Goal: Task Accomplishment & Management: Manage account settings

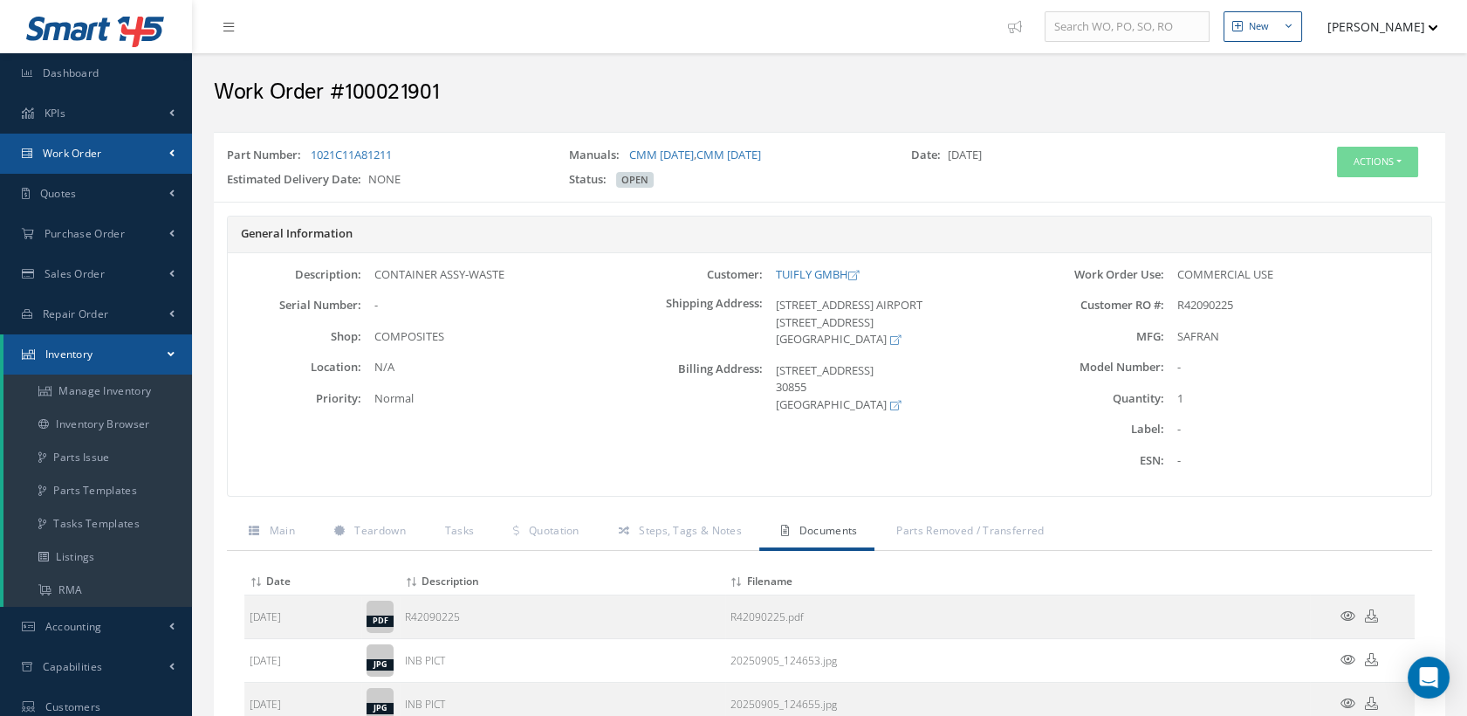
click at [86, 156] on span "Work Order" at bounding box center [72, 153] width 59 height 15
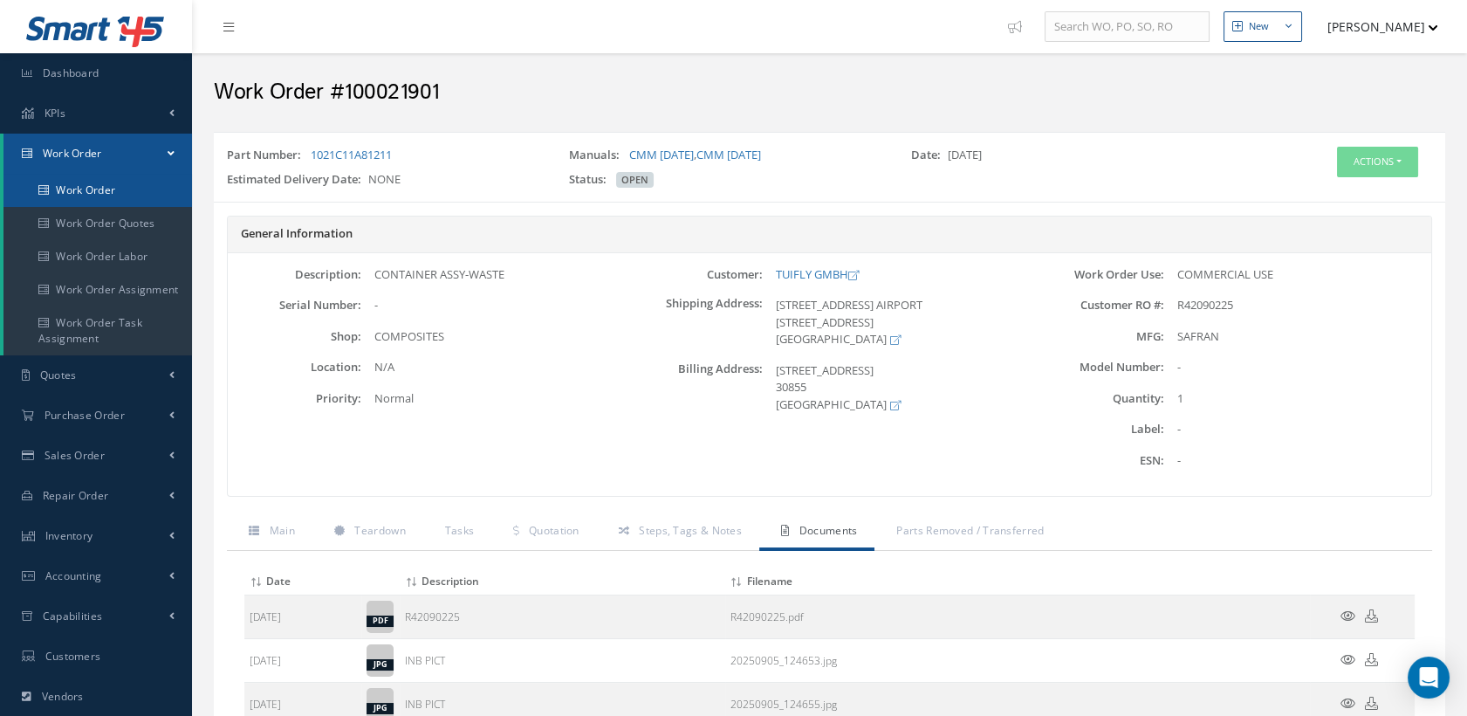
click at [86, 191] on link "Work Order" at bounding box center [97, 190] width 189 height 33
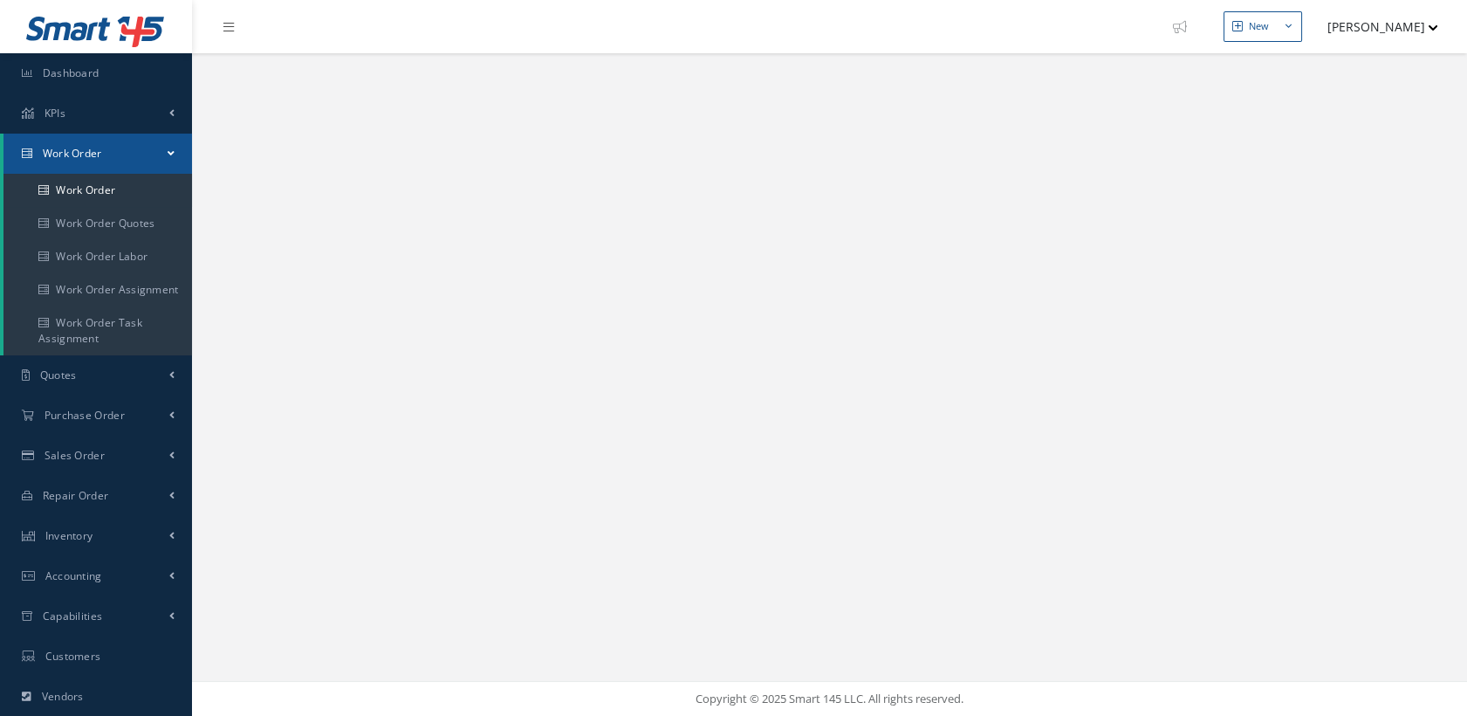
select select "25"
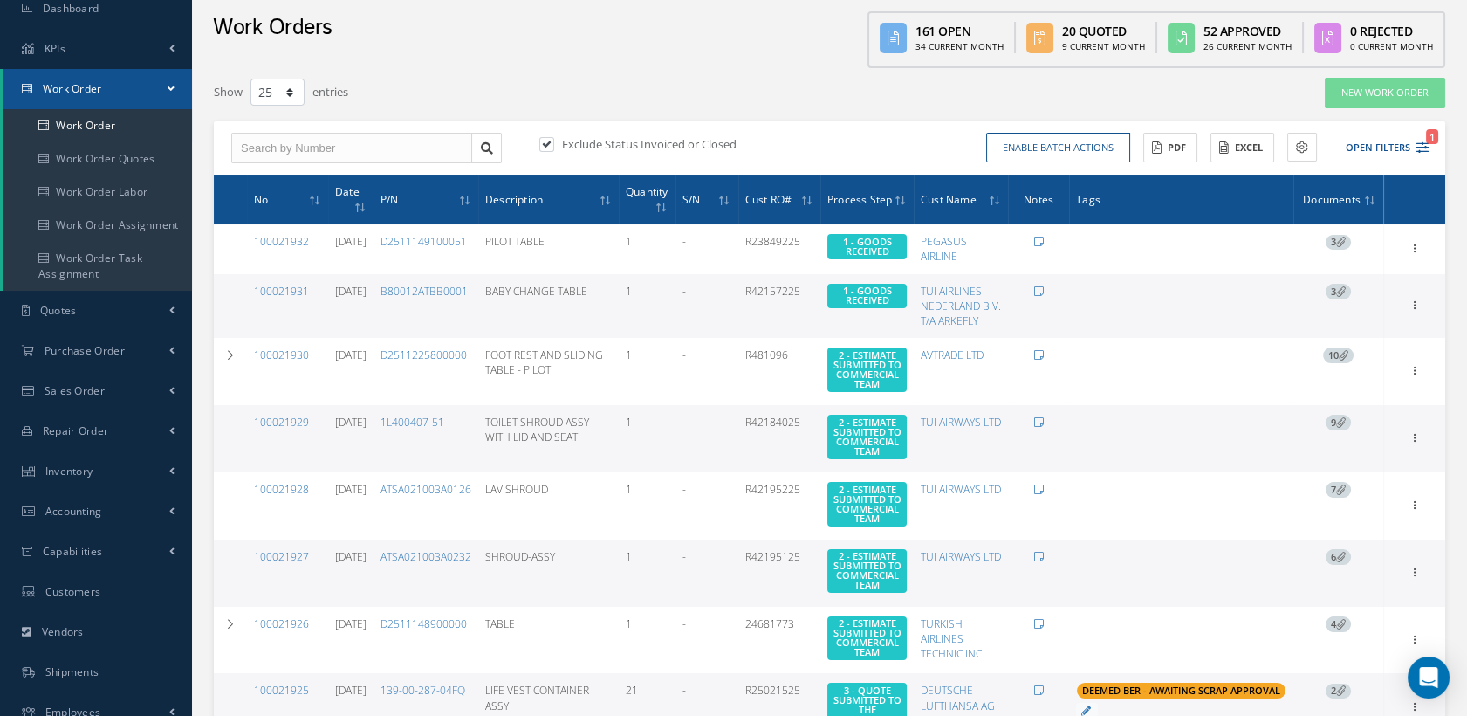
scroll to position [97, 0]
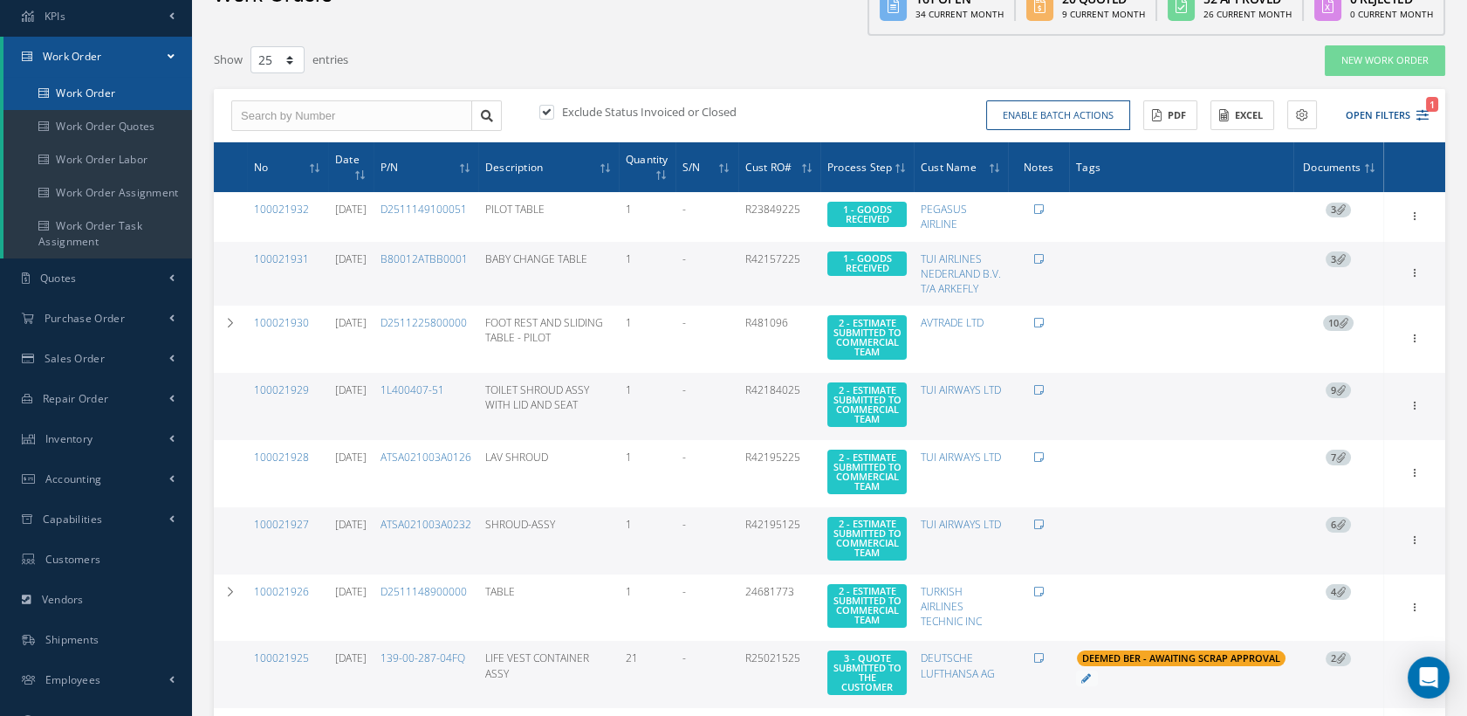
click at [79, 89] on link "Work Order" at bounding box center [97, 93] width 189 height 33
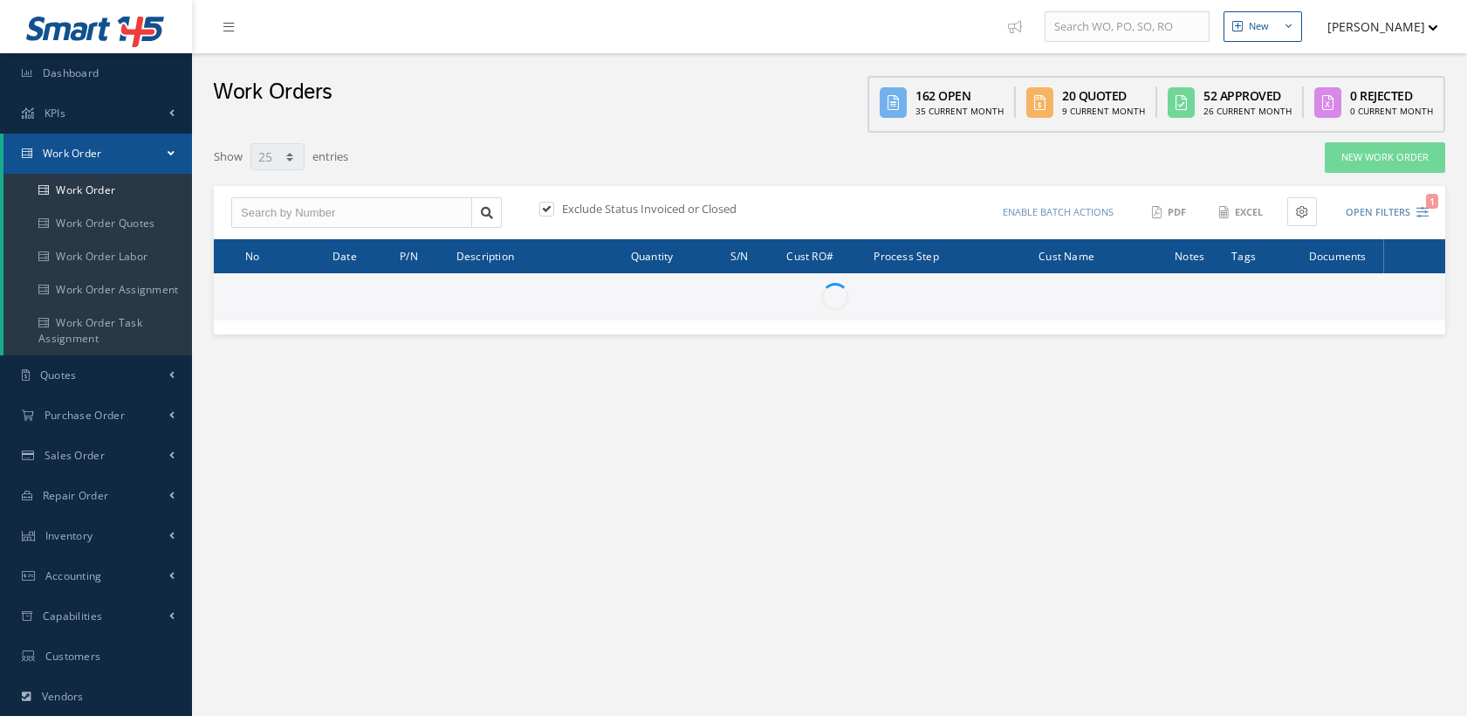
select select "25"
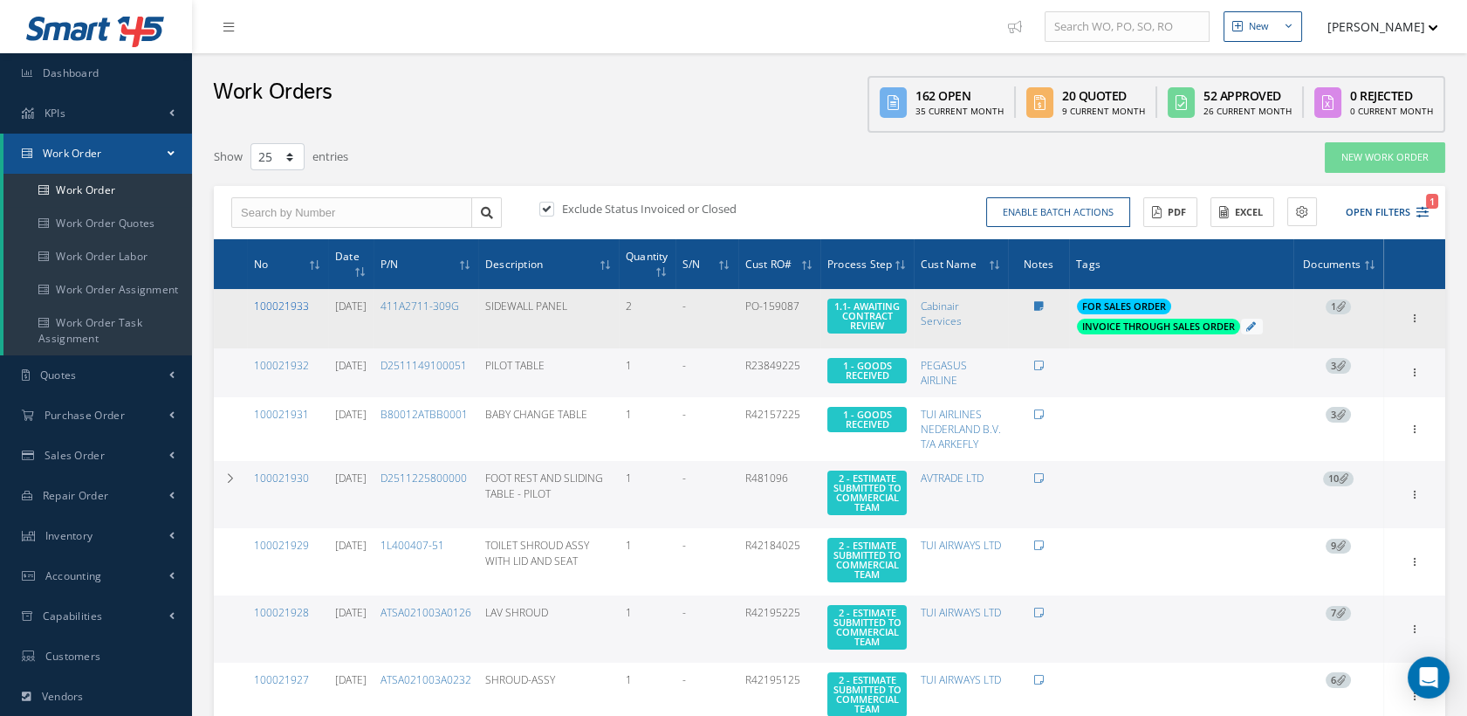
click at [266, 300] on link "100021933" at bounding box center [281, 306] width 55 height 15
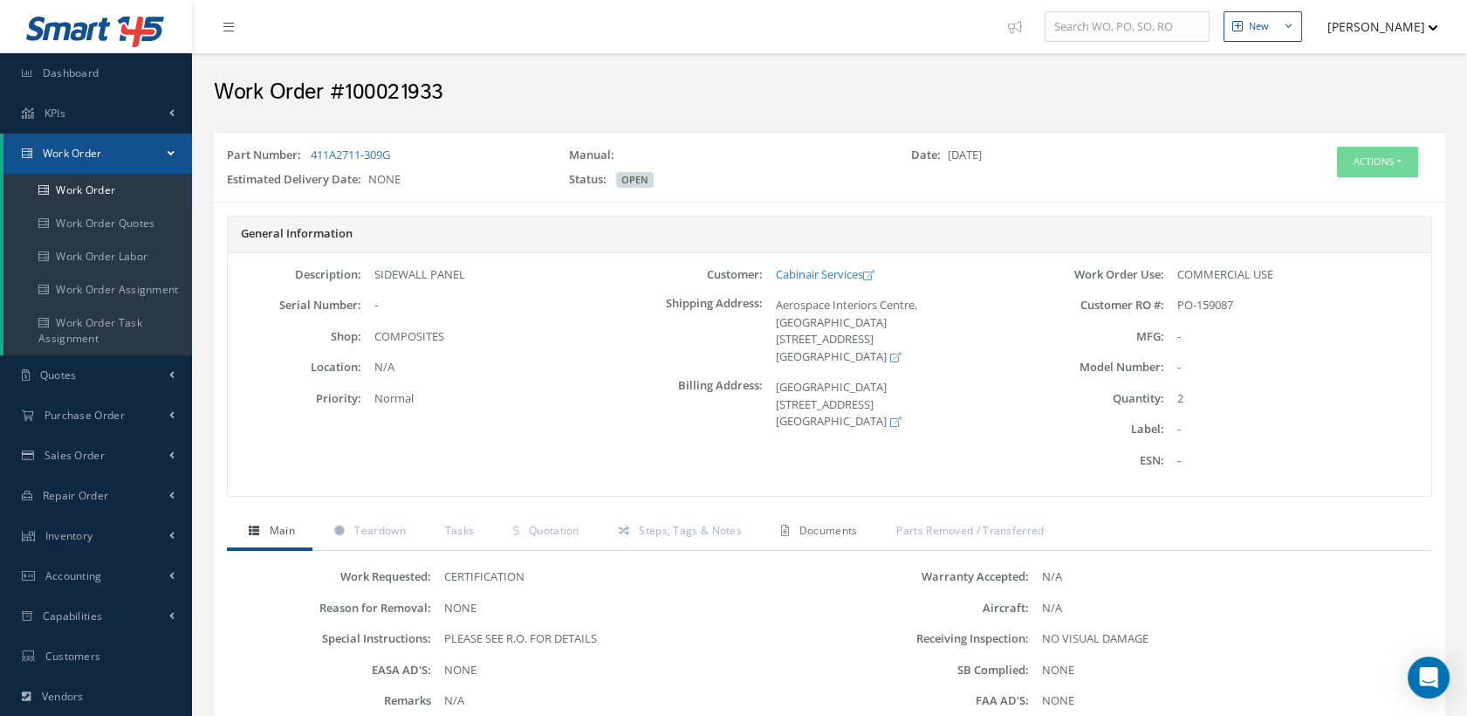
click at [831, 532] on span "Documents" at bounding box center [829, 530] width 58 height 15
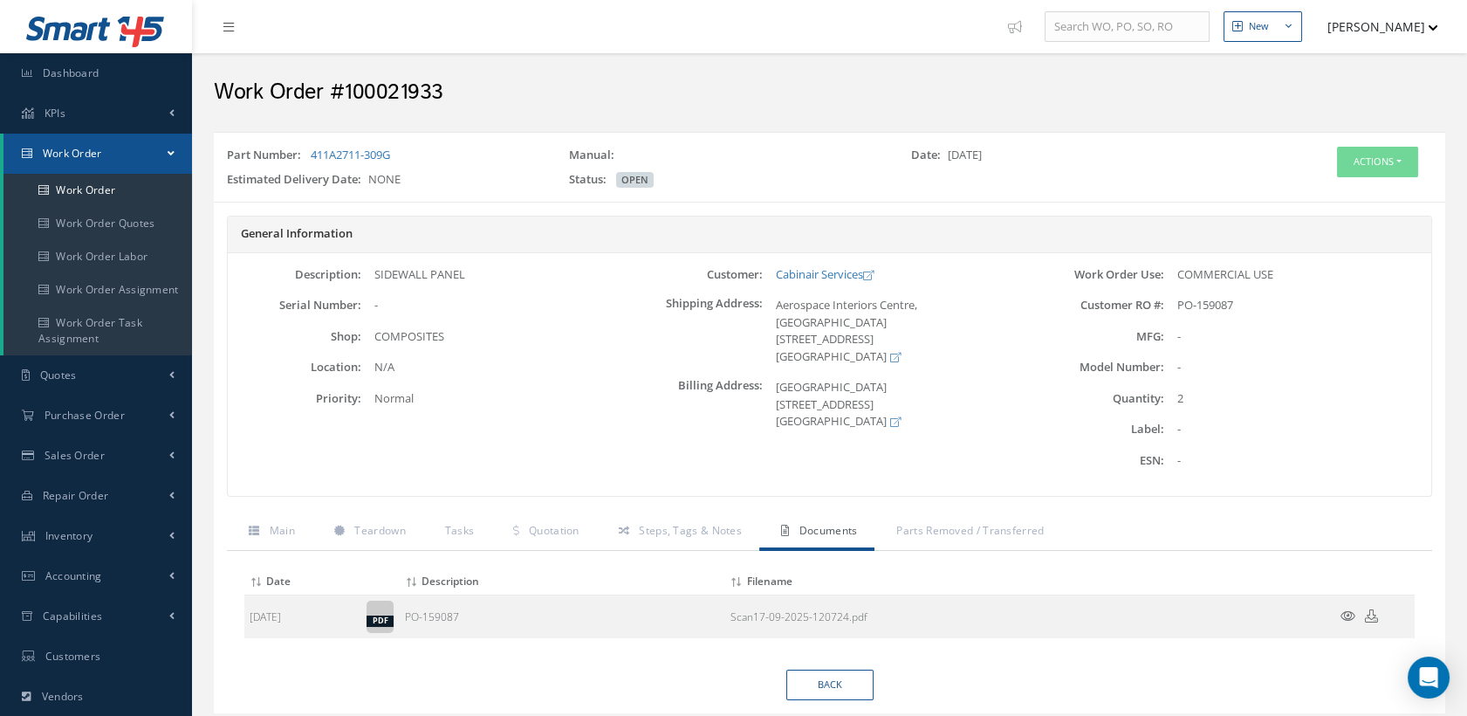
click at [302, 86] on h2 "Work Order #100021933" at bounding box center [830, 92] width 1232 height 26
drag, startPoint x: 396, startPoint y: 156, endPoint x: 311, endPoint y: 154, distance: 85.6
click at [311, 154] on div "Part Number: 411A2711-309G" at bounding box center [385, 159] width 342 height 24
drag, startPoint x: 311, startPoint y: 154, endPoint x: 320, endPoint y: 153, distance: 9.6
copy link "411A2711-309G"
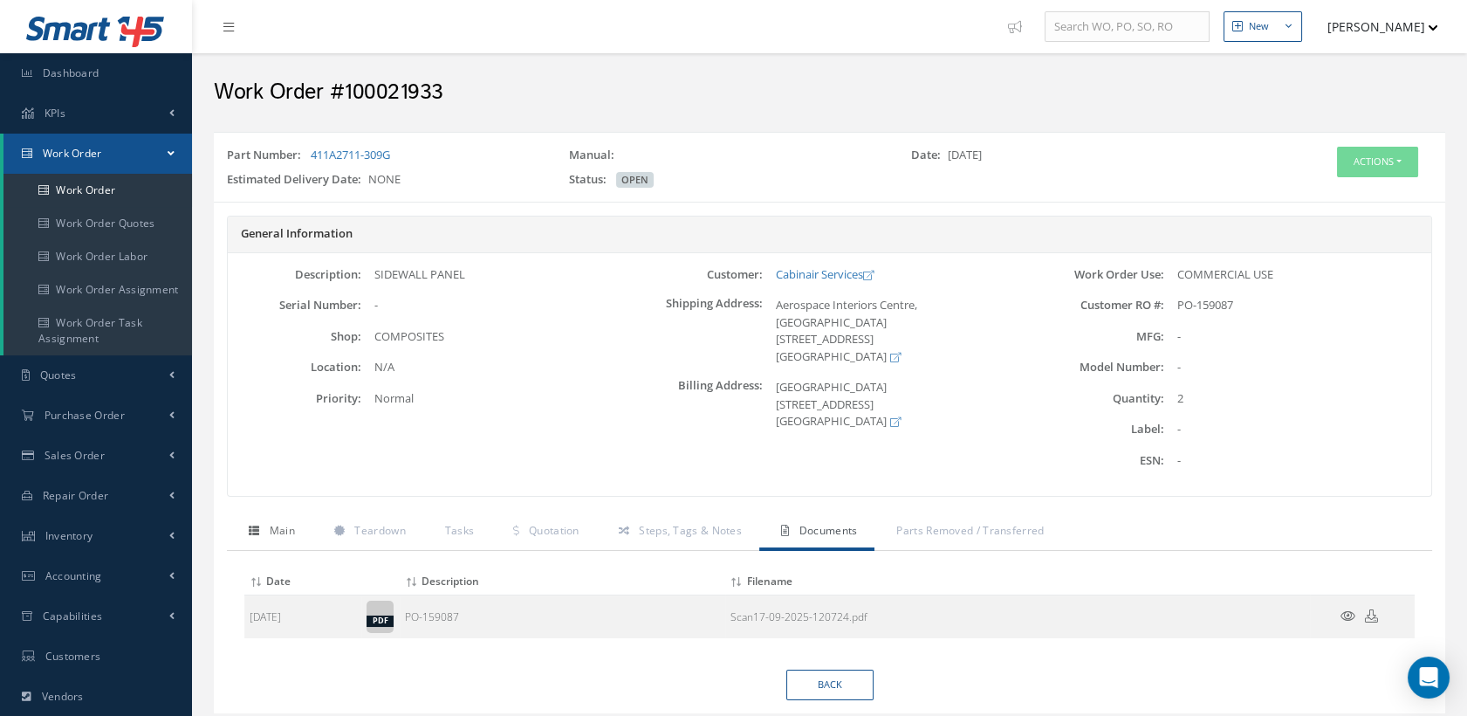
click at [291, 534] on span "Main" at bounding box center [282, 530] width 25 height 15
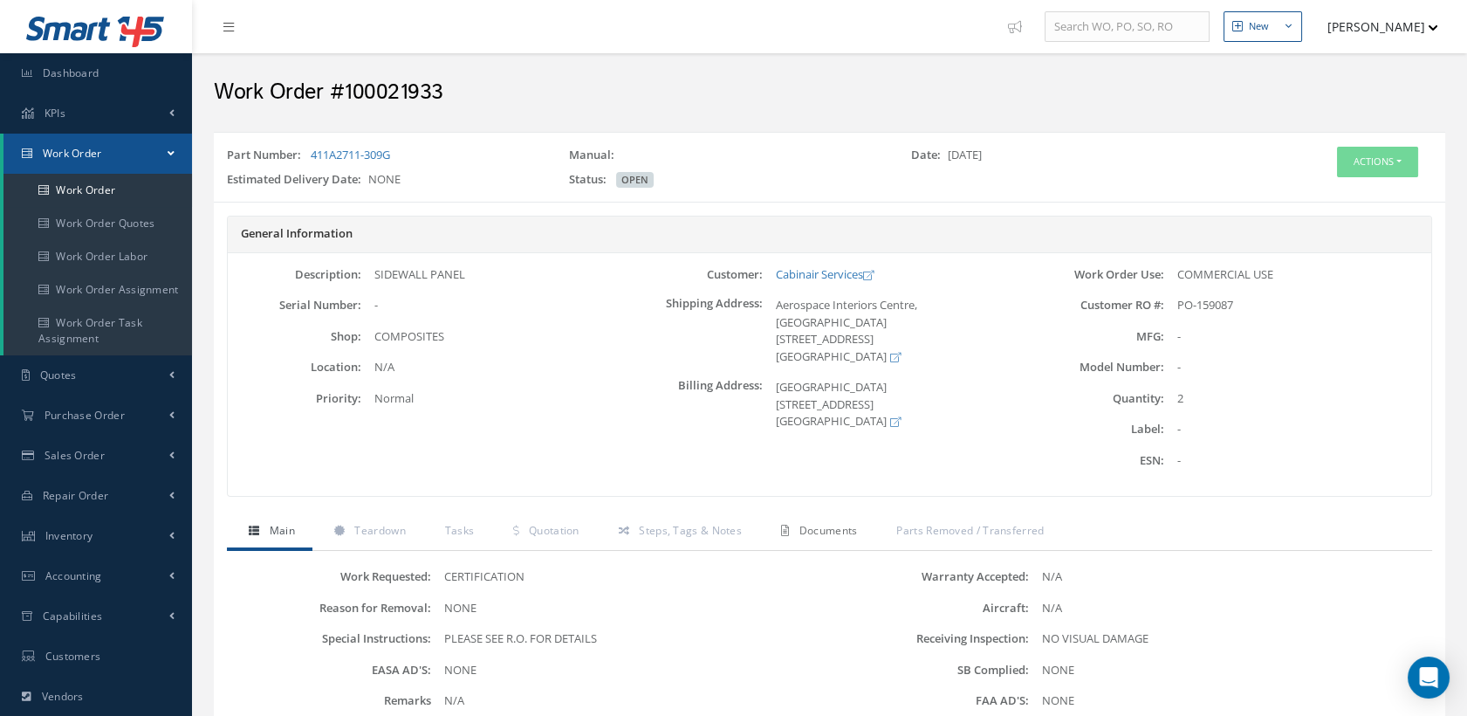
click at [825, 523] on span "Documents" at bounding box center [829, 530] width 58 height 15
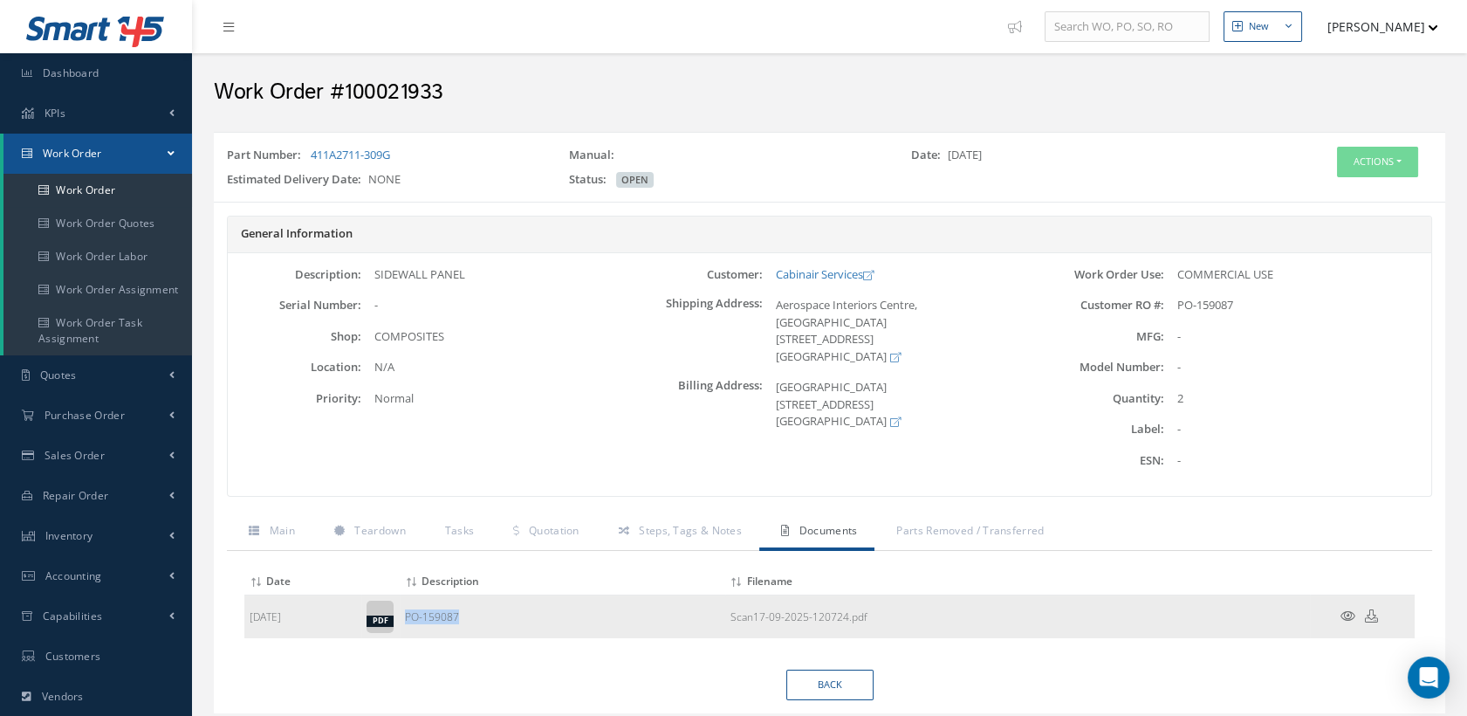
drag, startPoint x: 464, startPoint y: 620, endPoint x: 405, endPoint y: 610, distance: 60.1
click at [405, 610] on td "PO-159087" at bounding box center [562, 617] width 325 height 44
copy td "PO-159087"
drag, startPoint x: 401, startPoint y: 155, endPoint x: 310, endPoint y: 156, distance: 90.8
click at [310, 156] on div "Part Number: 411A2711-309G" at bounding box center [385, 159] width 342 height 24
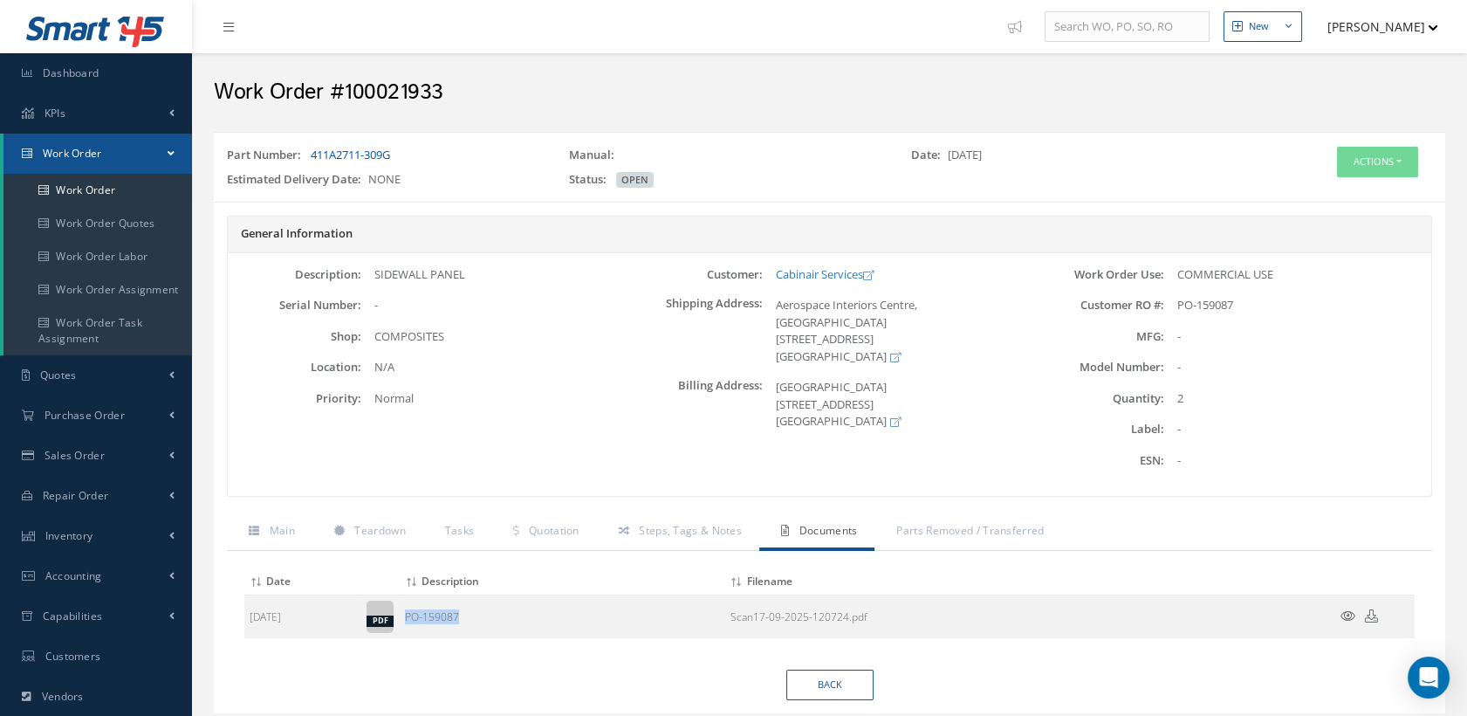
drag, startPoint x: 310, startPoint y: 156, endPoint x: 329, endPoint y: 148, distance: 20.8
copy link "411A2711-309G"
click at [1353, 161] on button "Actions" at bounding box center [1377, 162] width 81 height 31
click at [1313, 192] on link "Edit" at bounding box center [1350, 195] width 140 height 24
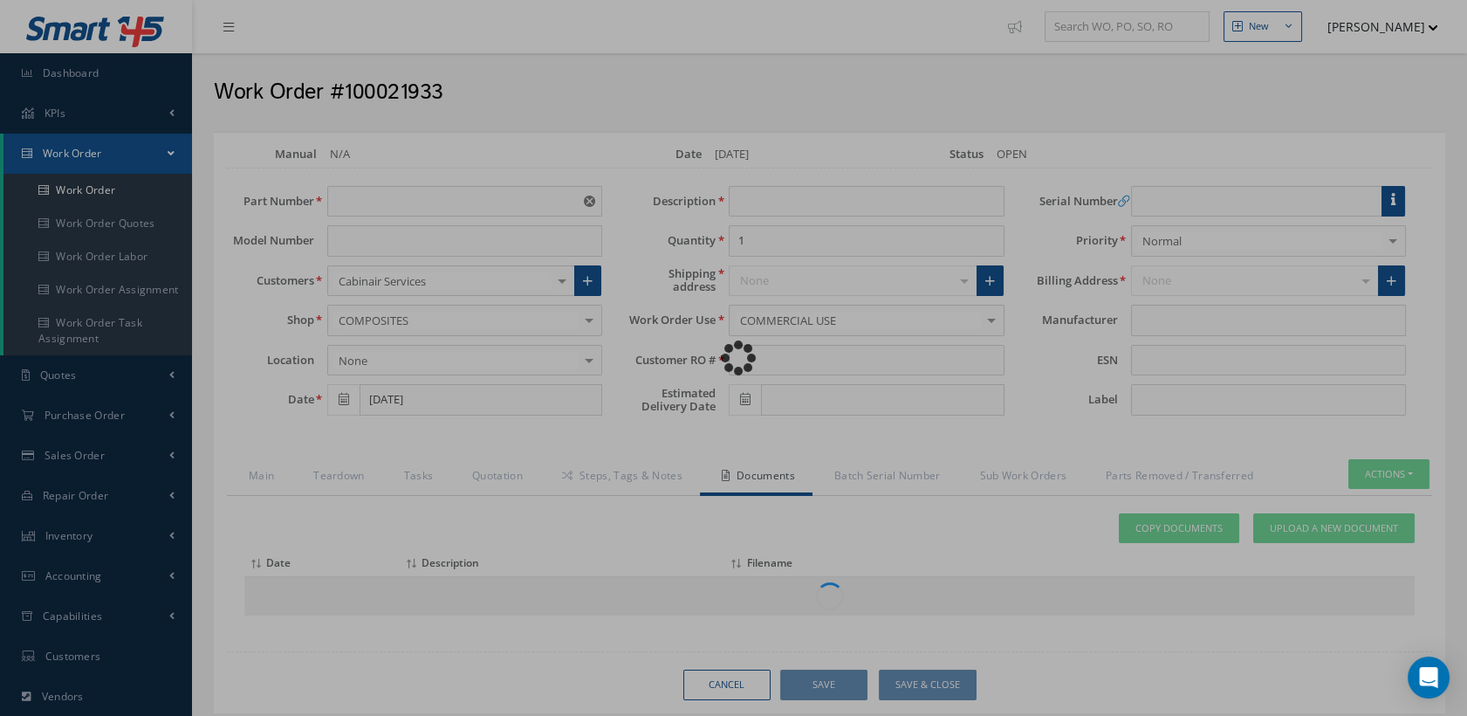
type input "411A2711-309G"
type input "SIDEWALL PANEL"
type input "2"
type input "PO-159087"
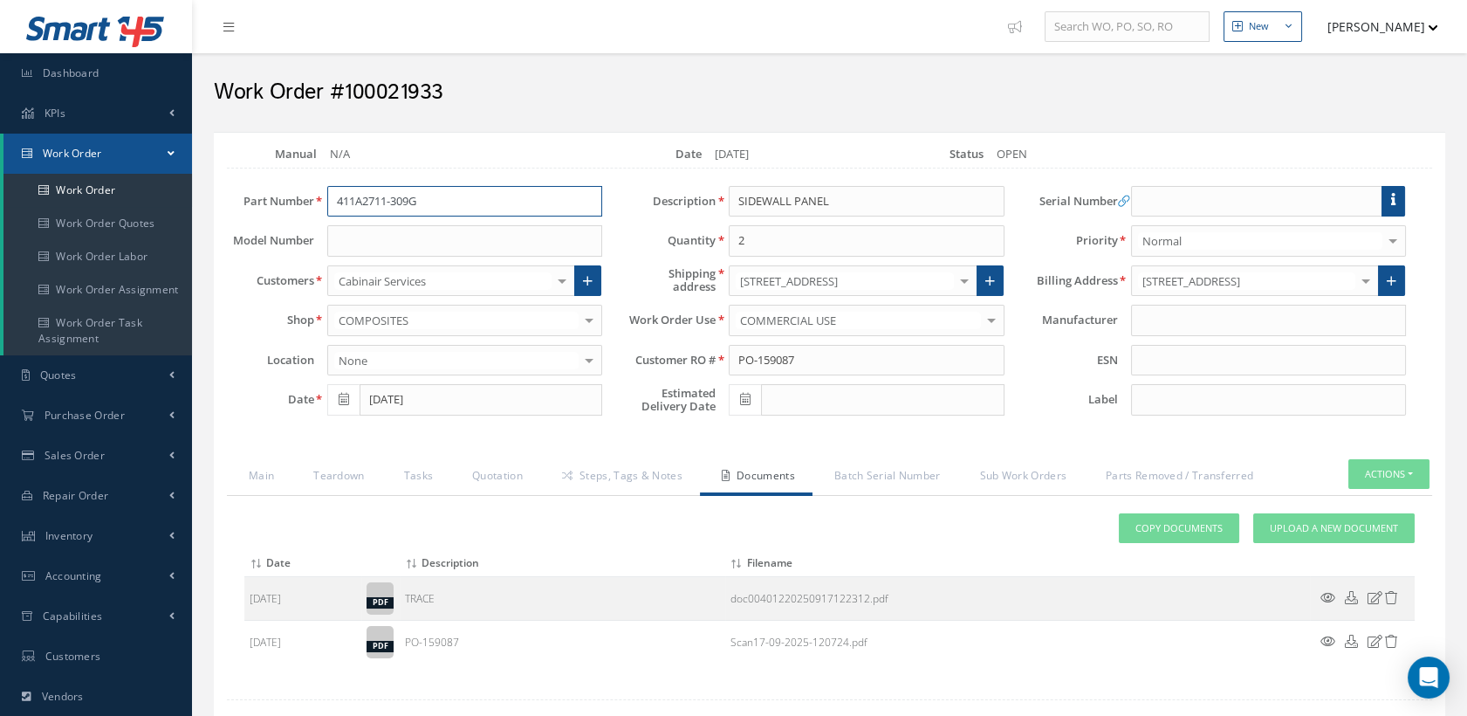
drag, startPoint x: 443, startPoint y: 204, endPoint x: 306, endPoint y: 204, distance: 137.1
click at [306, 204] on div "Part Number 411A2711-309G" at bounding box center [415, 201] width 402 height 31
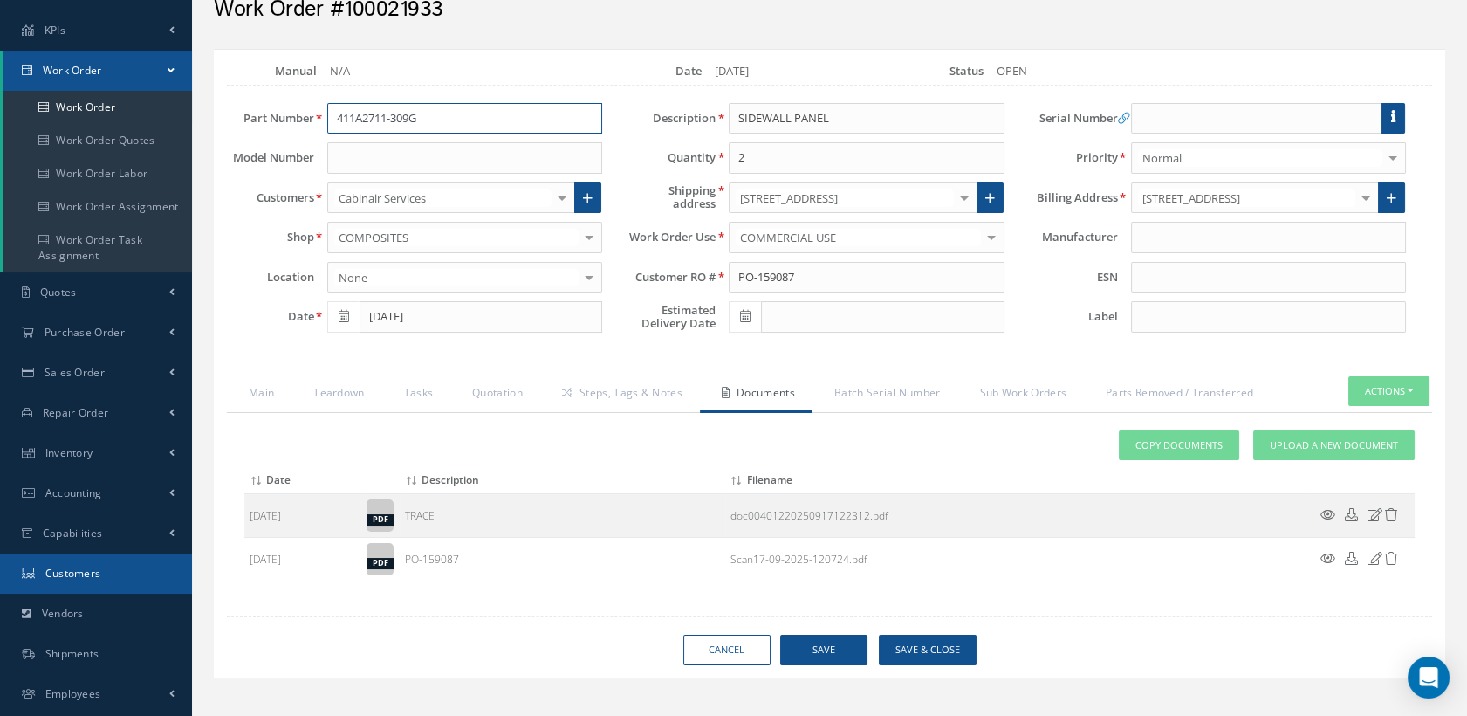
scroll to position [201, 0]
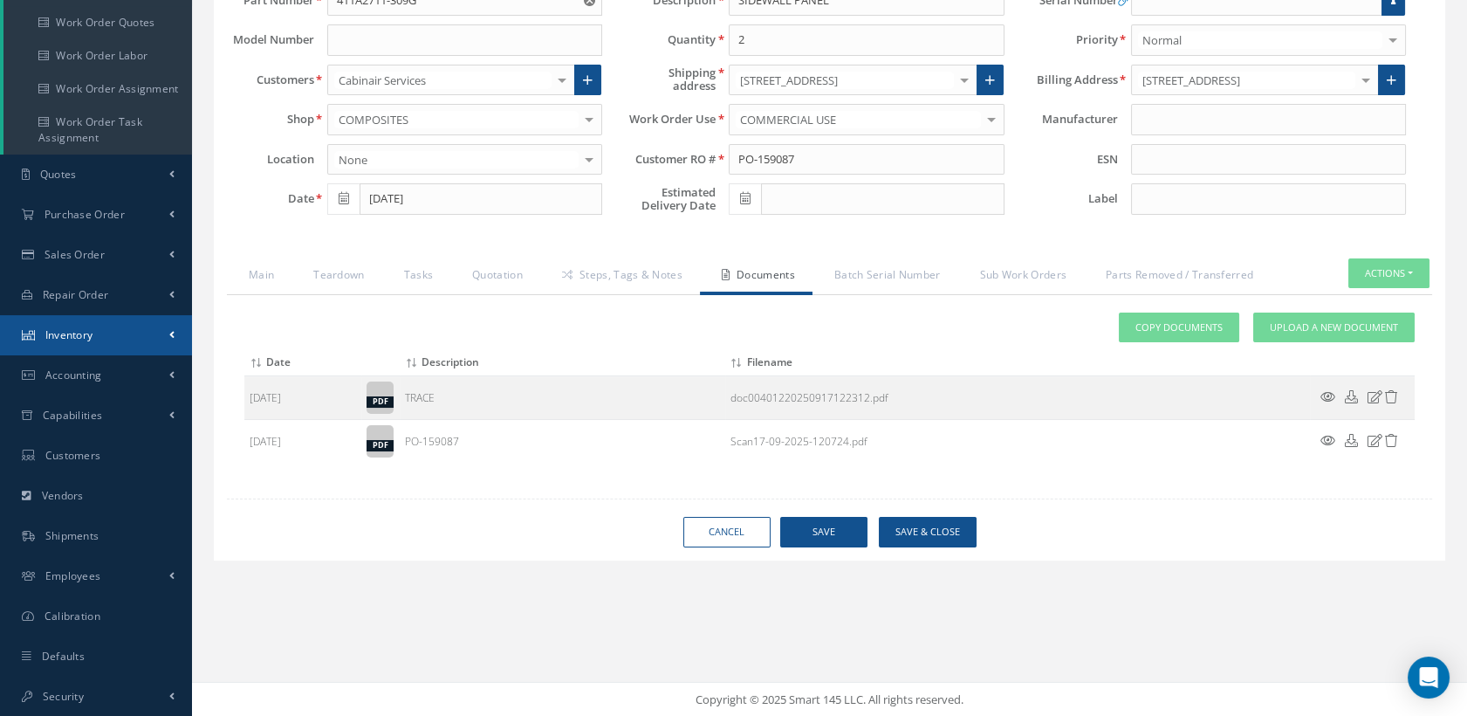
click at [102, 335] on link "Inventory" at bounding box center [96, 335] width 192 height 40
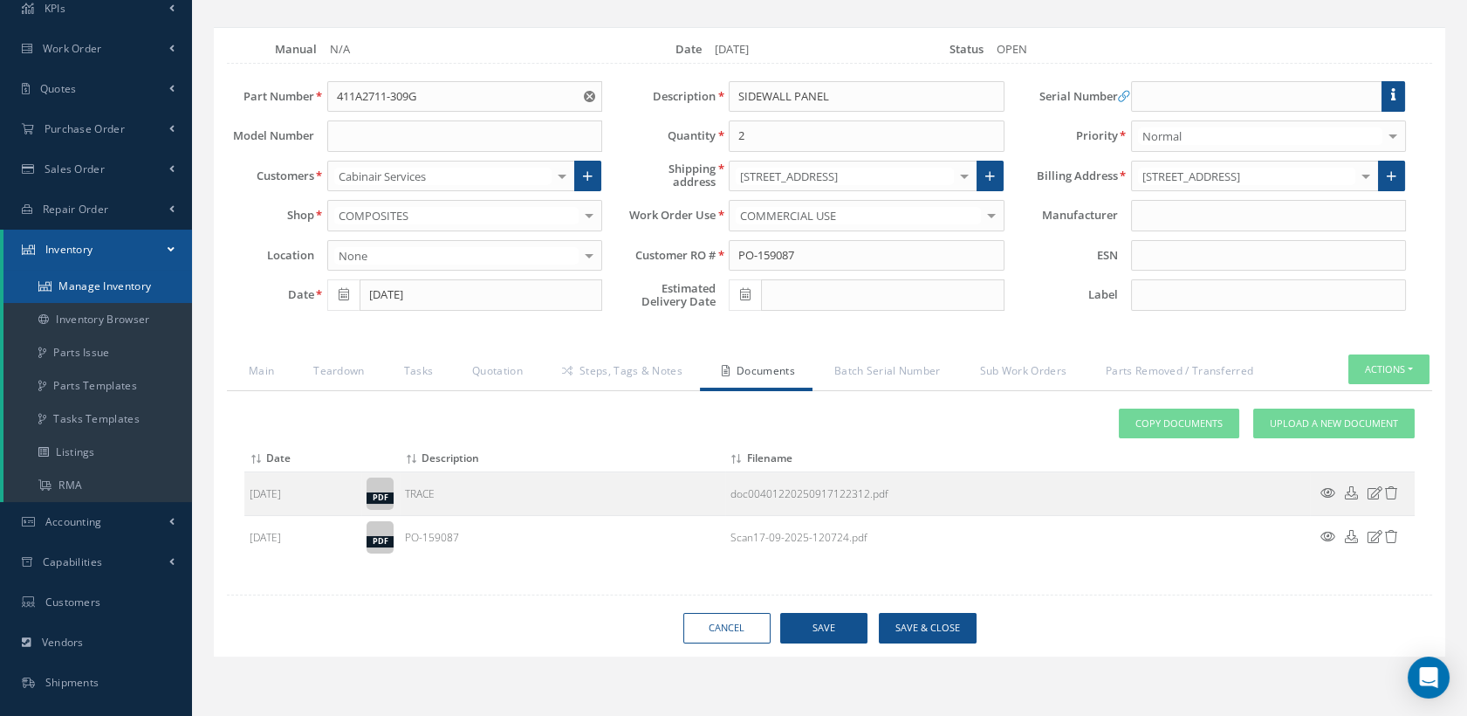
scroll to position [7, 0]
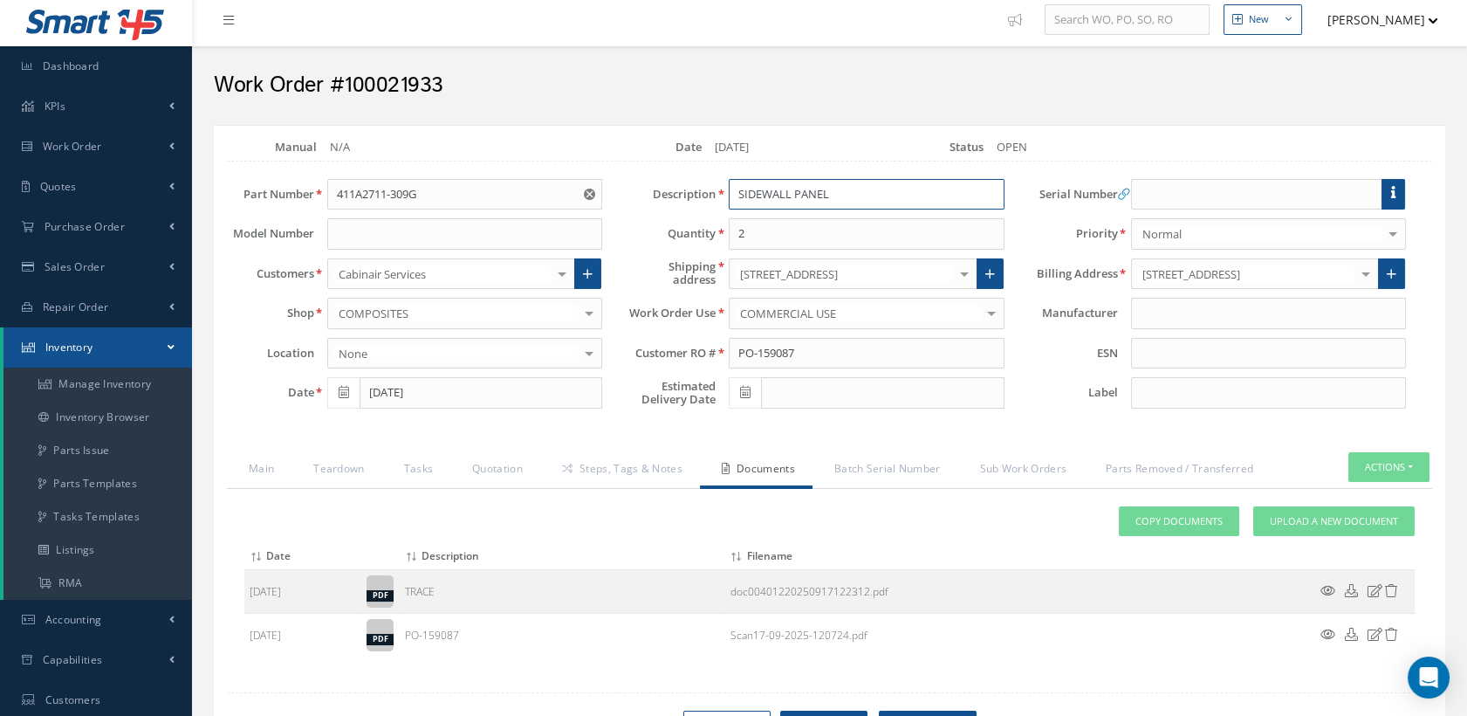
drag, startPoint x: 838, startPoint y: 190, endPoint x: 684, endPoint y: 185, distance: 153.7
click at [684, 185] on div "Description SIDEWALL PANEL" at bounding box center [816, 194] width 402 height 31
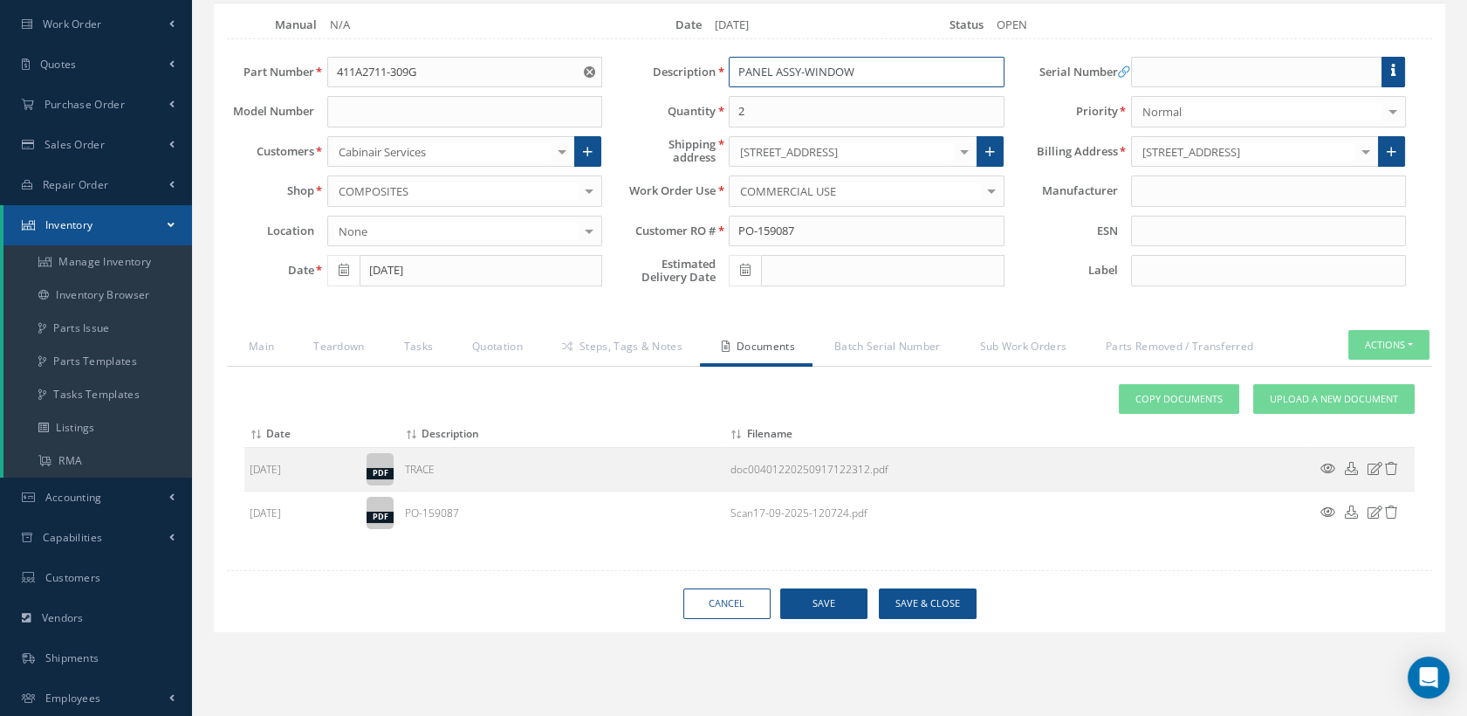
scroll to position [251, 0]
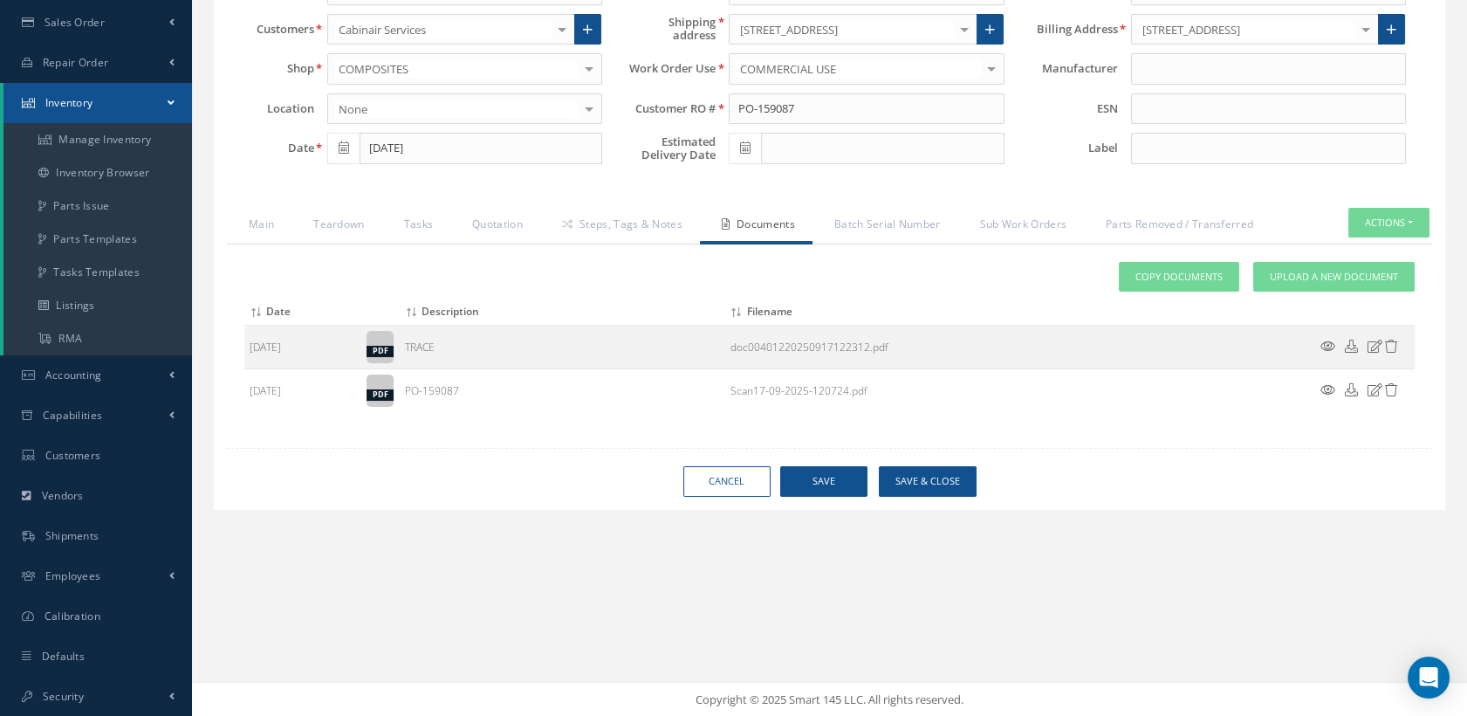
type input "PANEL ASSY-WINDOW"
drag, startPoint x: 853, startPoint y: 478, endPoint x: 856, endPoint y: 488, distance: 10.8
click at [853, 478] on button "Save" at bounding box center [823, 481] width 87 height 31
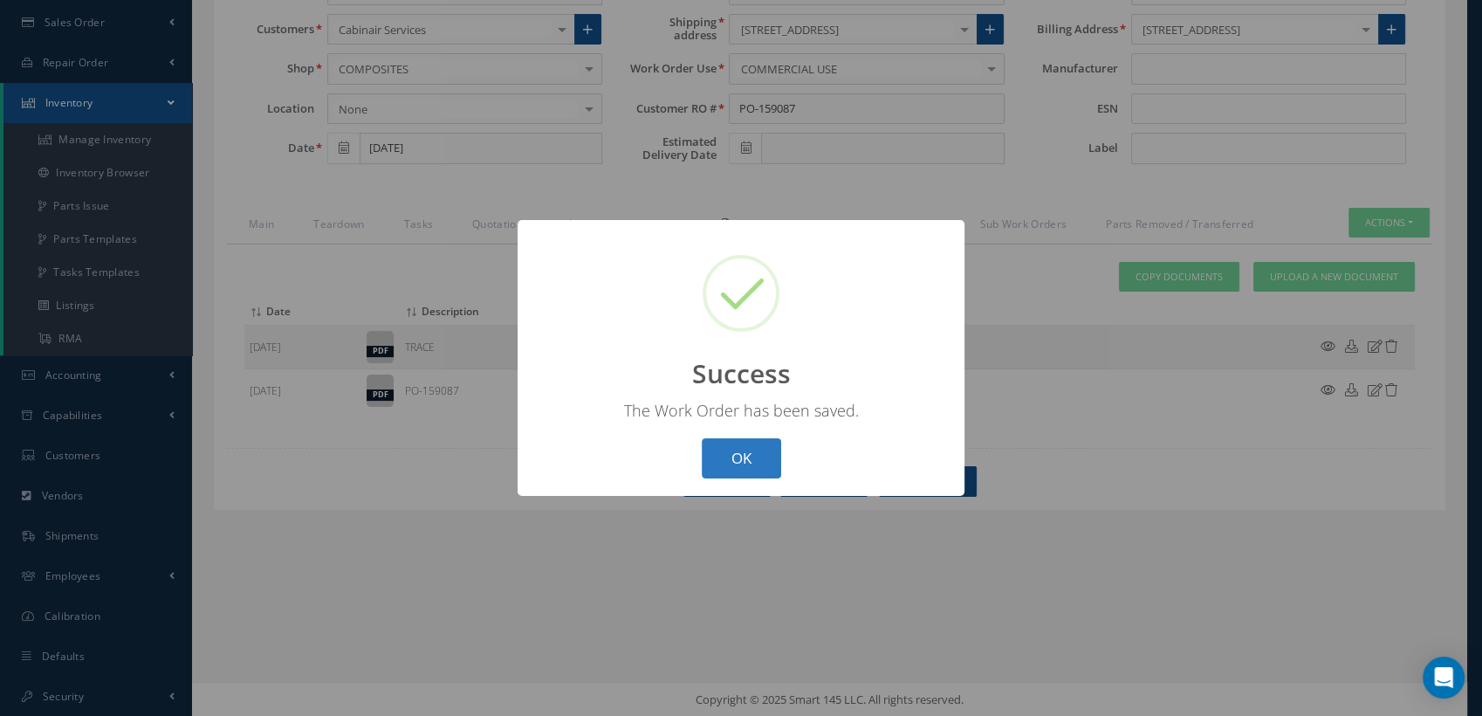
click at [749, 451] on button "OK" at bounding box center [741, 458] width 79 height 41
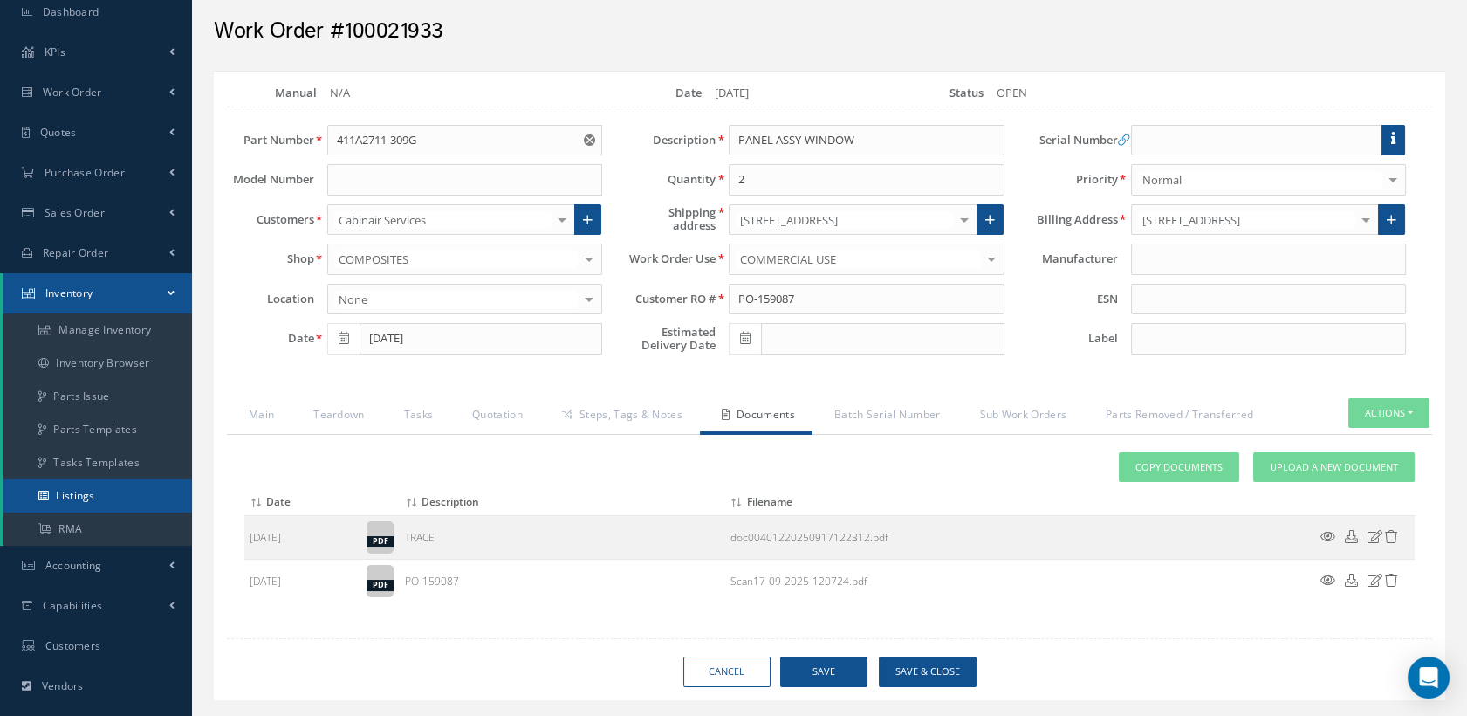
scroll to position [58, 0]
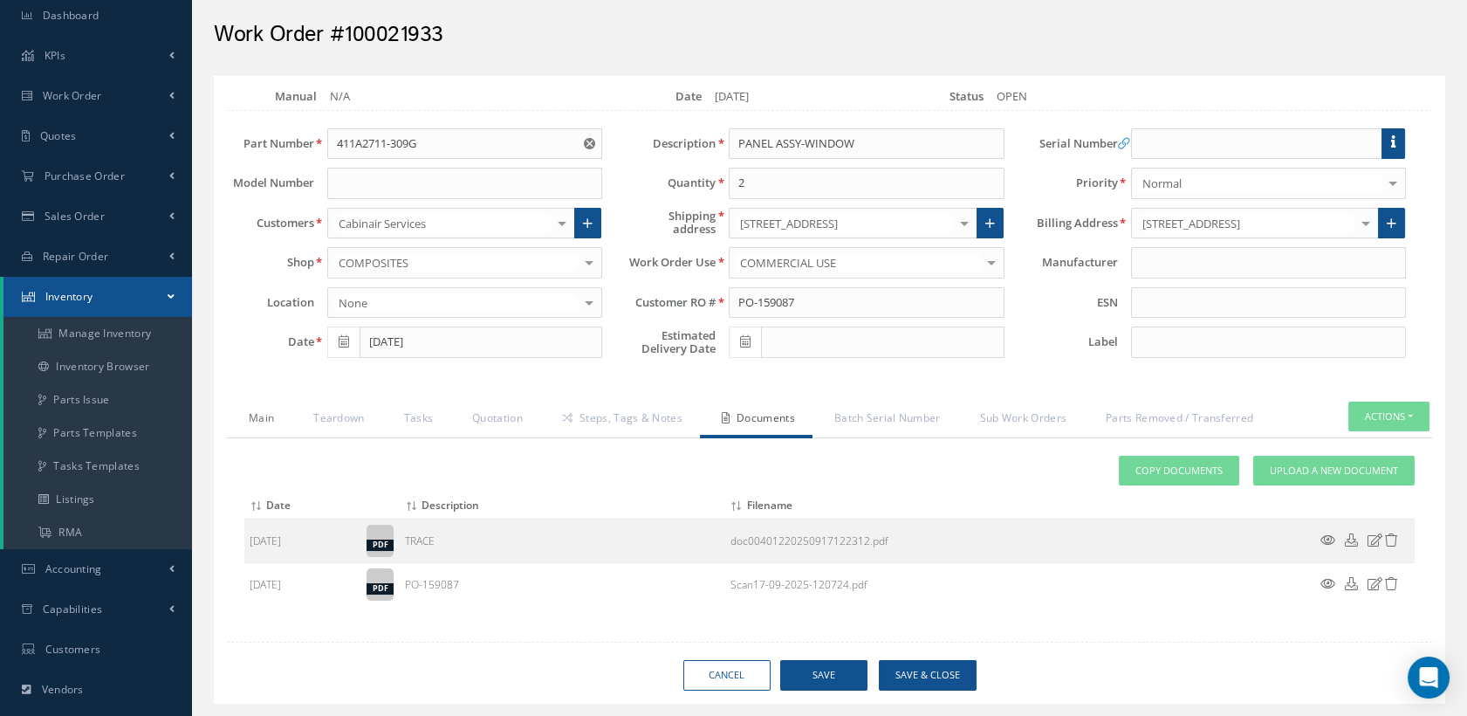
click at [248, 411] on link "Main" at bounding box center [259, 420] width 65 height 37
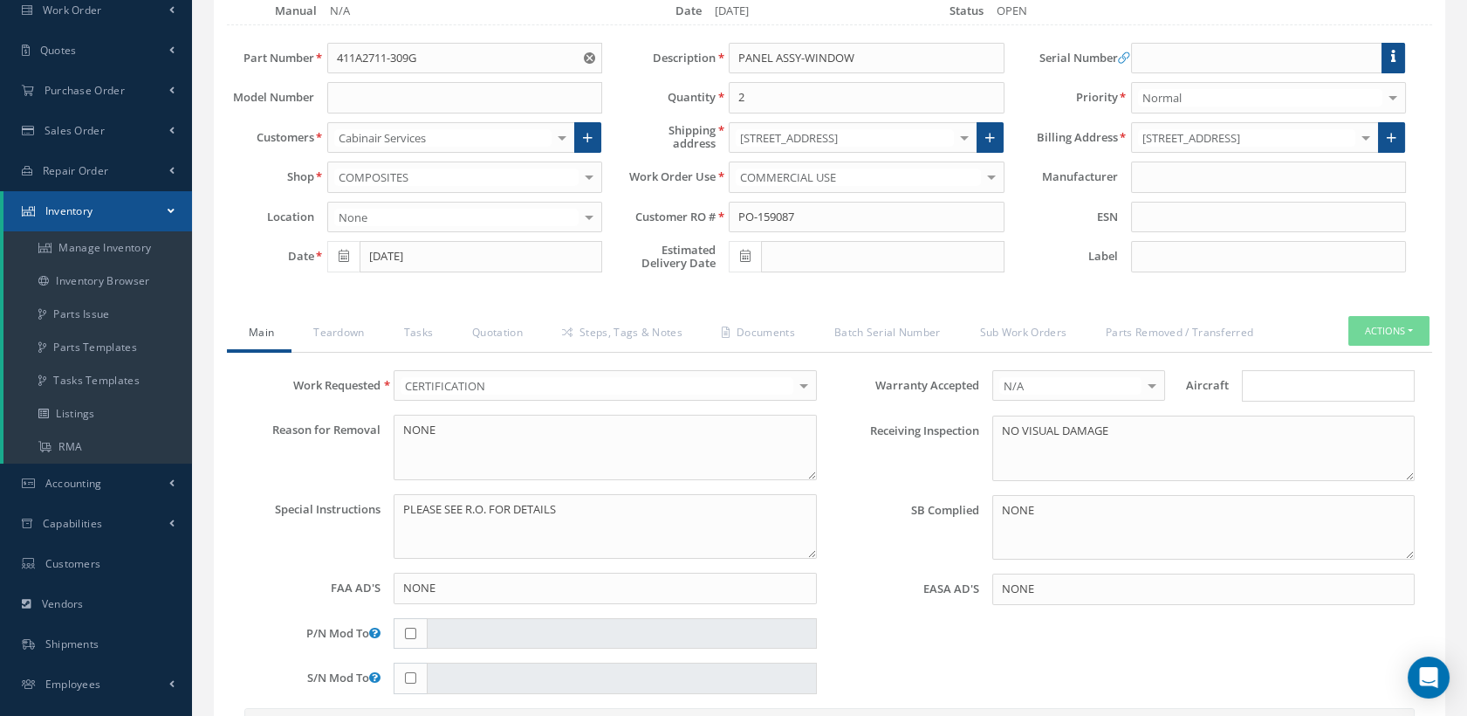
scroll to position [446, 0]
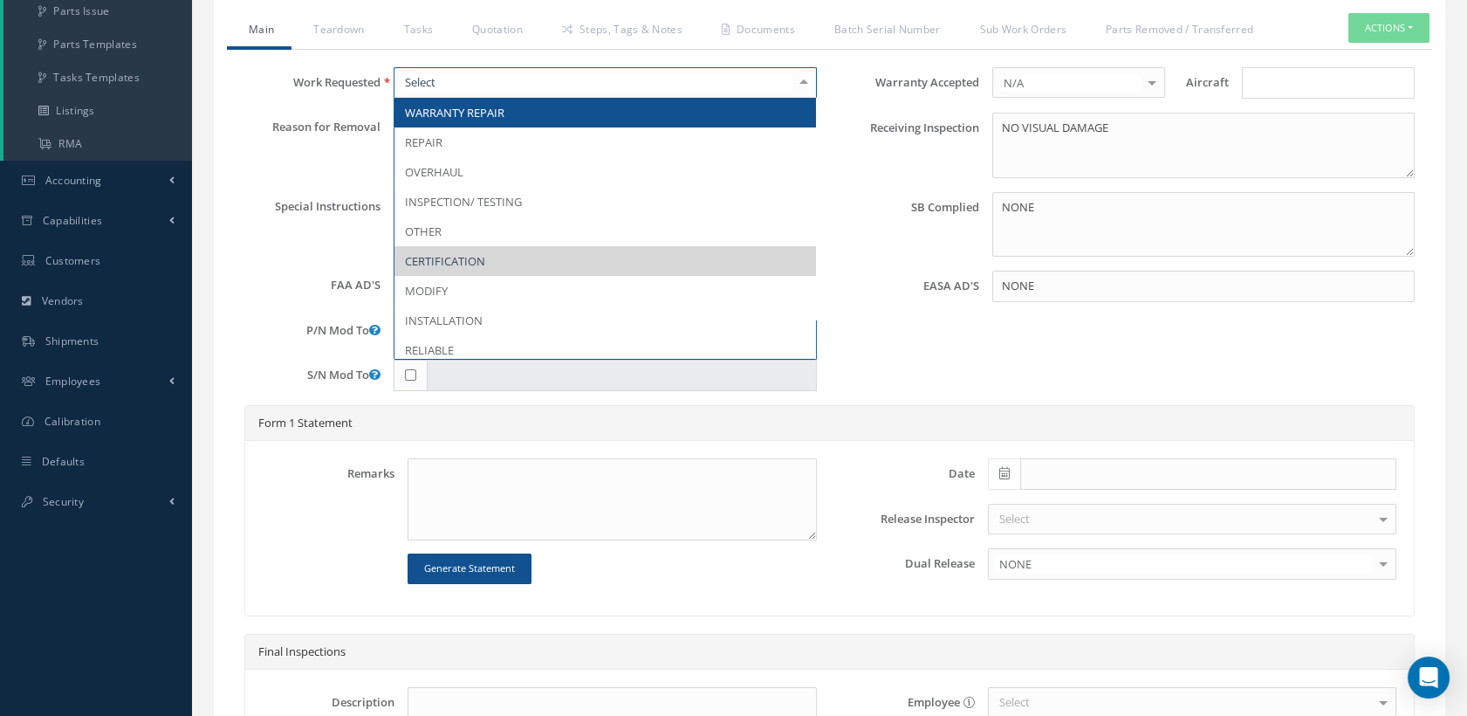
click at [801, 78] on div at bounding box center [804, 82] width 24 height 29
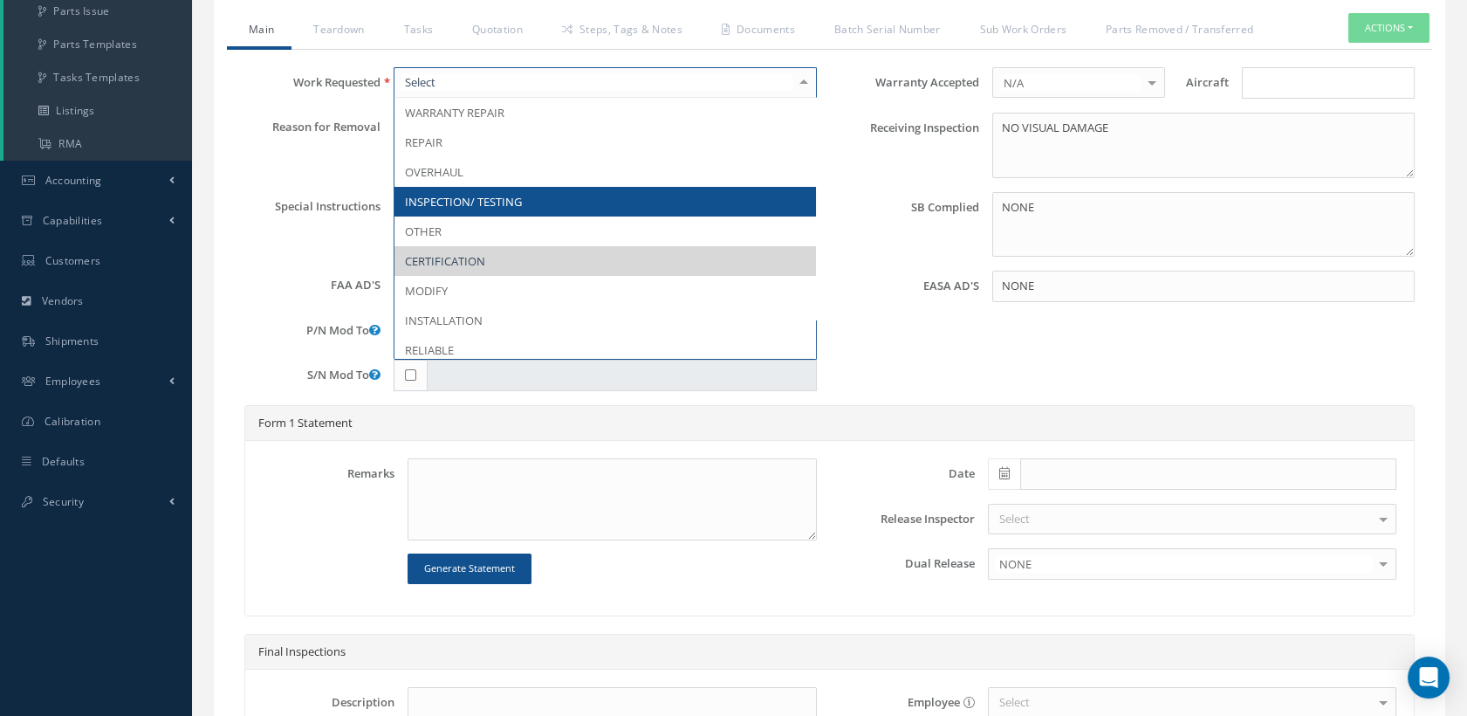
click at [462, 200] on span "INSPECTION/ TESTING" at bounding box center [463, 202] width 117 height 16
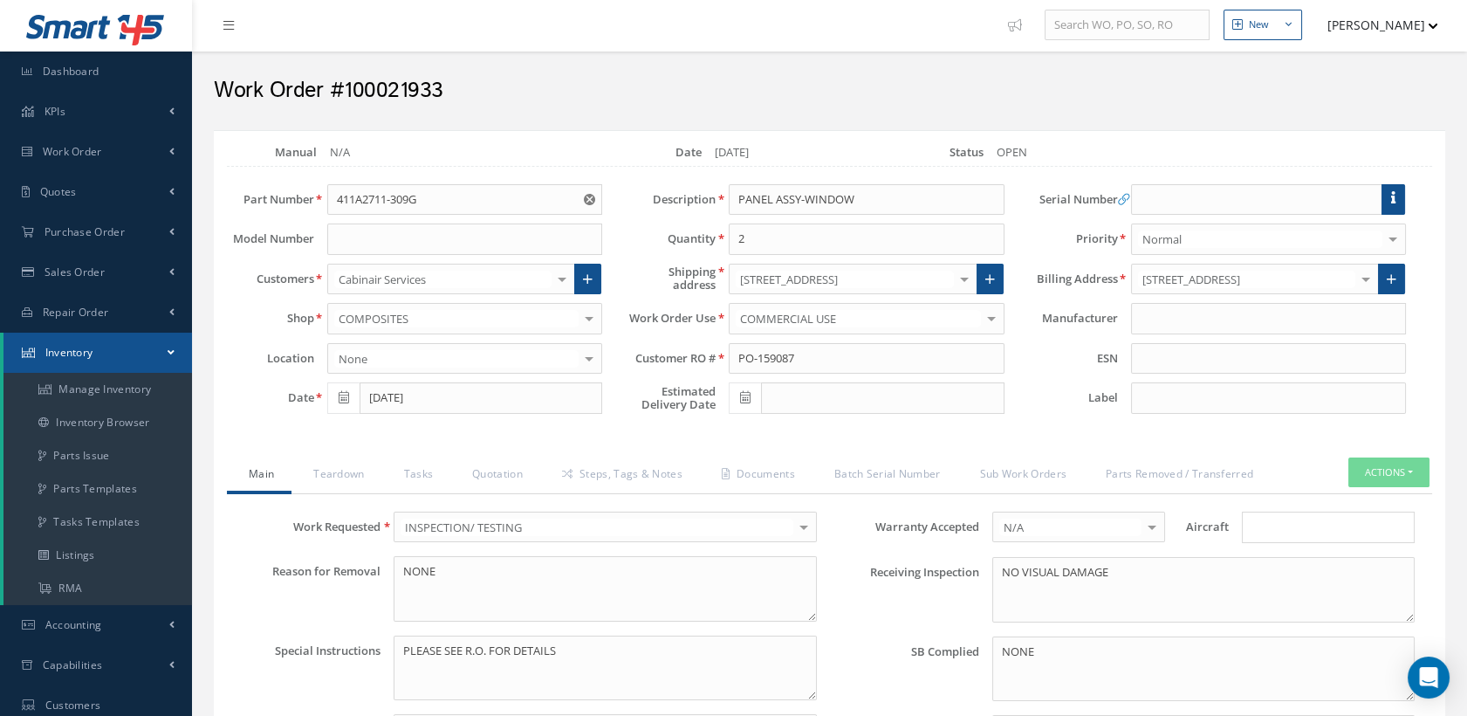
scroll to position [0, 0]
click at [498, 474] on link "Quotation" at bounding box center [495, 477] width 90 height 37
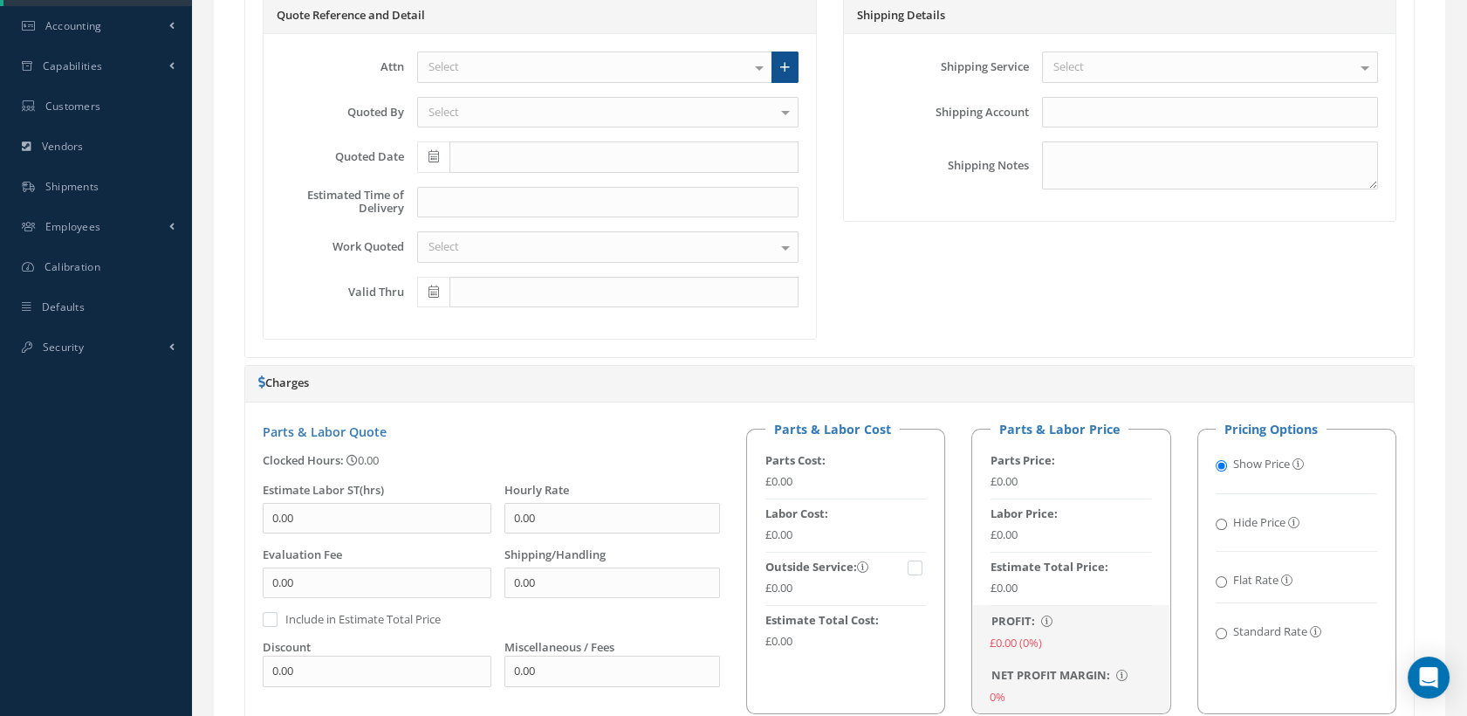
scroll to position [484, 0]
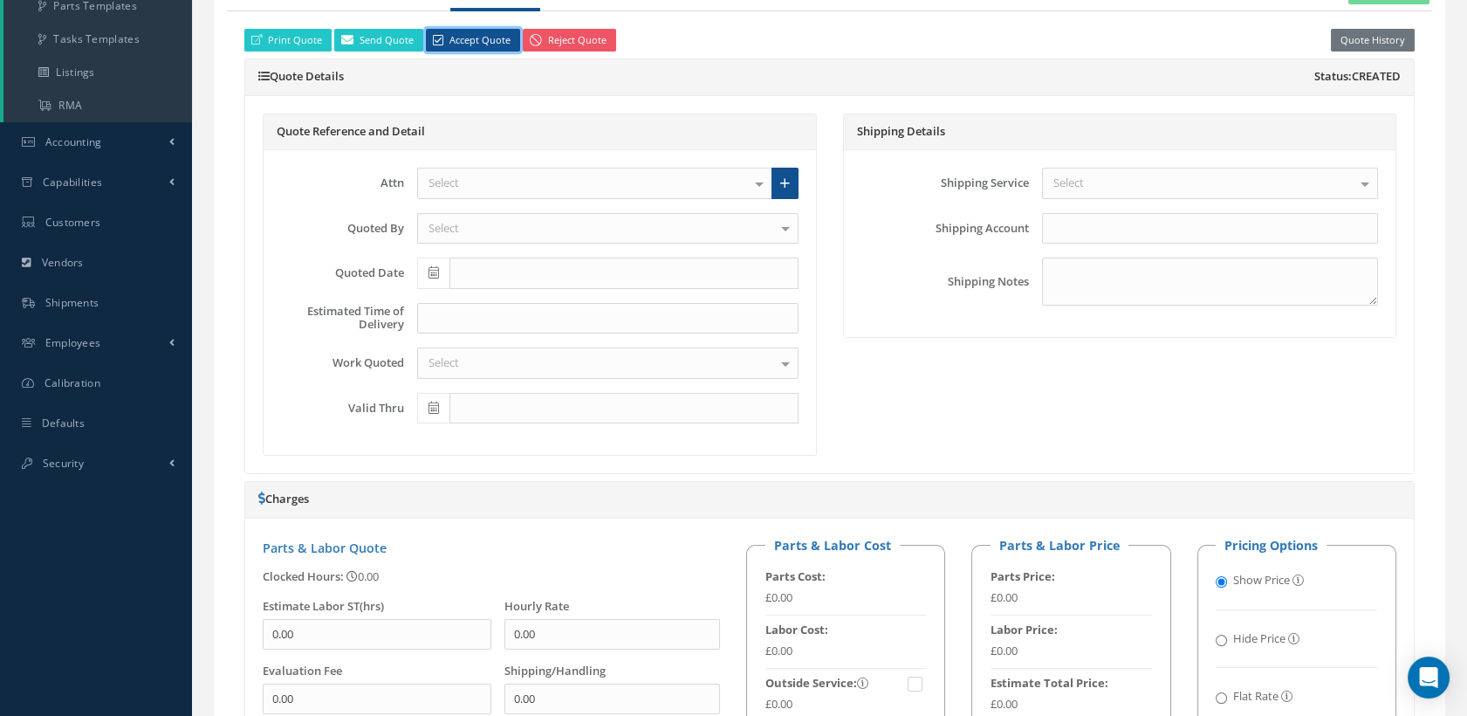
click at [458, 32] on link "Accept Quote" at bounding box center [473, 41] width 94 height 24
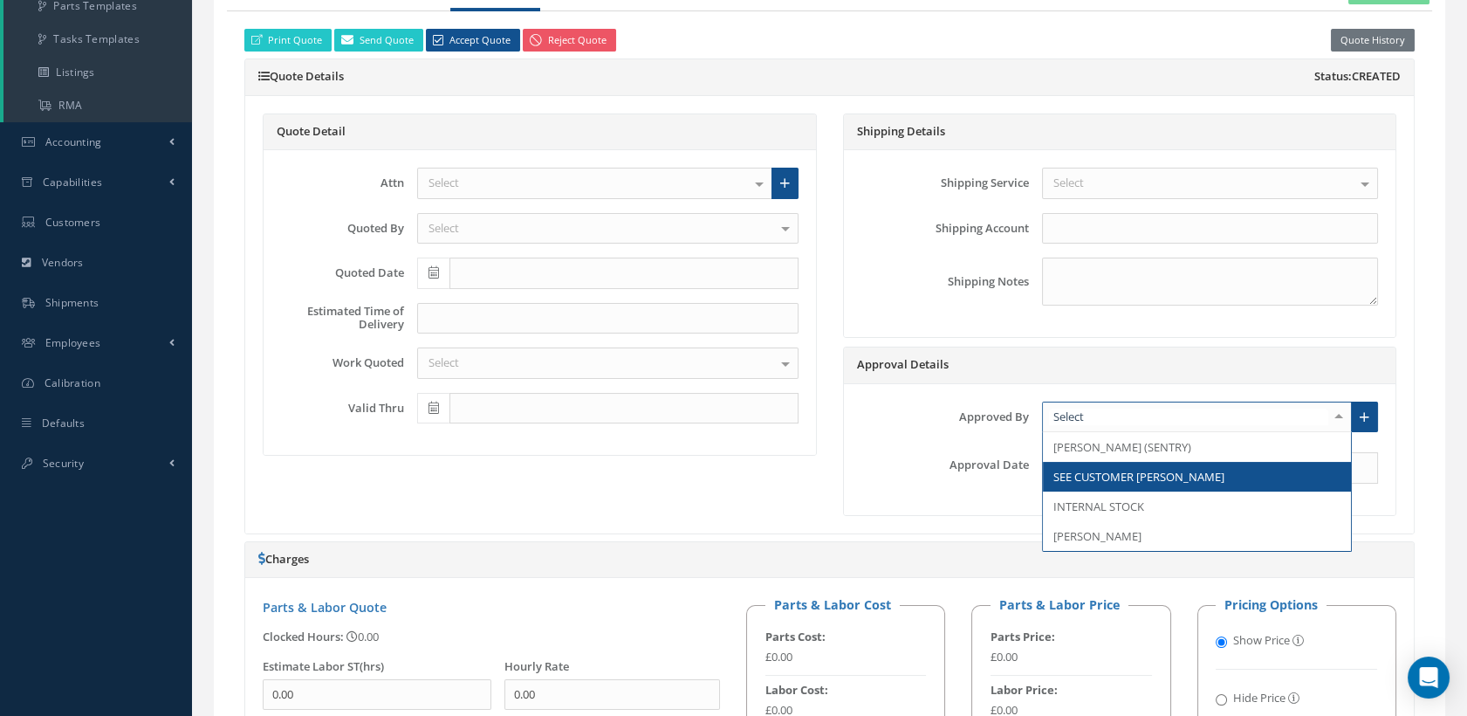
click at [1123, 477] on span "SEE CUSTOMER PO" at bounding box center [1139, 477] width 171 height 16
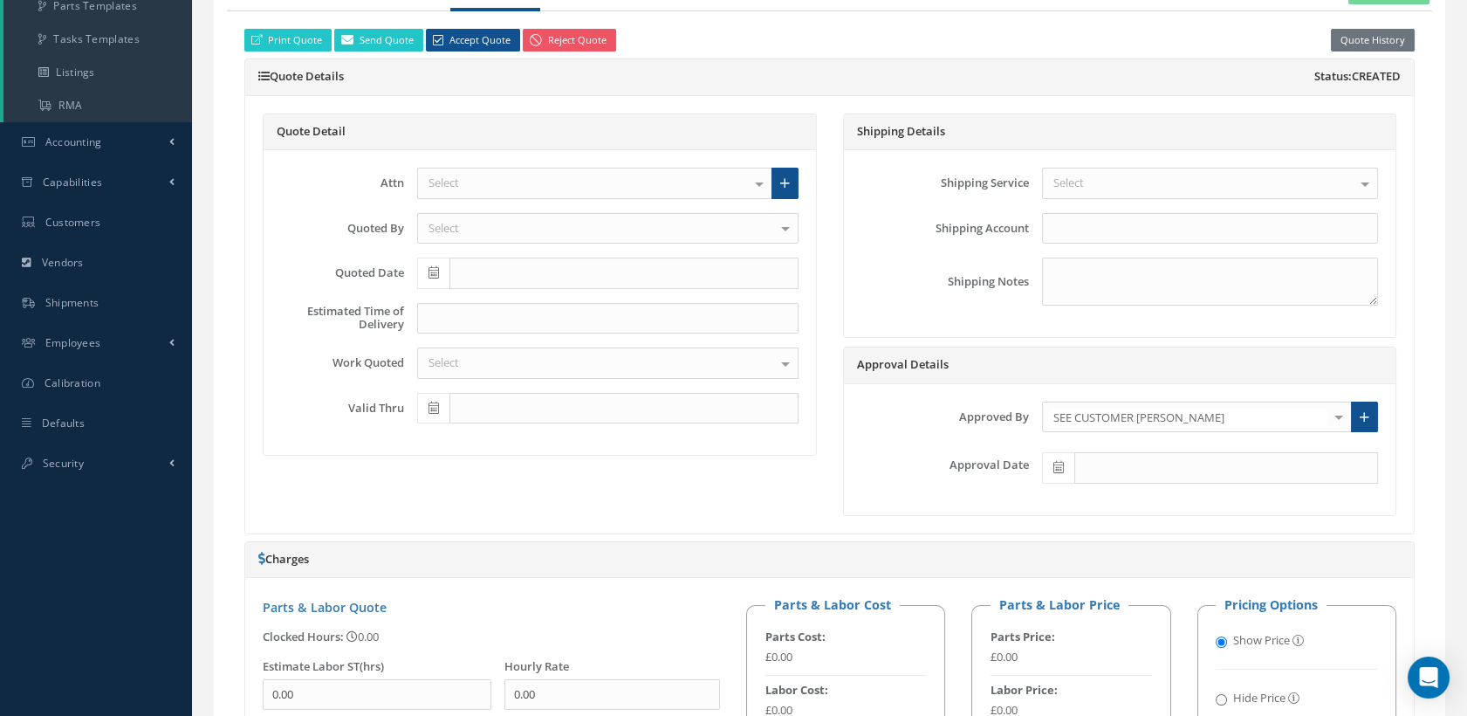
click at [1055, 461] on icon at bounding box center [1059, 467] width 10 height 12
click at [1188, 301] on td "12" at bounding box center [1186, 306] width 26 height 26
type input "[DATE]"
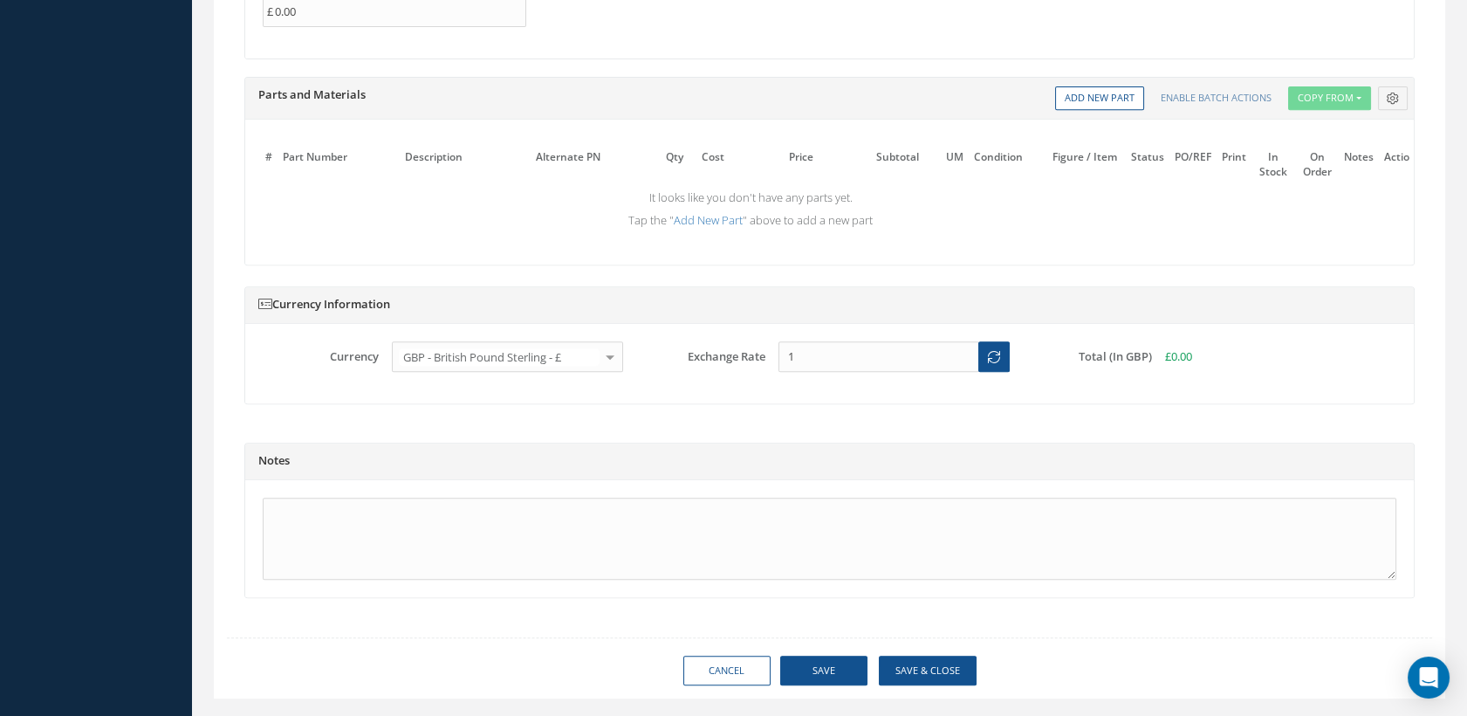
scroll to position [1598, 0]
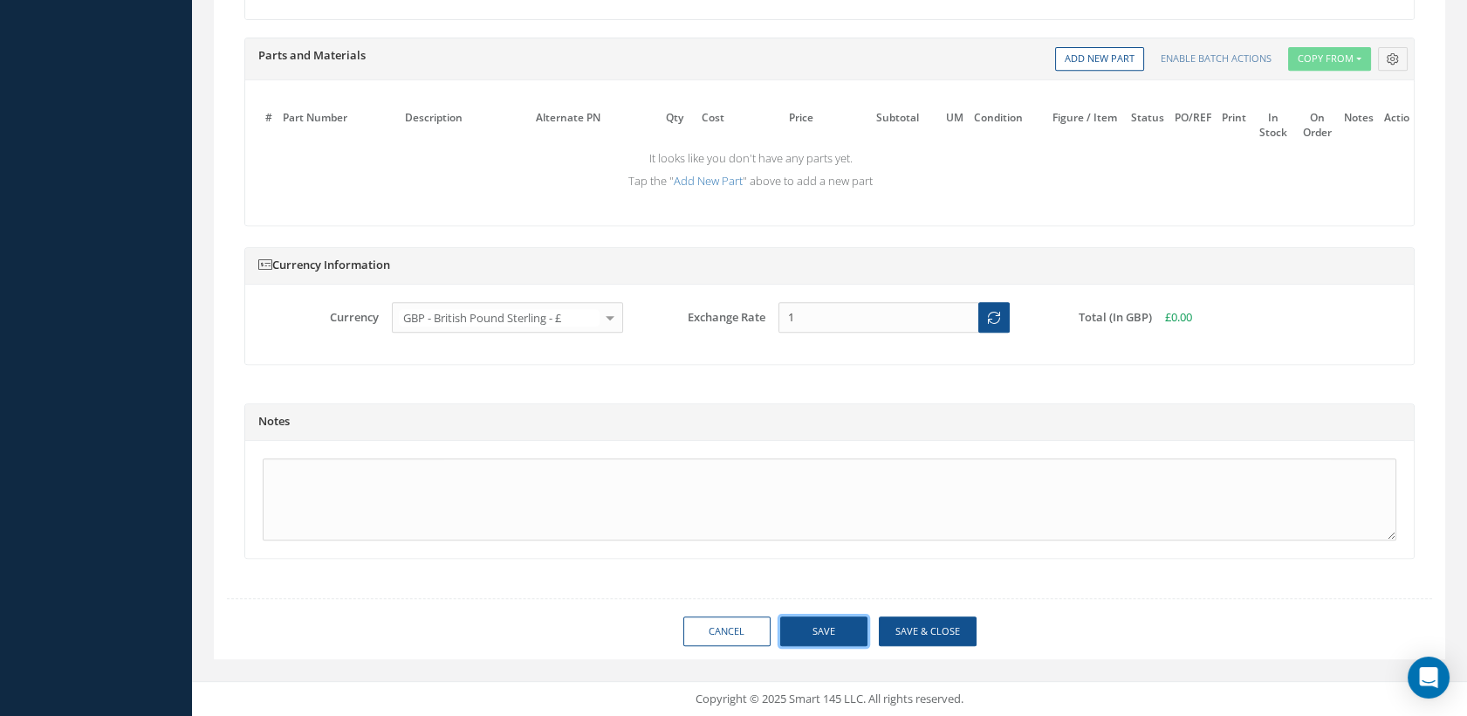
click at [825, 629] on button "Save" at bounding box center [823, 631] width 87 height 31
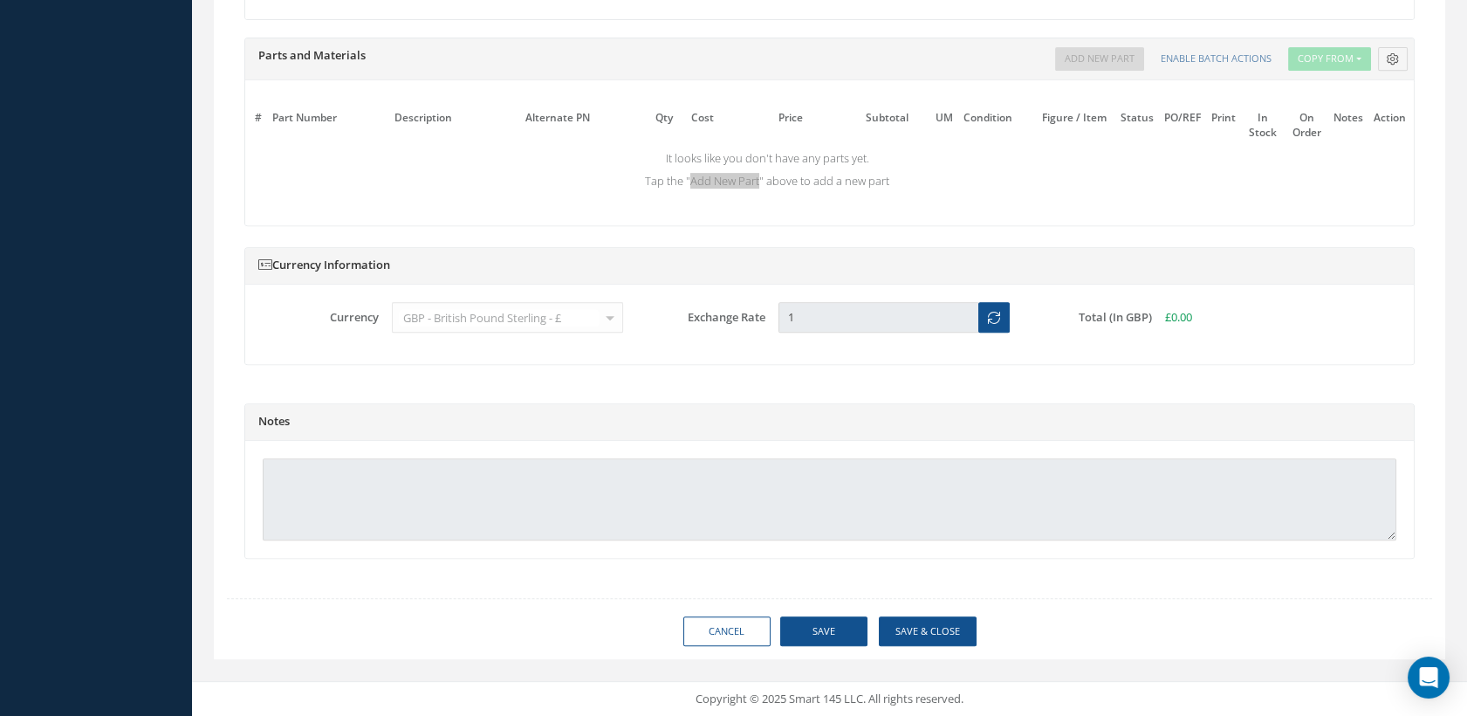
scroll to position [1584, 0]
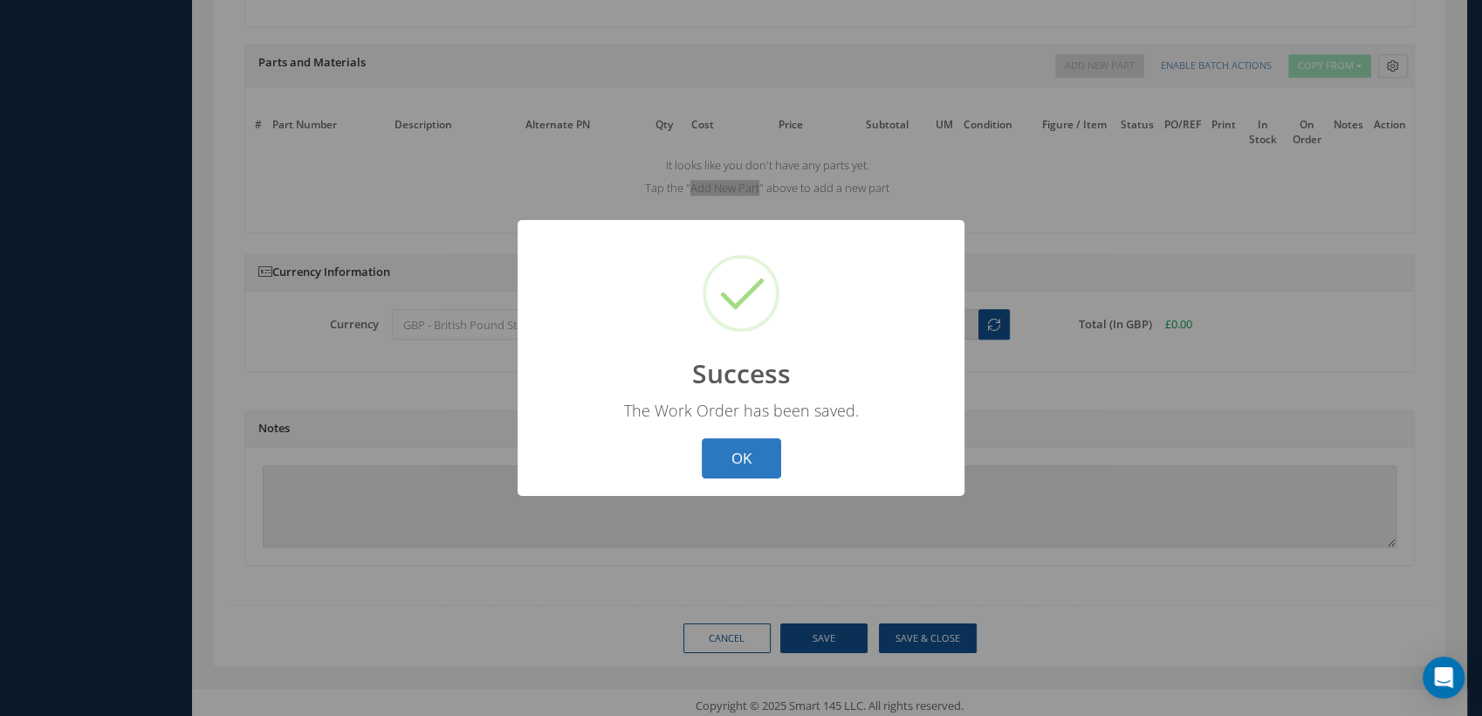
click at [738, 458] on button "OK" at bounding box center [741, 458] width 79 height 41
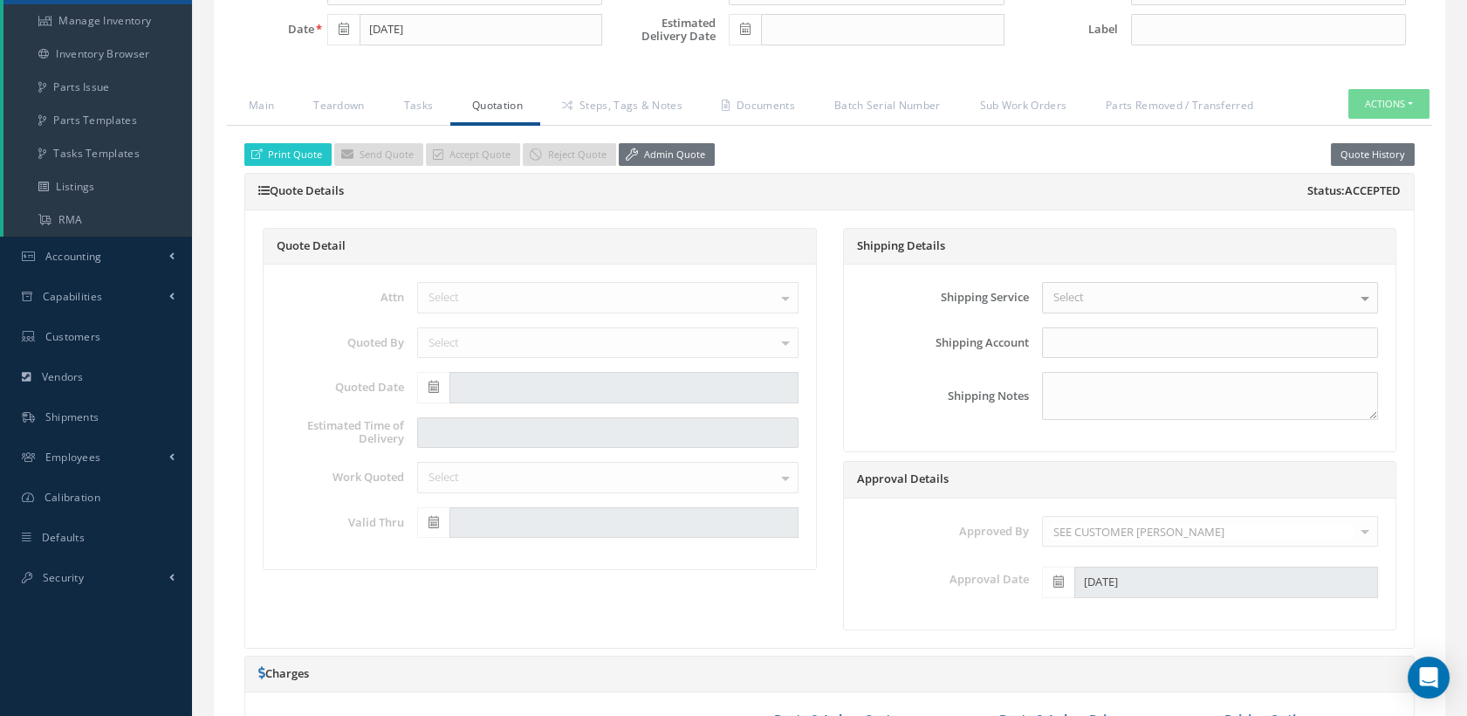
scroll to position [128, 0]
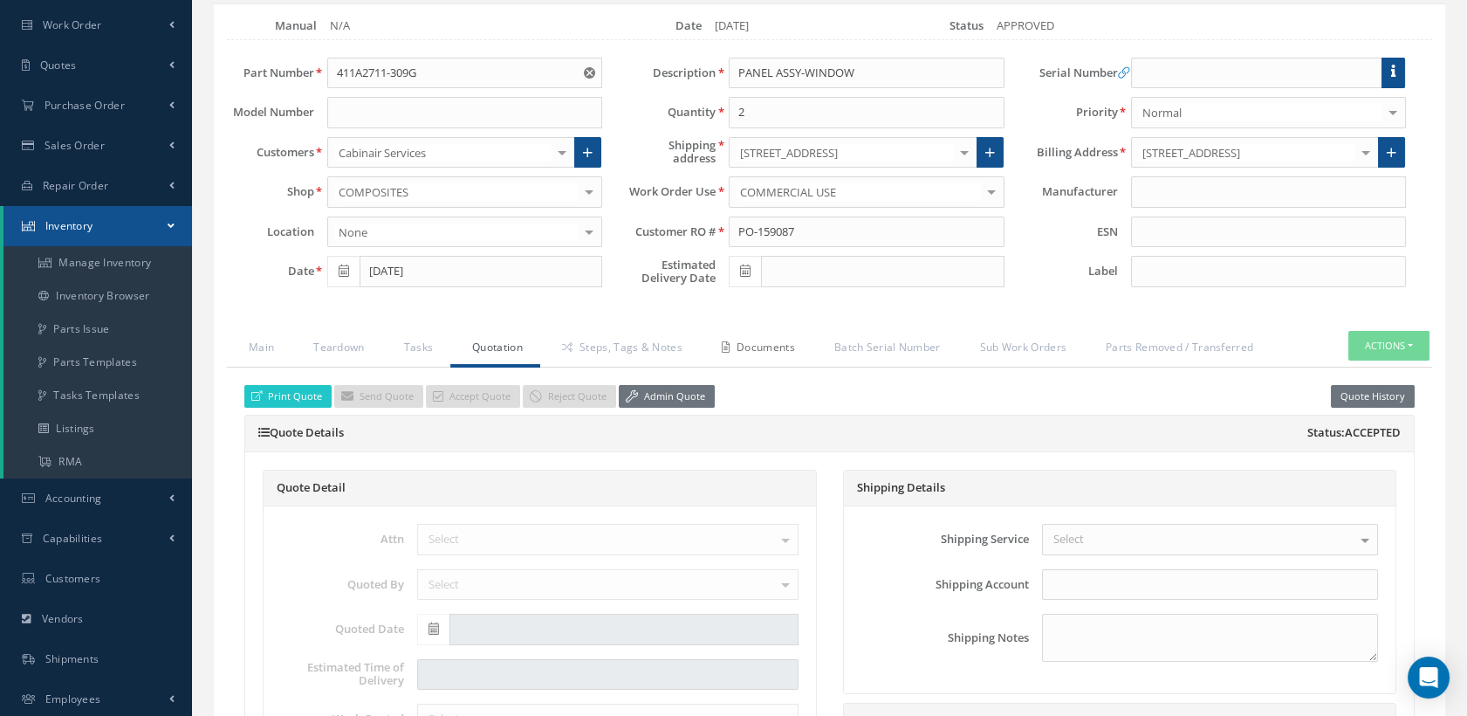
click at [743, 353] on link "Documents" at bounding box center [756, 349] width 113 height 37
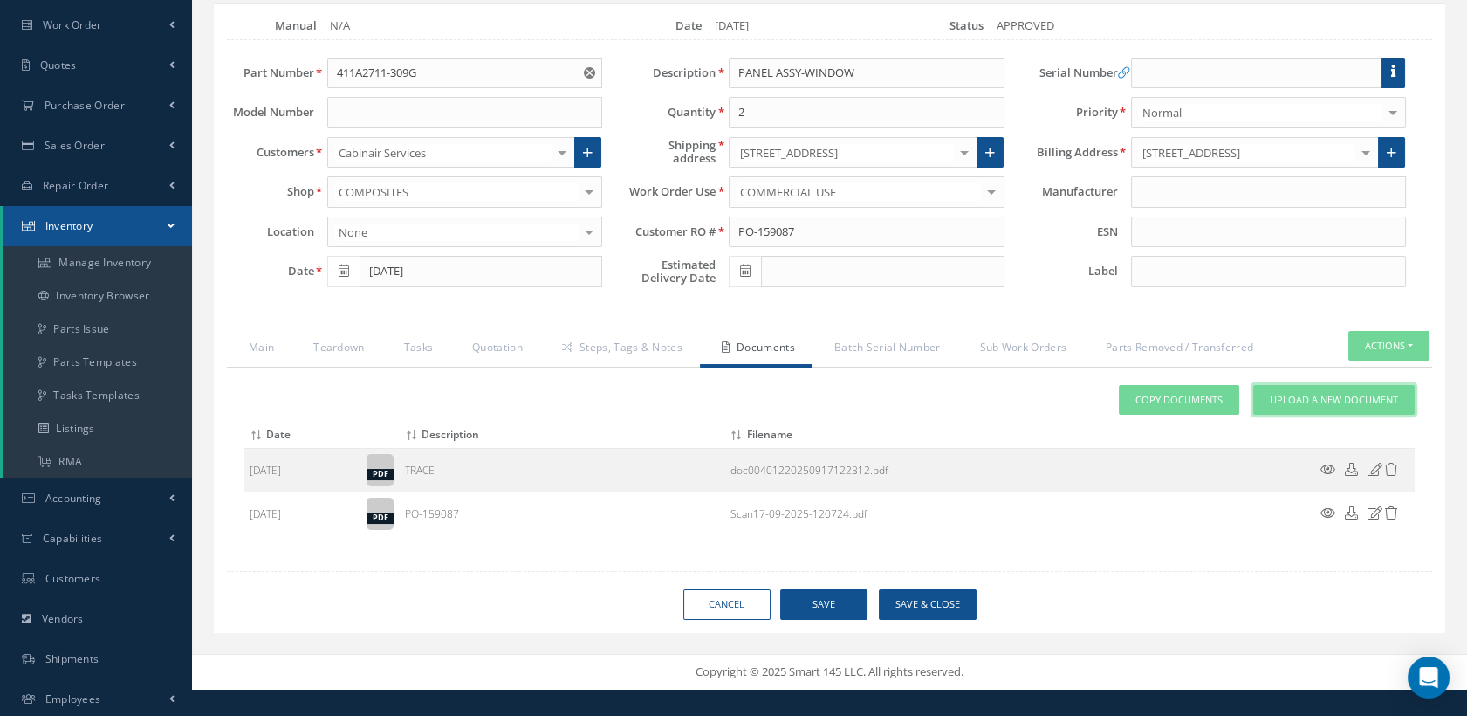
click at [1292, 386] on link "Upload a New Document" at bounding box center [1334, 400] width 161 height 31
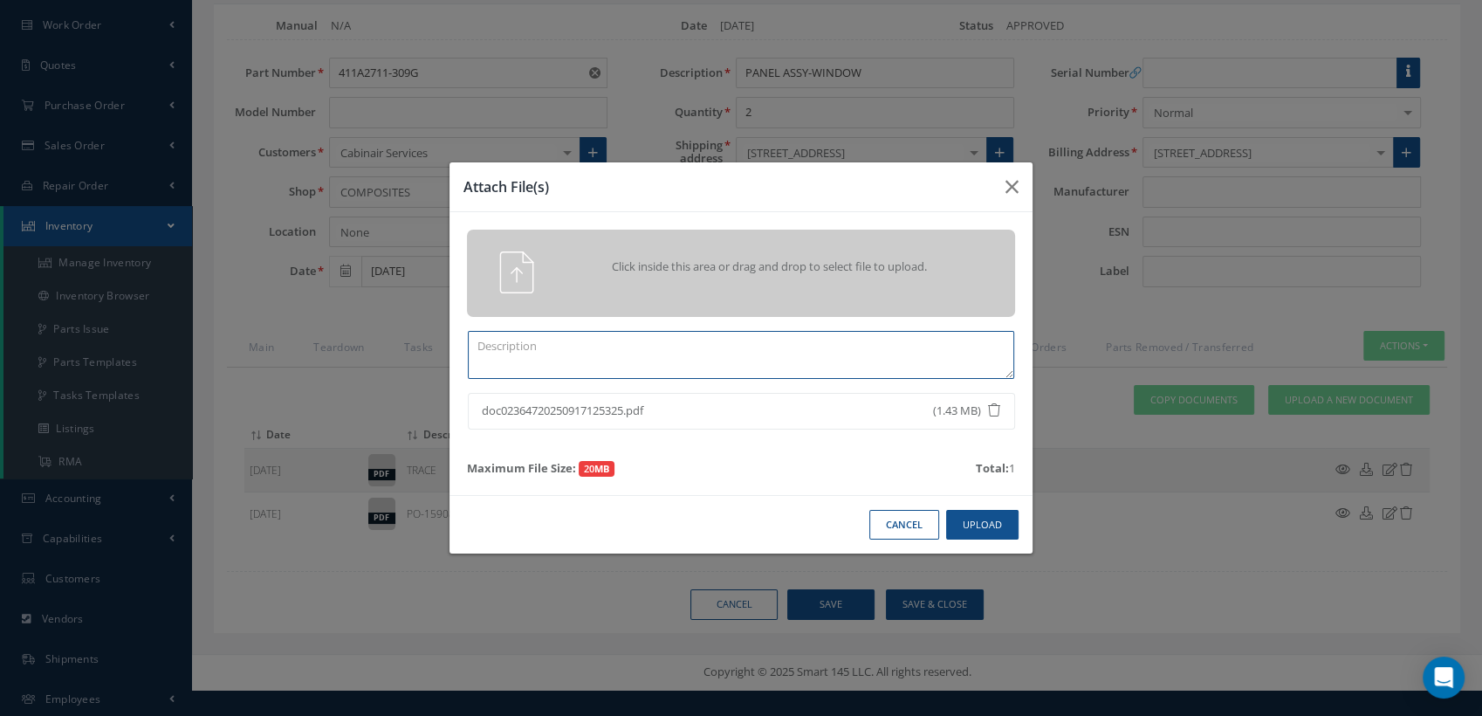
click at [538, 357] on textarea at bounding box center [741, 355] width 546 height 48
type textarea "CONTRACT REVIEW"
click at [974, 526] on button "Upload" at bounding box center [982, 525] width 72 height 31
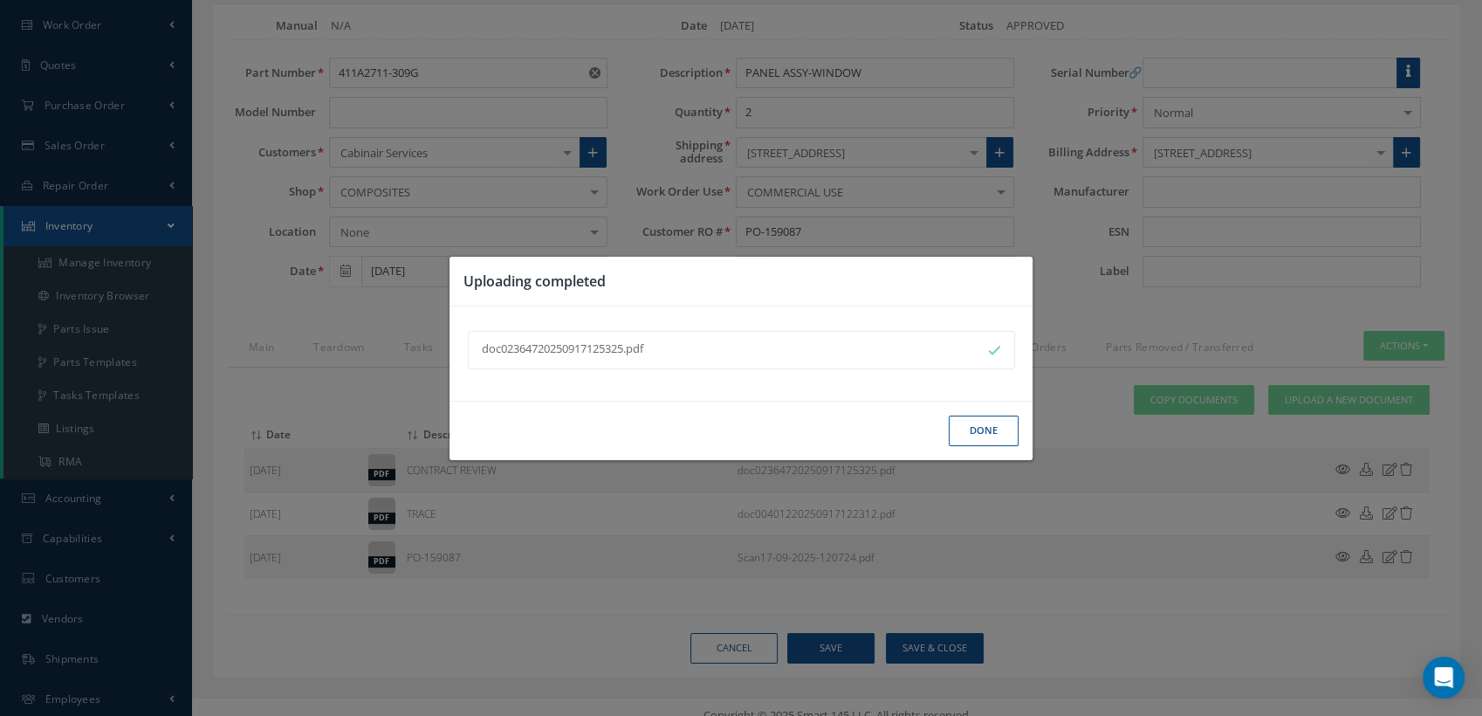
click at [974, 430] on button "Done" at bounding box center [984, 431] width 70 height 31
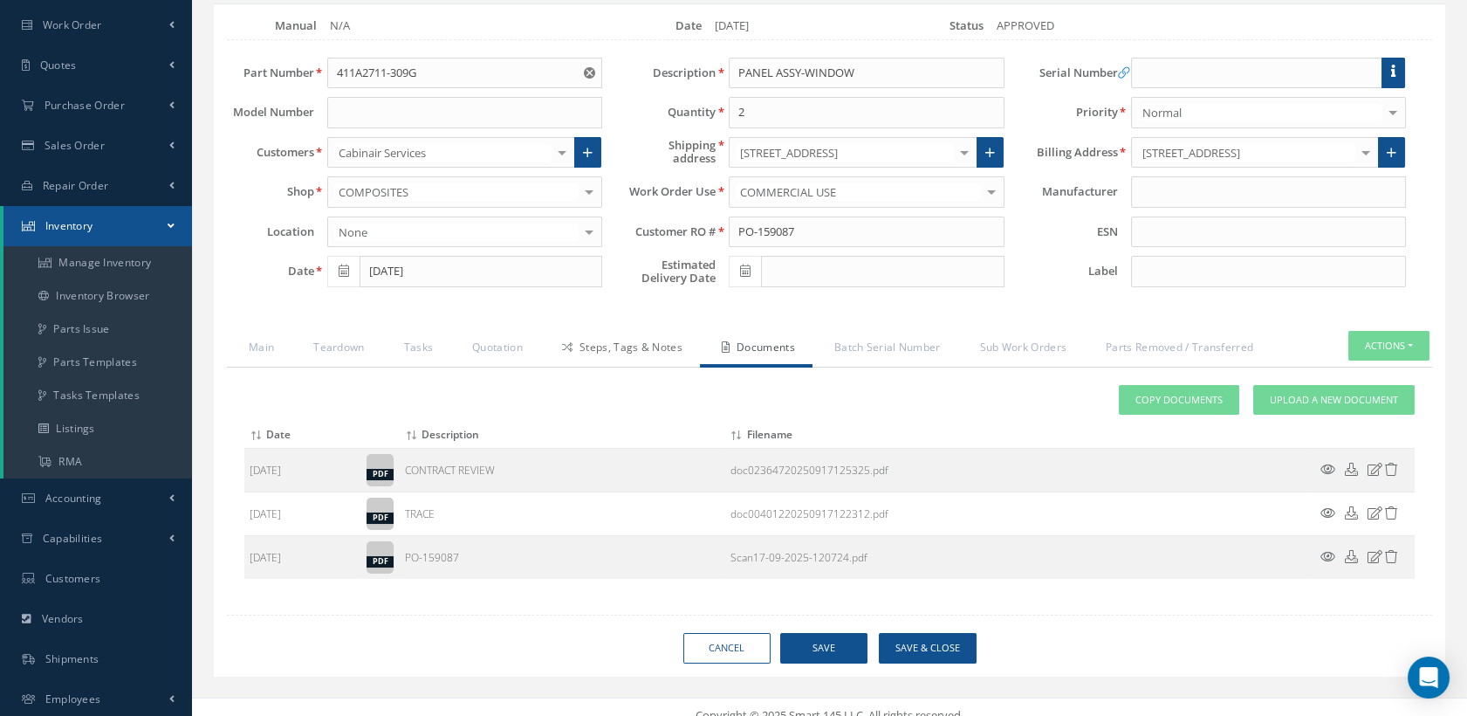
click at [598, 349] on link "Steps, Tags & Notes" at bounding box center [620, 349] width 160 height 37
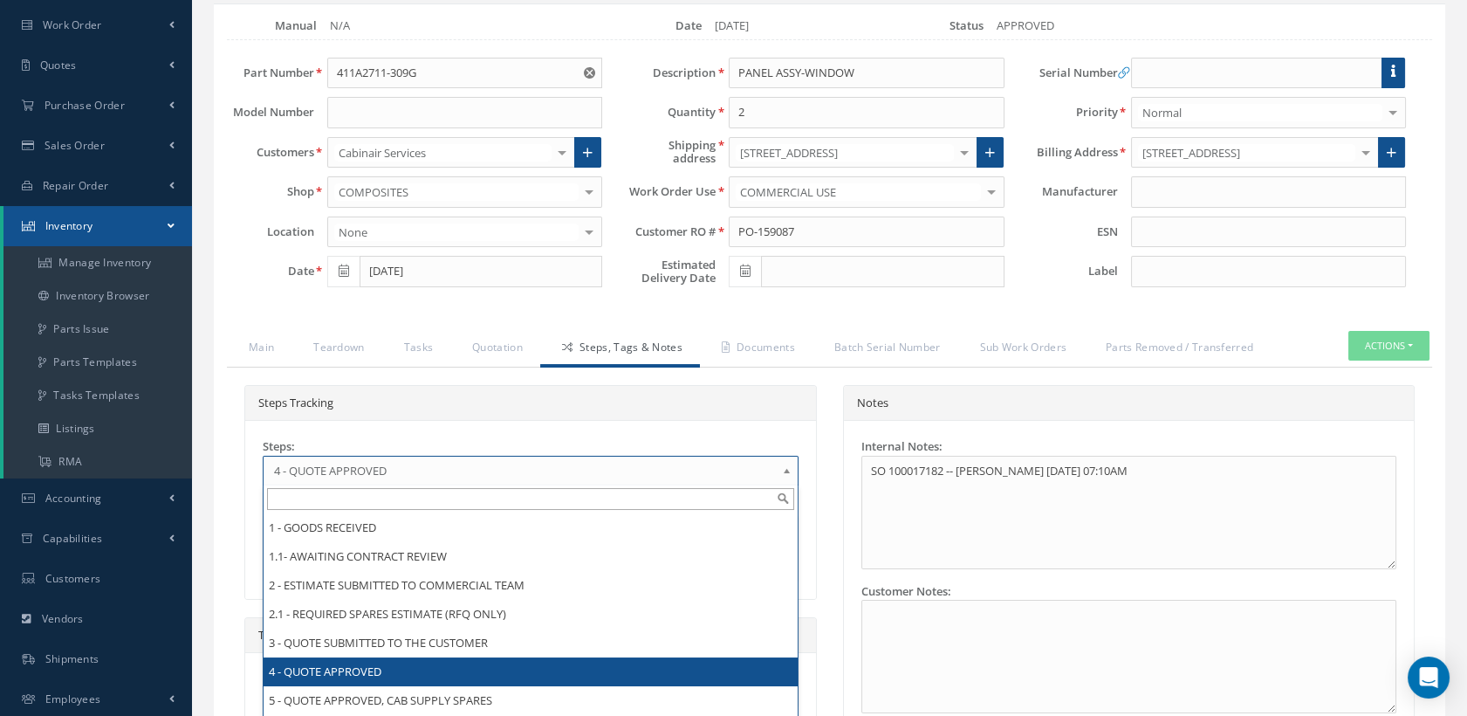
click at [708, 472] on span "4 - QUOTE APPROVED" at bounding box center [525, 470] width 502 height 21
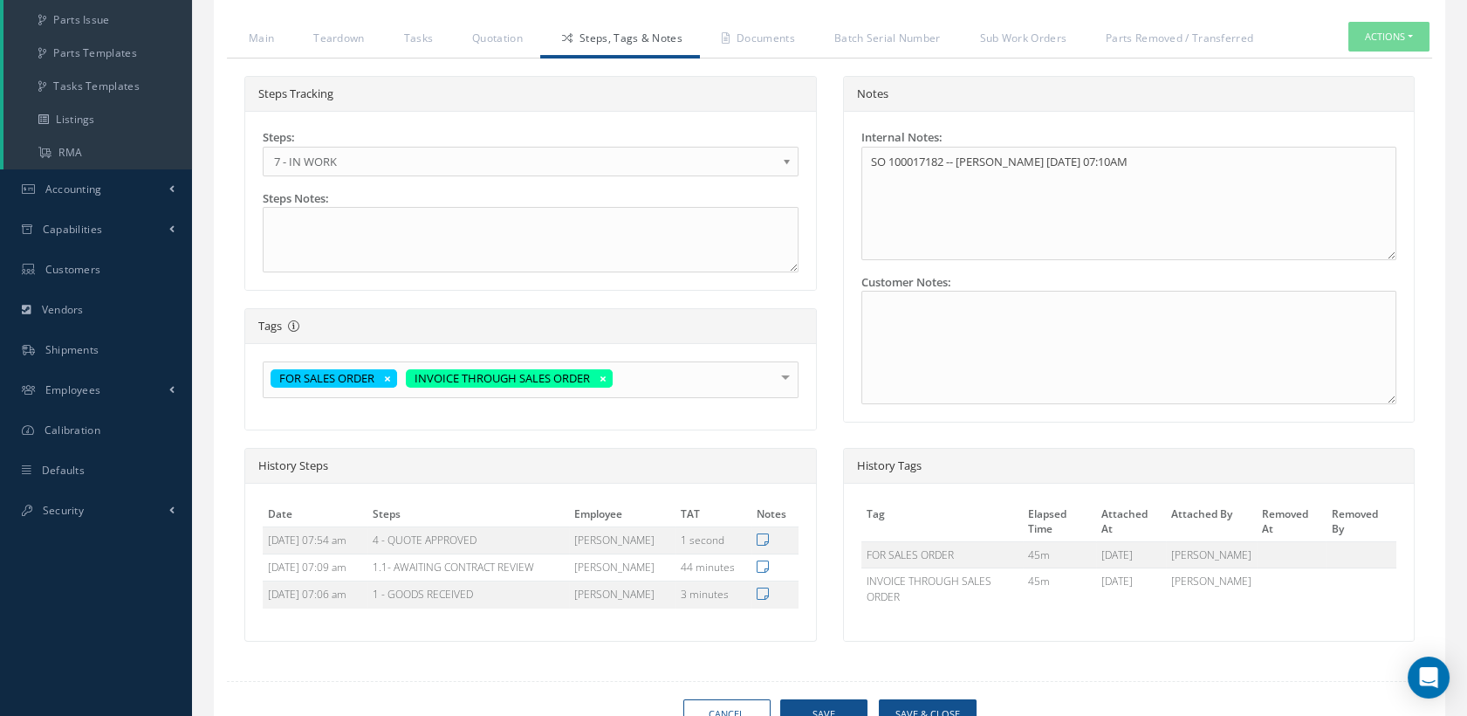
scroll to position [517, 0]
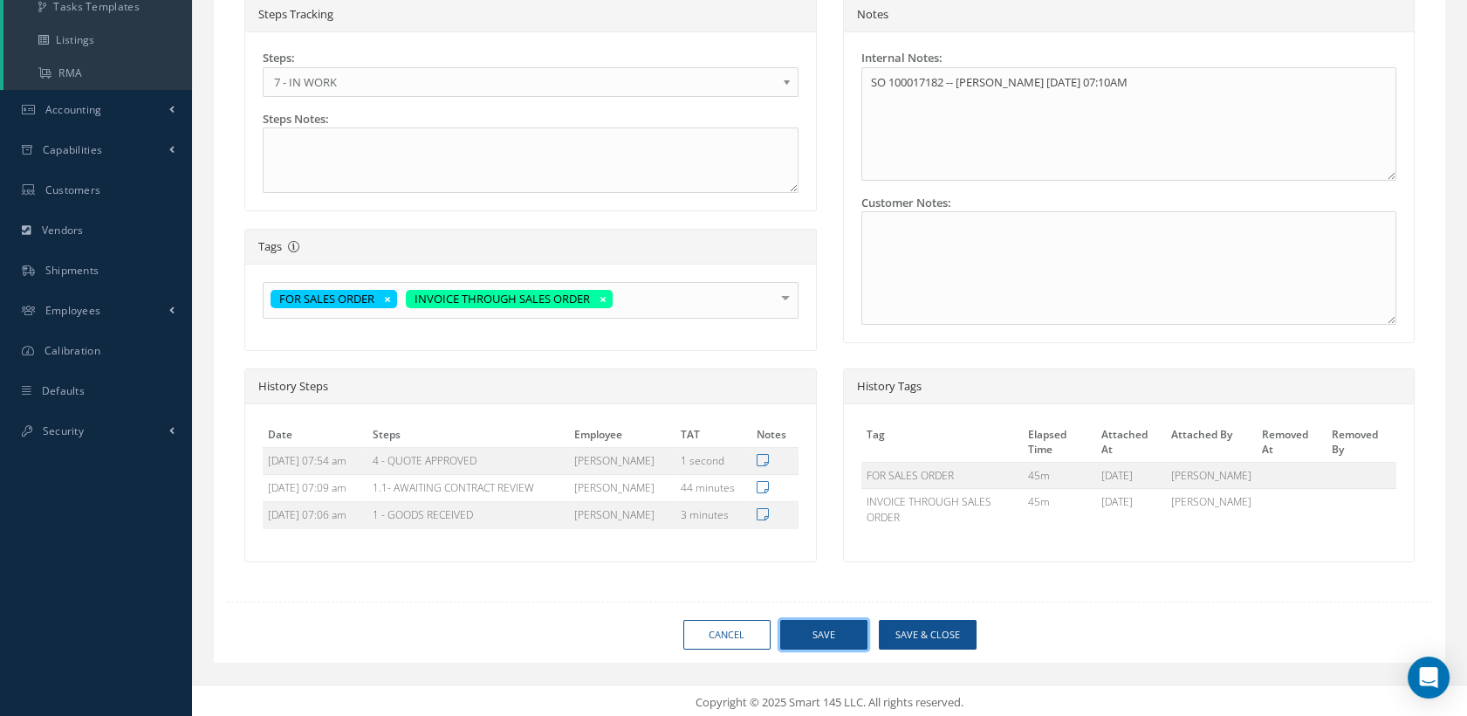
click at [834, 645] on button "Save" at bounding box center [823, 635] width 87 height 31
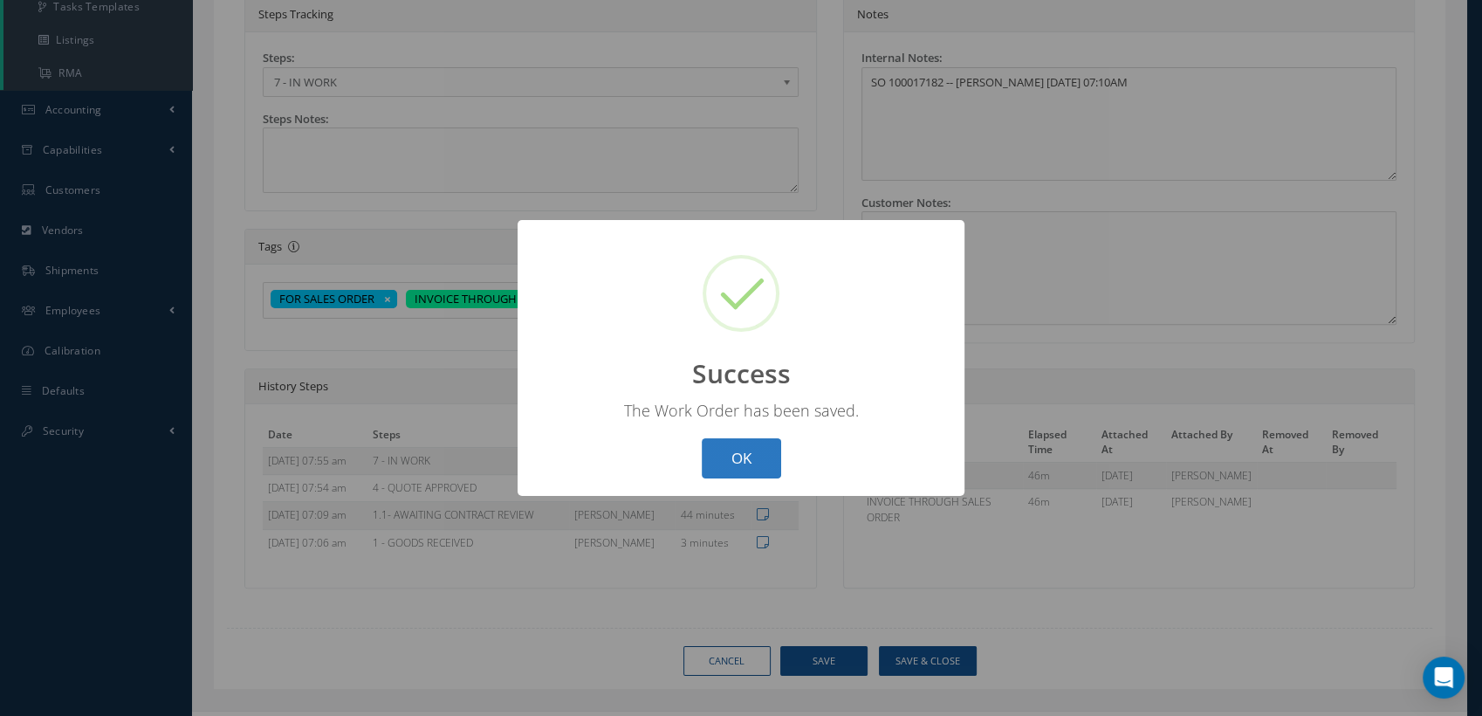
click at [730, 457] on button "OK" at bounding box center [741, 458] width 79 height 41
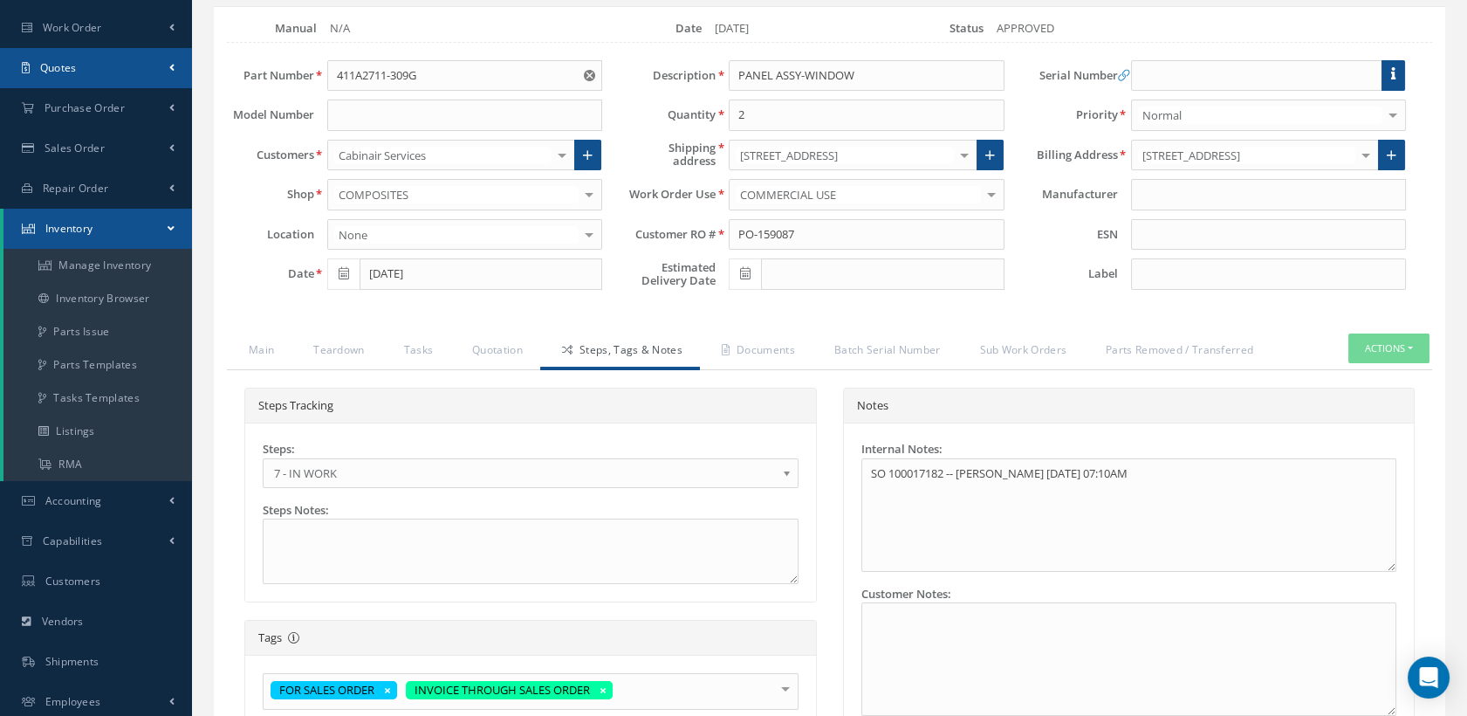
scroll to position [0, 0]
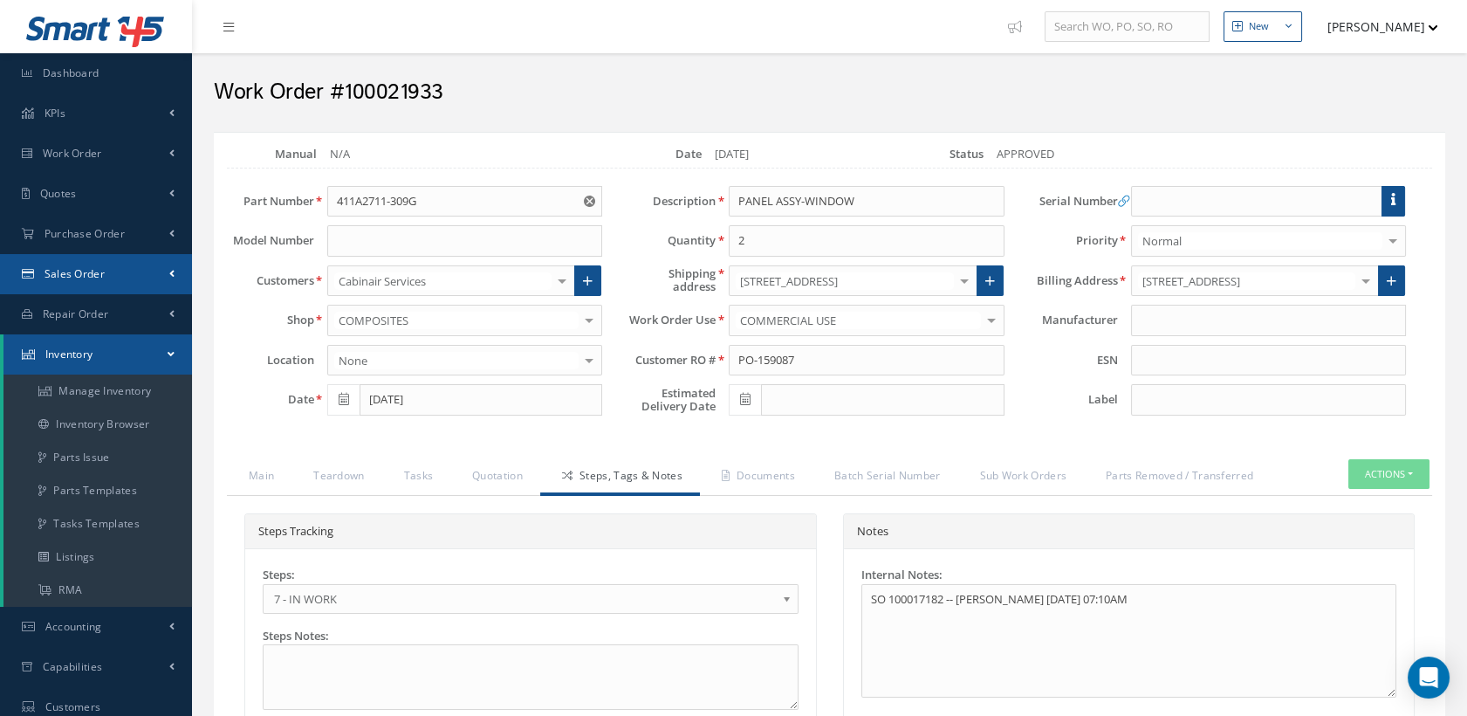
click at [126, 271] on link "Sales Order" at bounding box center [96, 274] width 192 height 40
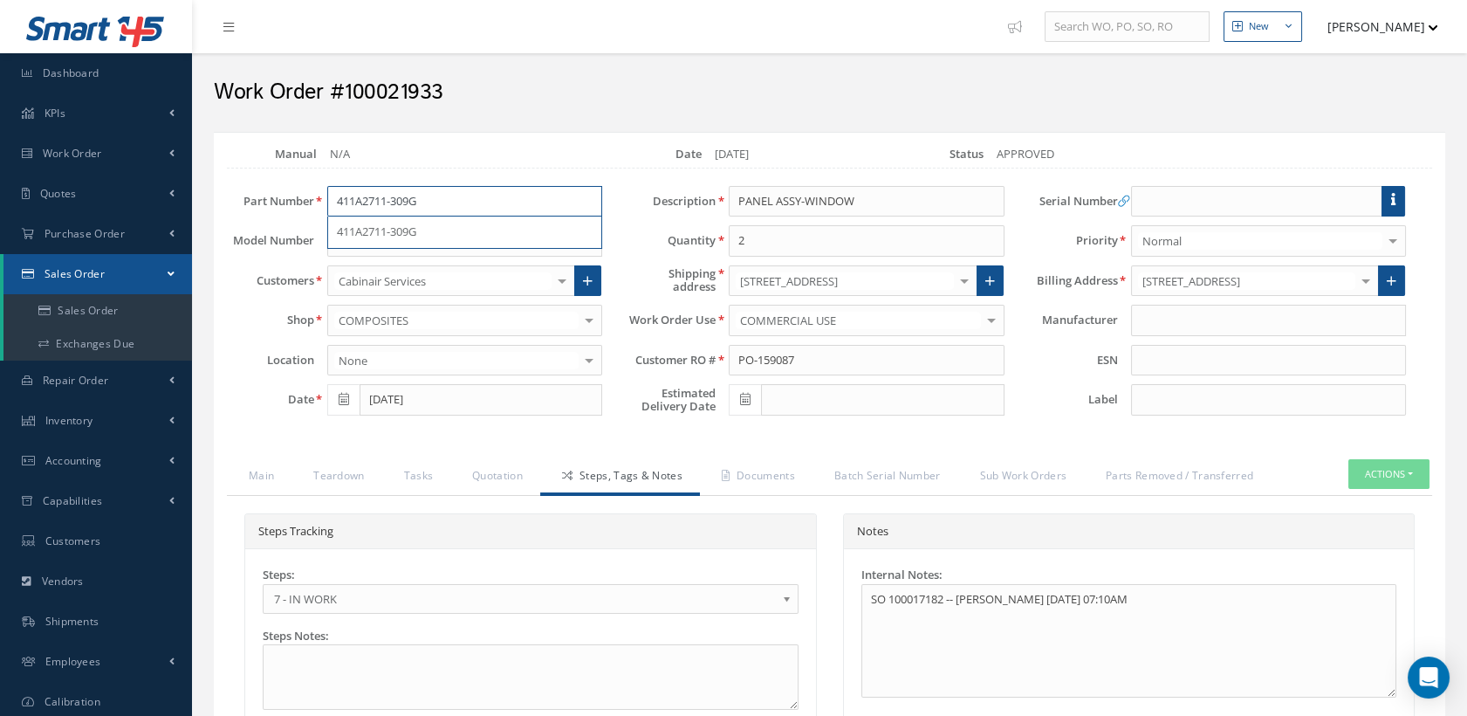
drag, startPoint x: 440, startPoint y: 208, endPoint x: 299, endPoint y: 208, distance: 140.5
click at [299, 208] on div "Part Number 411A2711-309G 411A2711-309G" at bounding box center [415, 201] width 402 height 31
click at [478, 158] on div "N/A" at bounding box center [419, 154] width 231 height 17
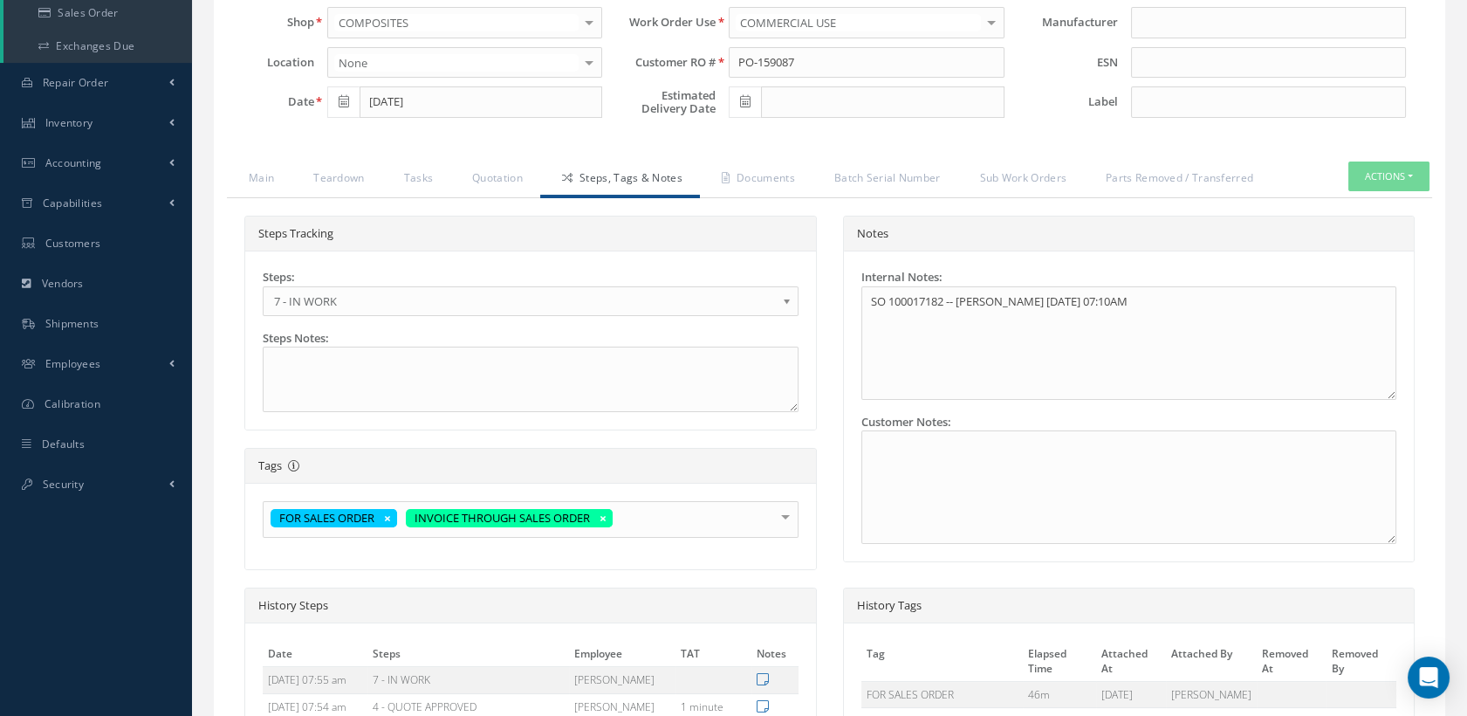
scroll to position [291, 0]
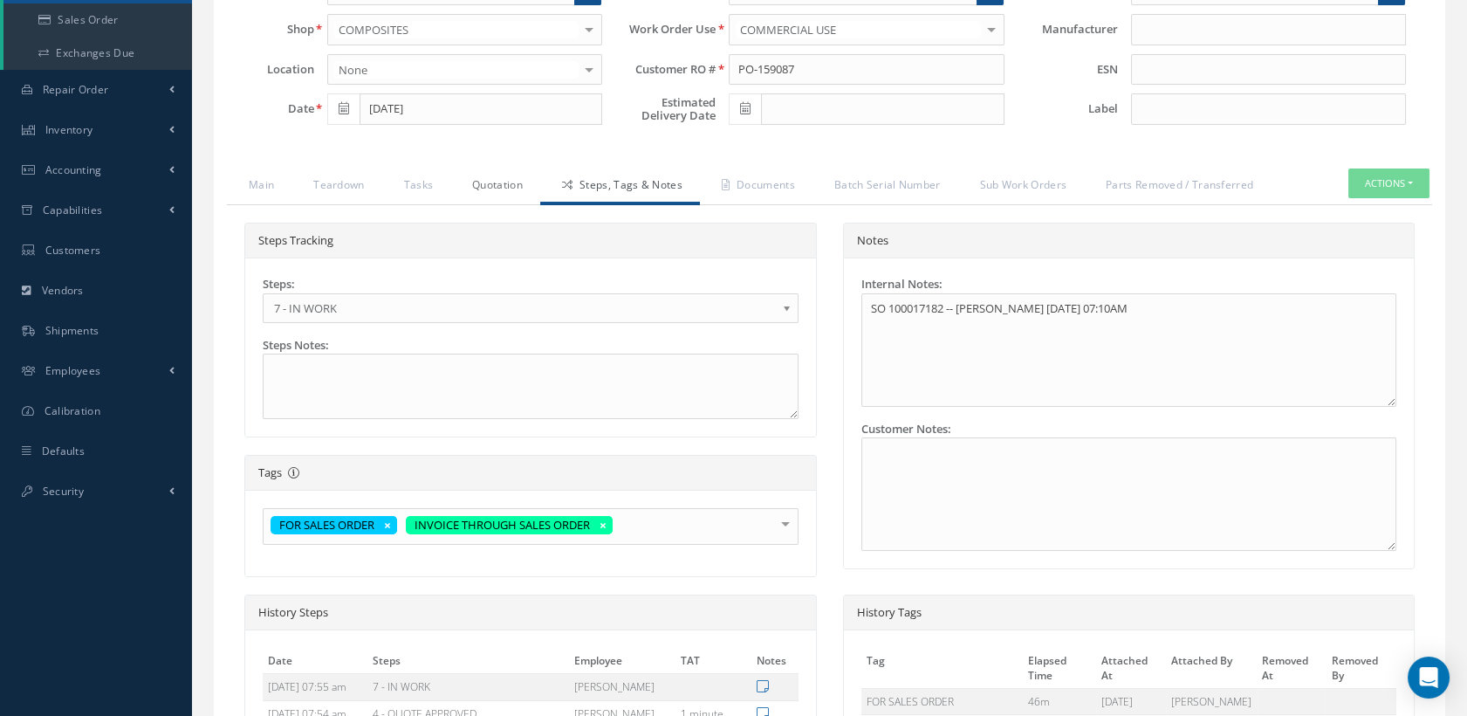
click at [483, 181] on link "Quotation" at bounding box center [495, 186] width 90 height 37
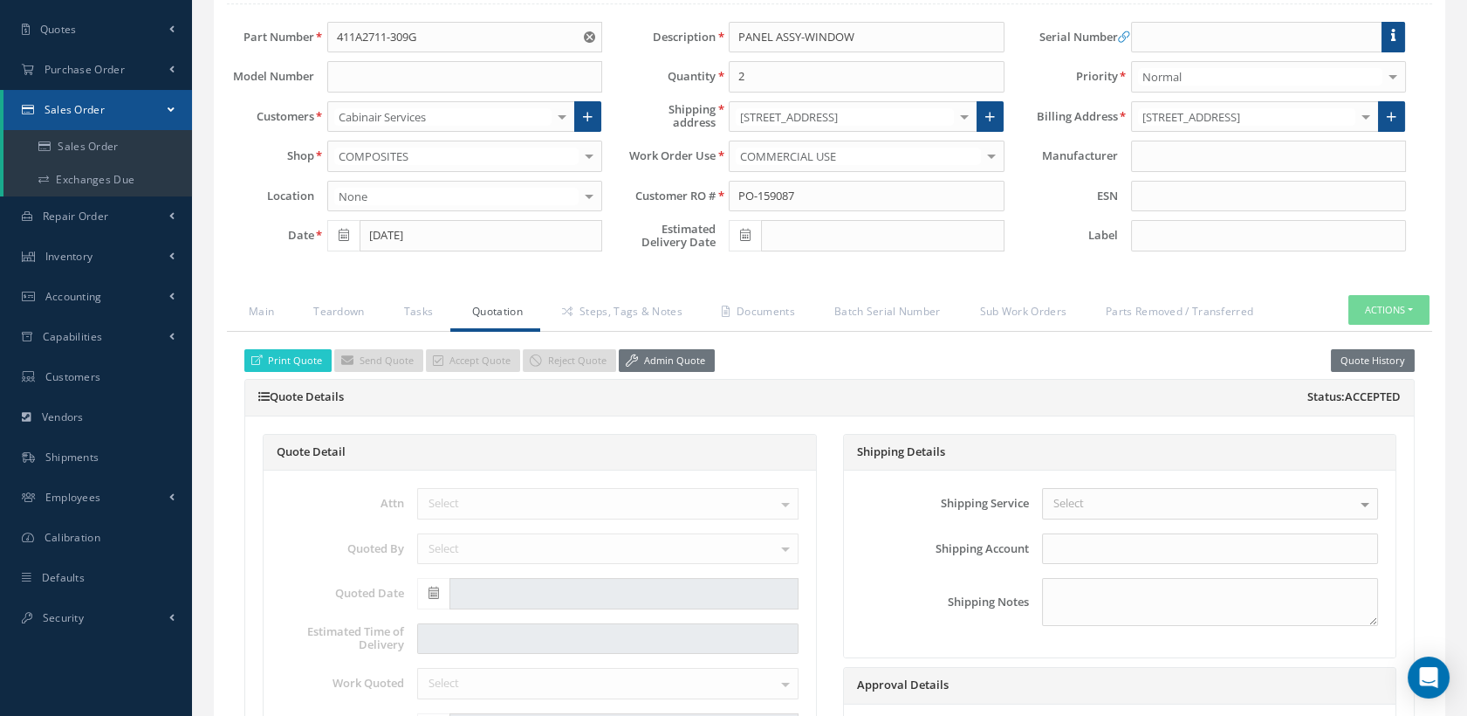
scroll to position [0, 0]
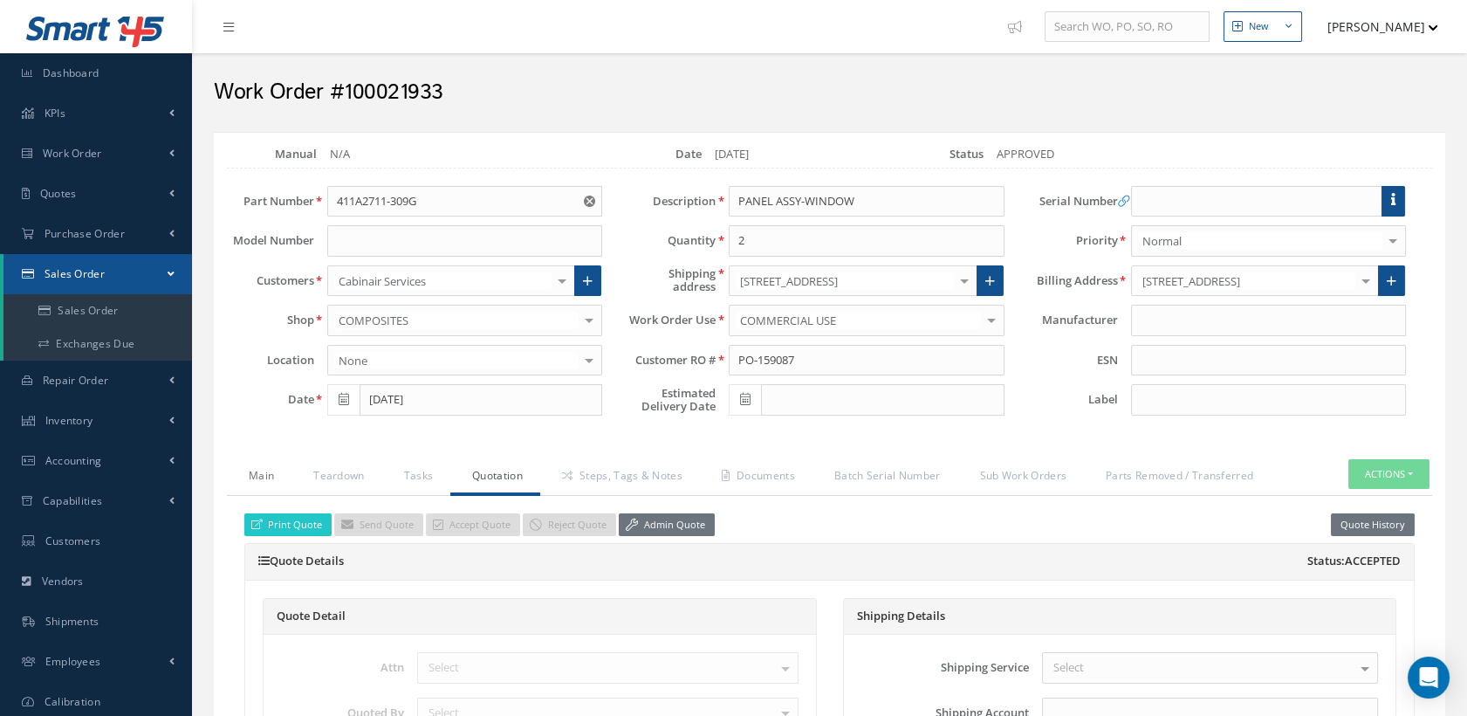
click at [256, 471] on link "Main" at bounding box center [259, 477] width 65 height 37
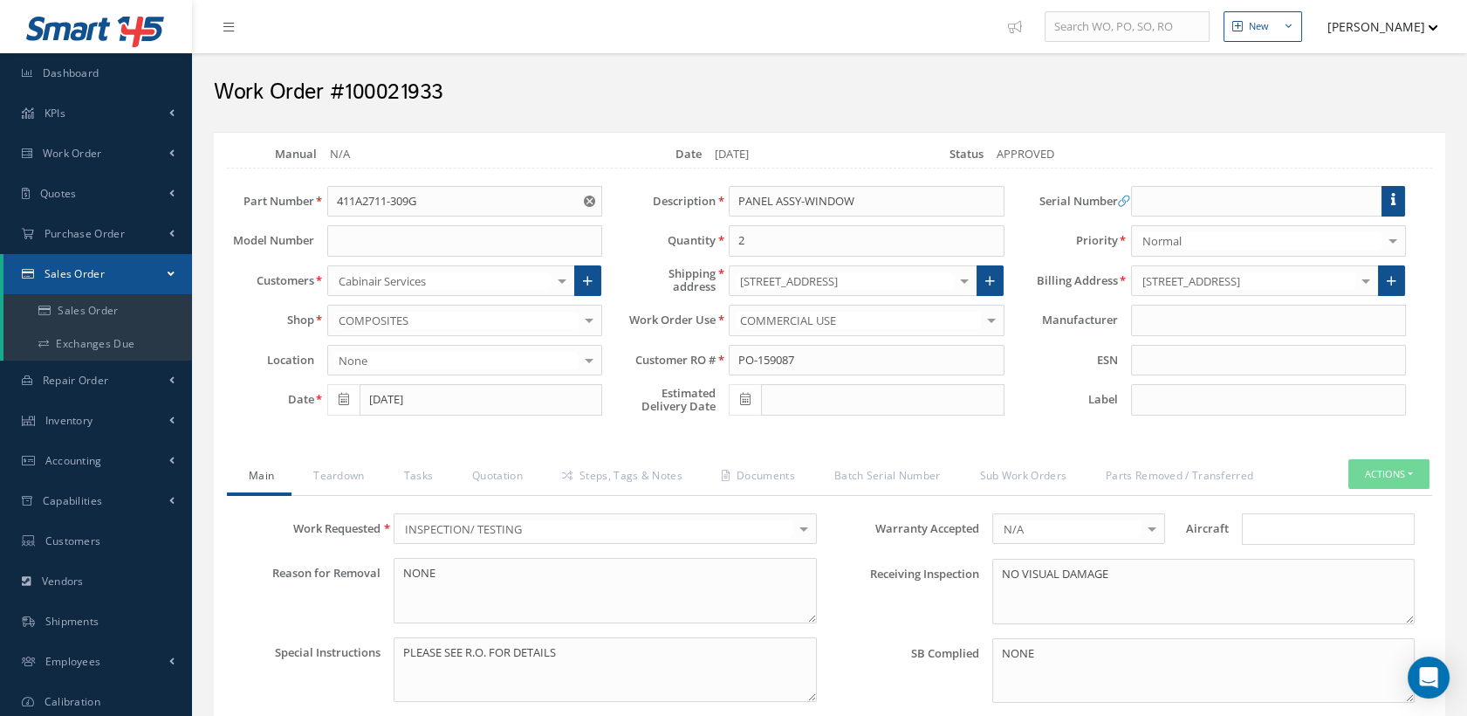
scroll to position [388, 0]
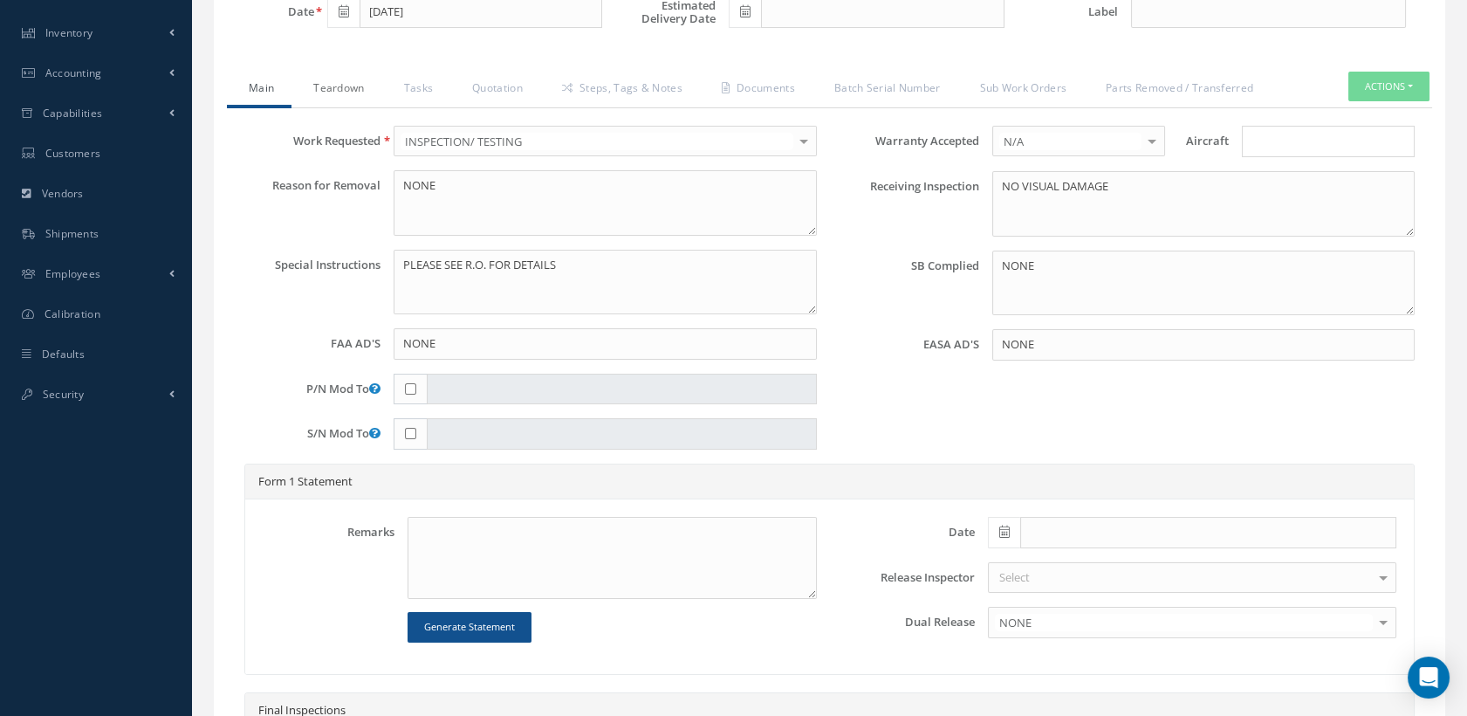
click at [329, 87] on link "Teardown" at bounding box center [337, 90] width 90 height 37
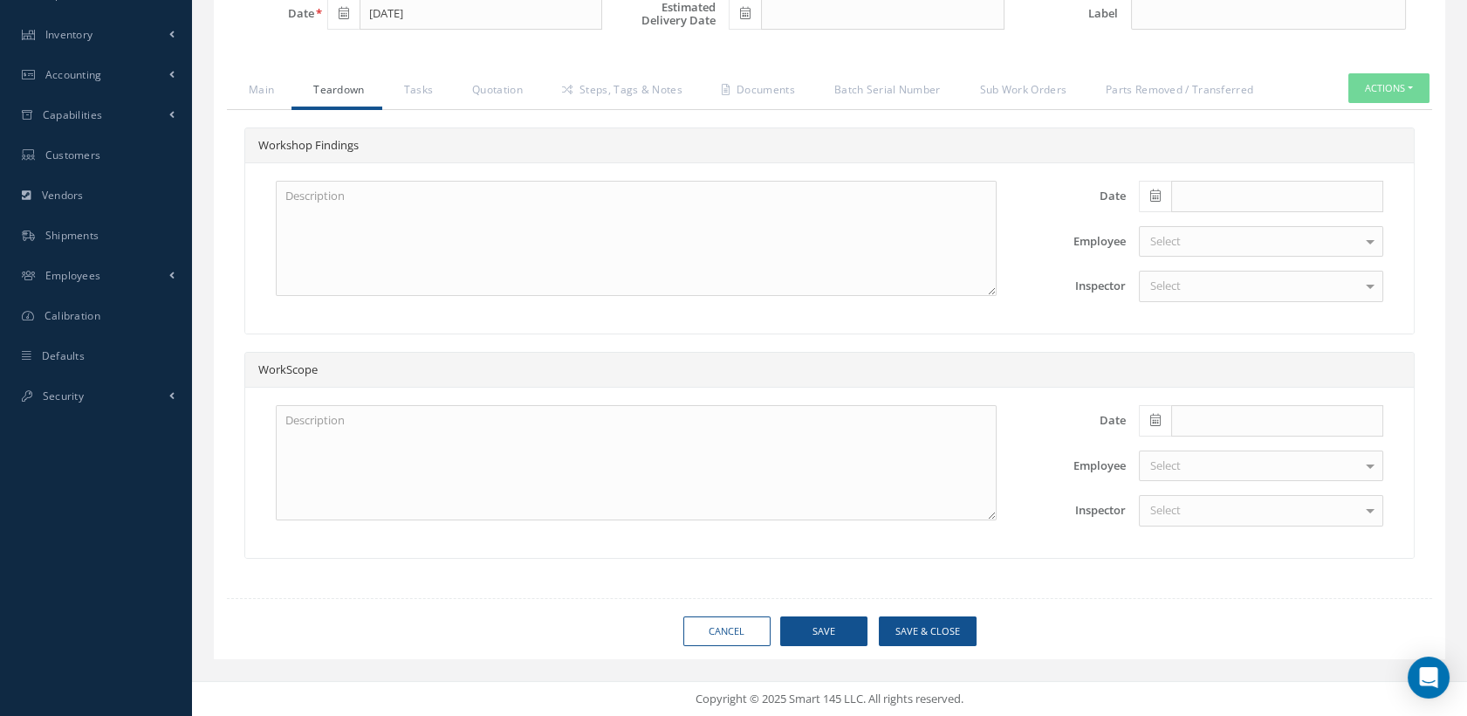
scroll to position [381, 0]
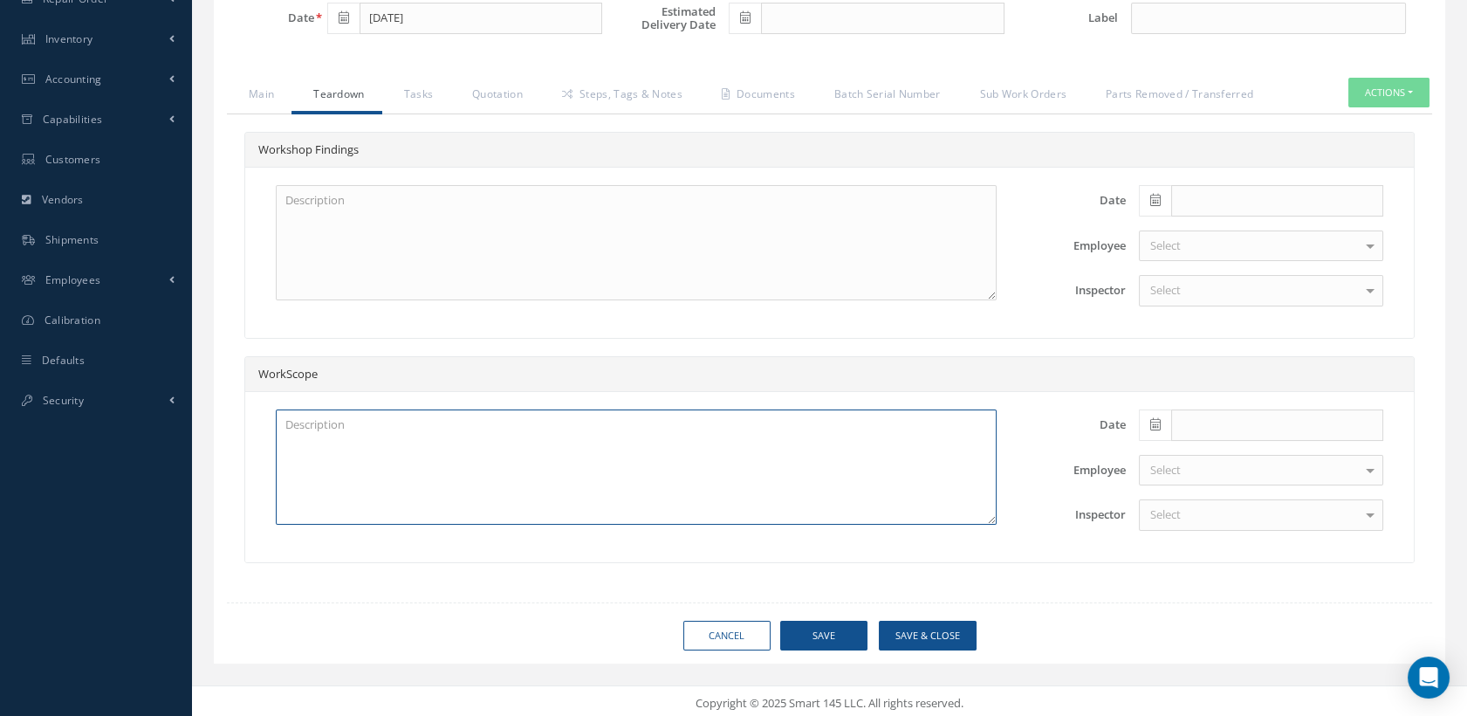
click at [437, 450] on textarea at bounding box center [636, 466] width 721 height 115
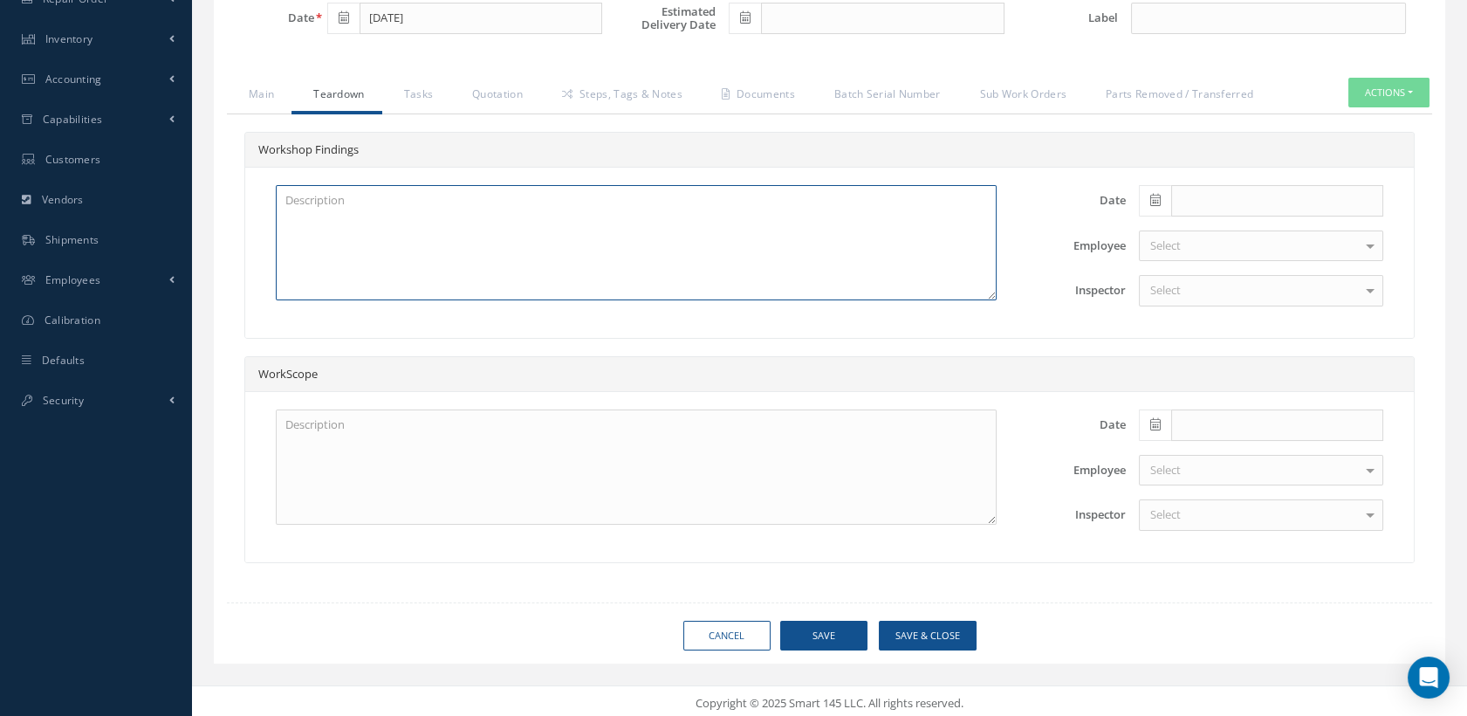
click at [382, 225] on textarea at bounding box center [636, 242] width 721 height 115
type textarea "CLEAN AND INSPECT"
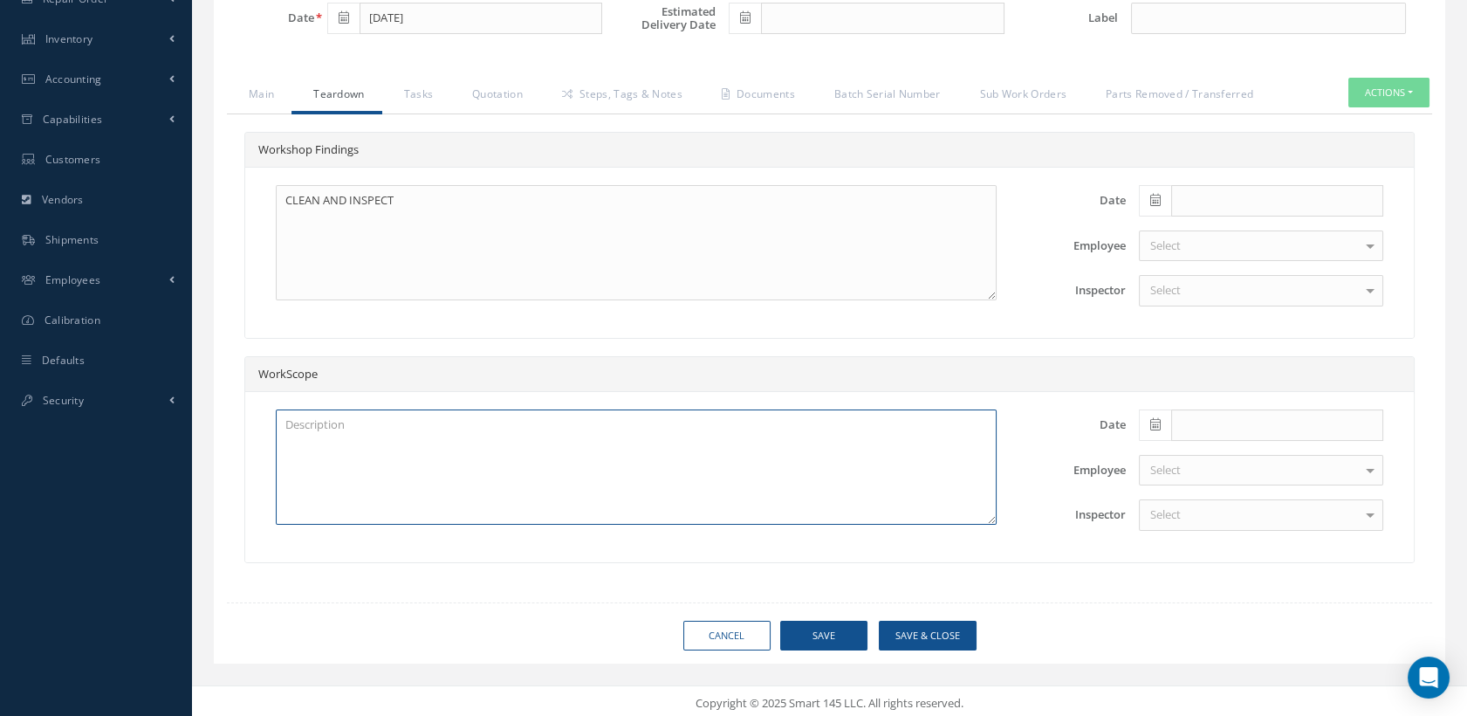
click at [375, 430] on textarea at bounding box center [636, 466] width 721 height 115
type textarea "S"
type textarea "A"
type textarea "PANELS TO BE CLEANED, INSPECTED AND RECERTIFIED IAW"
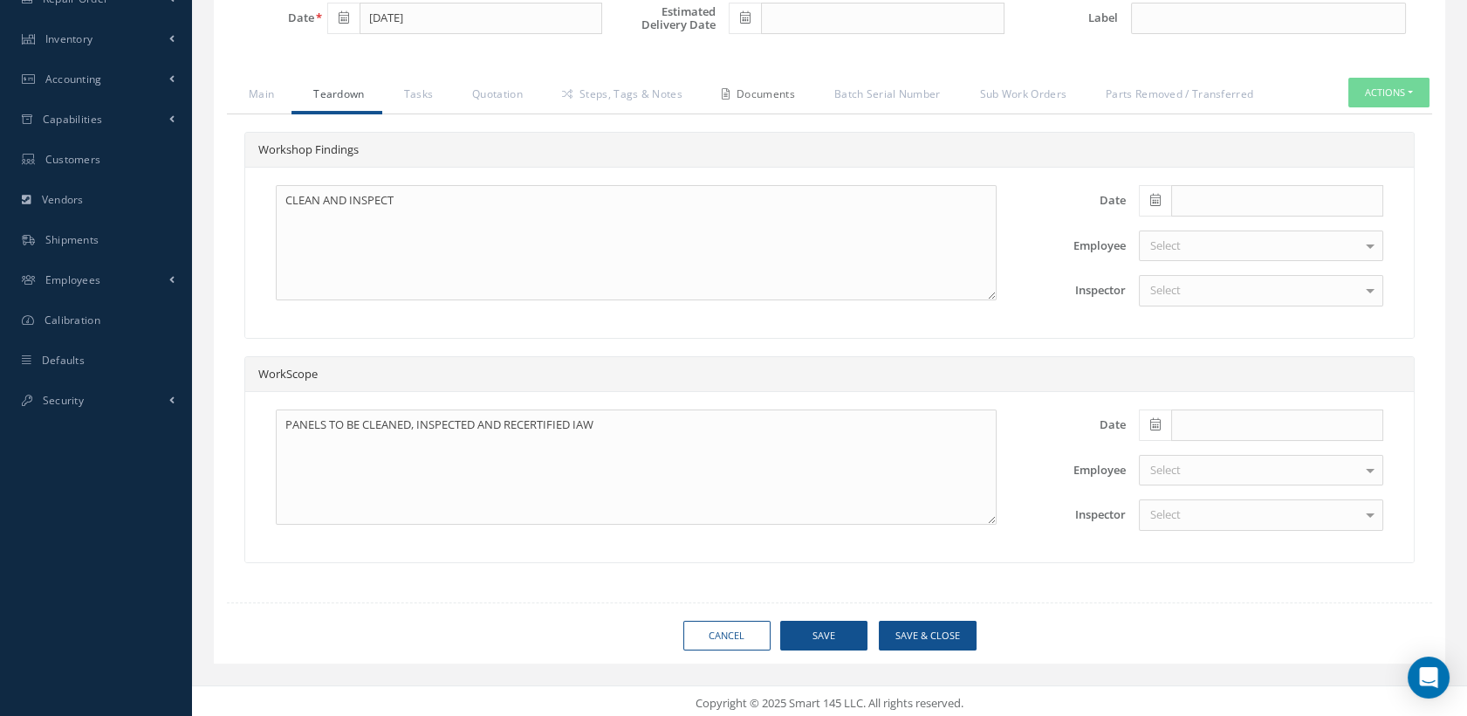
click at [764, 87] on link "Documents" at bounding box center [756, 96] width 113 height 37
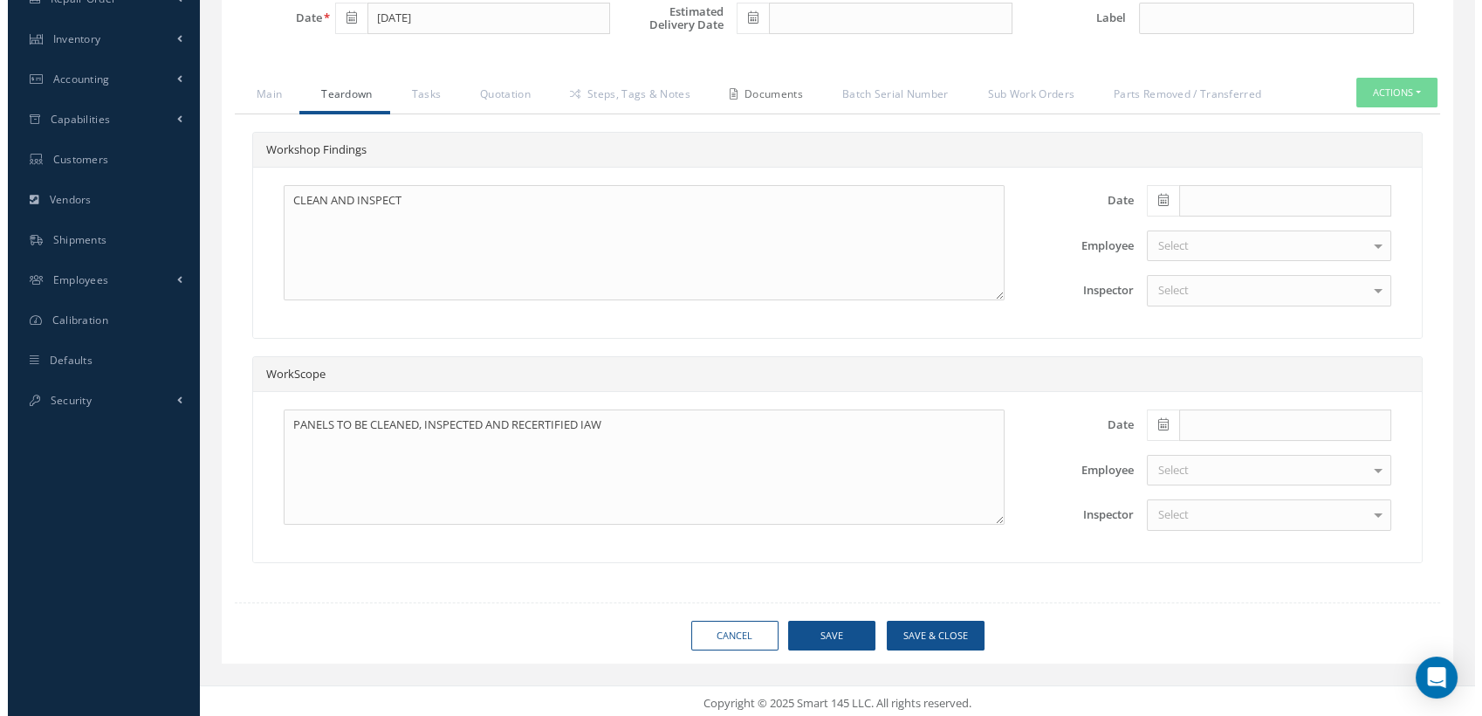
scroll to position [142, 0]
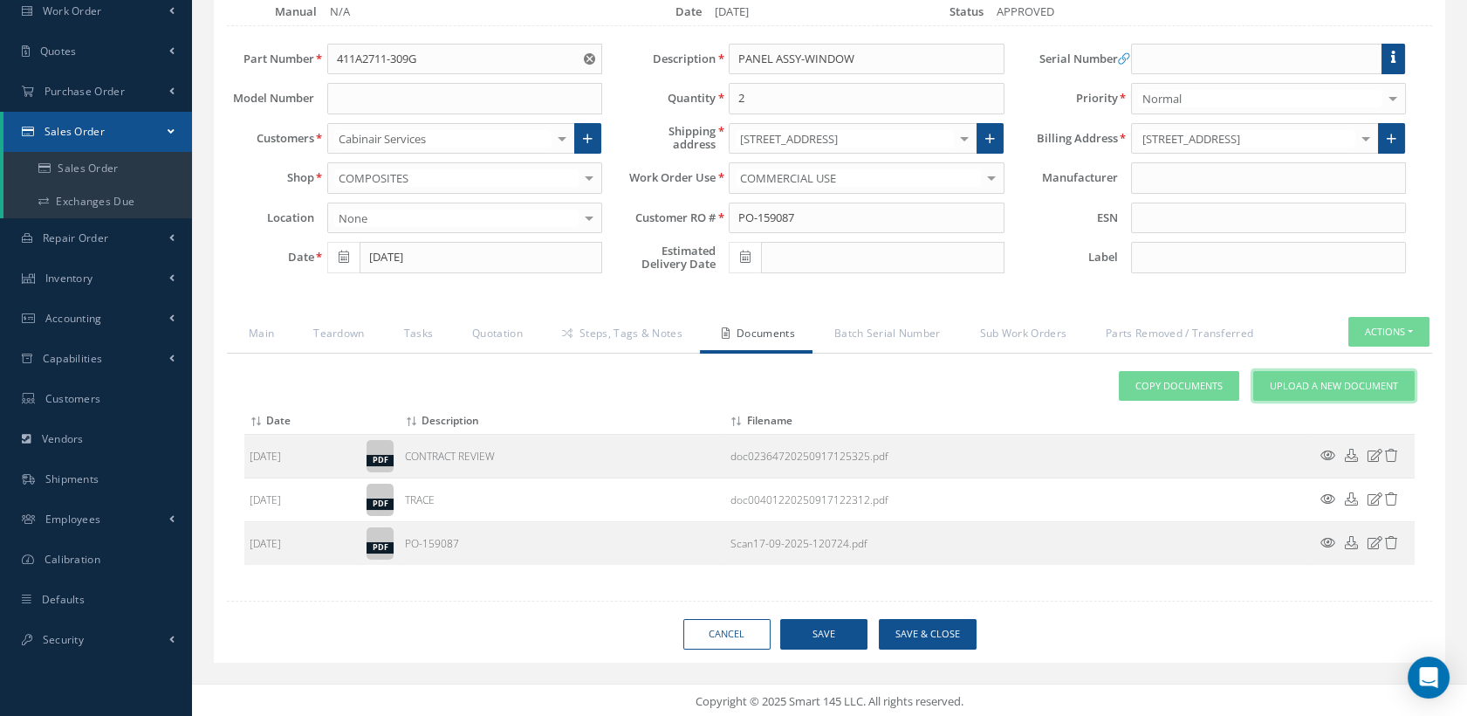
click at [1306, 383] on span "Upload a New Document" at bounding box center [1334, 386] width 128 height 15
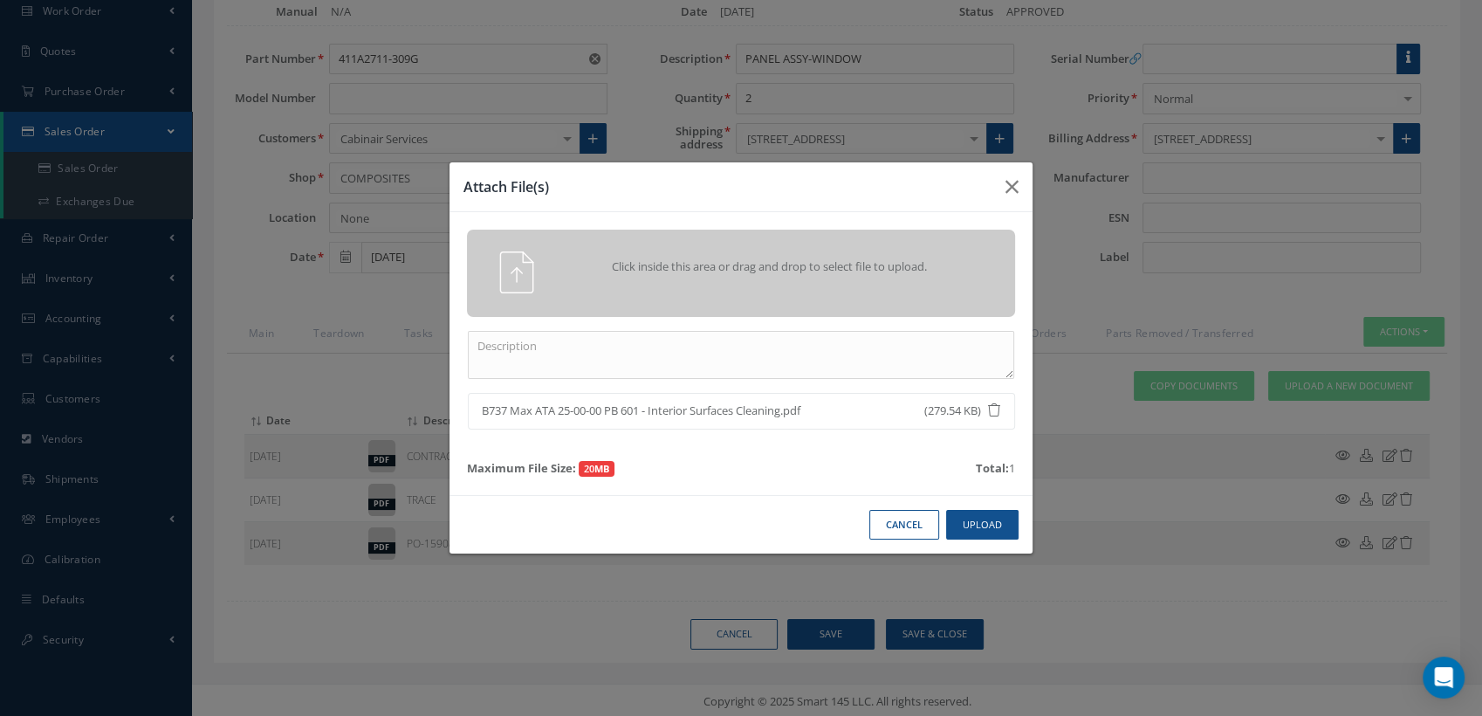
drag, startPoint x: 790, startPoint y: 409, endPoint x: 517, endPoint y: 402, distance: 273.3
click at [517, 402] on span "B737 Max ATA 25-00-00 PB 601 - Interior Surfaces Cleaning.pdf" at bounding box center [676, 410] width 388 height 17
drag, startPoint x: 517, startPoint y: 402, endPoint x: 536, endPoint y: 409, distance: 20.4
copy span "B737 Max ATA 25-00-00 PB 601 - Interior Surfaces Cleaning"
click at [568, 355] on textarea at bounding box center [741, 355] width 546 height 48
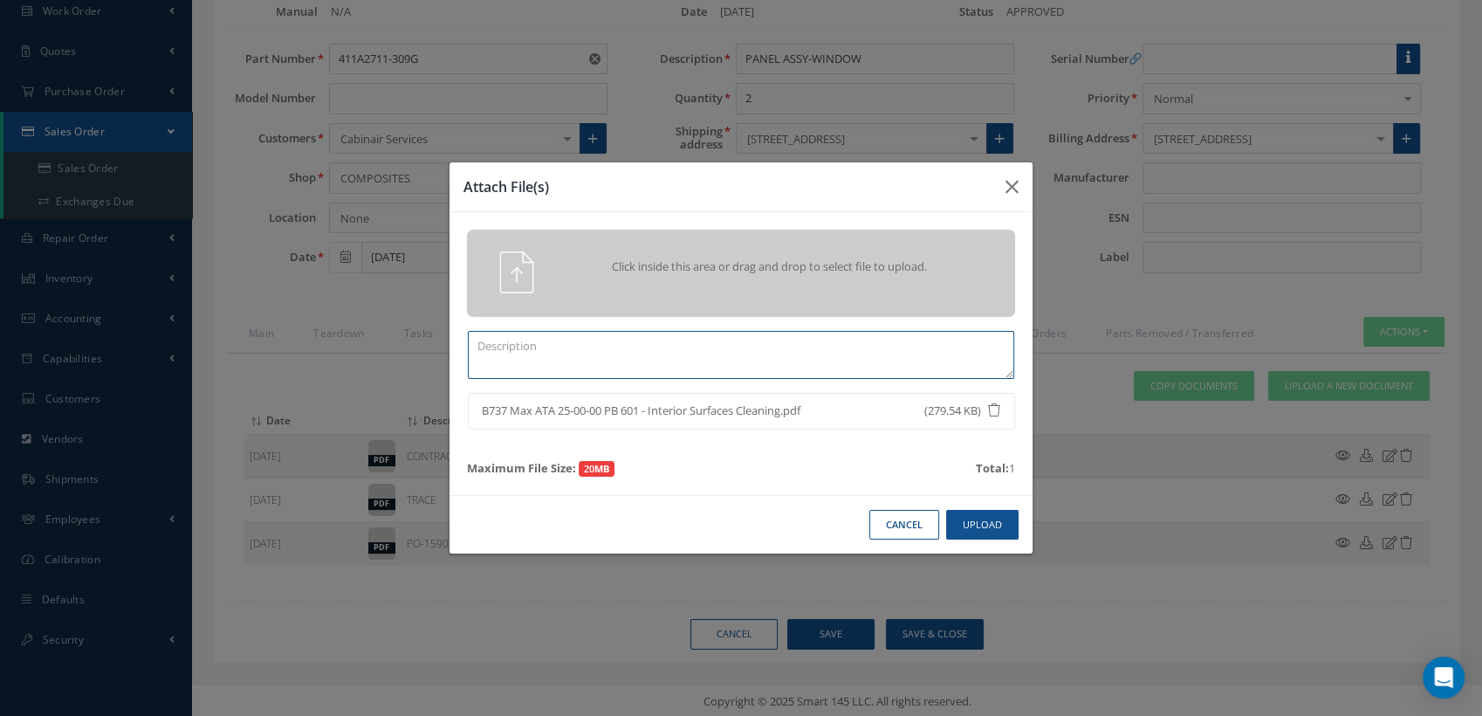
paste textarea "B737 Max ATA 25-00-00 PB 601 - Interior Surfaces Cleaning"
type textarea "B737 Max ATA 25-00-00 PB 601 - Interior Surfaces Cleaning"
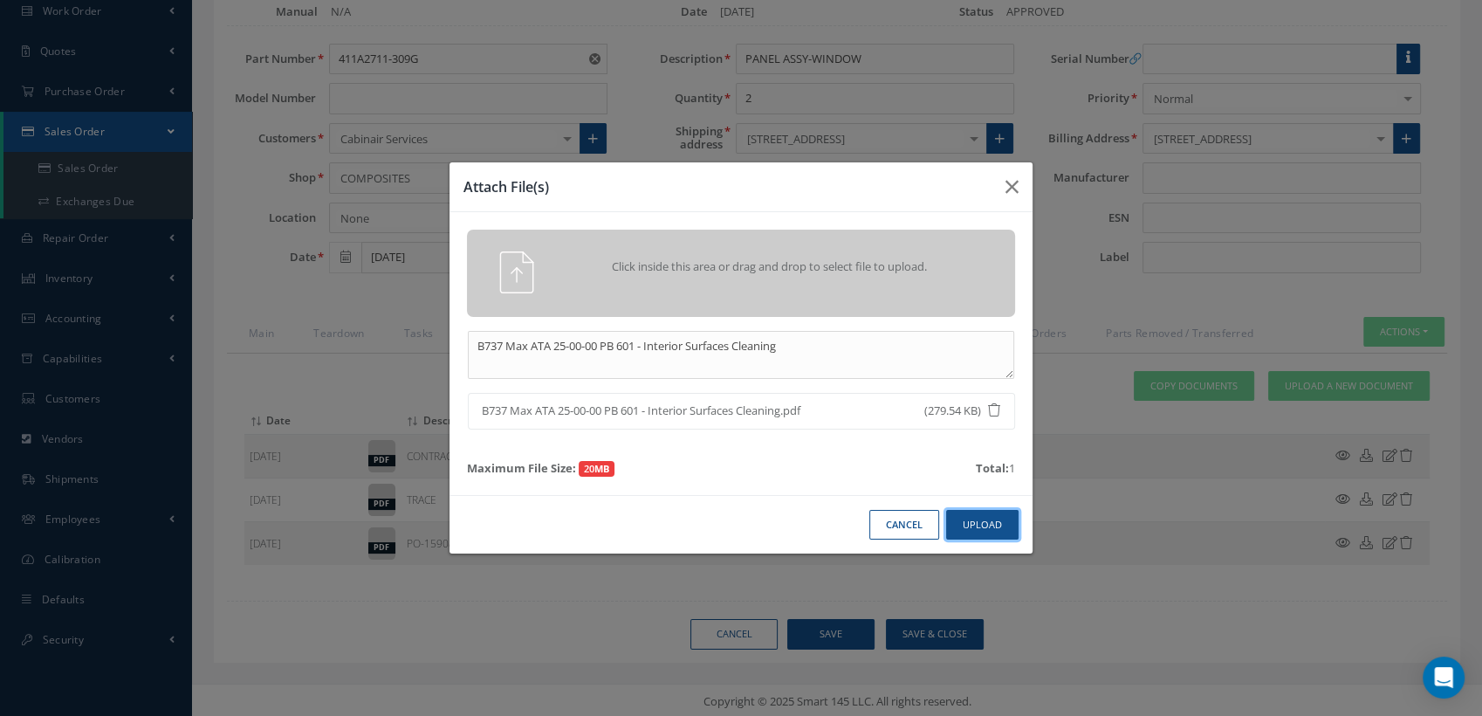
click at [968, 521] on button "Upload" at bounding box center [982, 525] width 72 height 31
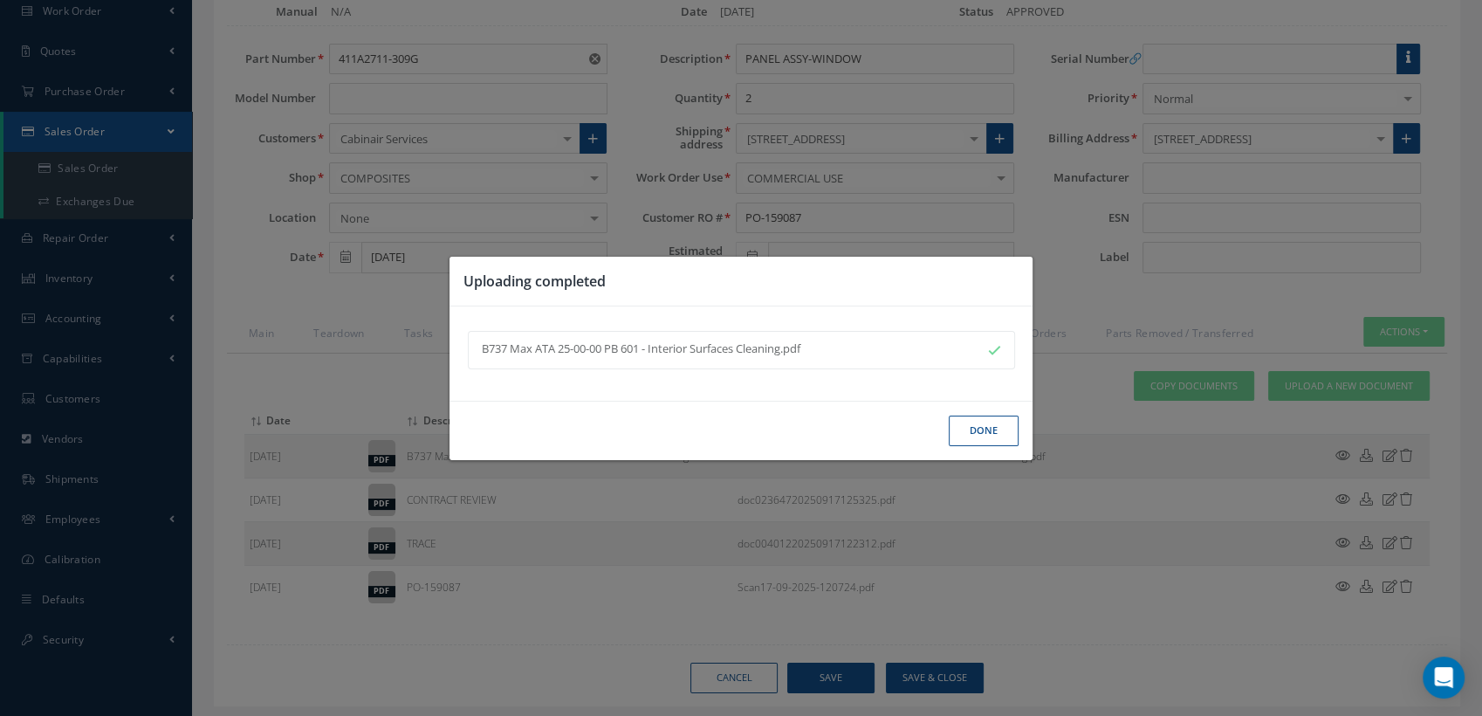
click at [993, 423] on button "Done" at bounding box center [984, 431] width 70 height 31
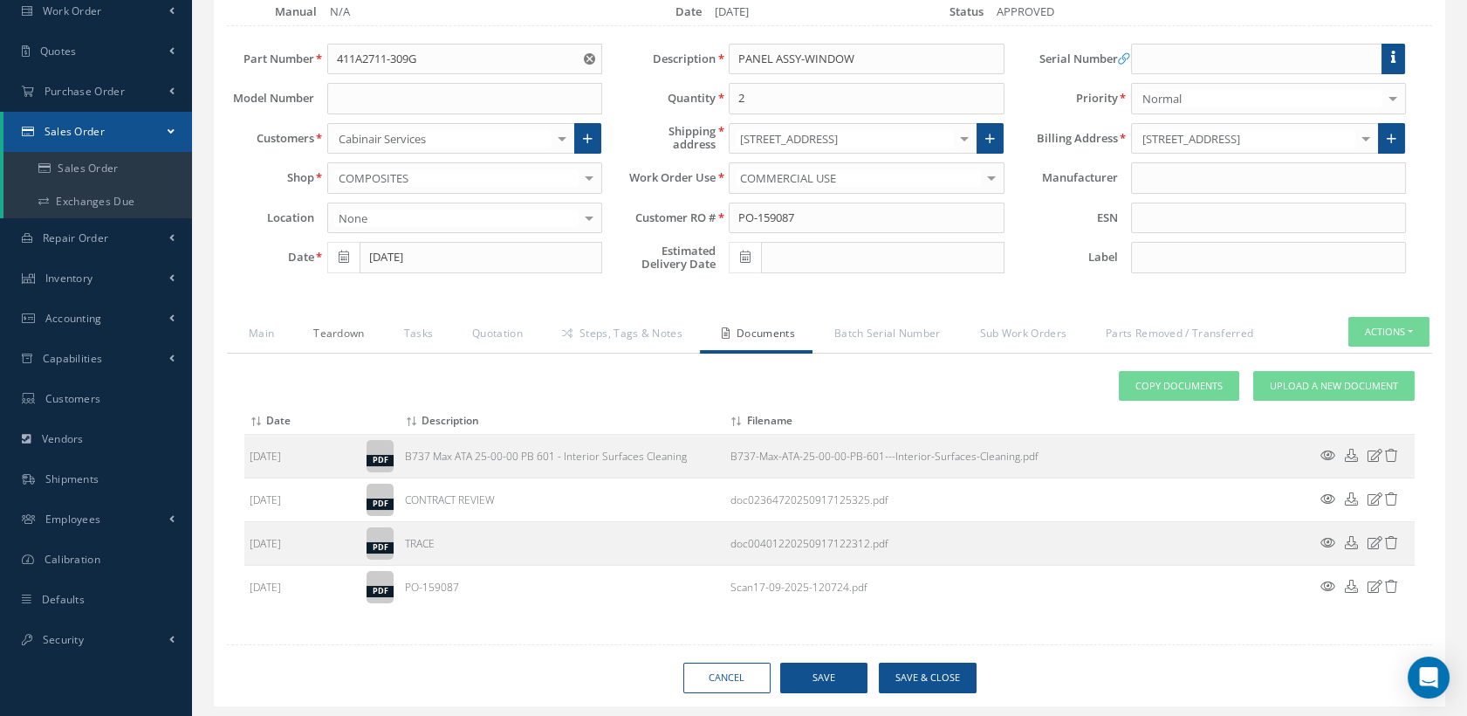
click at [328, 325] on link "Teardown" at bounding box center [337, 335] width 90 height 37
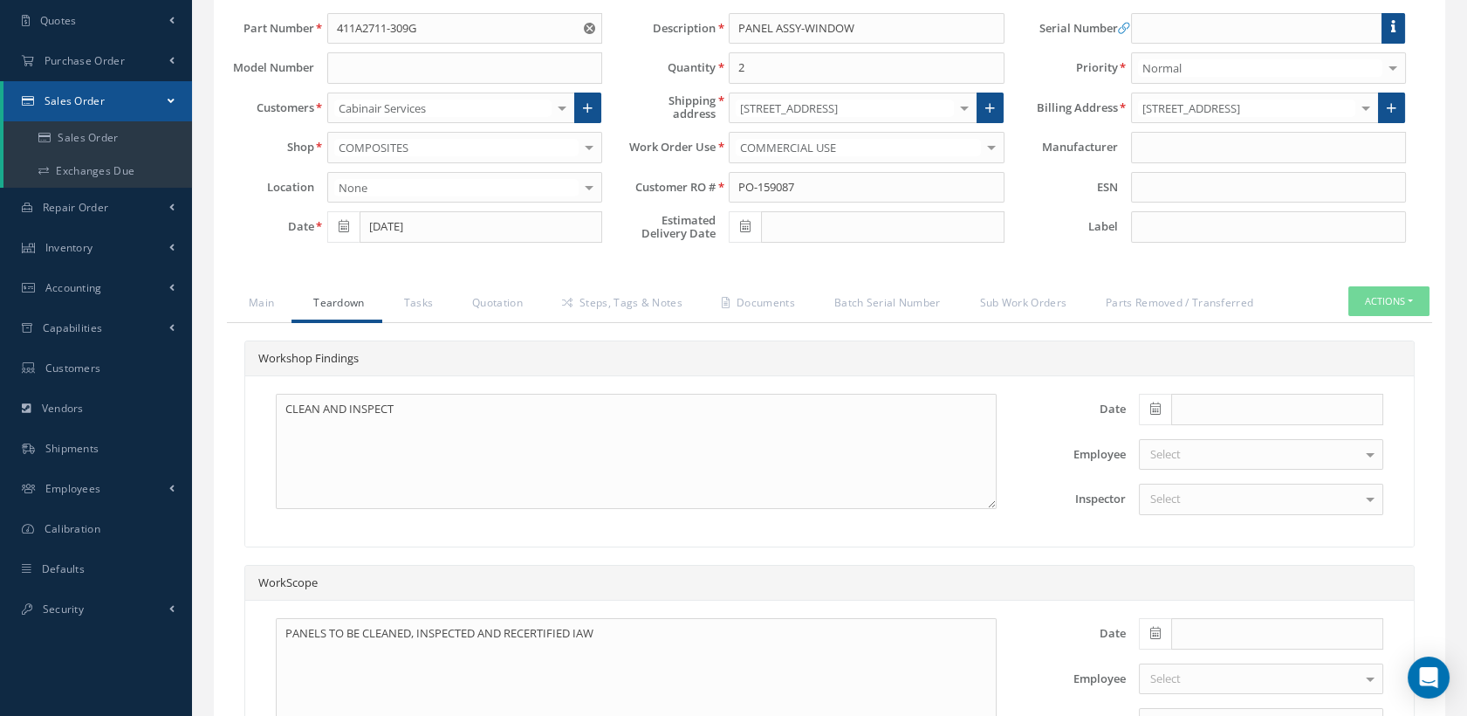
scroll to position [381, 0]
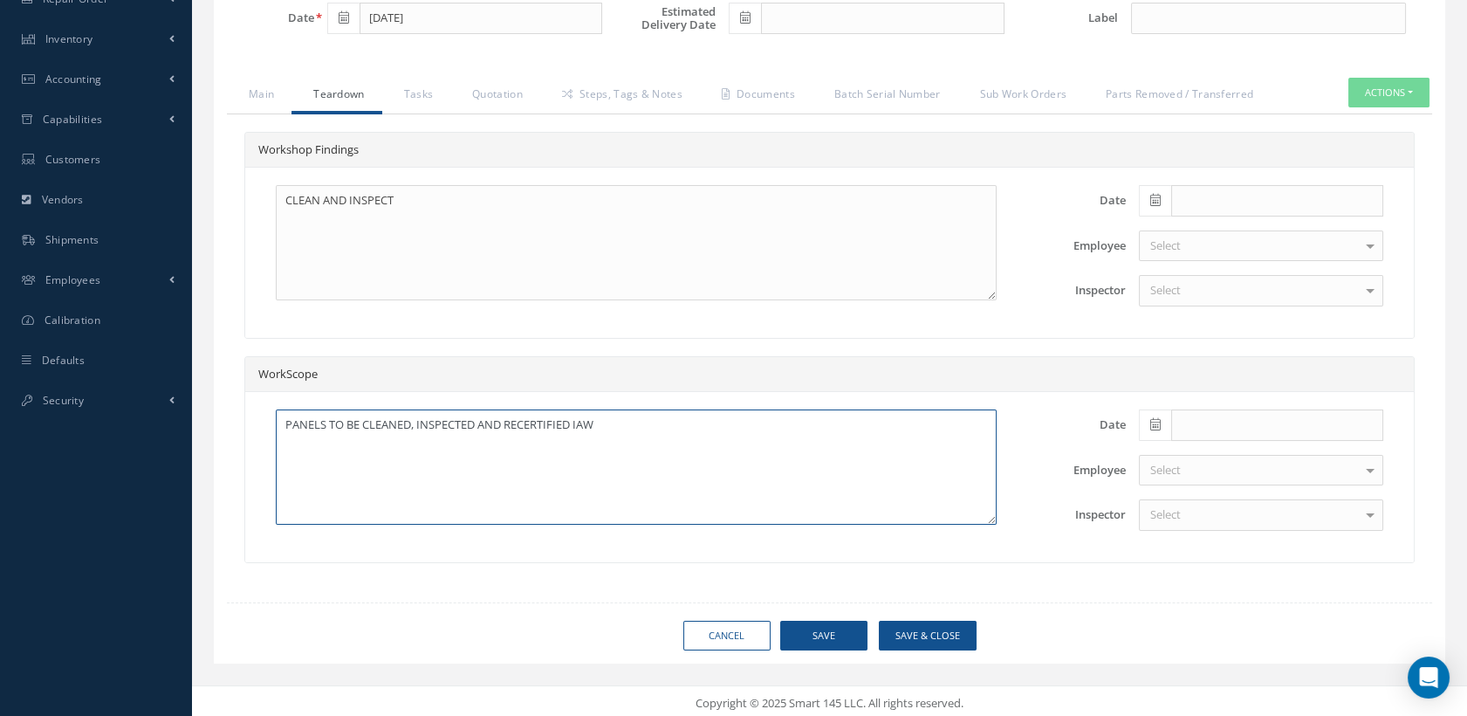
click at [651, 431] on textarea "PANELS TO BE CLEANED, INSPECTED AND RECERTIFIED IAW" at bounding box center [636, 466] width 721 height 115
click at [635, 416] on textarea "PANELS TO BE CLEANED, INSPECTED AND RECERTIFIED IAW" at bounding box center [636, 466] width 721 height 115
click at [793, 423] on textarea "PANELS TO BE CLEANED, INSPECTED AND RECERTIFIED IAW BOEING 737-7/-8/-8200/9/10 …" at bounding box center [636, 466] width 721 height 115
click at [862, 416] on textarea "PANELS TO BE CLEANED, INSPECTED AND RECERTIFIED IAW BOEING 737-7/-8/-8200/9/10 …" at bounding box center [636, 466] width 721 height 115
type textarea "PANELS TO BE CLEANED, INSPECTED AND RECERTIFIED IAW BOEING 737-7/-8/-8200/9/10 …"
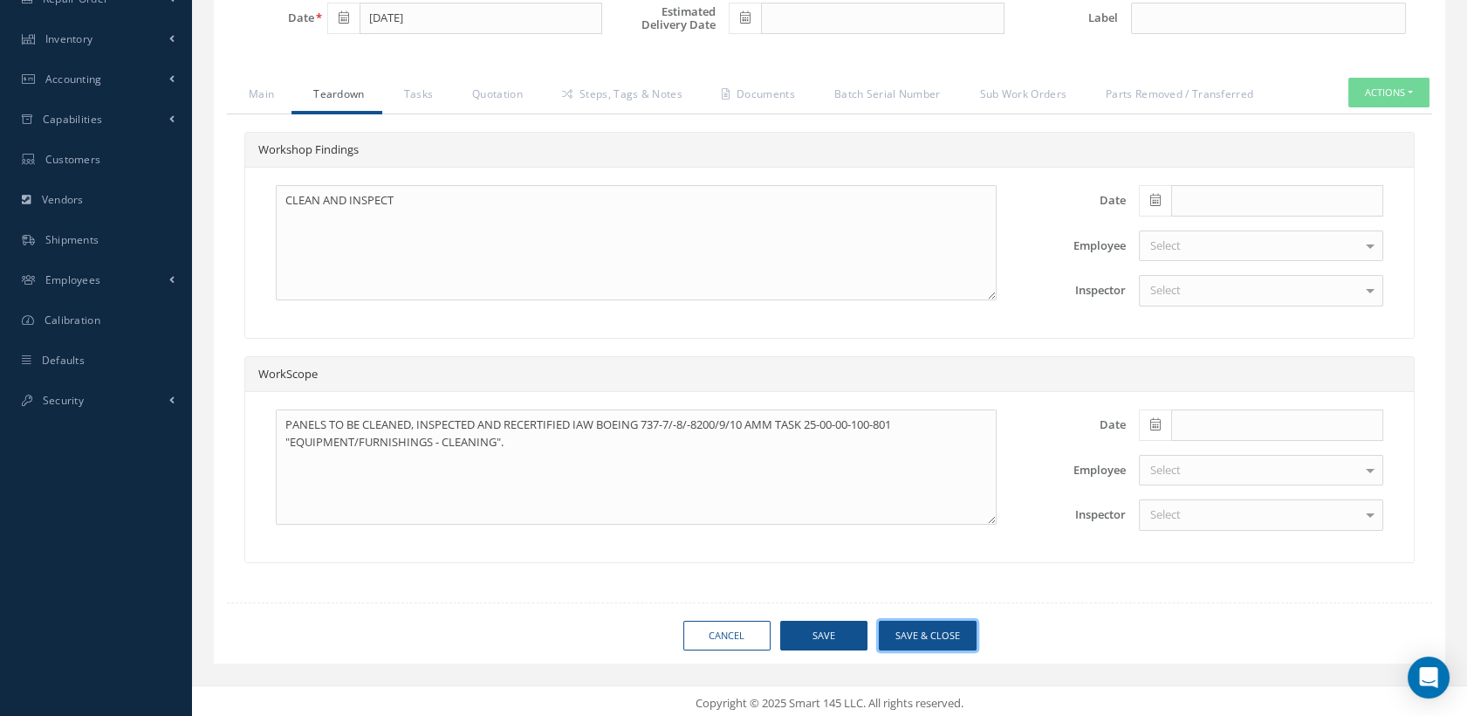
click at [911, 621] on button "Save & Close" at bounding box center [928, 636] width 98 height 31
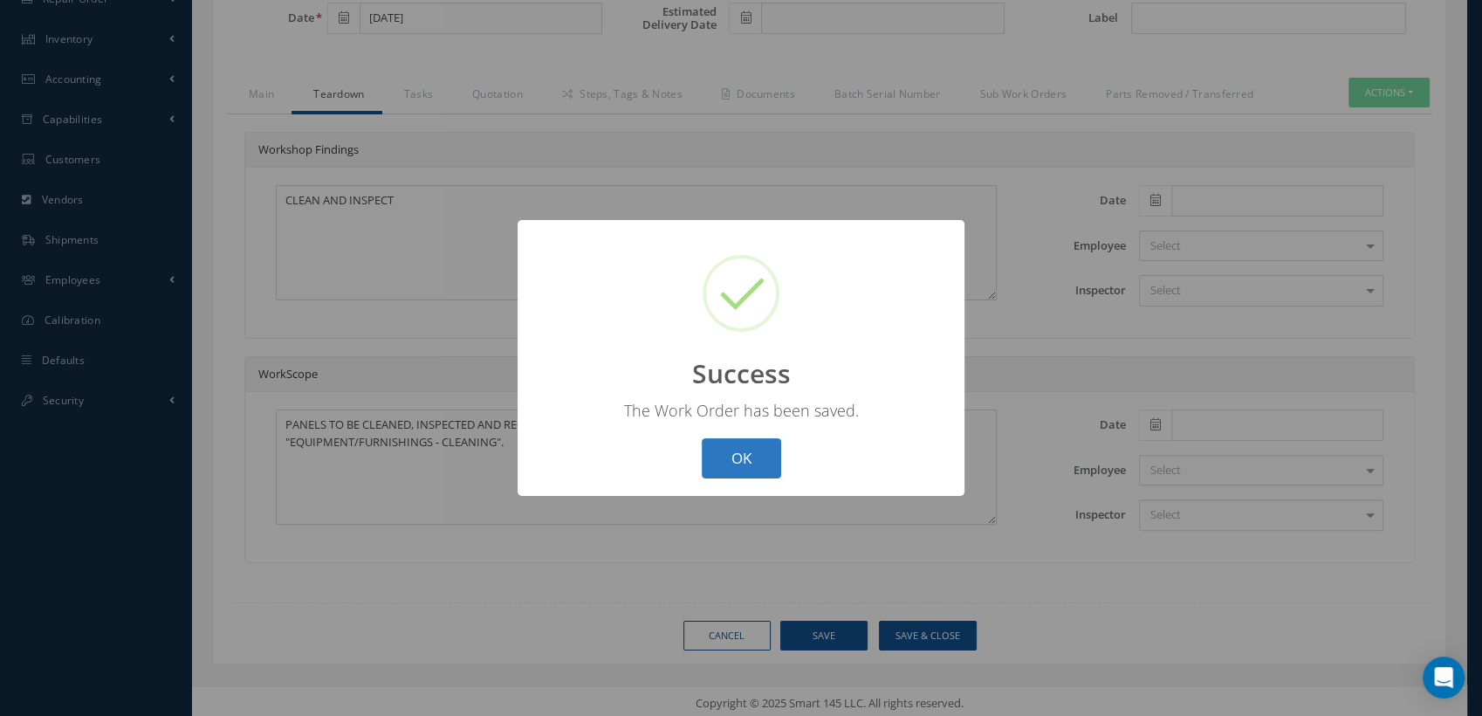
click at [775, 471] on button "OK" at bounding box center [741, 458] width 79 height 41
select select "25"
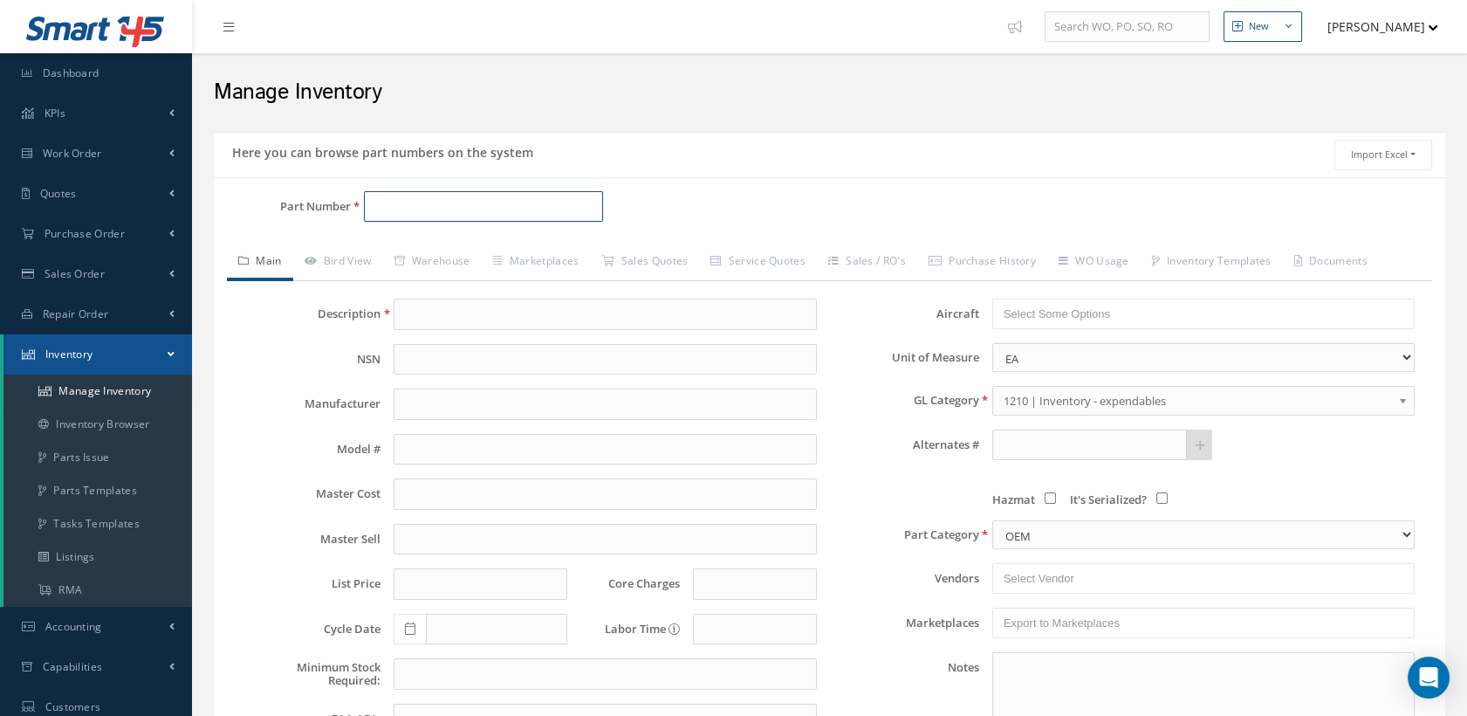
click at [398, 200] on input "Part Number" at bounding box center [484, 206] width 240 height 31
paste input "411A2711-309G"
type input "411A2711-309G"
click at [496, 244] on span "411A2711-309G" at bounding box center [447, 252] width 157 height 18
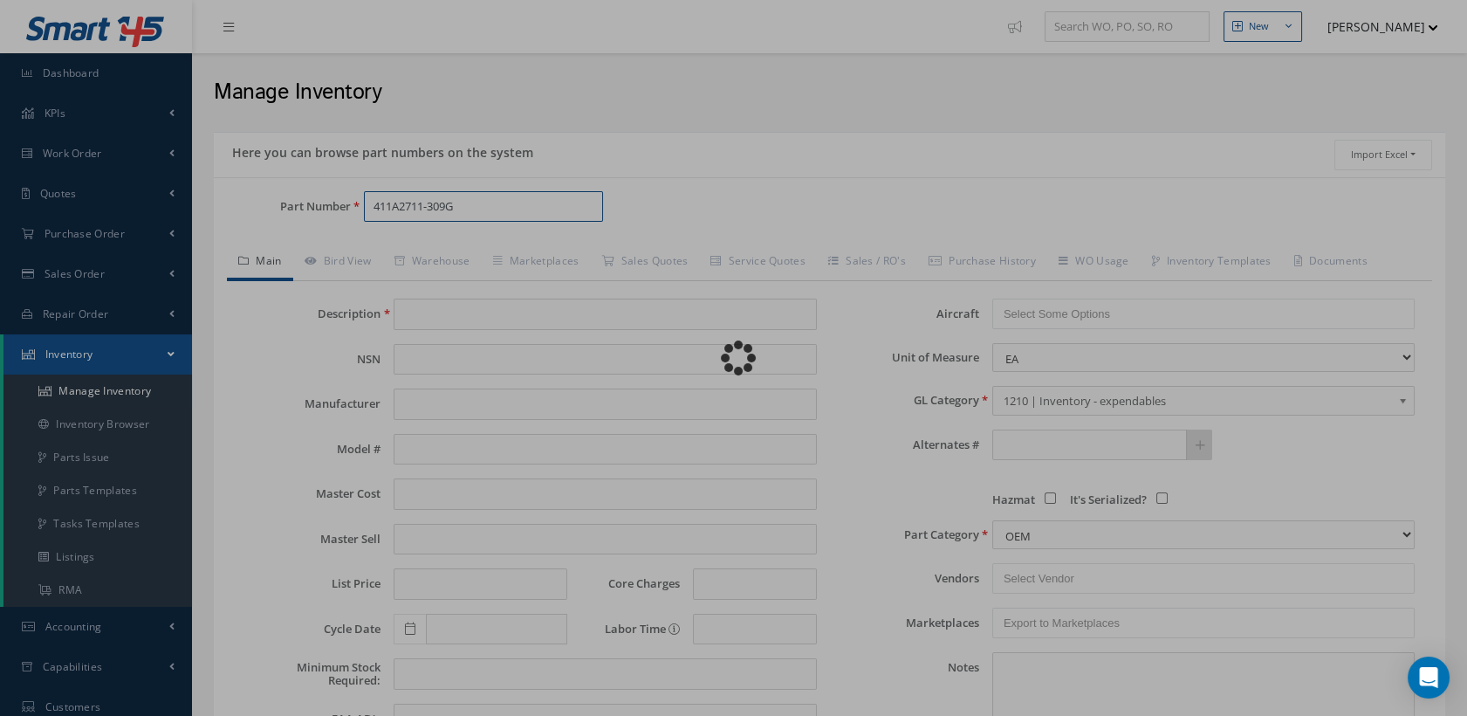
type input "SIDEWALL PANEL"
type input "0.00"
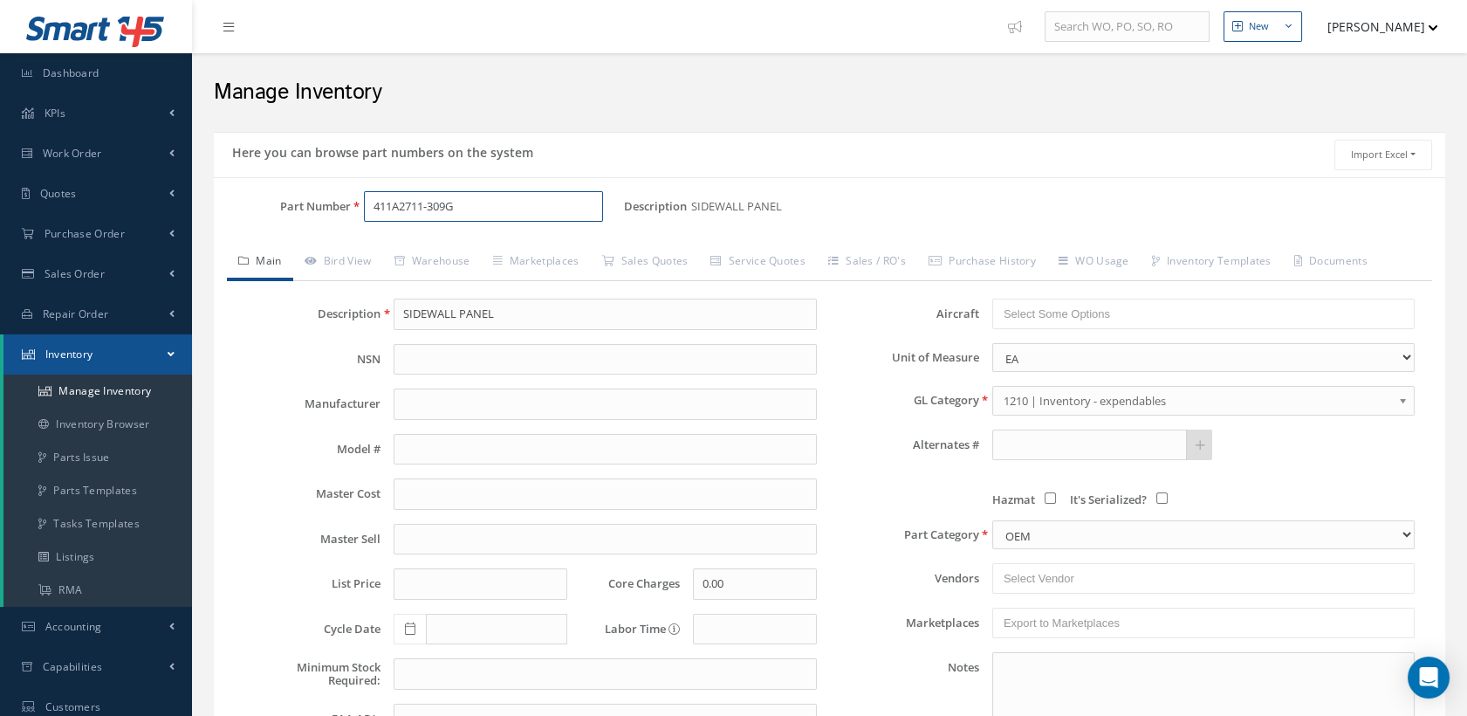
type input "411A2711-309G"
drag, startPoint x: 496, startPoint y: 313, endPoint x: 374, endPoint y: 310, distance: 122.2
click at [374, 310] on div "Description SIDEWALL PANEL" at bounding box center [530, 314] width 599 height 31
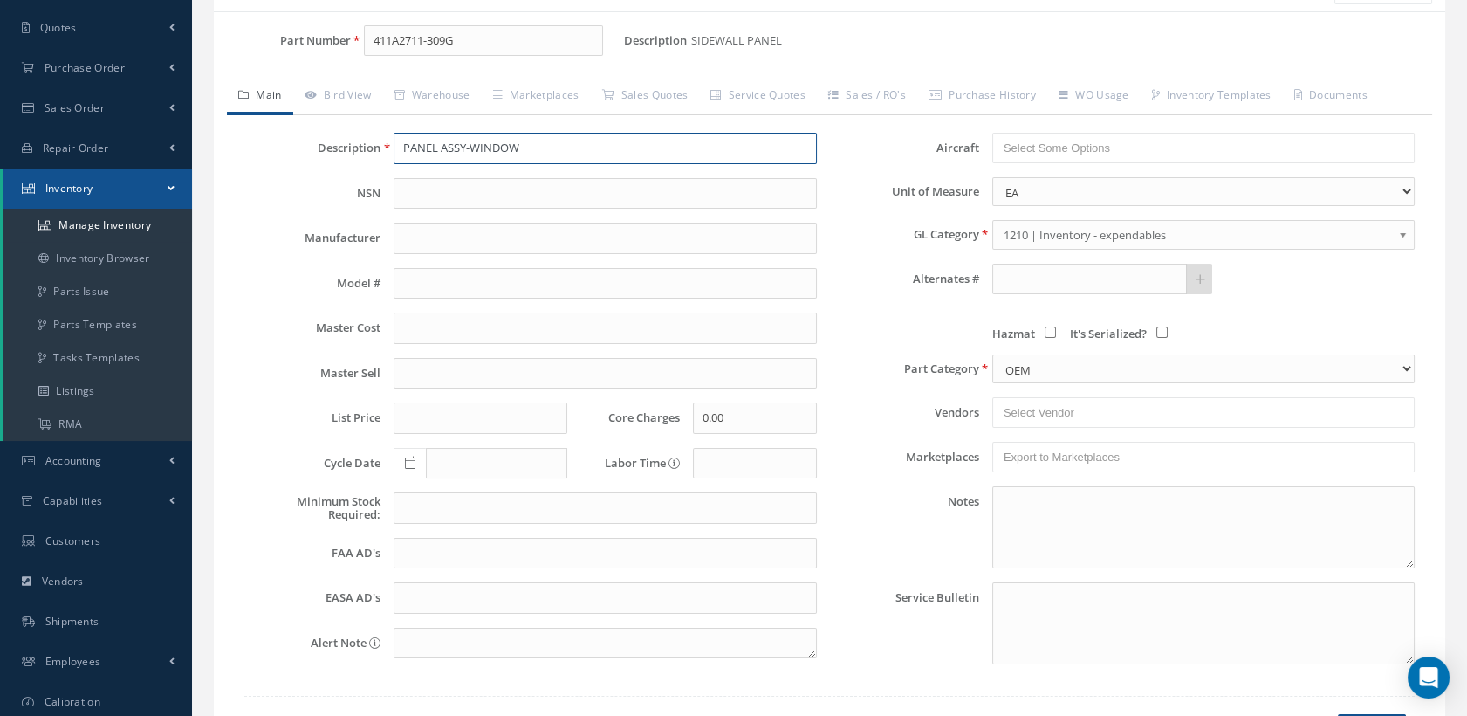
scroll to position [278, 0]
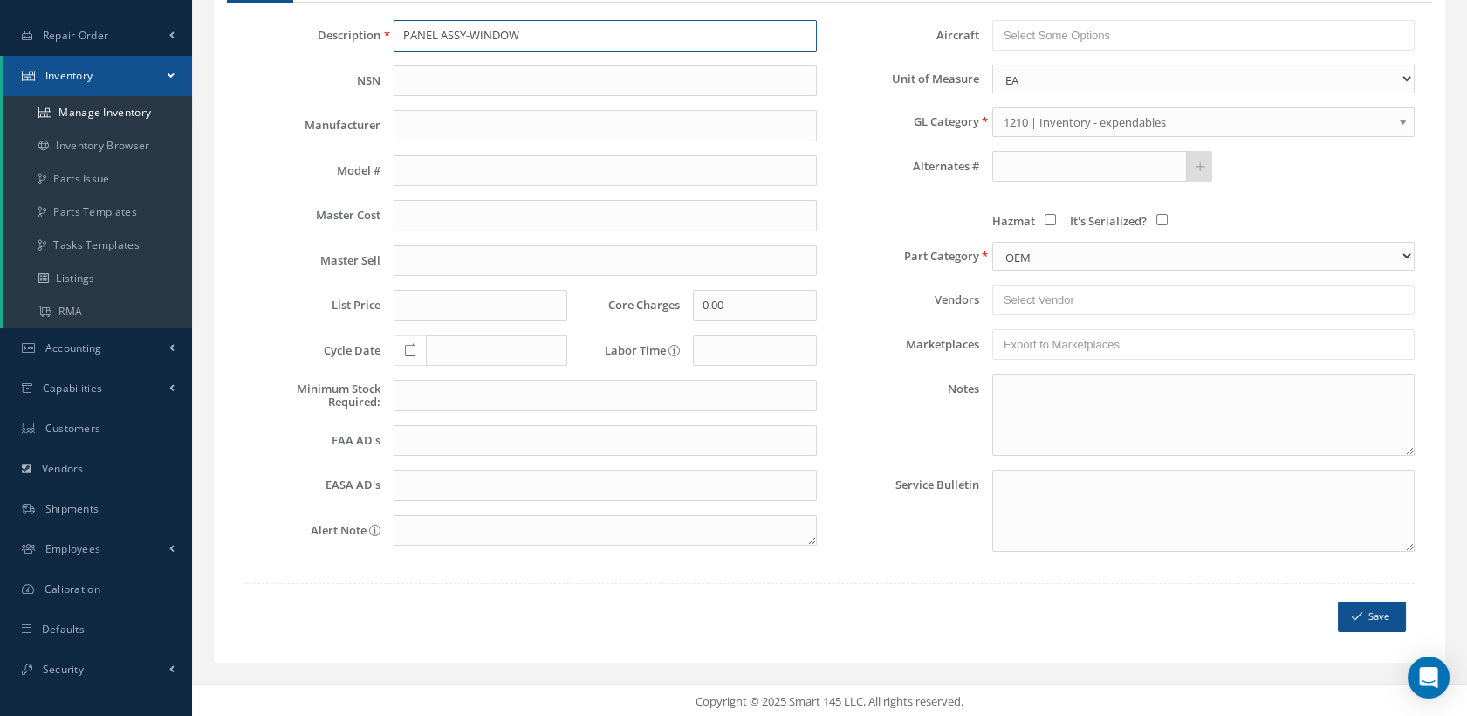
type input "PANEL ASSY-WINDOW"
click at [1369, 614] on button "Save" at bounding box center [1372, 616] width 68 height 31
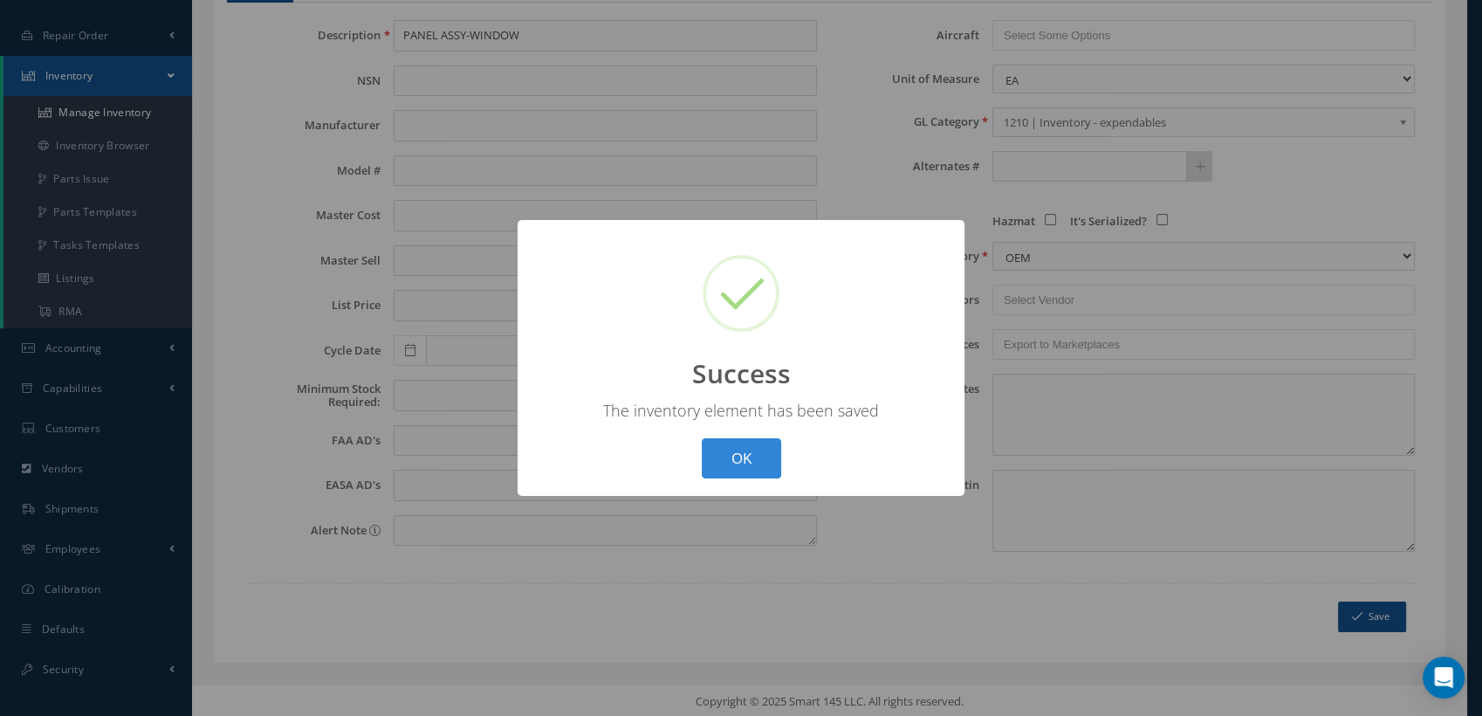
drag, startPoint x: 721, startPoint y: 451, endPoint x: 714, endPoint y: 399, distance: 52.8
click at [721, 452] on button "OK" at bounding box center [741, 458] width 79 height 41
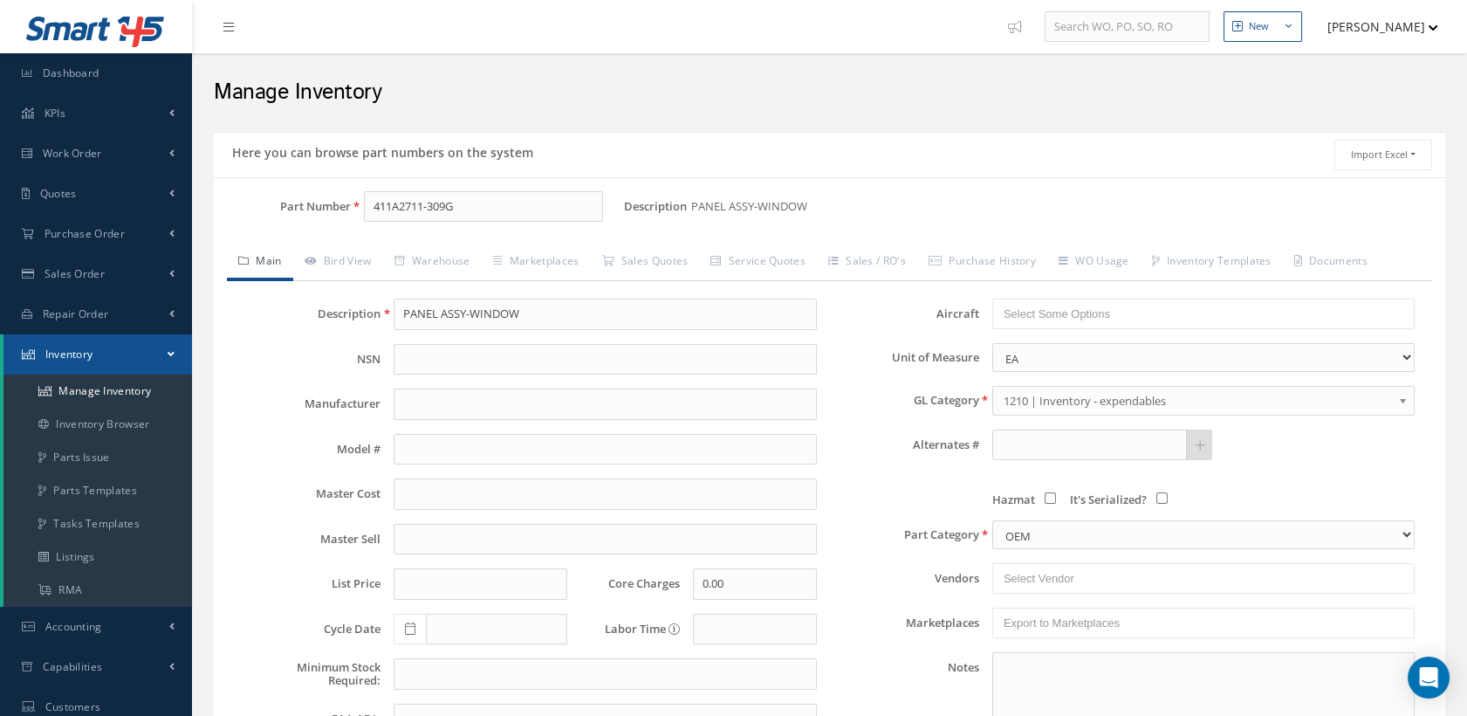
scroll to position [0, 0]
drag, startPoint x: 475, startPoint y: 210, endPoint x: 336, endPoint y: 201, distance: 139.1
click at [336, 201] on div "Part Number 411A2711-309G" at bounding box center [419, 206] width 410 height 31
paste input "D754262-501-N0002"
type input "D754262-501-N0002"
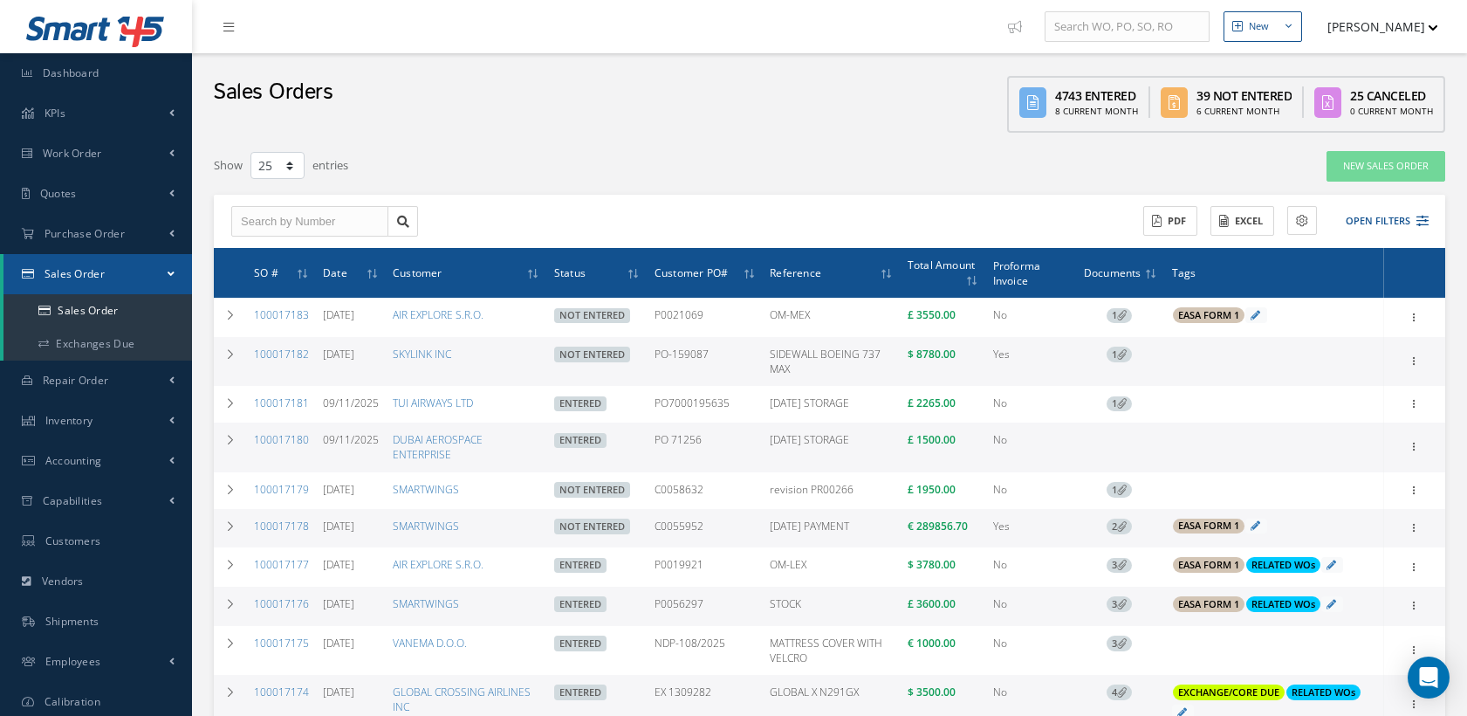
select select "25"
click at [287, 351] on link "100017182" at bounding box center [281, 354] width 55 height 15
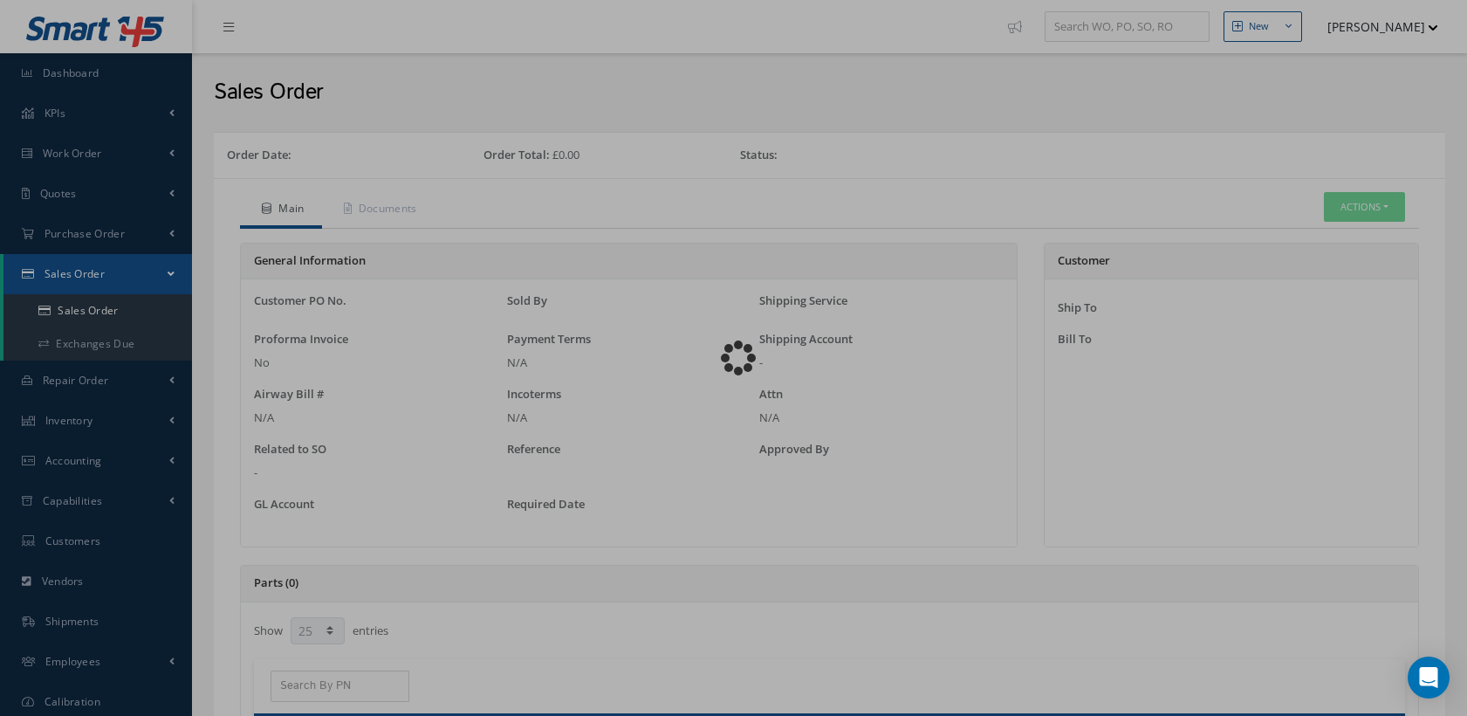
select select "25"
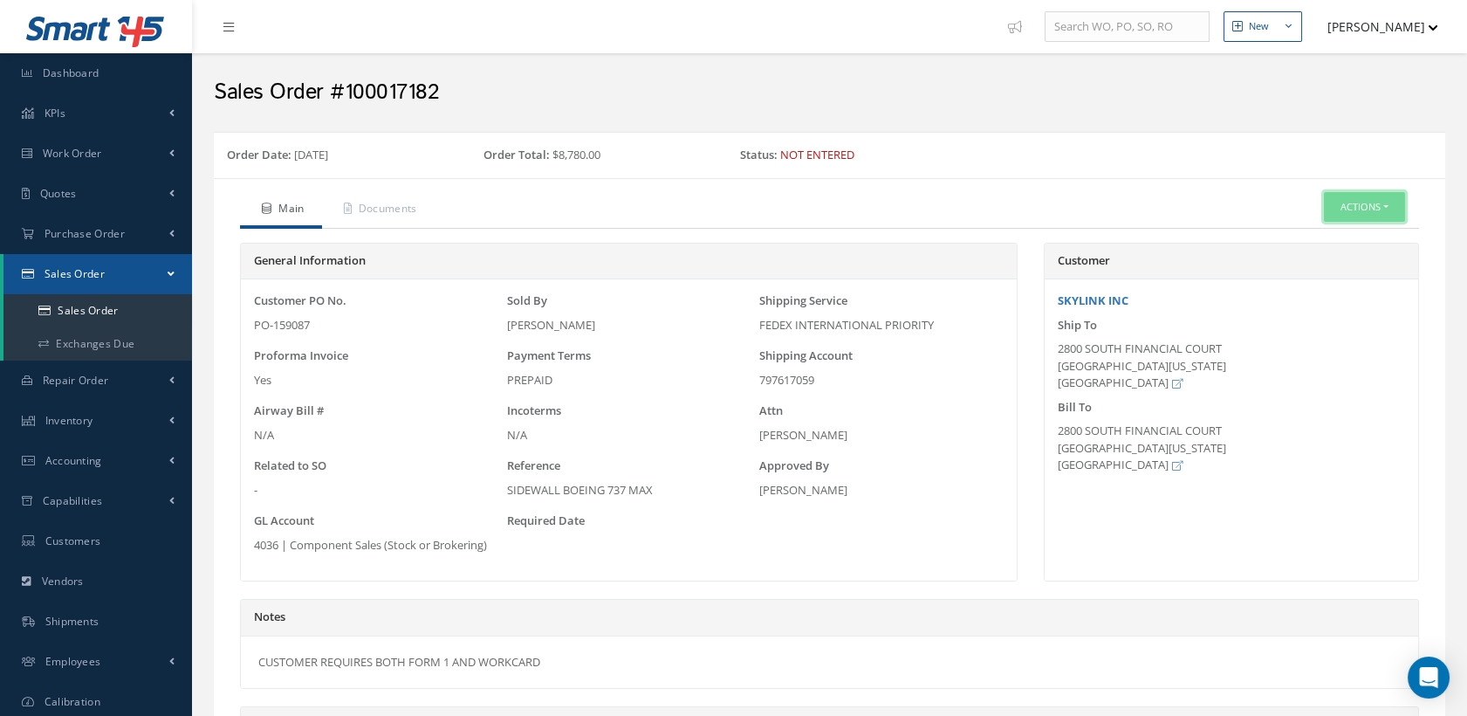
click at [1366, 199] on button "Actions" at bounding box center [1364, 207] width 81 height 31
click at [1304, 230] on link "Edit" at bounding box center [1337, 238] width 140 height 24
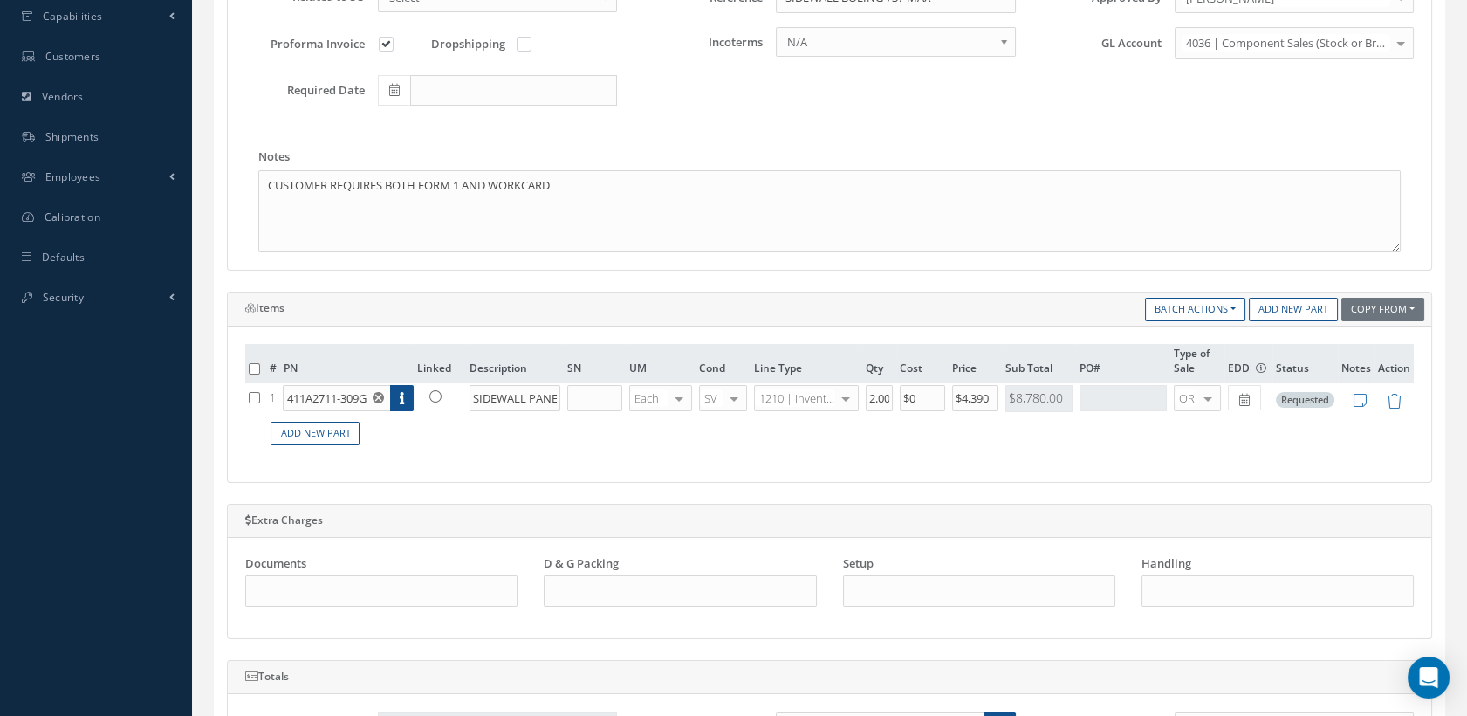
scroll to position [1067, 0]
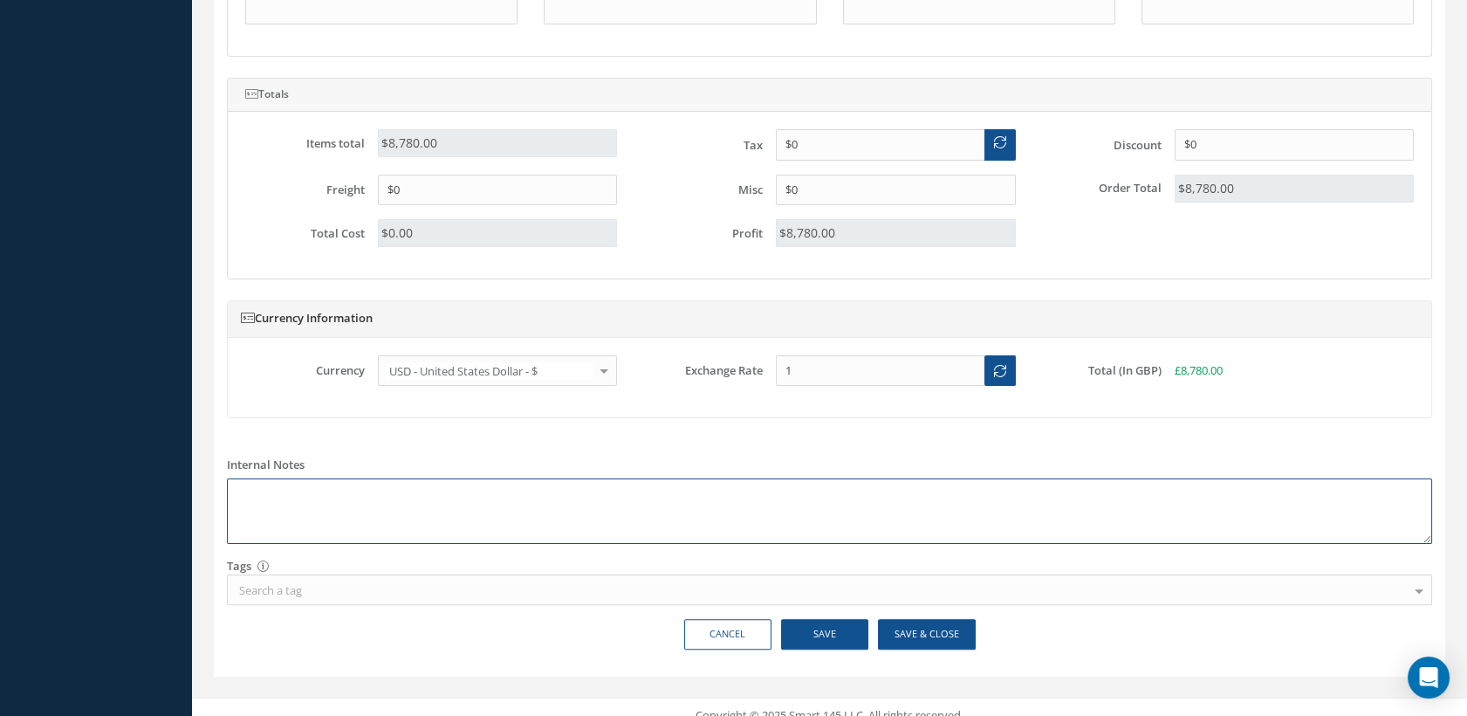
click at [311, 499] on textarea at bounding box center [830, 510] width 1206 height 65
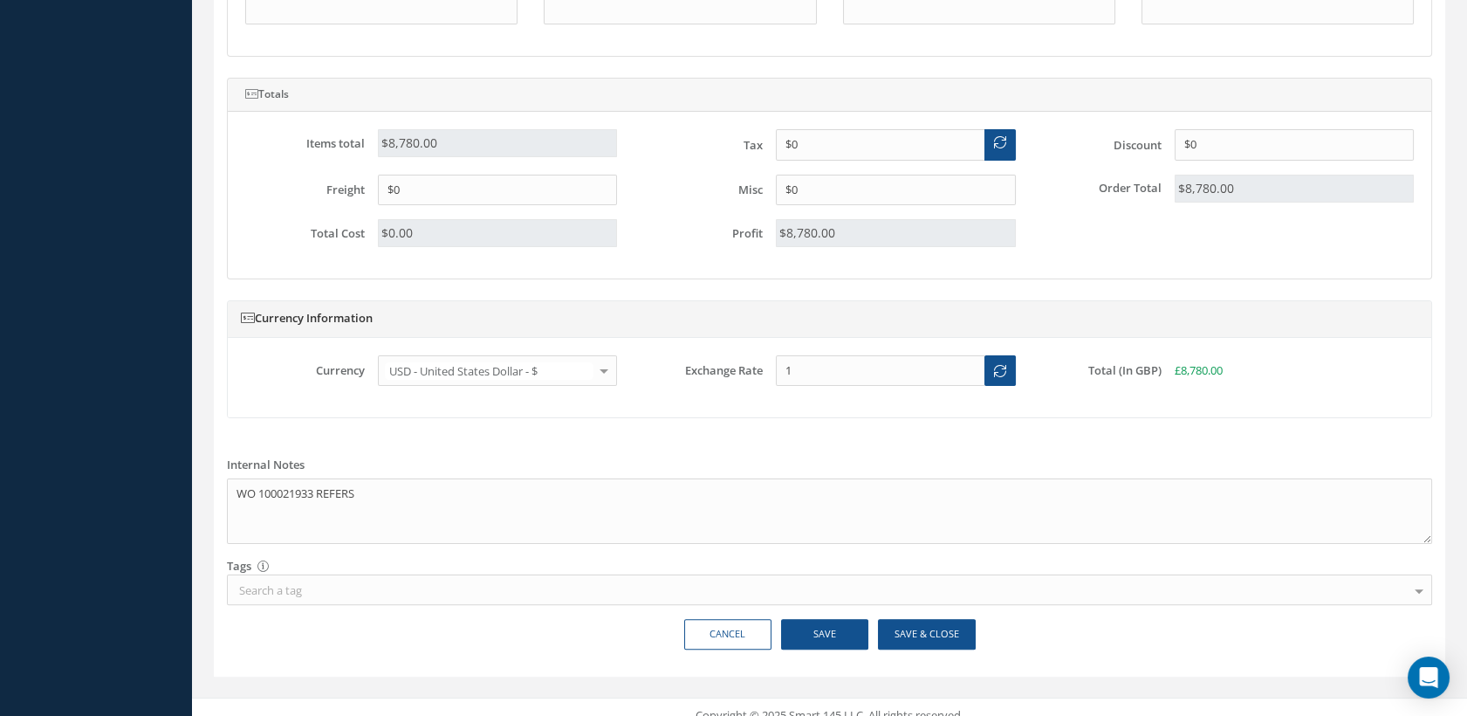
click at [380, 581] on div "Search a tag" at bounding box center [830, 589] width 1206 height 31
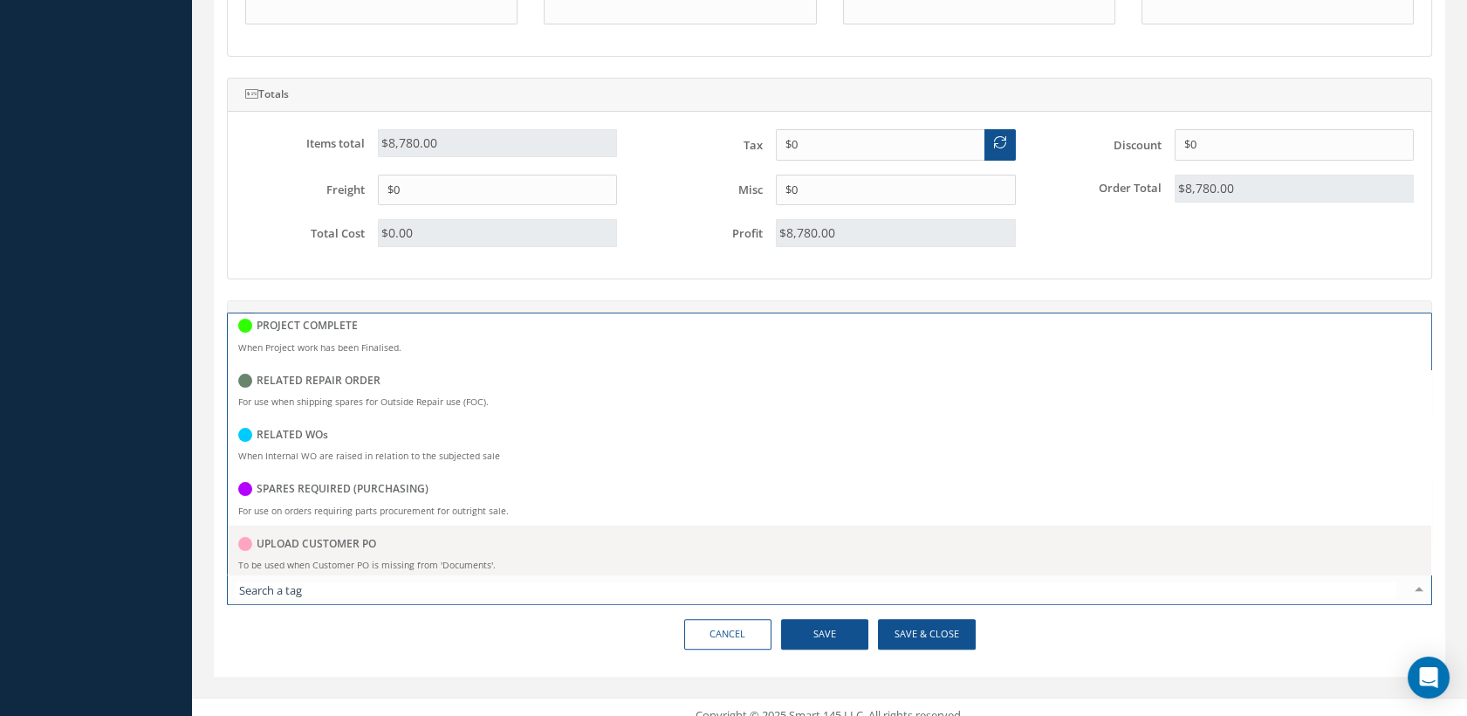
scroll to position [429, 0]
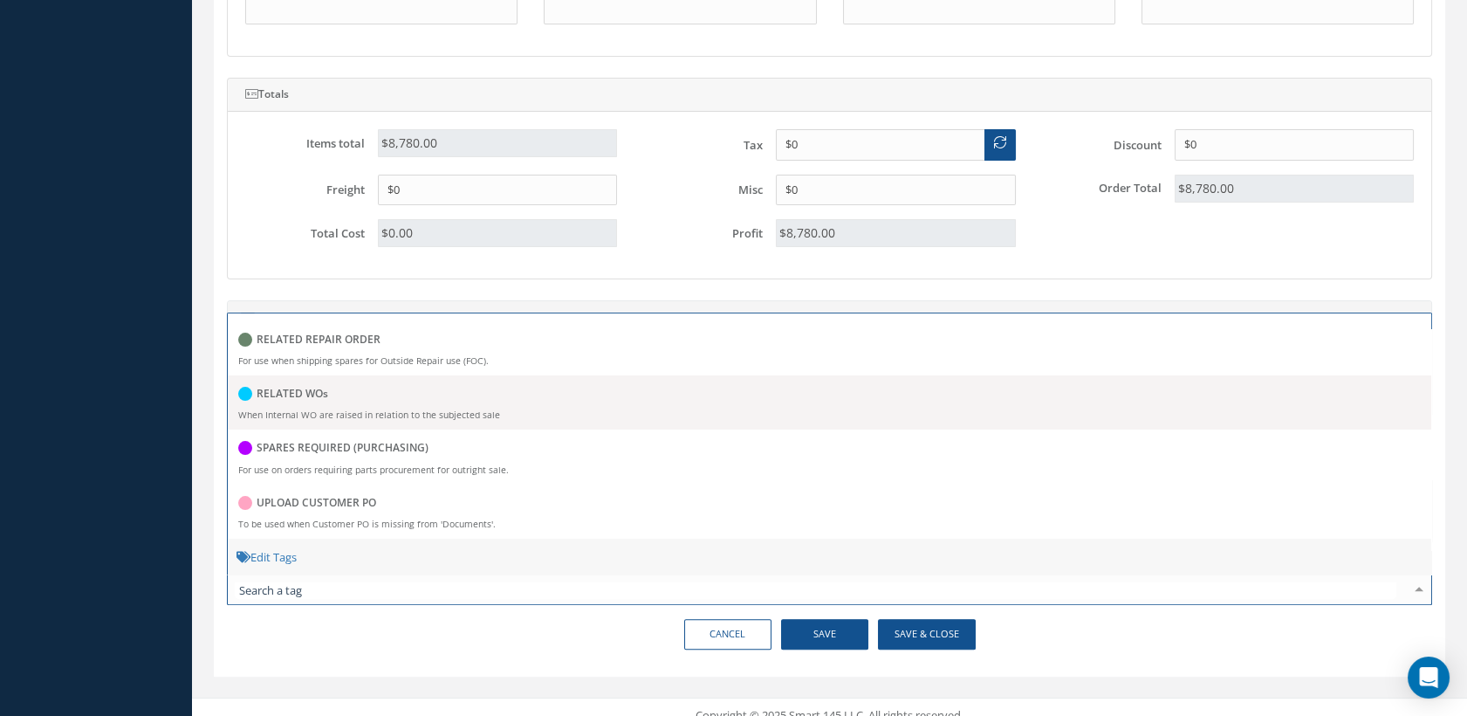
click at [364, 396] on div "RELATED WOs" at bounding box center [829, 395] width 1183 height 24
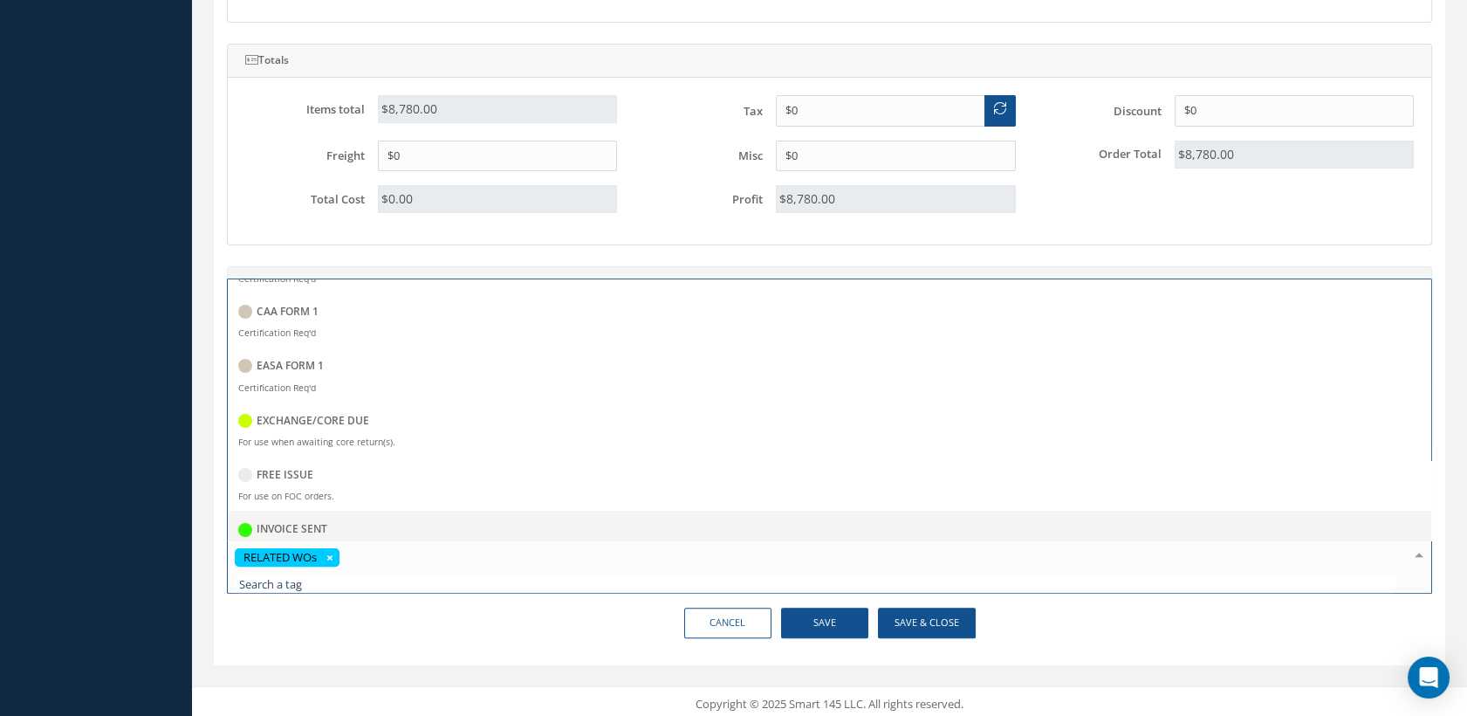
scroll to position [0, 0]
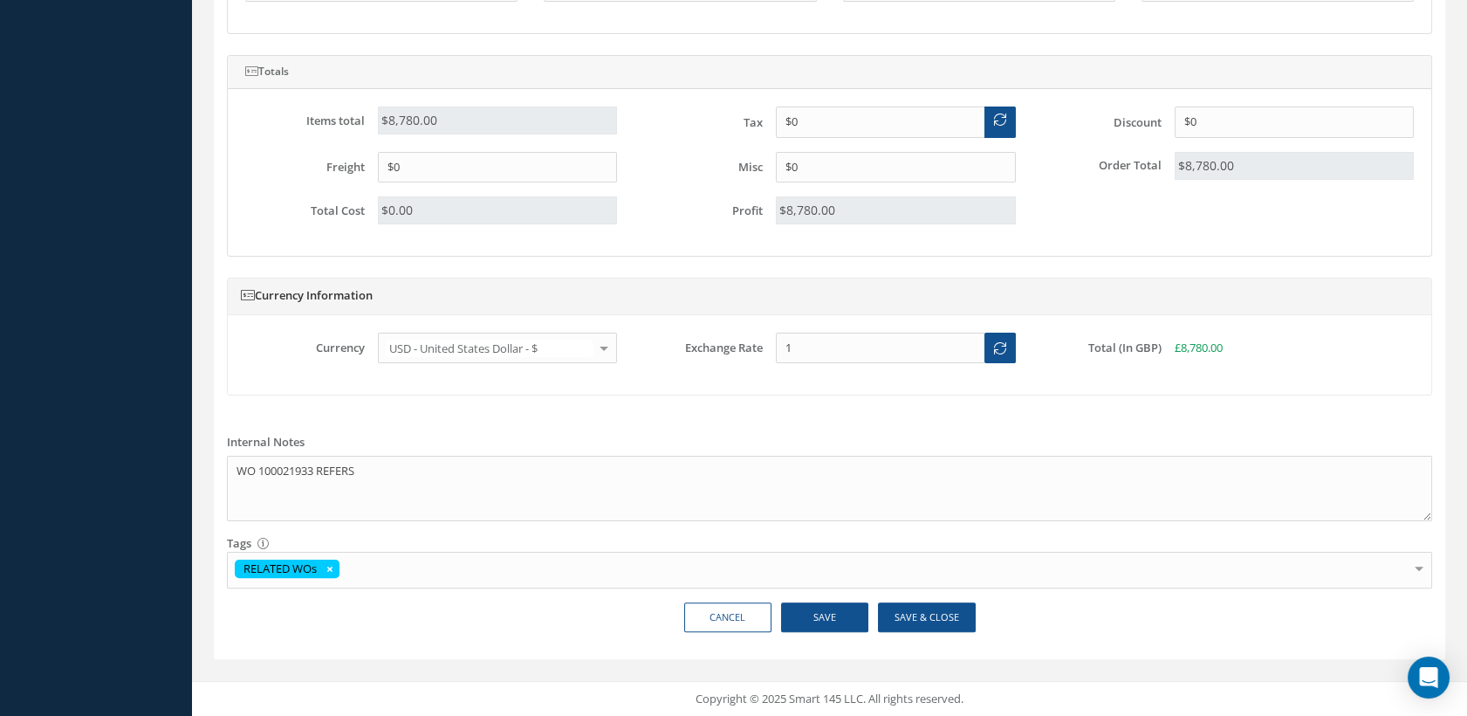
click at [524, 633] on div "Cancel Save Save & Close" at bounding box center [830, 624] width 1232 height 45
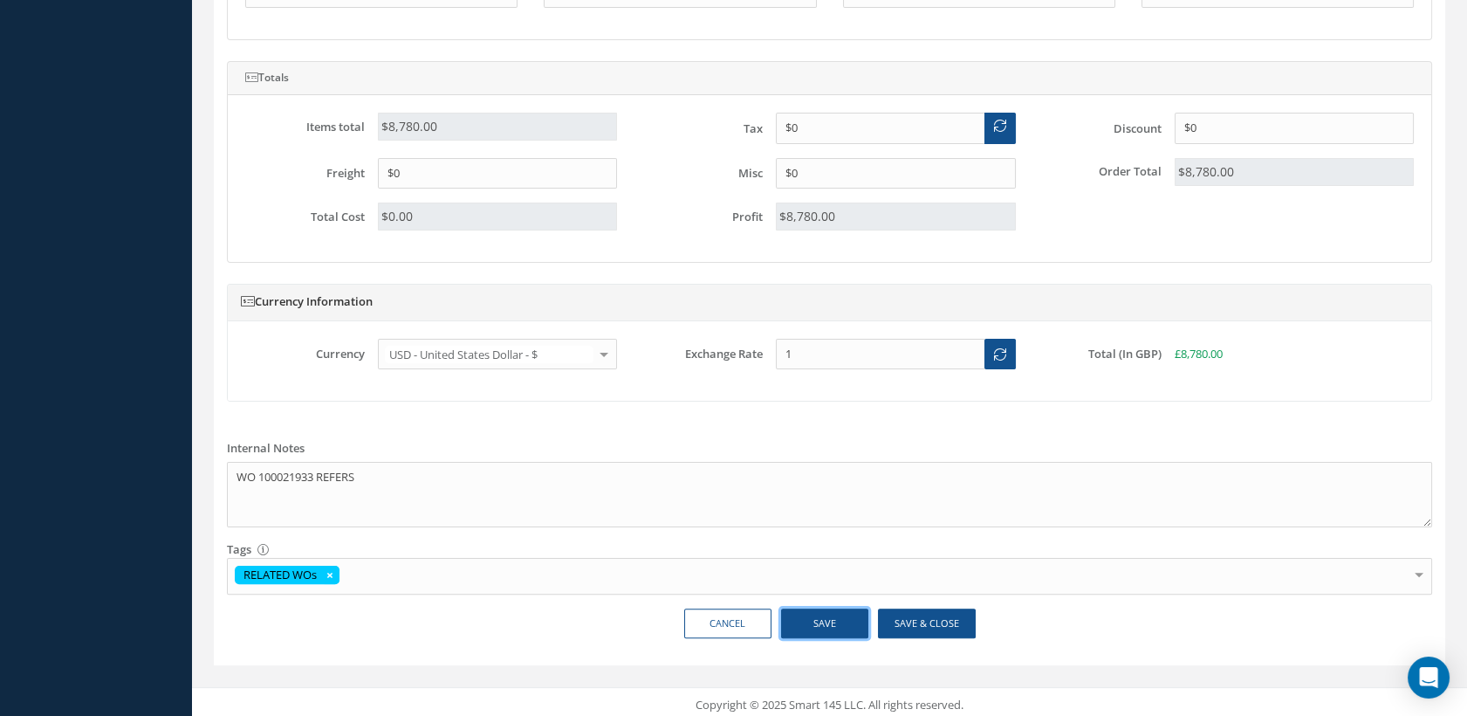
click at [814, 618] on button "Save" at bounding box center [824, 623] width 87 height 31
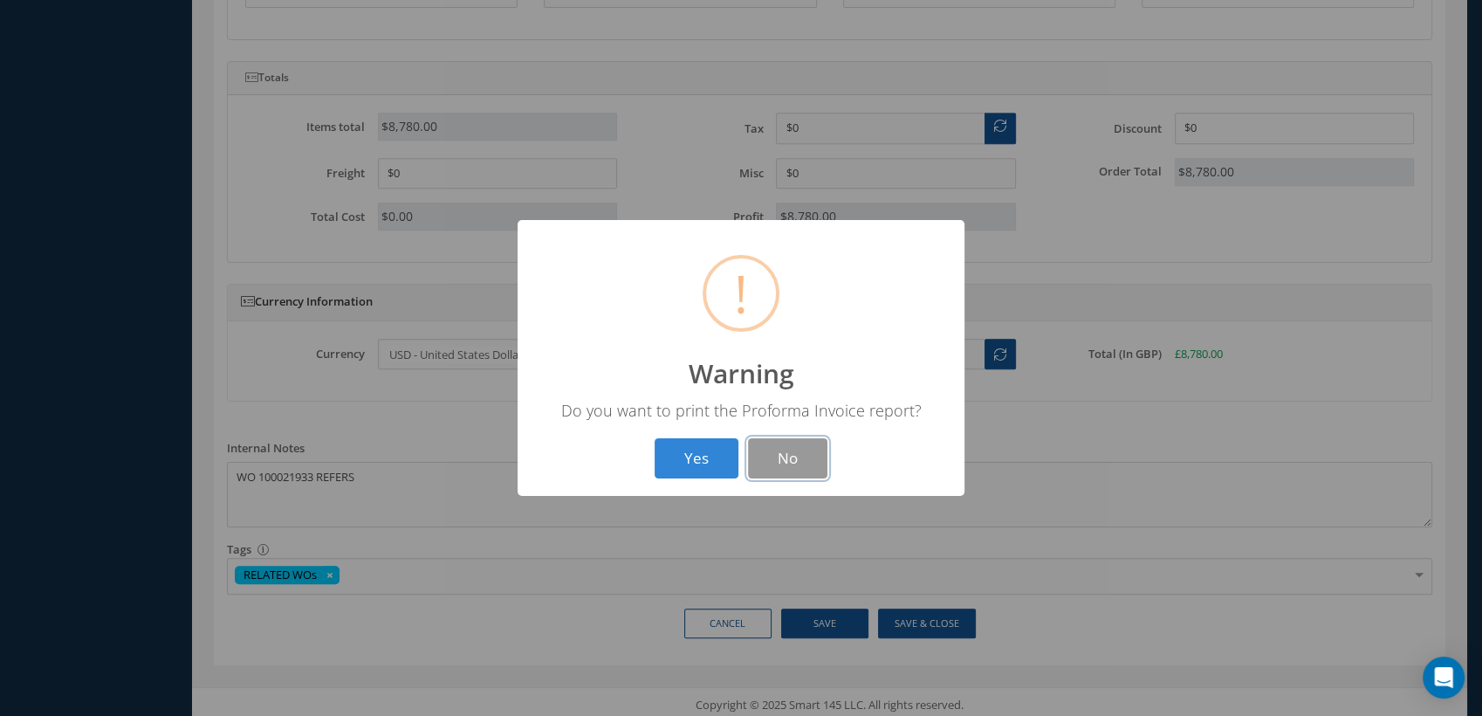
click at [787, 450] on button "No" at bounding box center [787, 458] width 79 height 41
click at [733, 460] on button "OK" at bounding box center [741, 458] width 79 height 41
type textarea "WO 100021933 REFERS -- Clare Blacklock 09/17/2025 07:56AM"
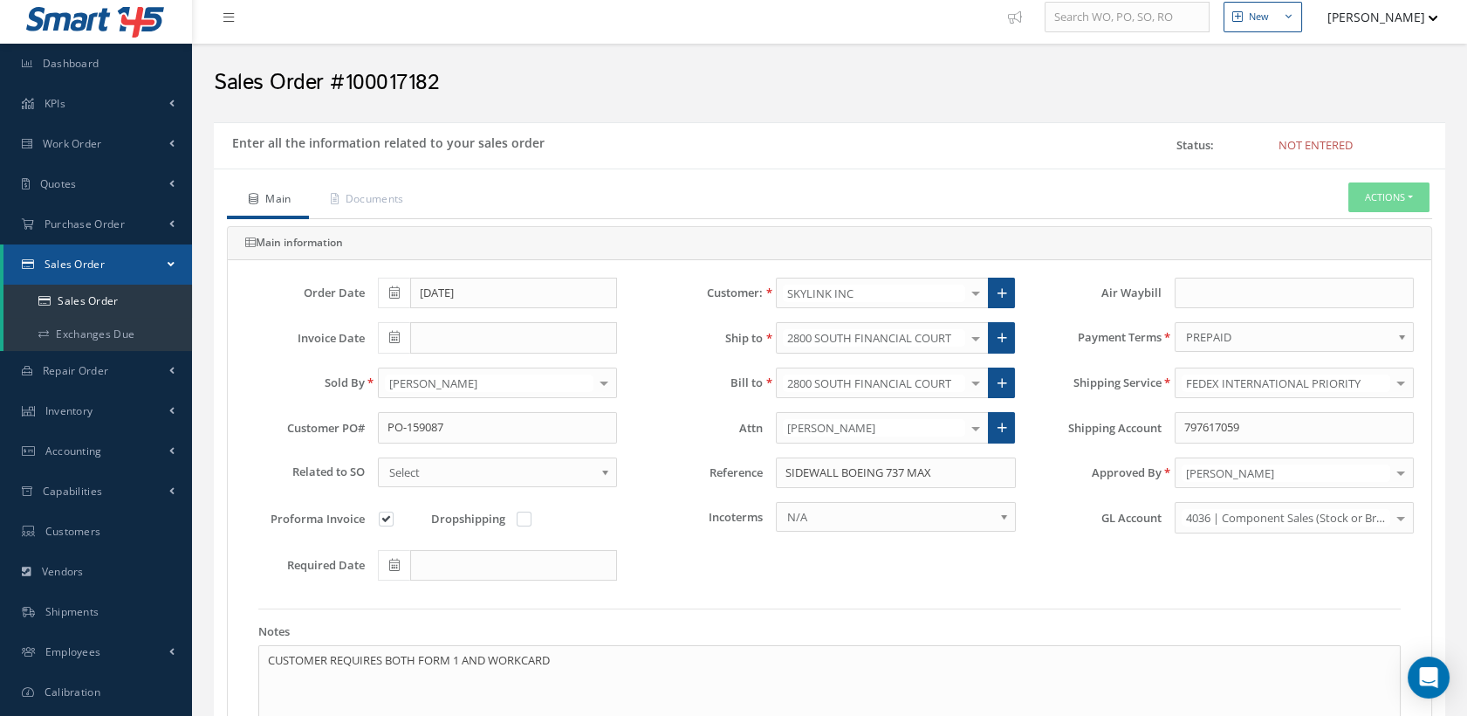
scroll to position [0, 0]
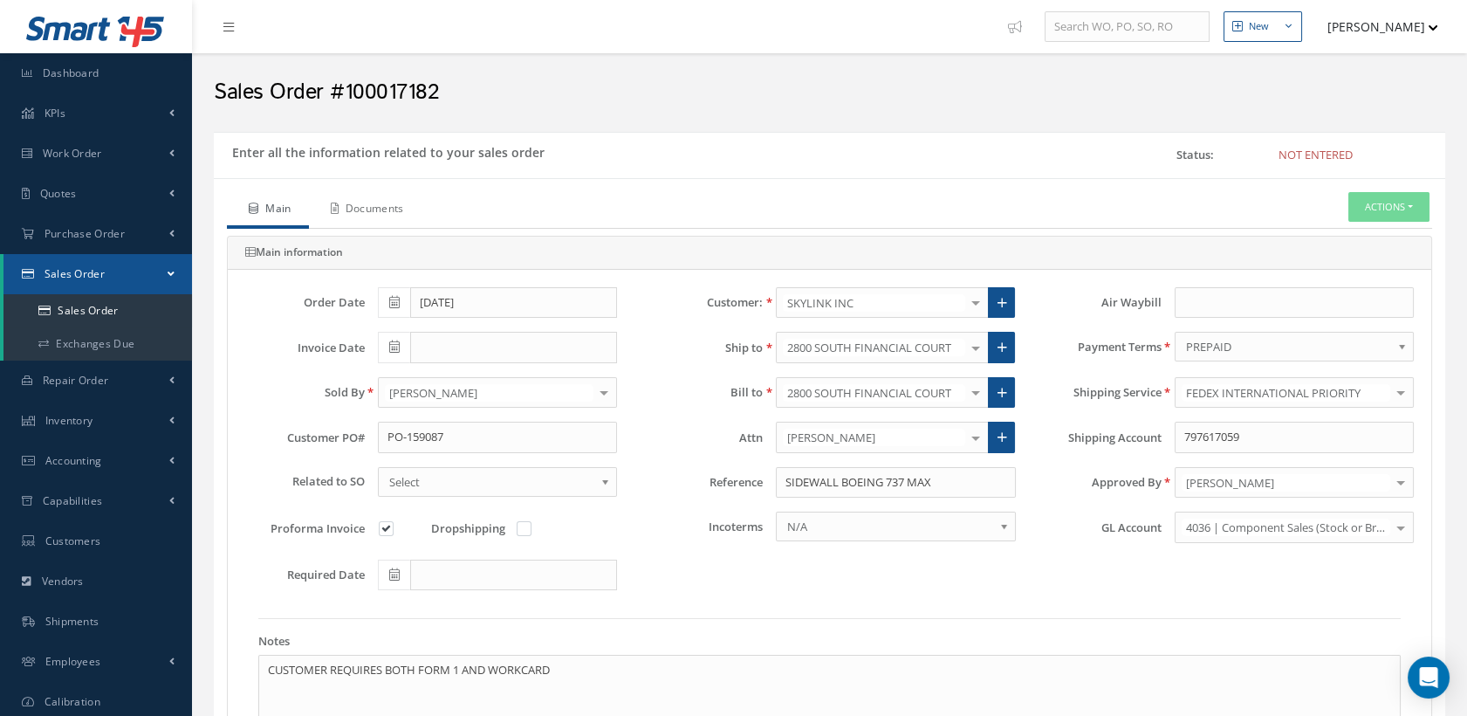
click at [391, 198] on link "Documents" at bounding box center [365, 210] width 113 height 37
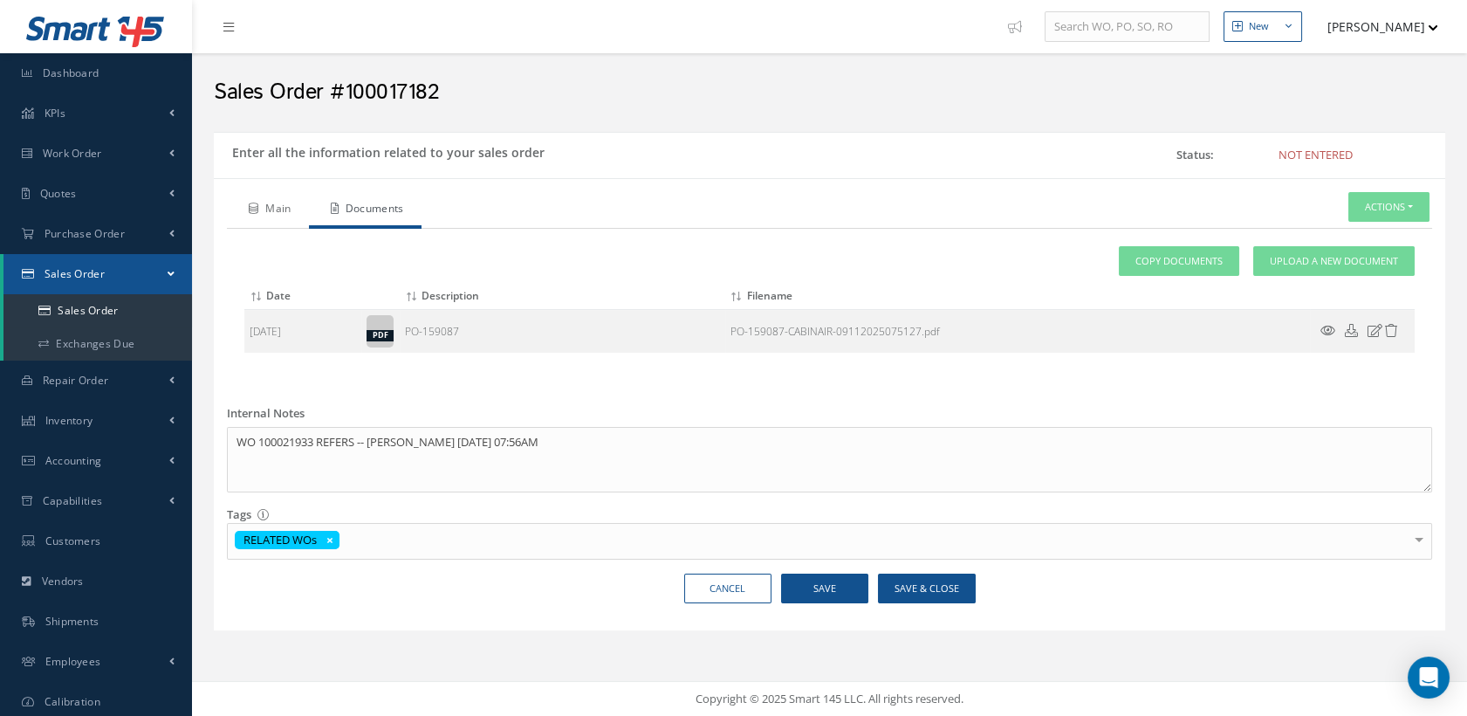
click at [272, 210] on link "Main" at bounding box center [268, 210] width 82 height 37
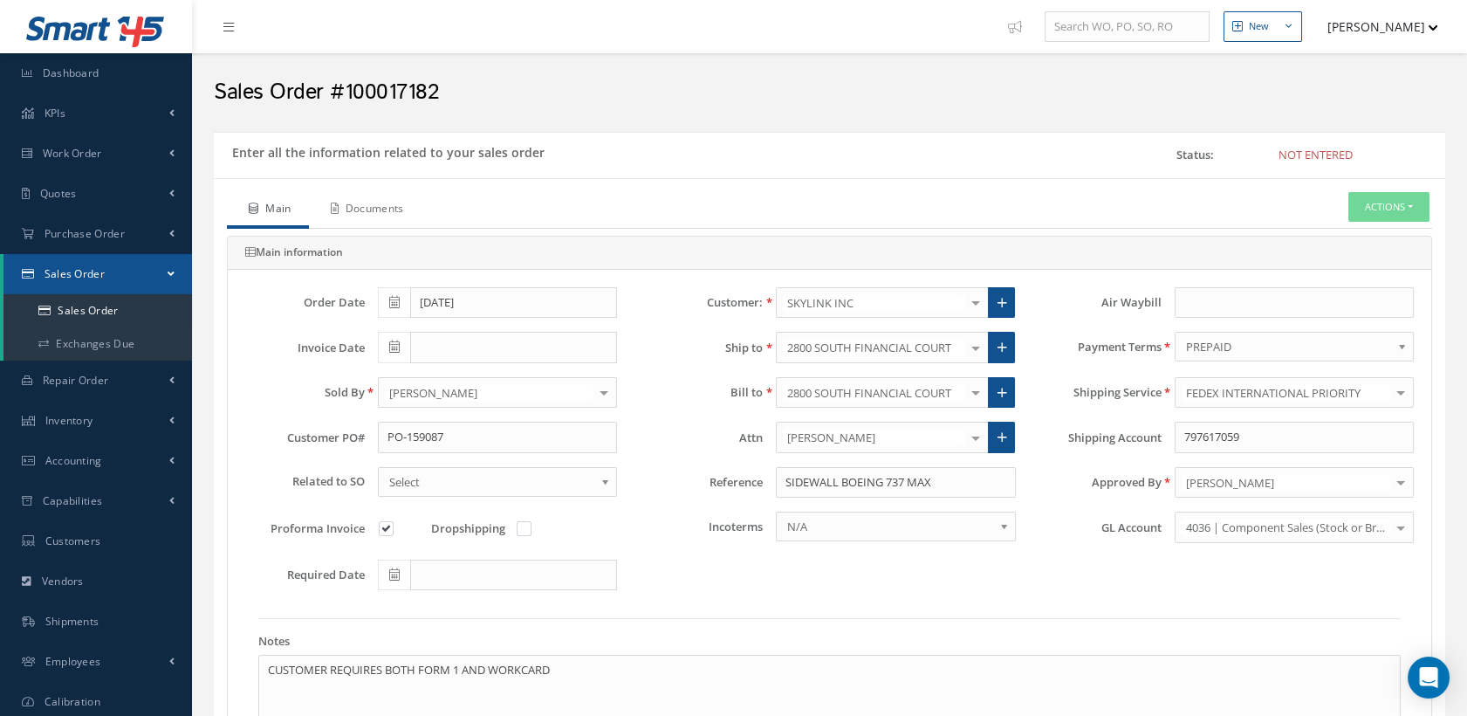
click at [348, 212] on link "Documents" at bounding box center [365, 210] width 113 height 37
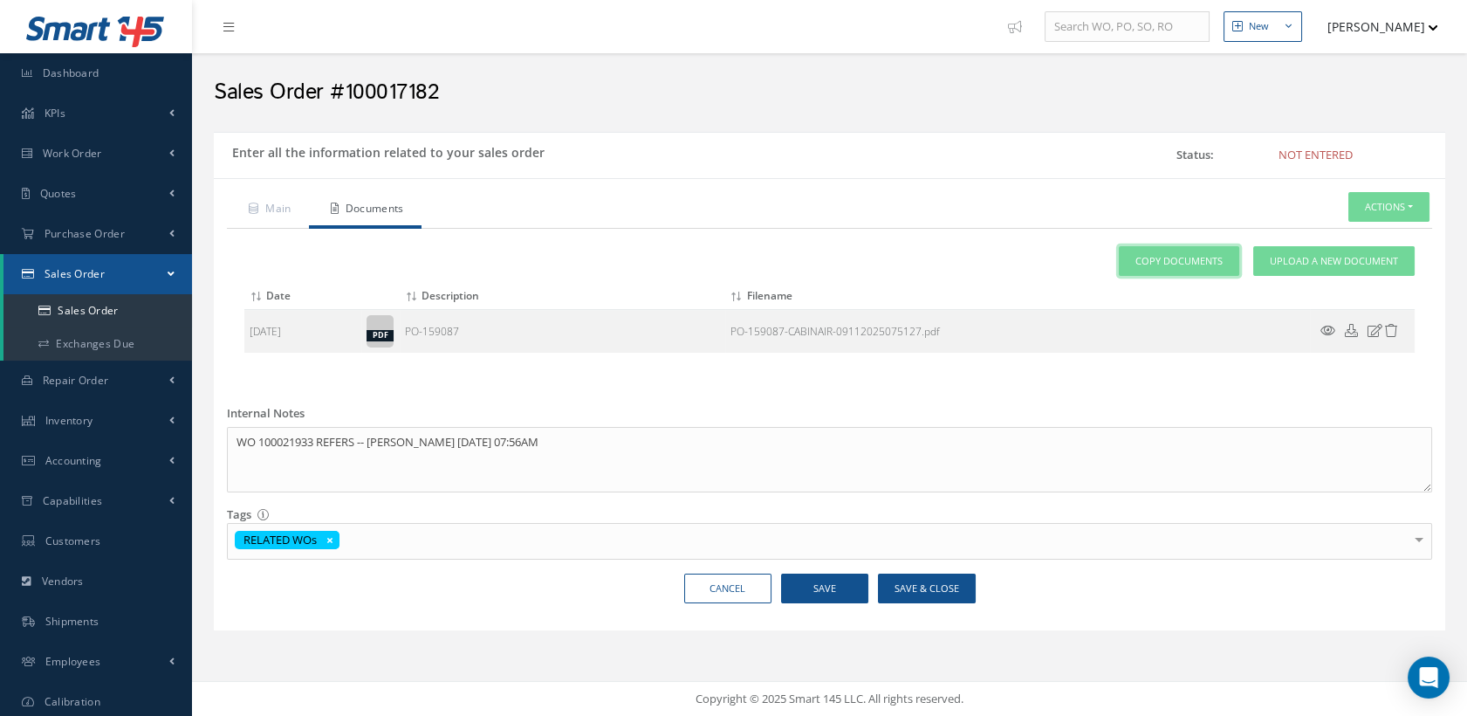
click at [1127, 248] on link "Copy Documents" at bounding box center [1179, 261] width 120 height 31
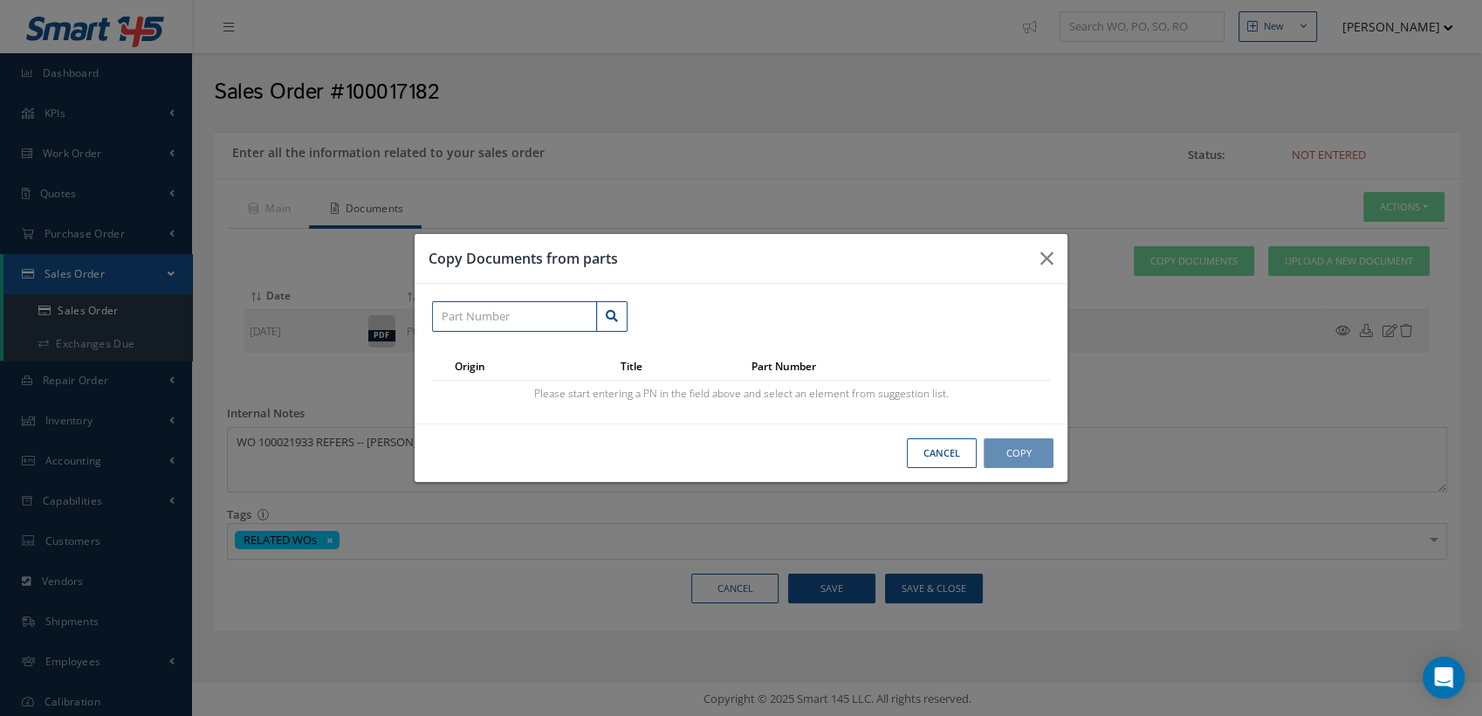
paste input "411A2711-309G"
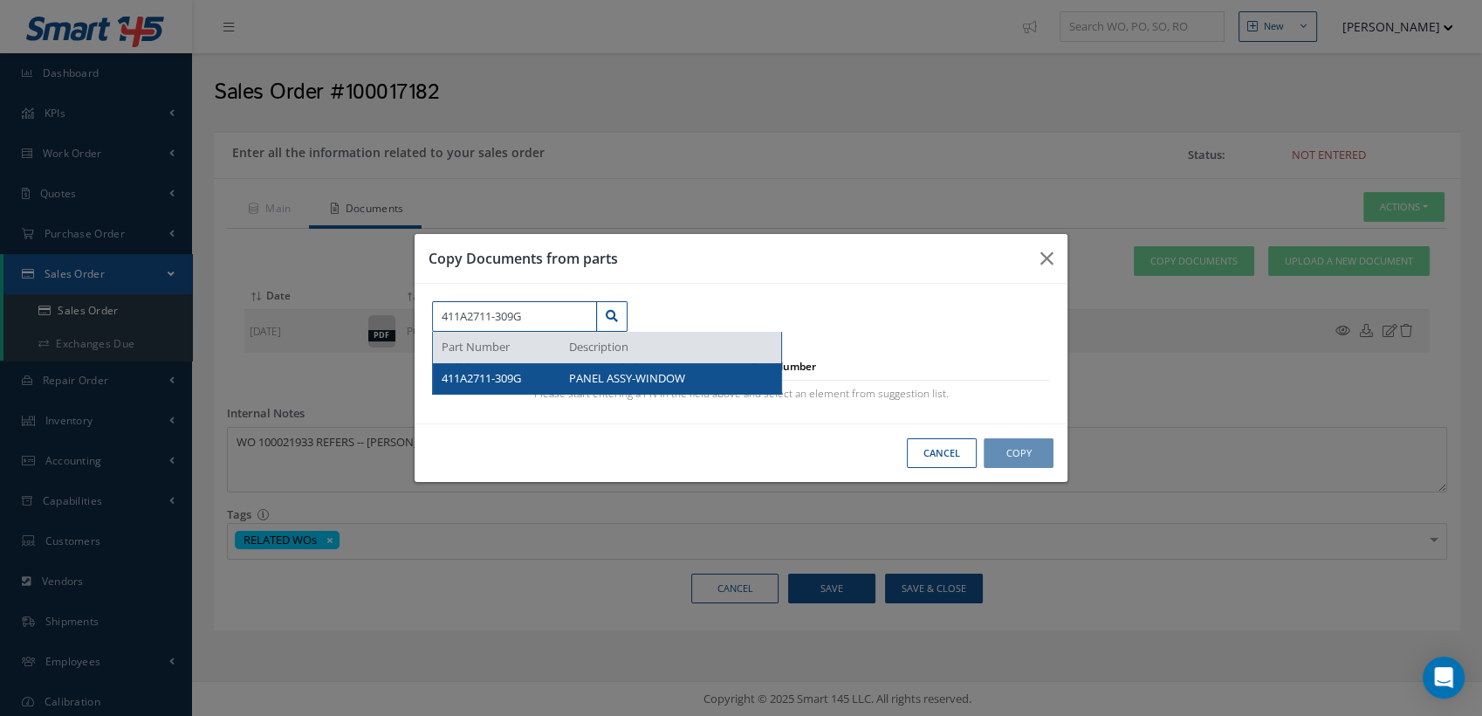
click at [532, 364] on div "411A2711-309G PANEL ASSY-WINDOW" at bounding box center [607, 378] width 348 height 31
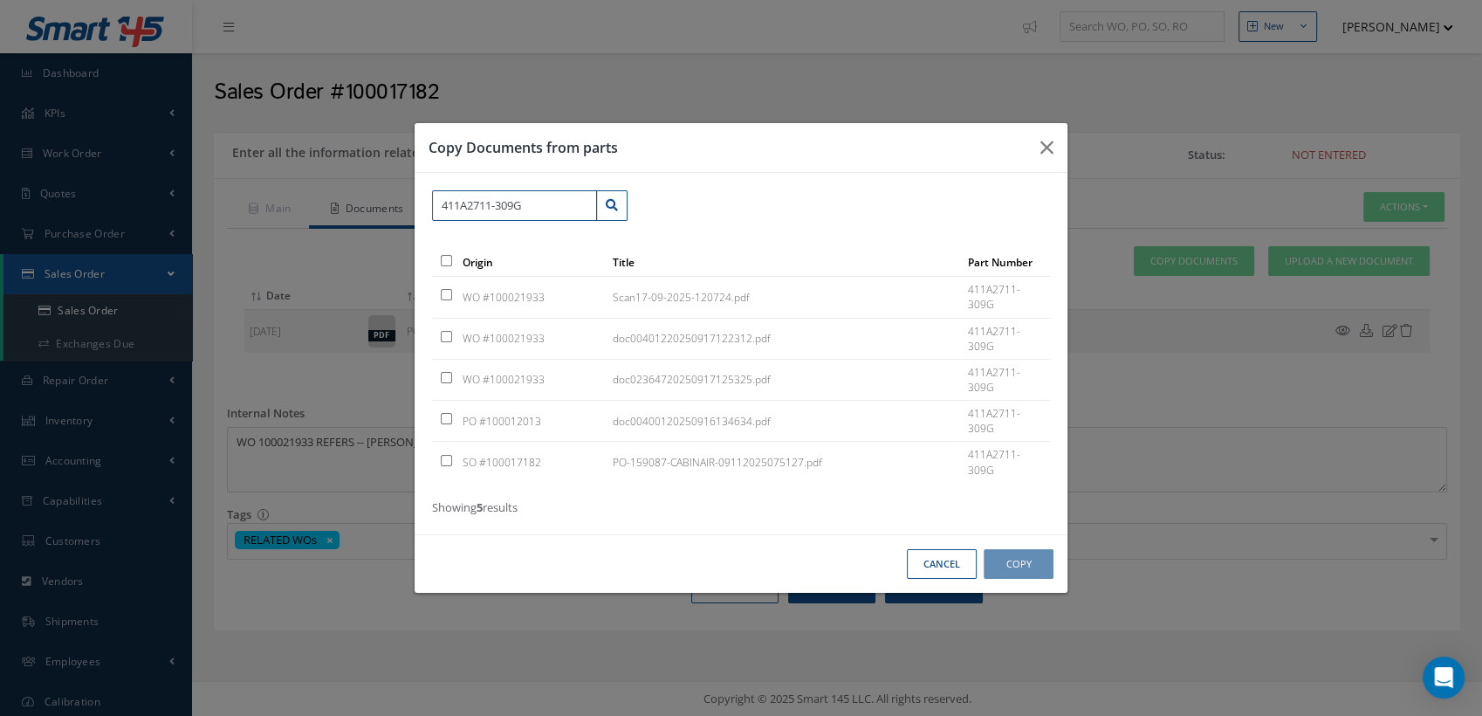
type input "411A2711-309G"
drag, startPoint x: 447, startPoint y: 416, endPoint x: 451, endPoint y: 388, distance: 29.1
click at [446, 416] on input "checkbox" at bounding box center [446, 418] width 11 height 11
checkbox input "true"
click at [452, 378] on td at bounding box center [444, 379] width 25 height 41
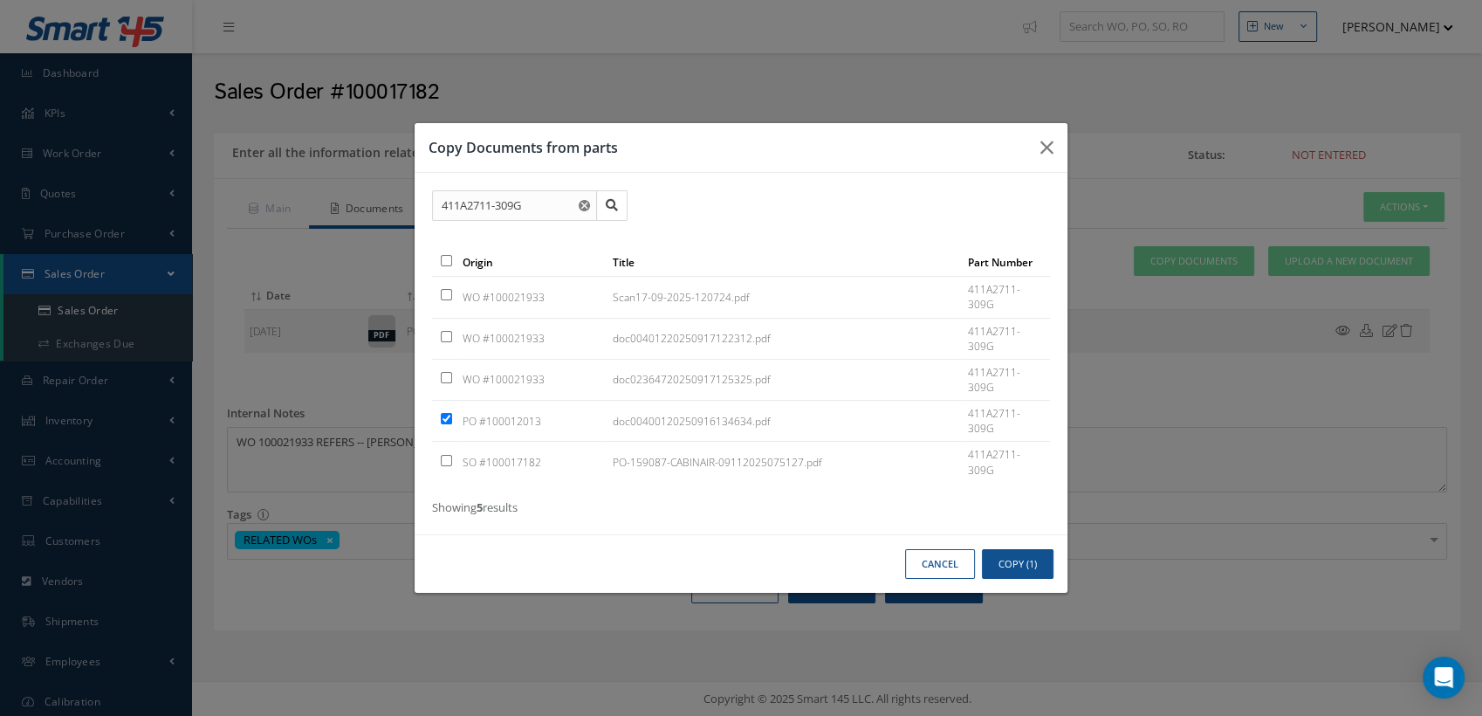
click at [448, 341] on input "checkbox" at bounding box center [446, 336] width 11 height 11
checkbox input "true"
click at [444, 375] on input "checkbox" at bounding box center [446, 377] width 11 height 11
checkbox input "true"
click at [445, 291] on input "checkbox" at bounding box center [446, 294] width 11 height 11
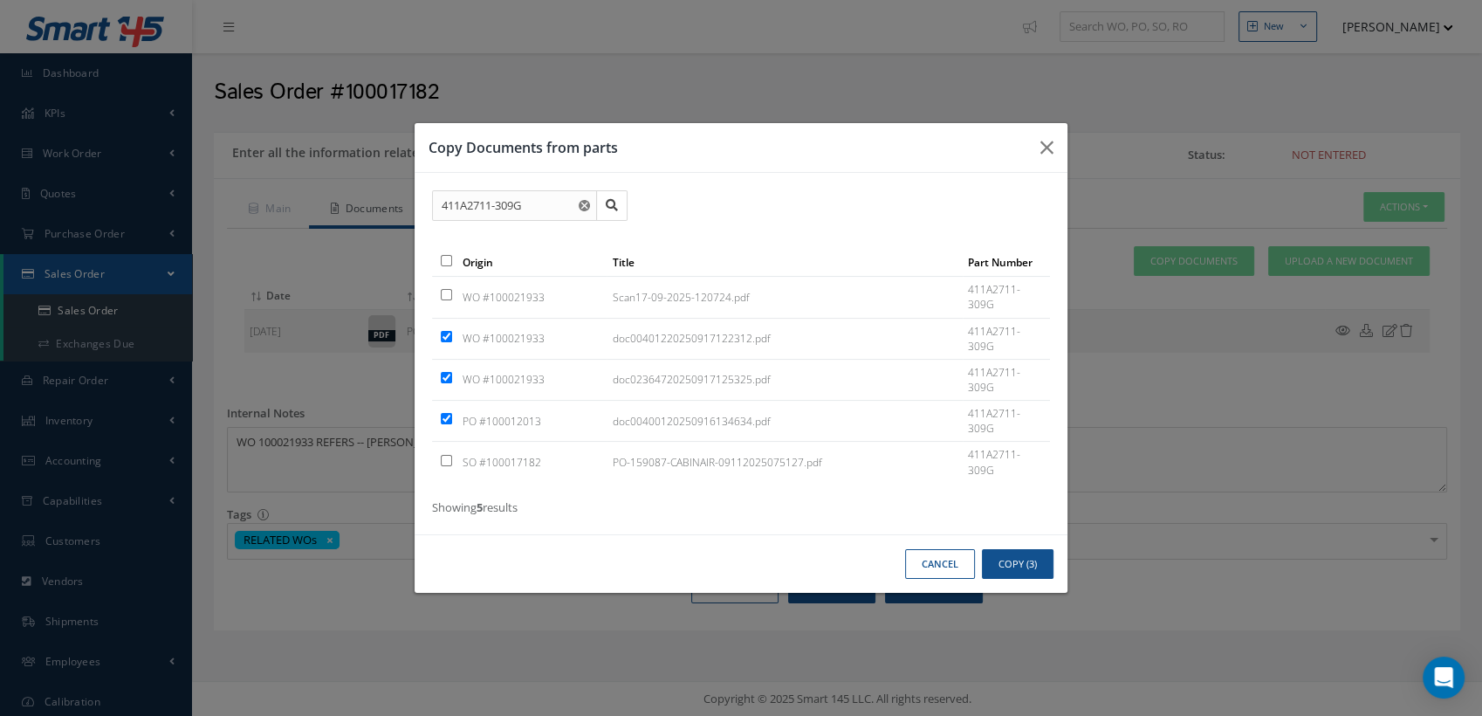
checkbox input "true"
click at [1020, 560] on button "Copy (4)" at bounding box center [1018, 564] width 72 height 31
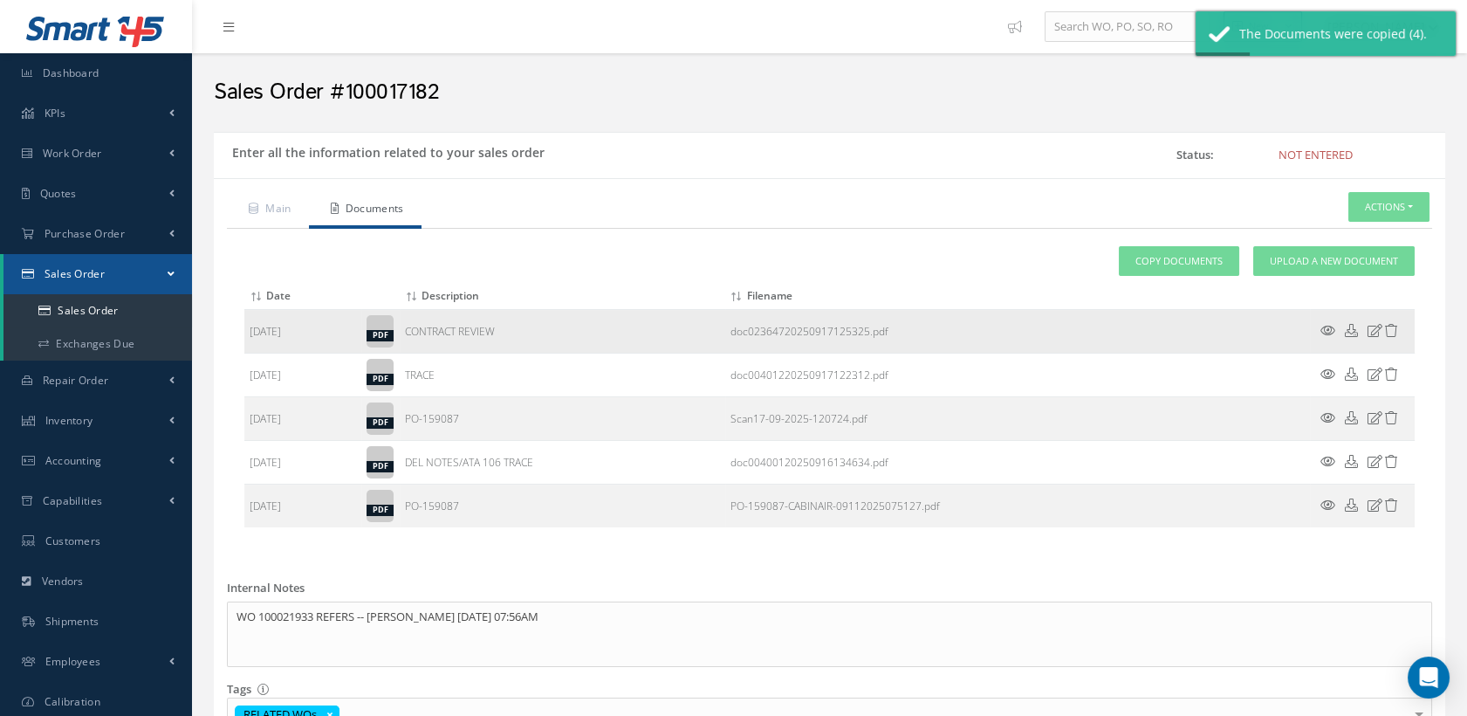
click at [1390, 326] on icon at bounding box center [1391, 330] width 13 height 13
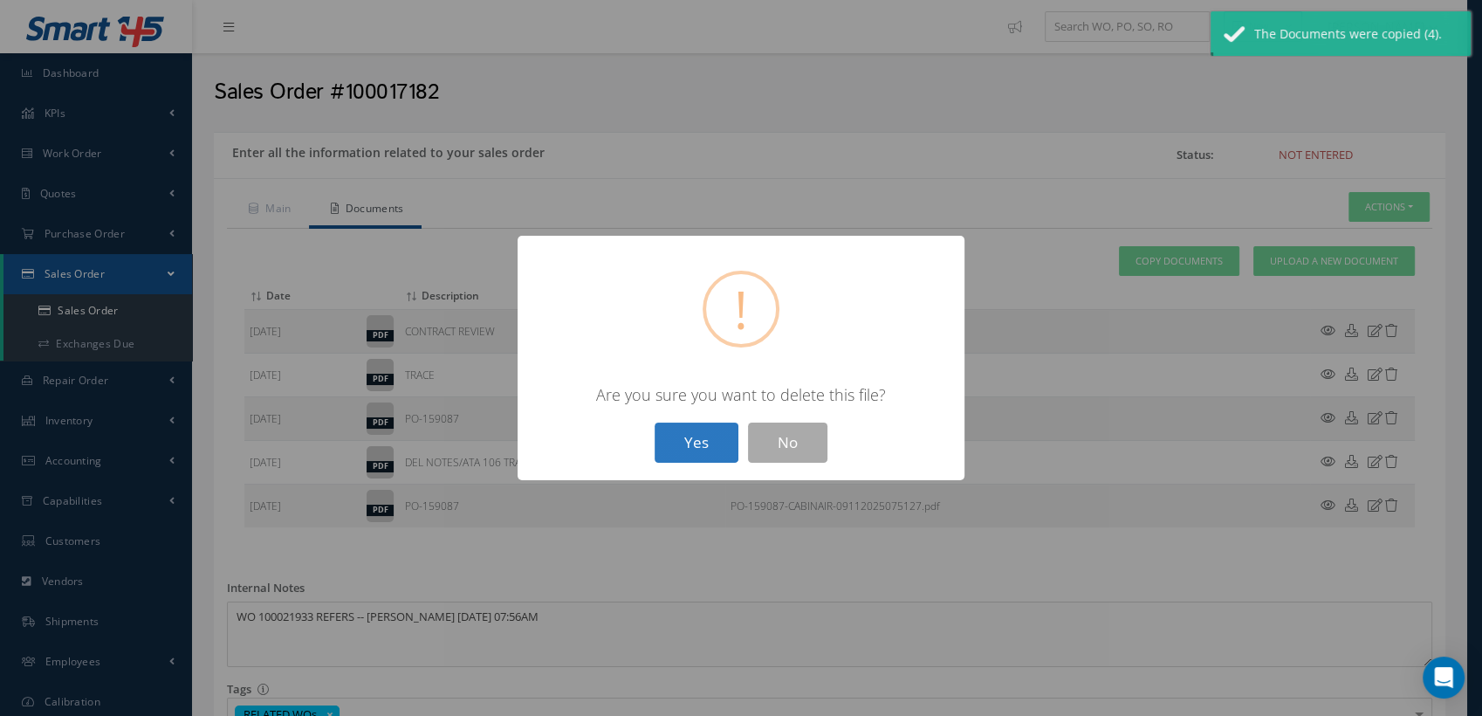
click at [696, 450] on button "Yes" at bounding box center [697, 443] width 84 height 41
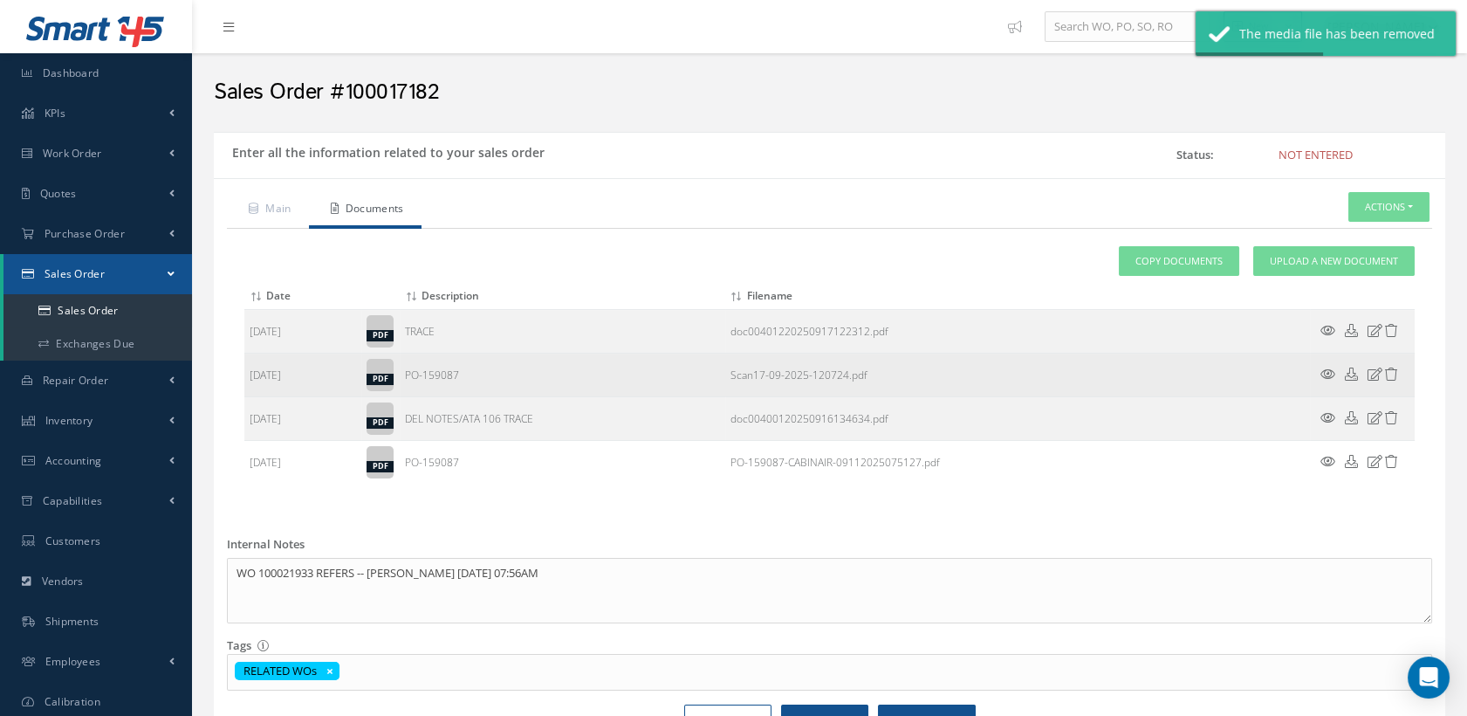
click at [1385, 372] on icon at bounding box center [1391, 374] width 13 height 13
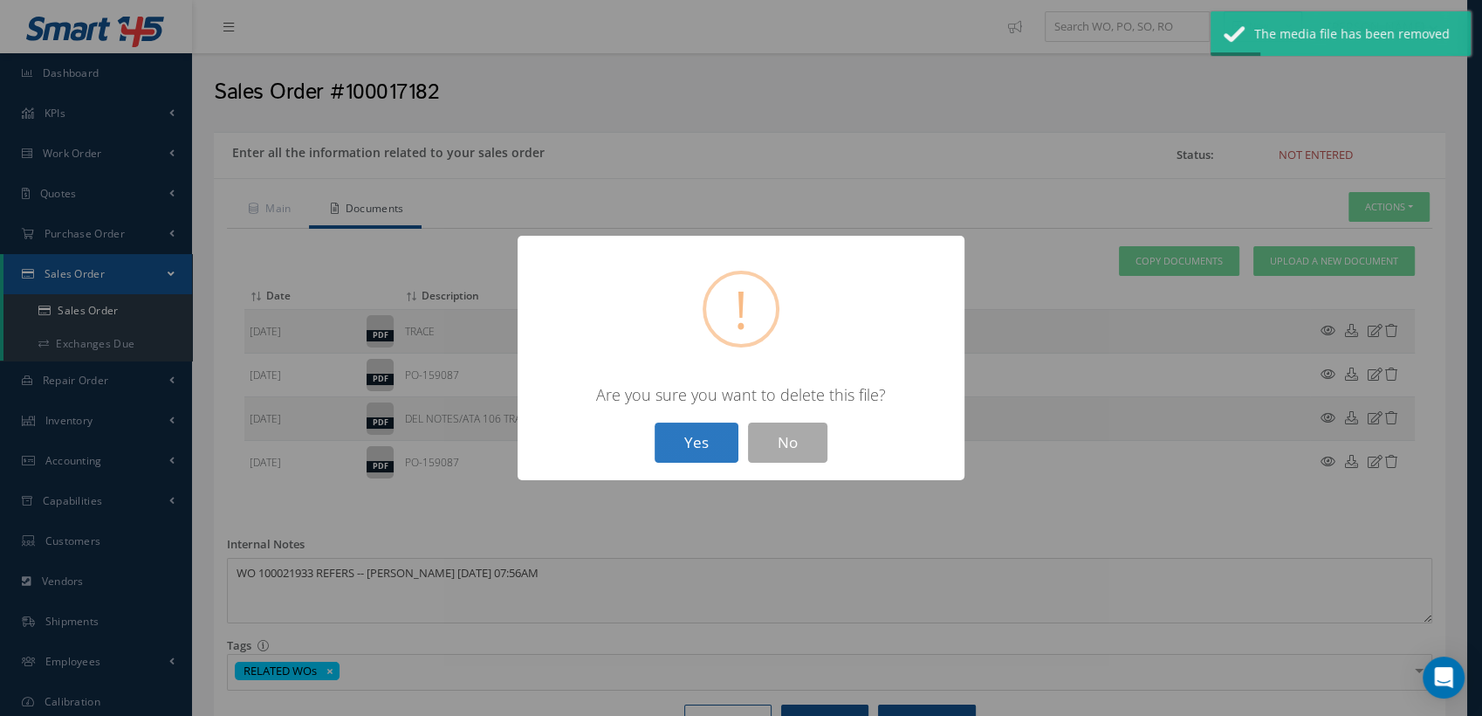
click at [683, 449] on button "Yes" at bounding box center [697, 443] width 84 height 41
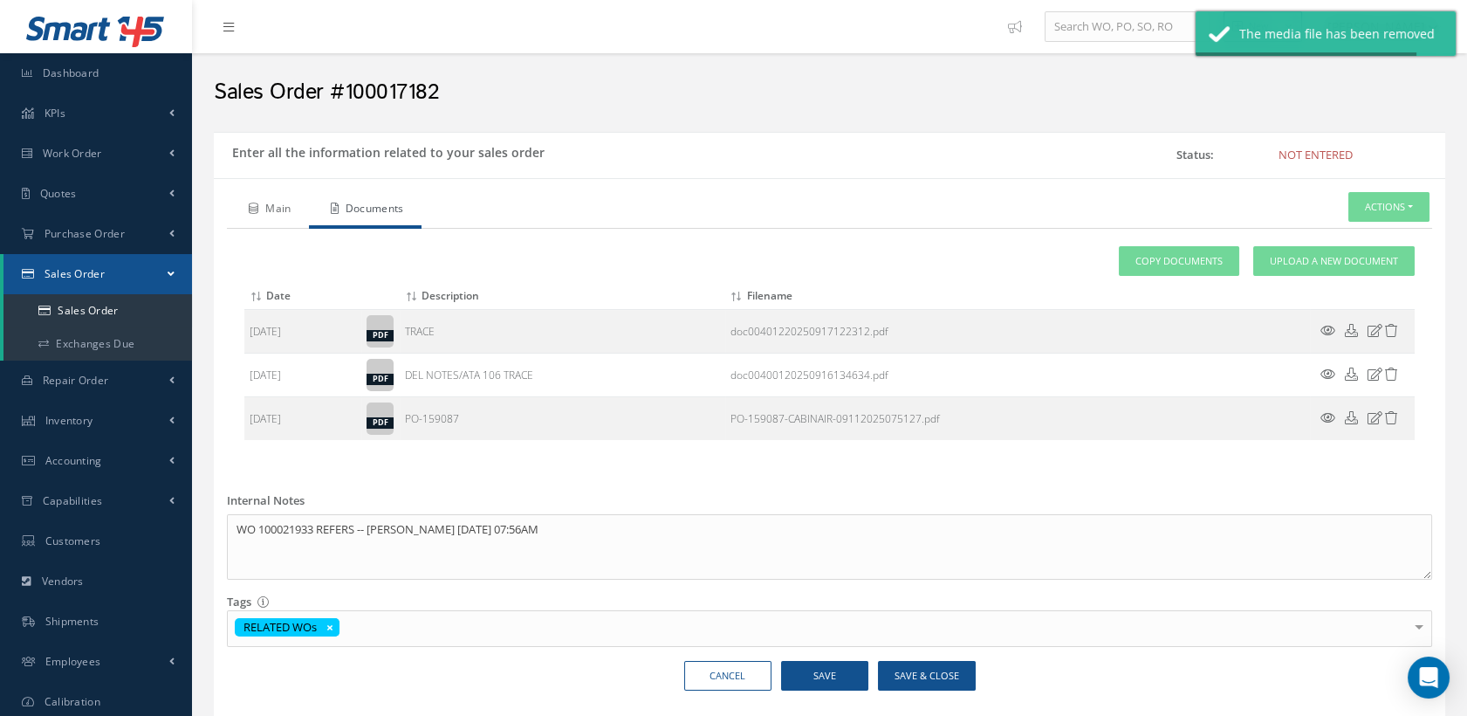
click at [284, 205] on link "Main" at bounding box center [268, 210] width 82 height 37
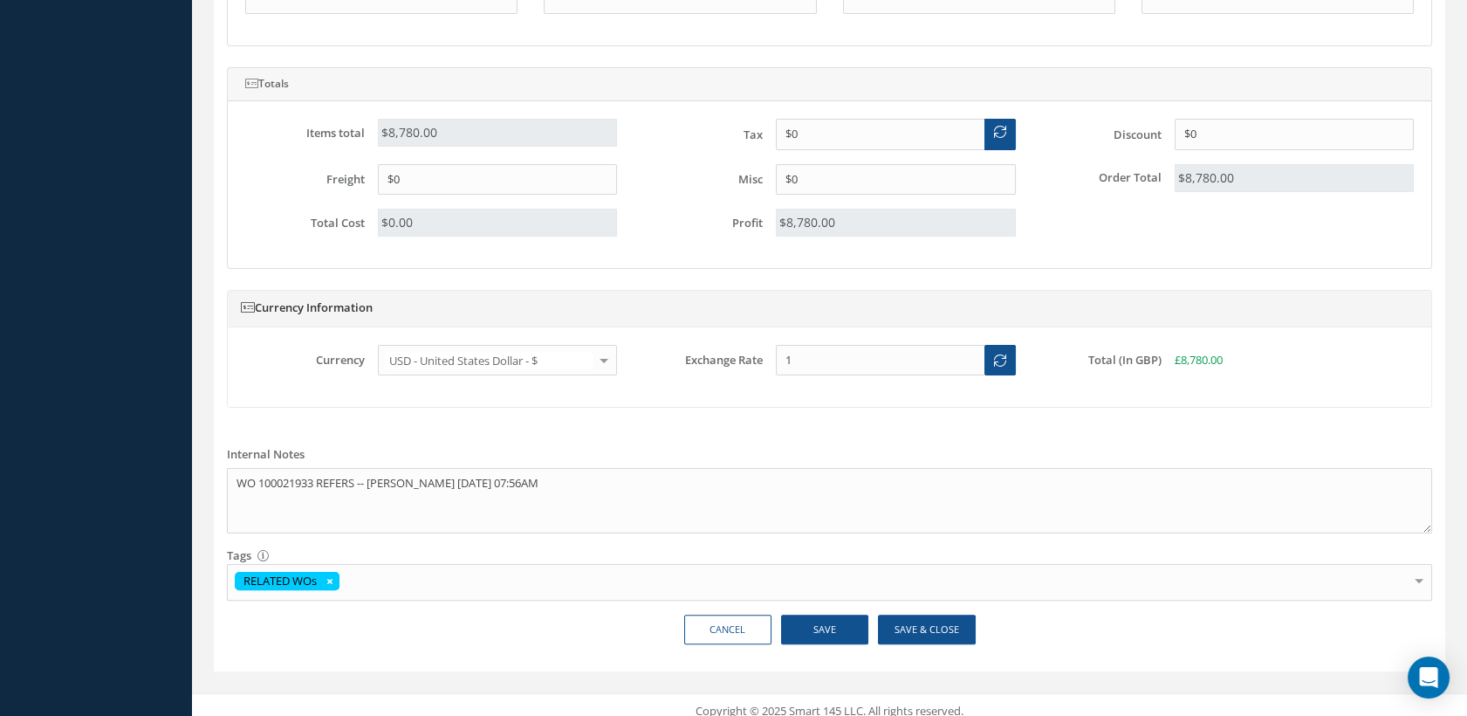
scroll to position [1083, 0]
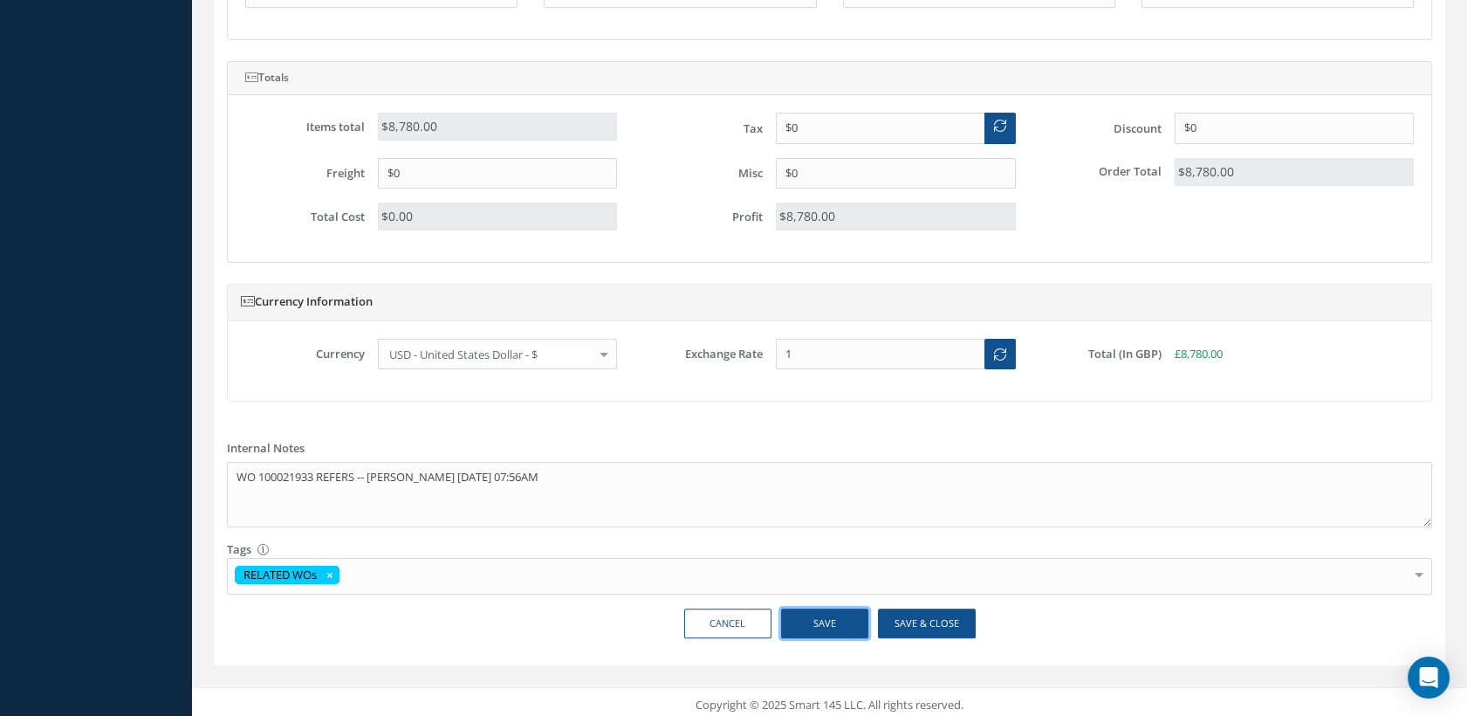
click at [845, 612] on button "Save" at bounding box center [824, 623] width 87 height 31
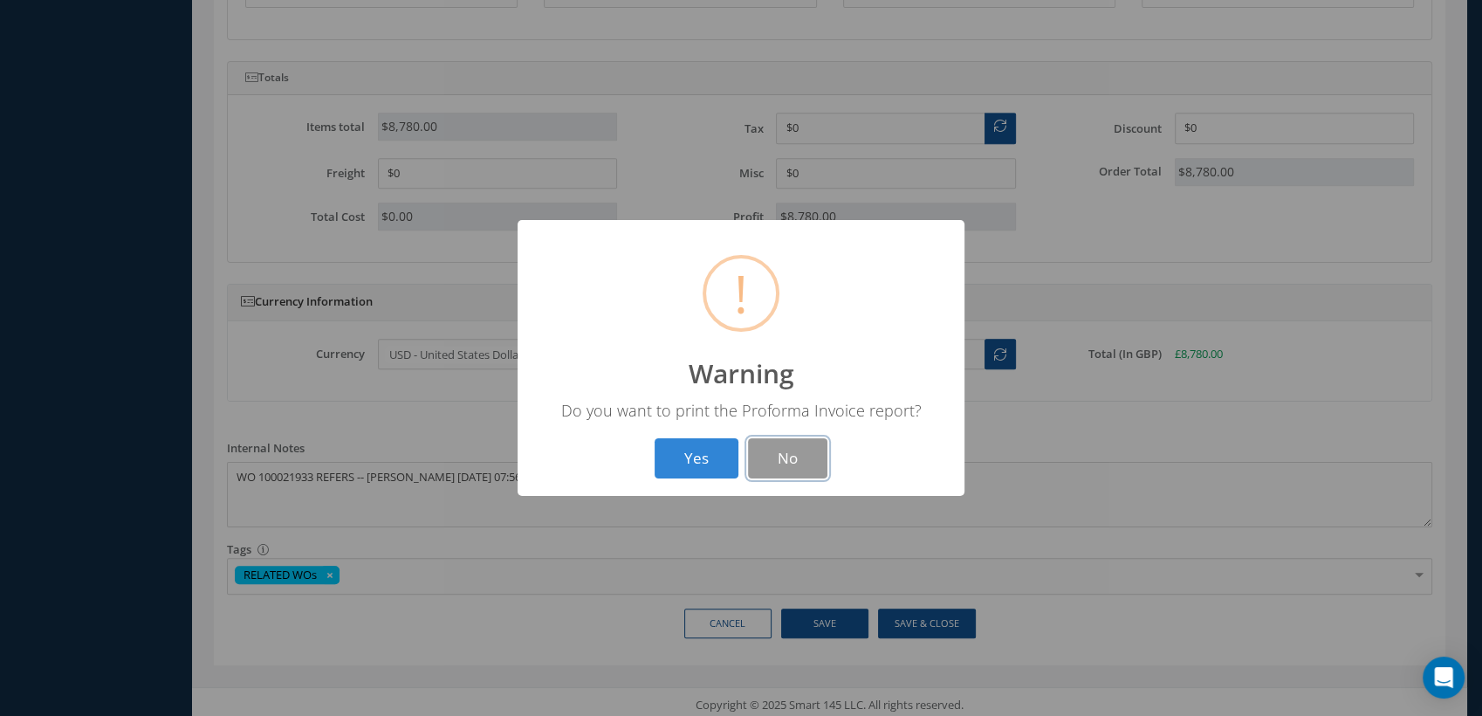
click at [782, 454] on button "No" at bounding box center [787, 458] width 79 height 41
click at [744, 457] on button "OK" at bounding box center [741, 458] width 79 height 41
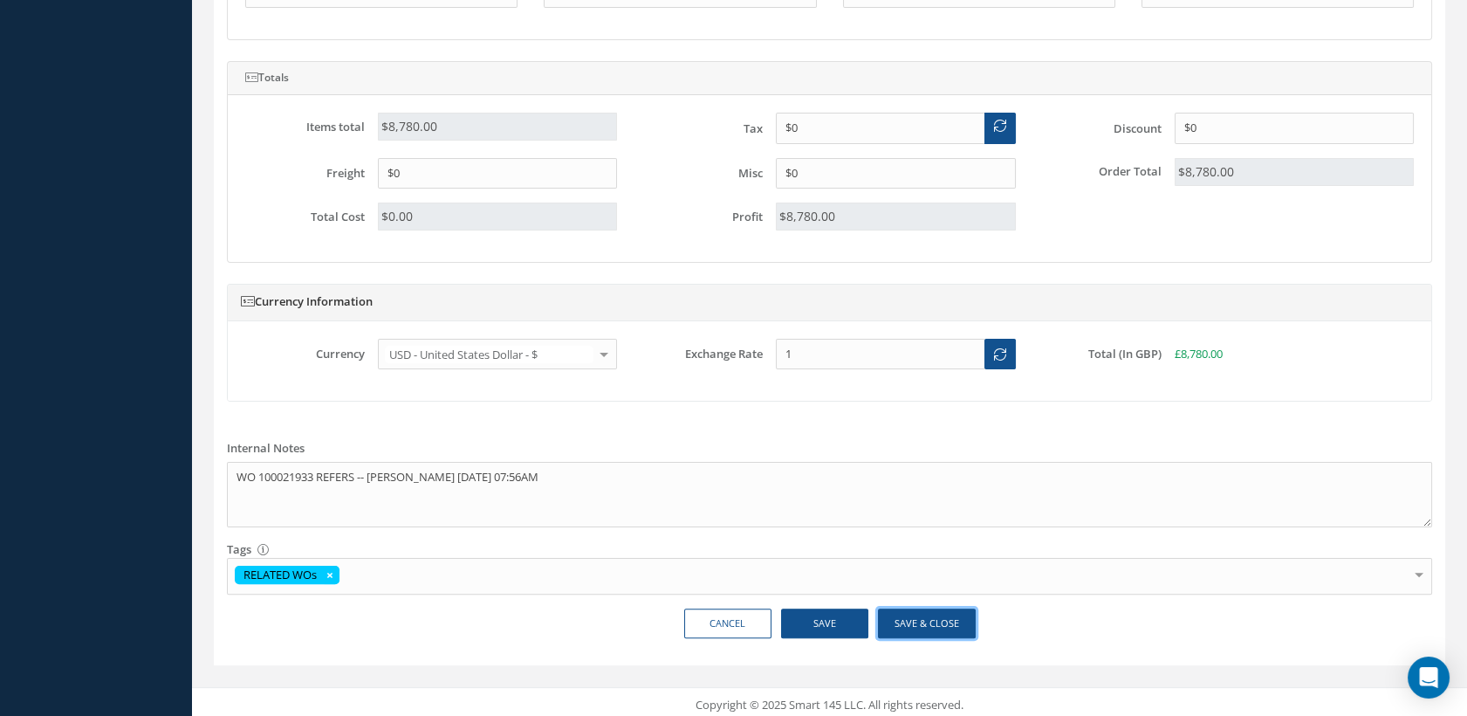
click at [924, 608] on button "Save & Close" at bounding box center [927, 623] width 98 height 31
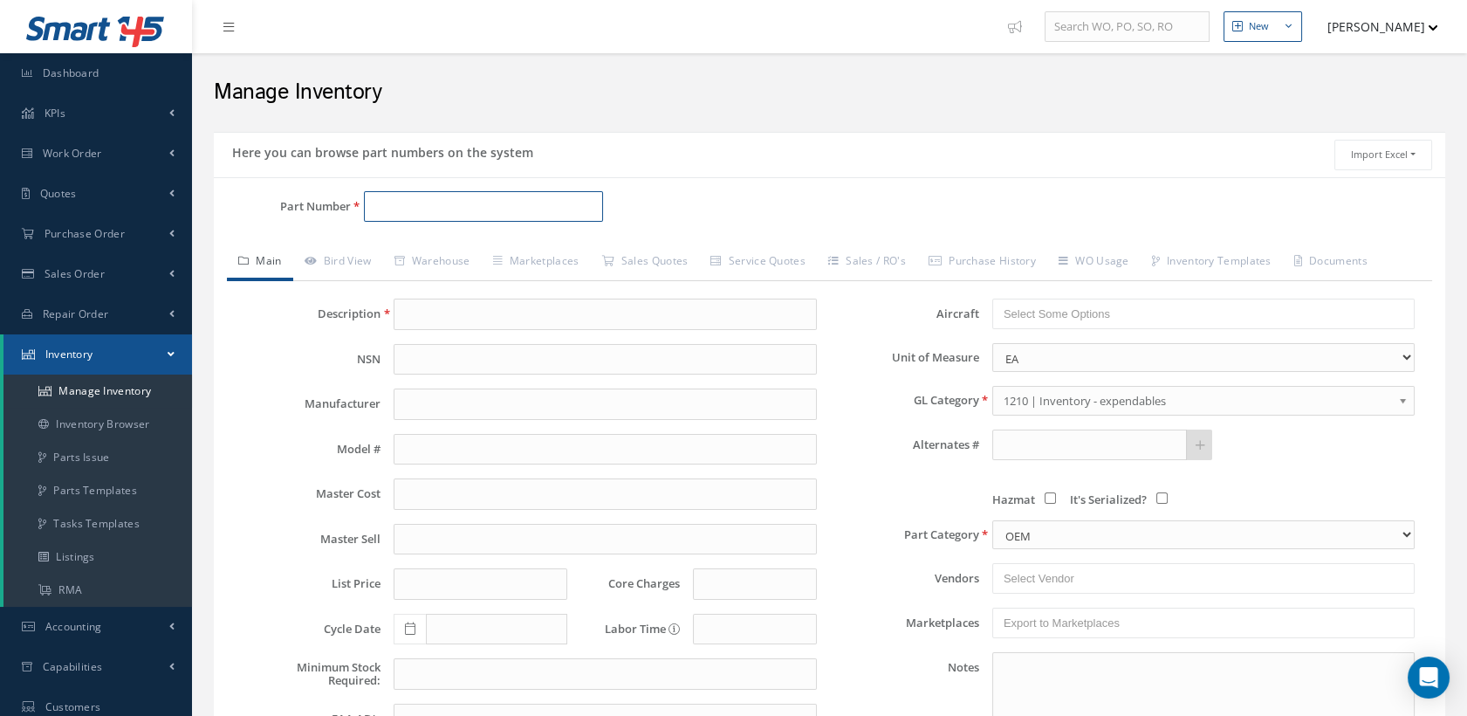
click at [427, 211] on input "Part Number" at bounding box center [484, 206] width 240 height 31
paste input "D754262-501"
click at [454, 246] on span "D754262-501" at bounding box center [447, 252] width 157 height 18
type input "D754262-501"
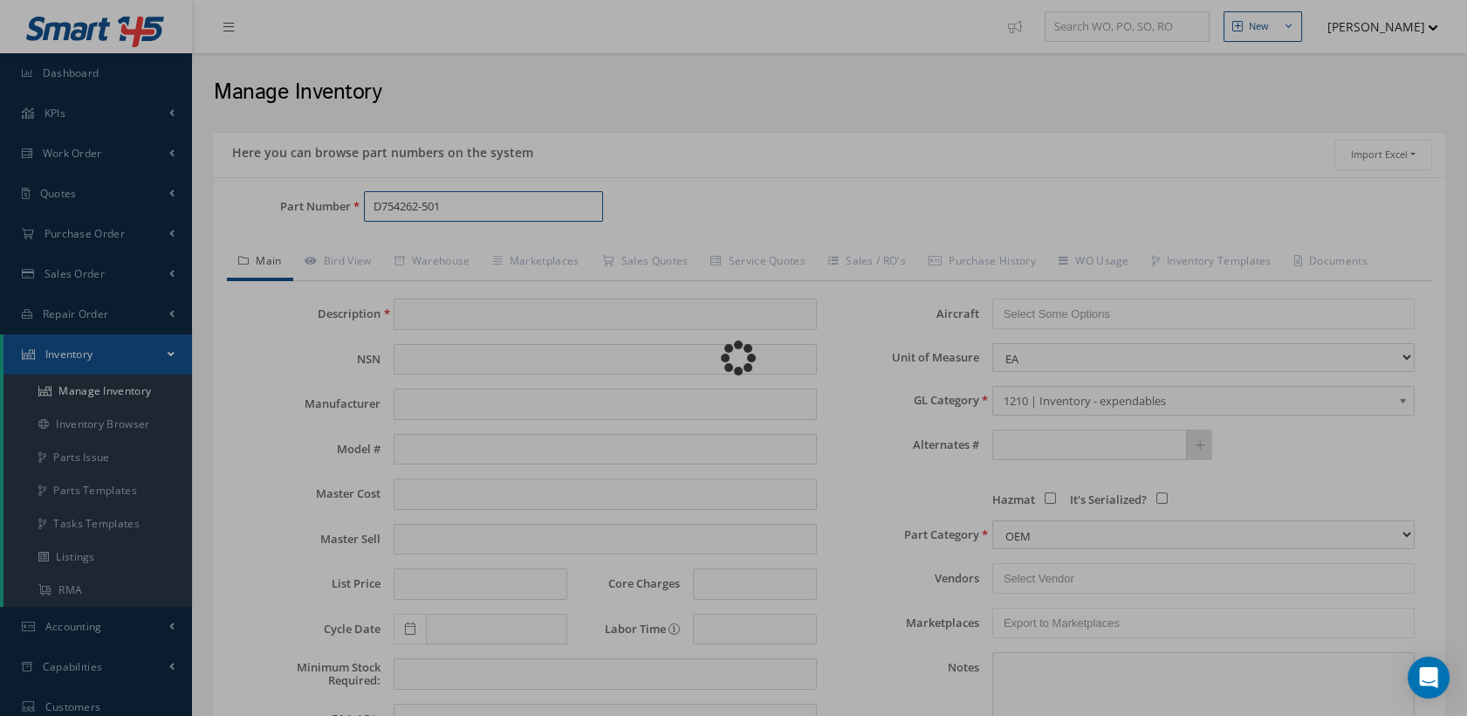
type input "TOILET SHROUD"
type input "0.00"
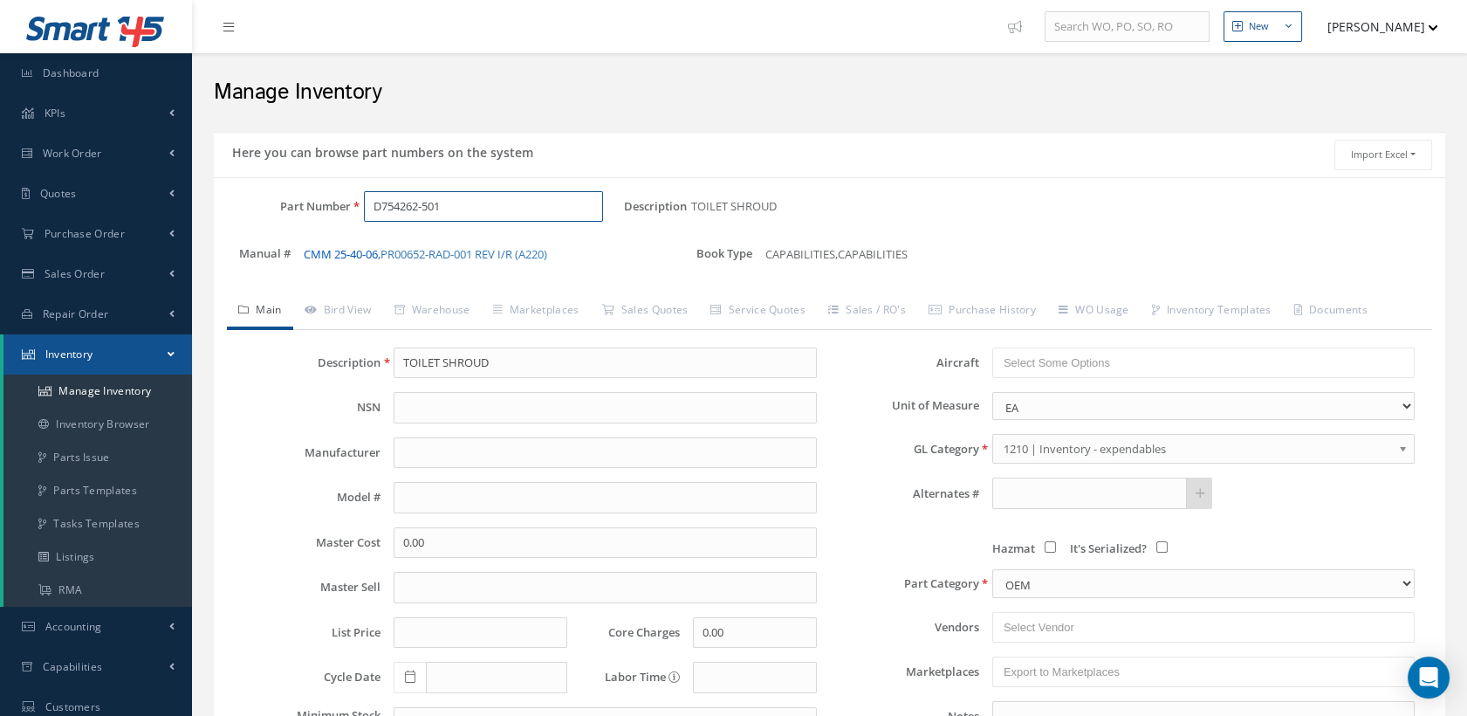
type input "D754262-501"
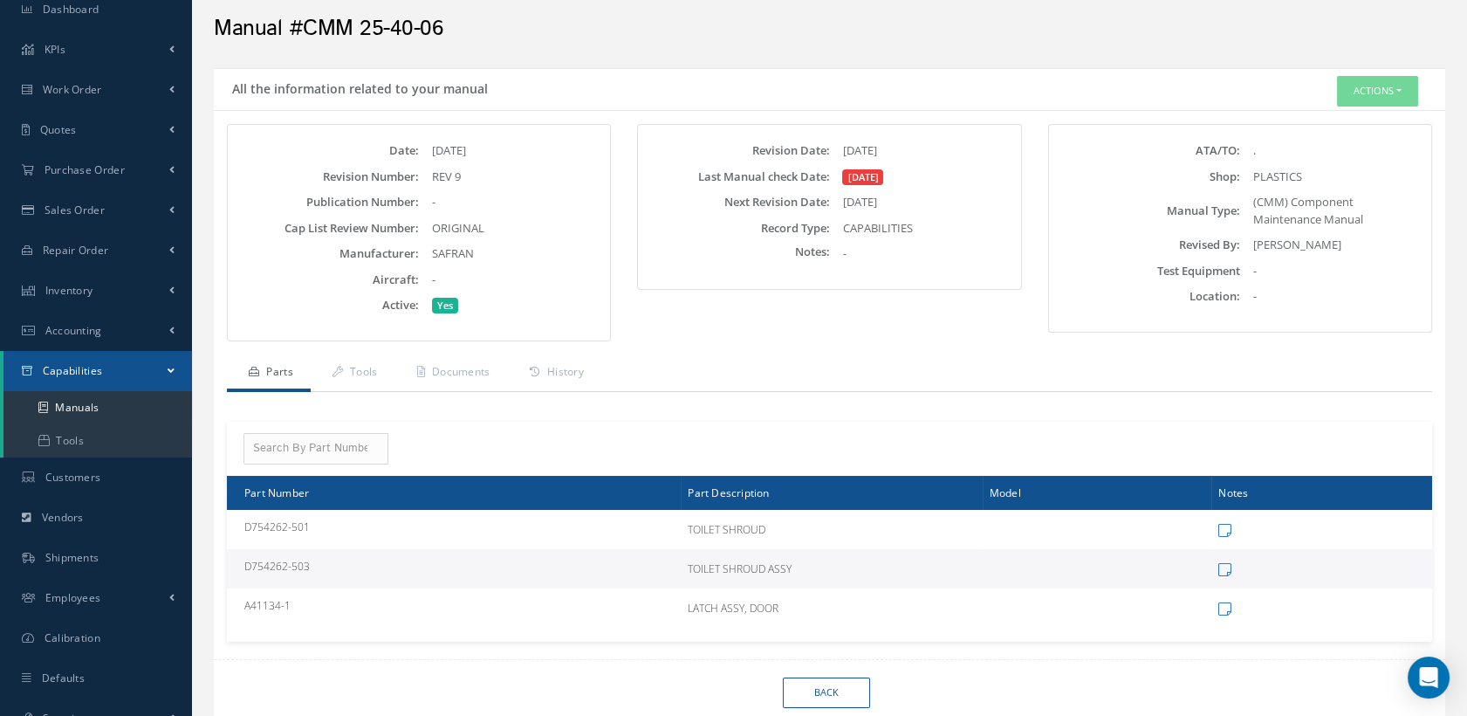
scroll to position [124, 0]
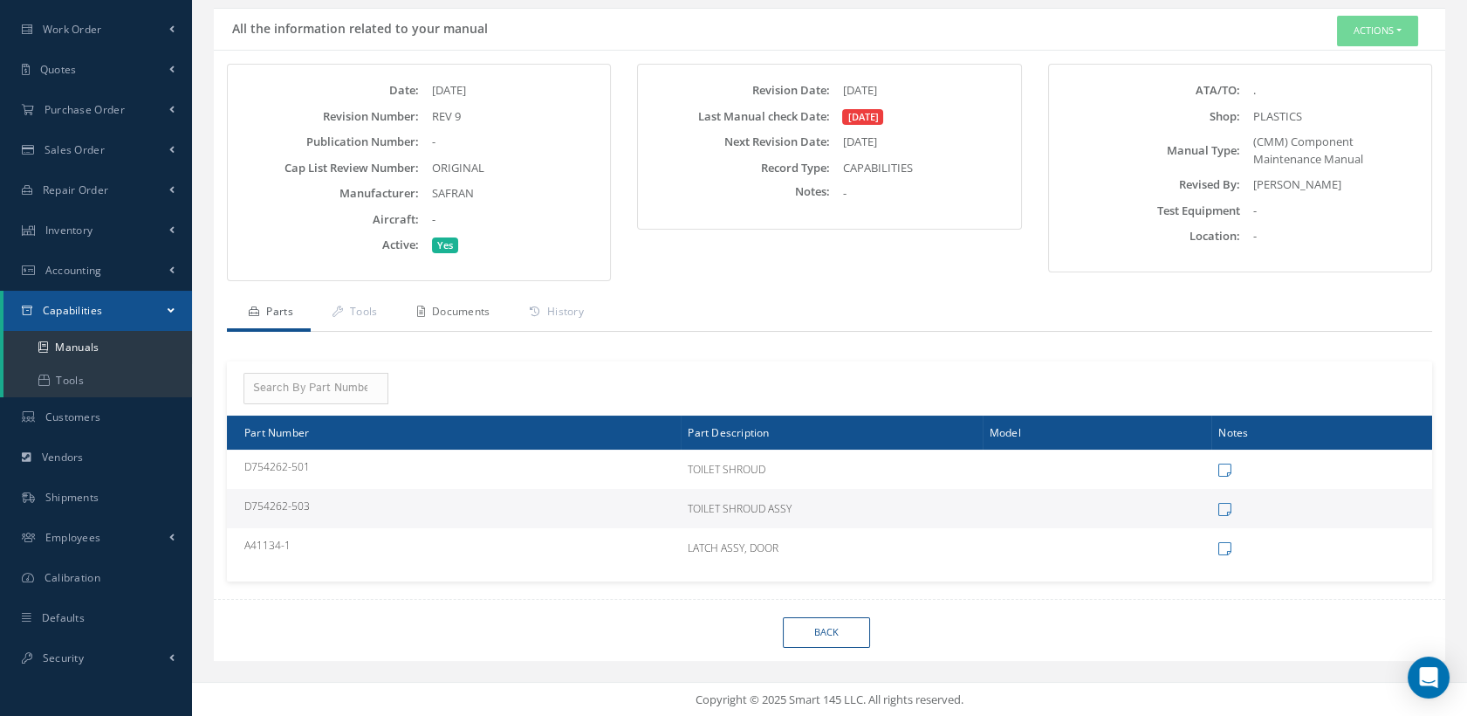
click at [469, 311] on link "Documents" at bounding box center [451, 313] width 113 height 37
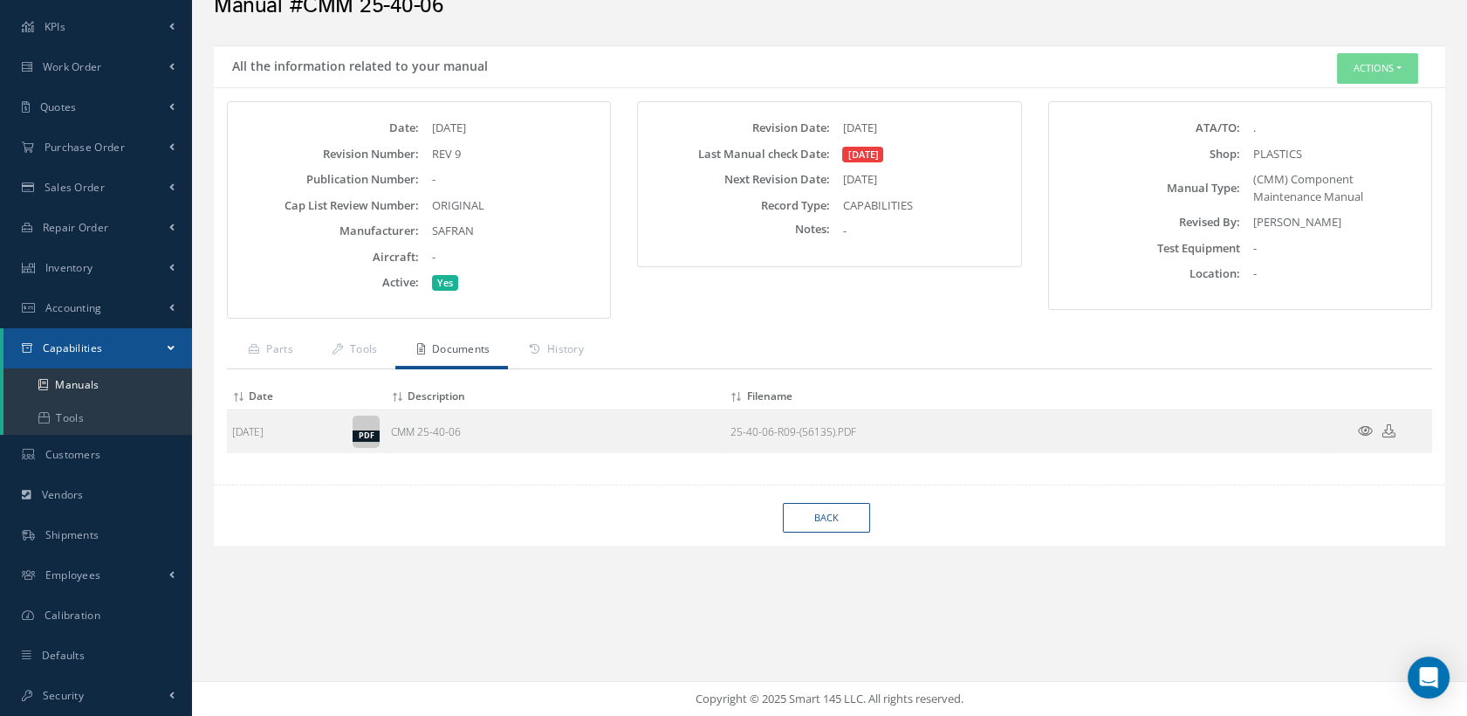
scroll to position [86, 0]
click at [1386, 431] on icon at bounding box center [1389, 431] width 13 height 13
click at [86, 64] on span "Work Order" at bounding box center [72, 67] width 59 height 15
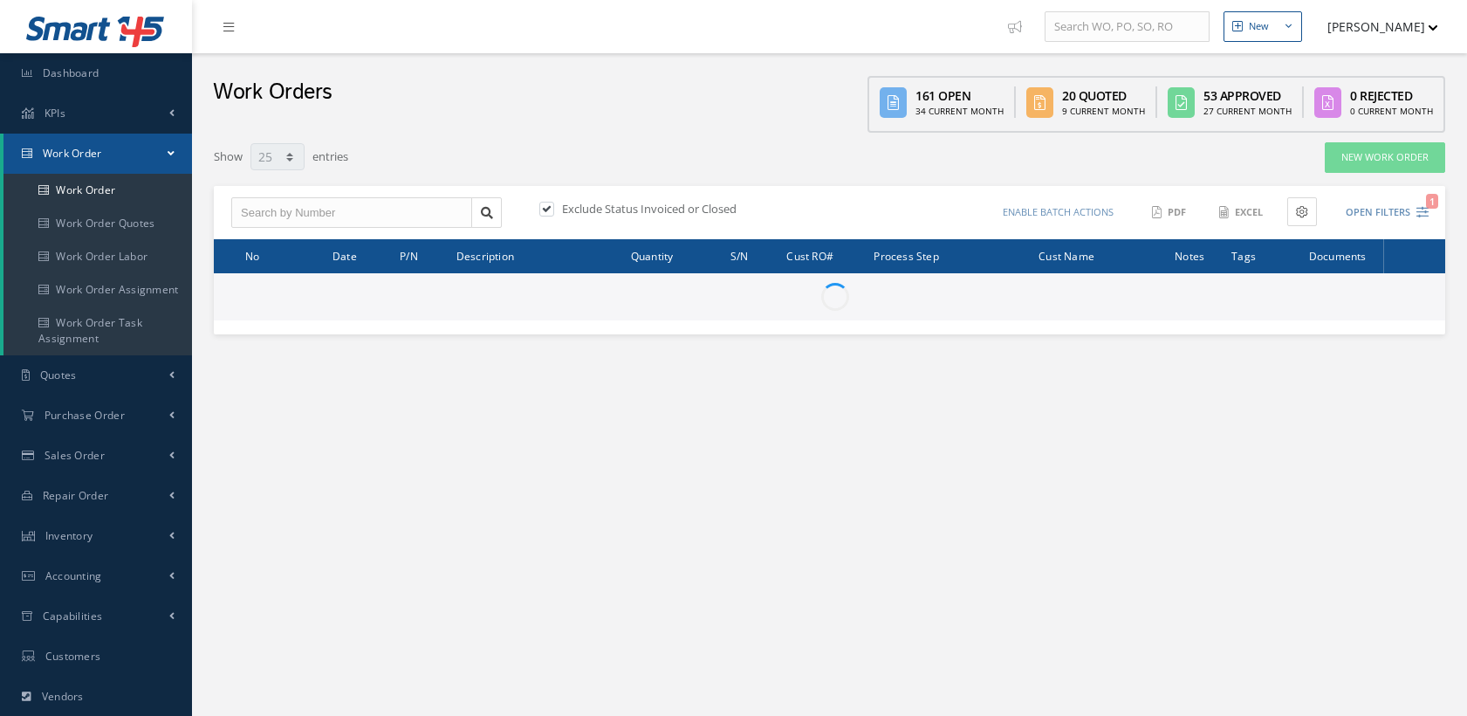
select select "25"
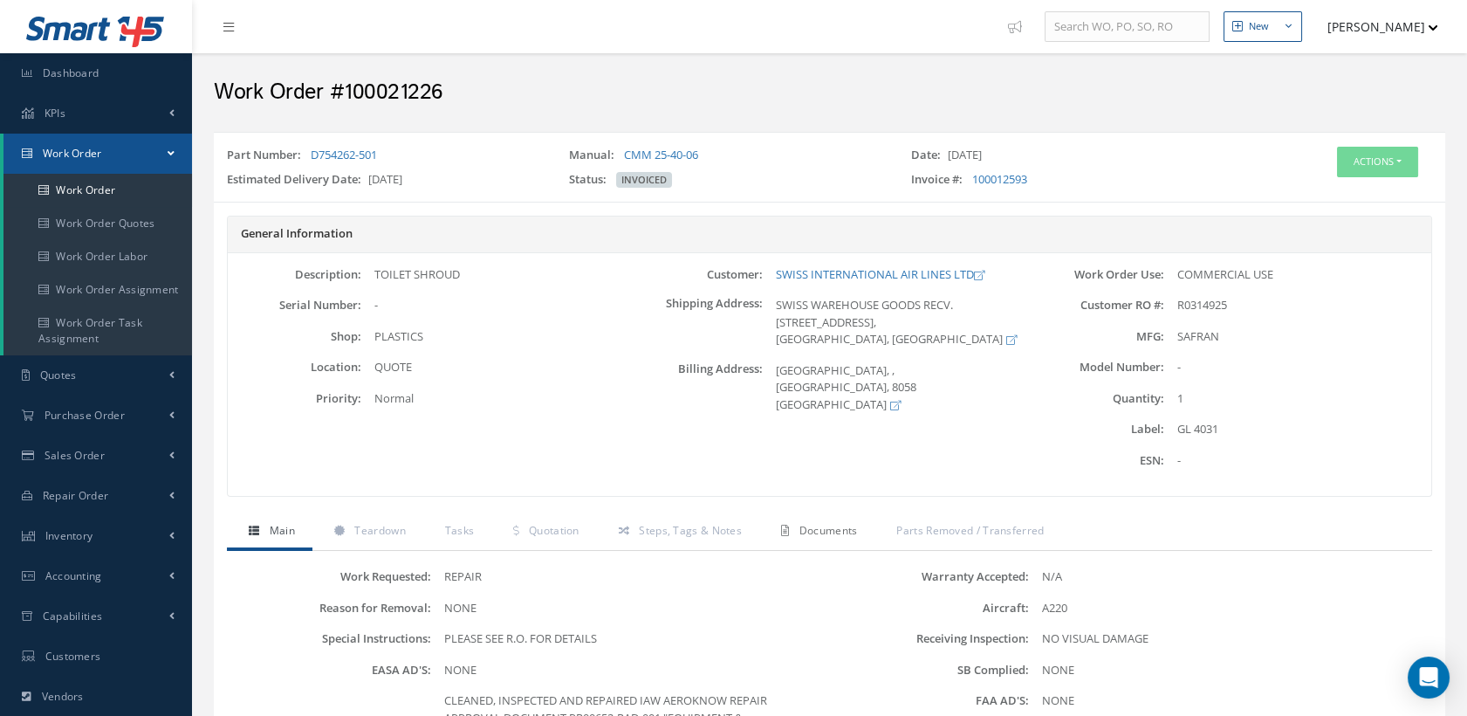
click at [825, 523] on span "Documents" at bounding box center [829, 530] width 58 height 15
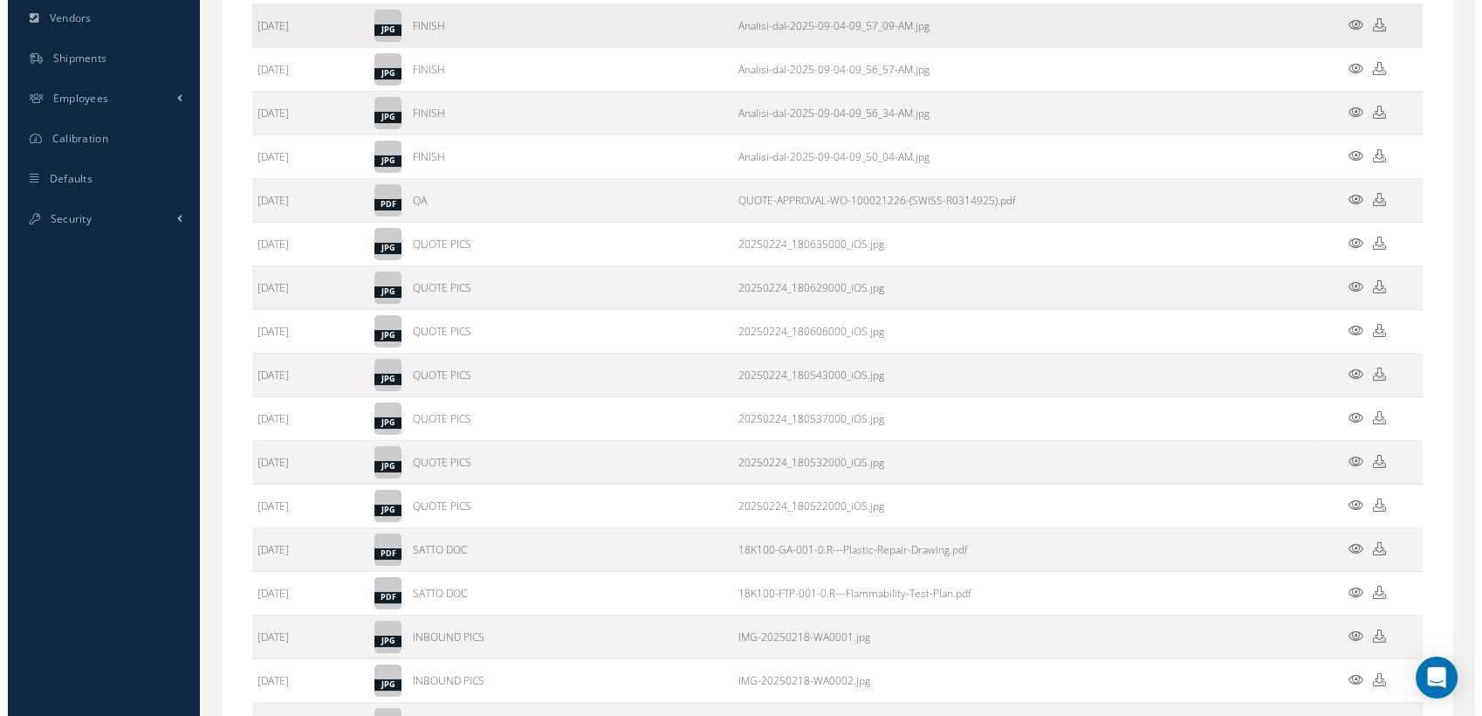
scroll to position [291, 0]
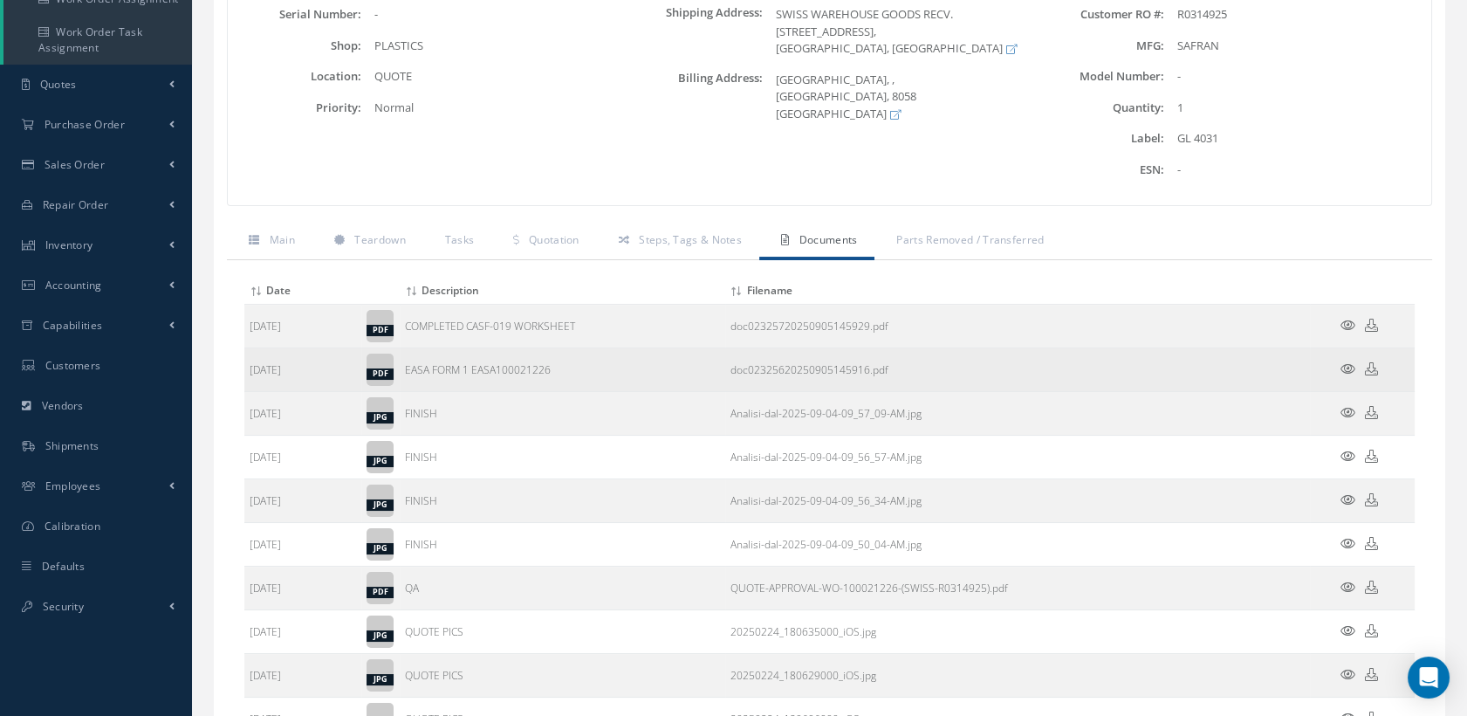
click at [1346, 363] on icon at bounding box center [1348, 368] width 15 height 13
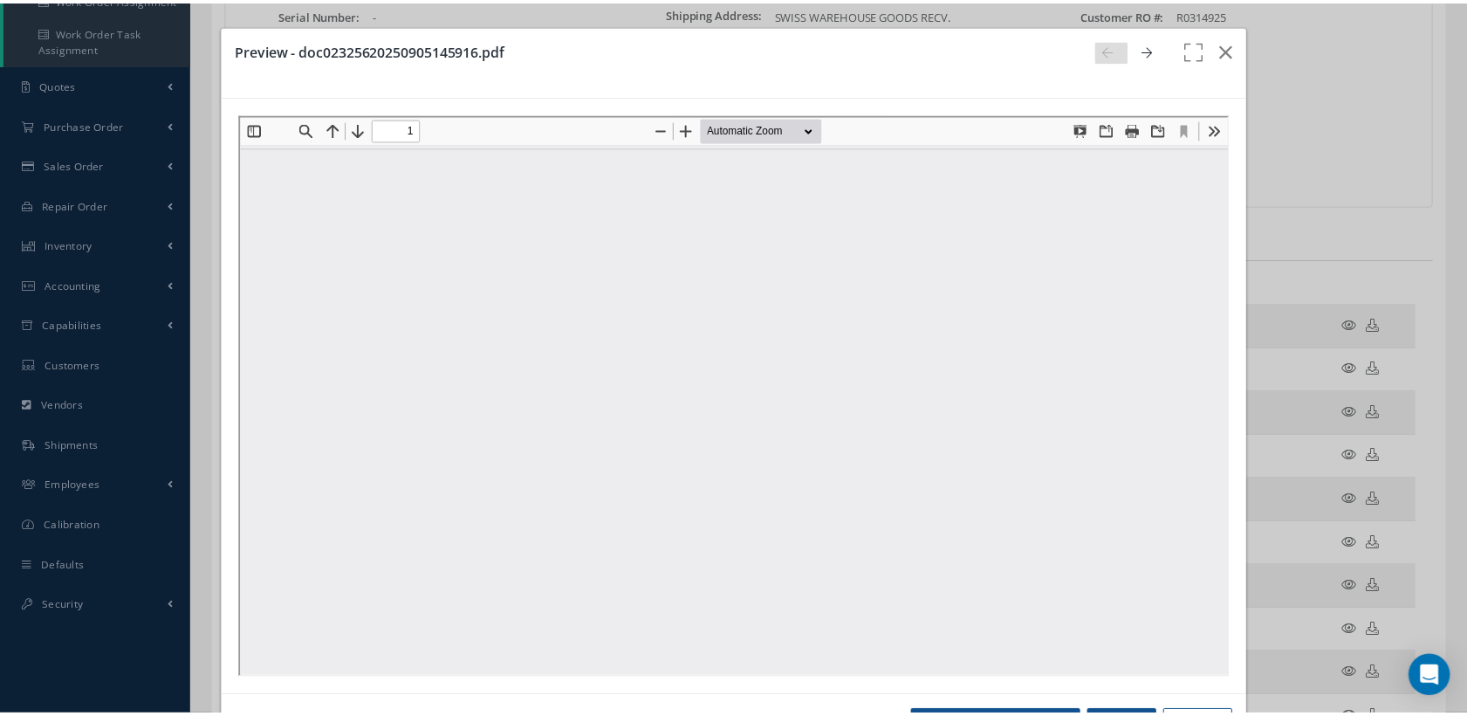
scroll to position [0, 0]
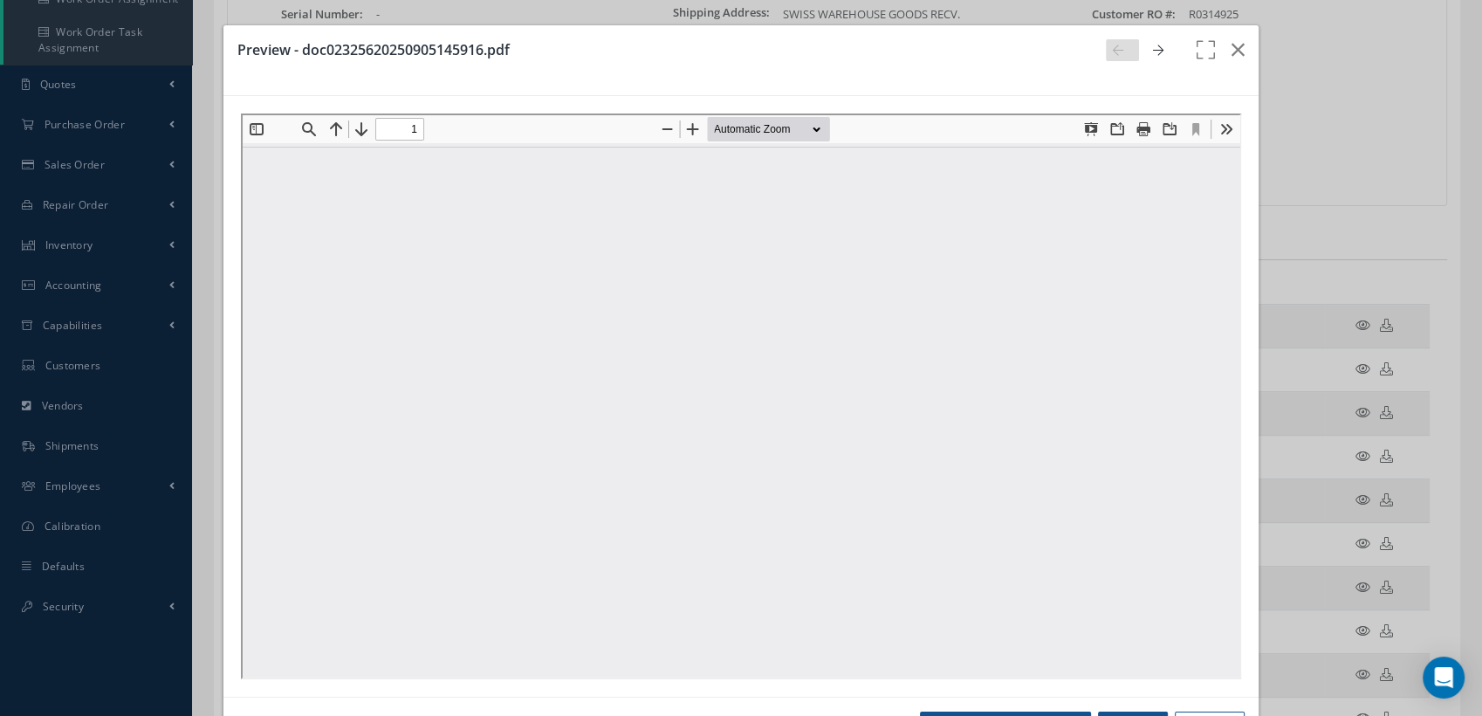
type input "0"
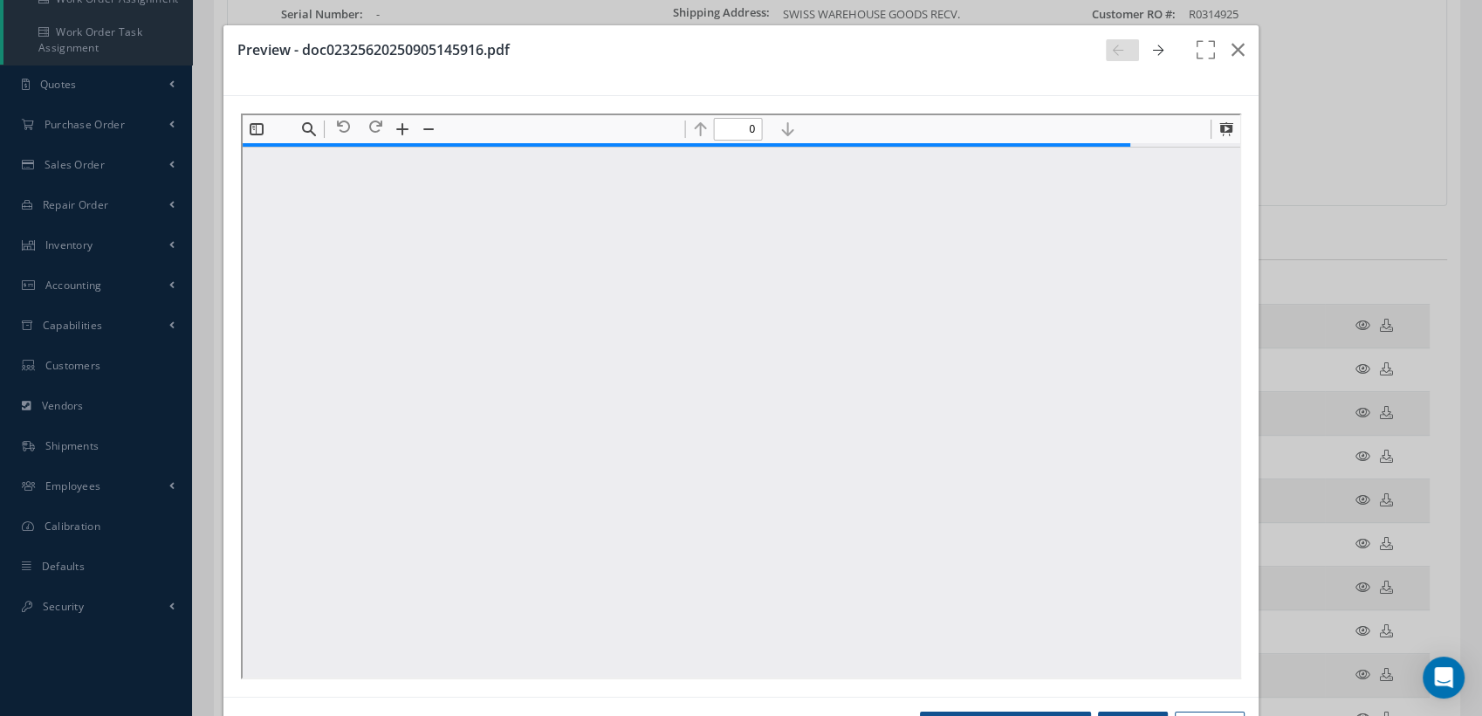
type input "1"
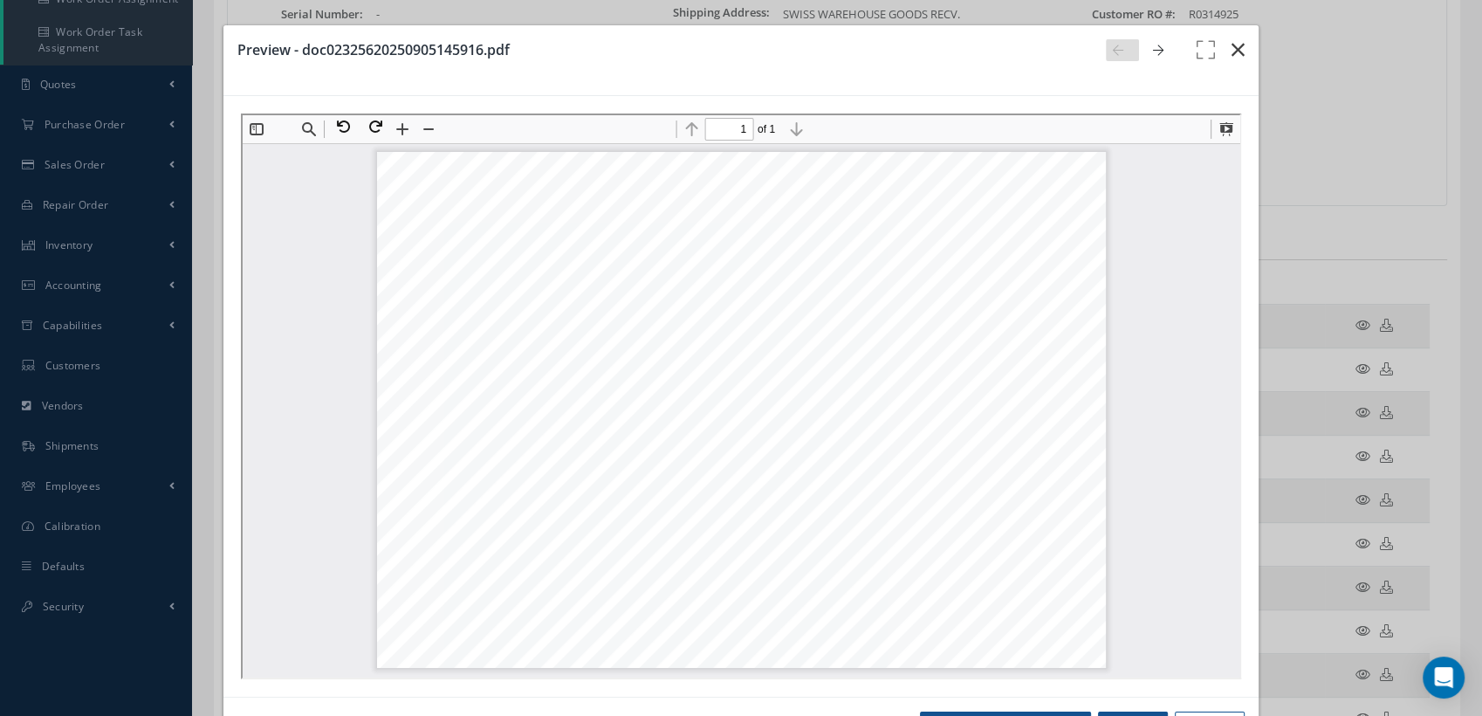
click at [1232, 46] on icon "button" at bounding box center [1238, 49] width 13 height 21
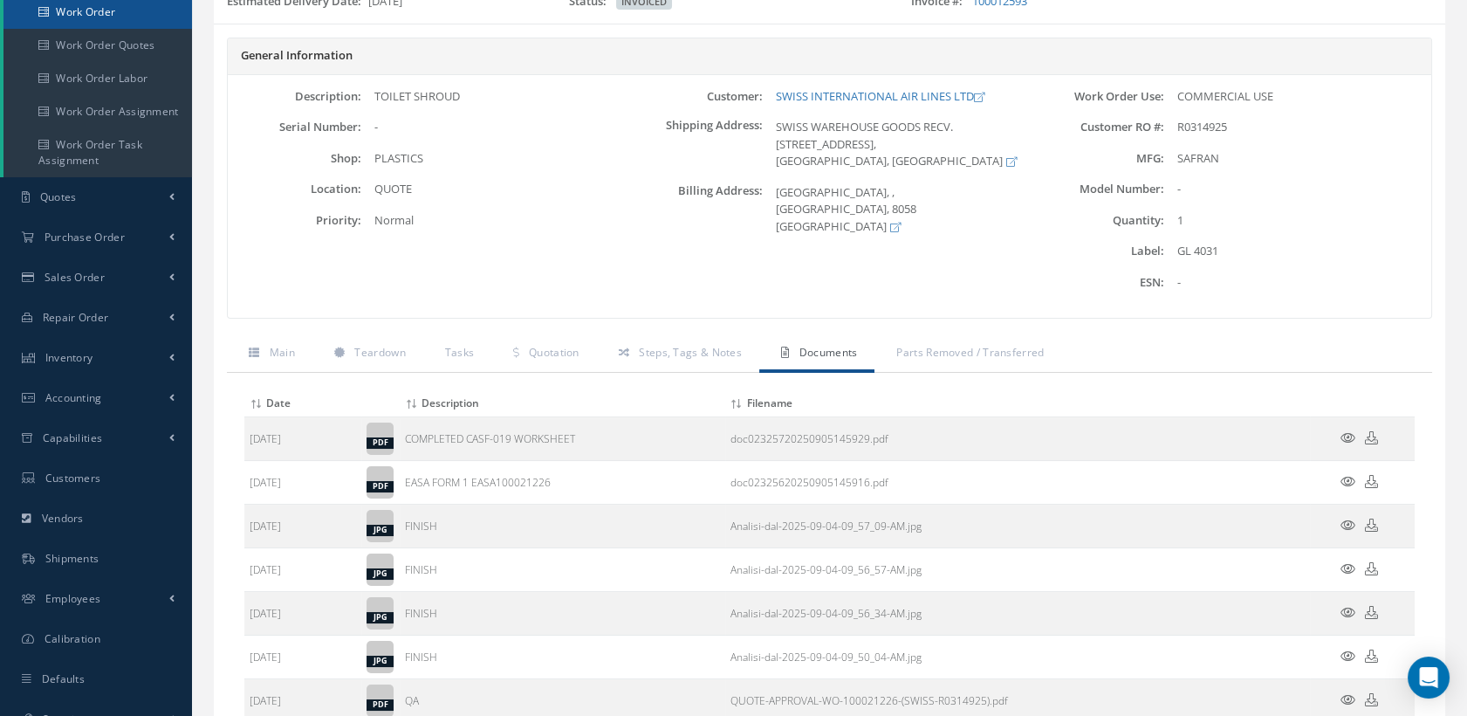
scroll to position [97, 0]
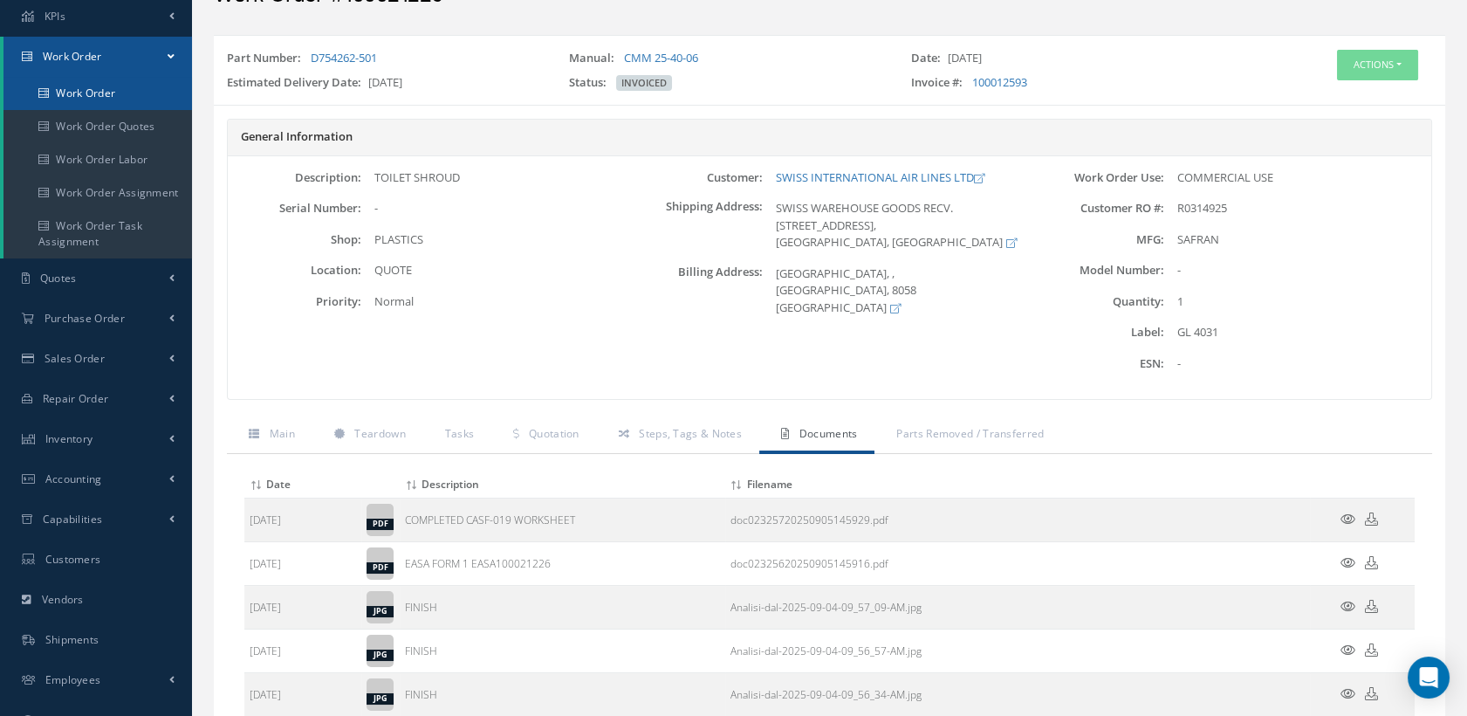
click at [99, 94] on link "Work Order" at bounding box center [97, 93] width 189 height 33
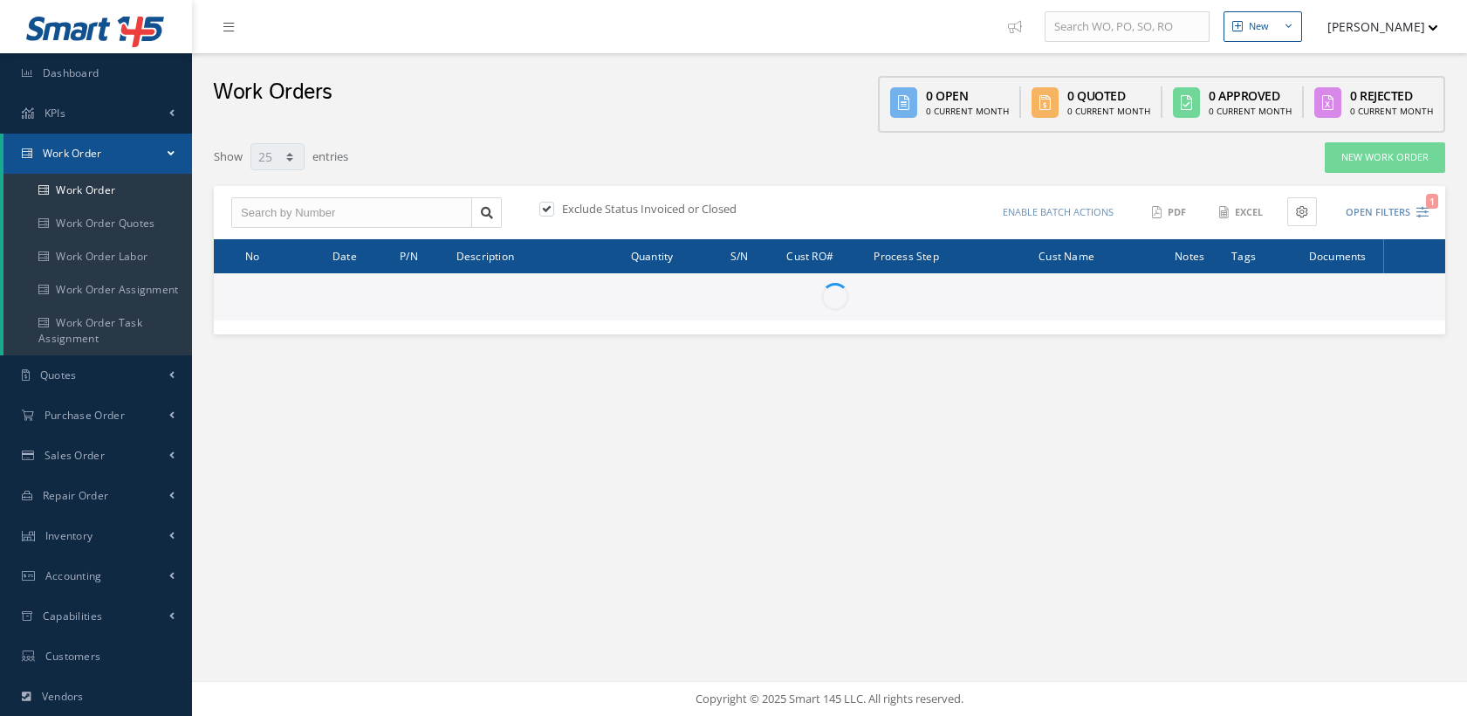
select select "25"
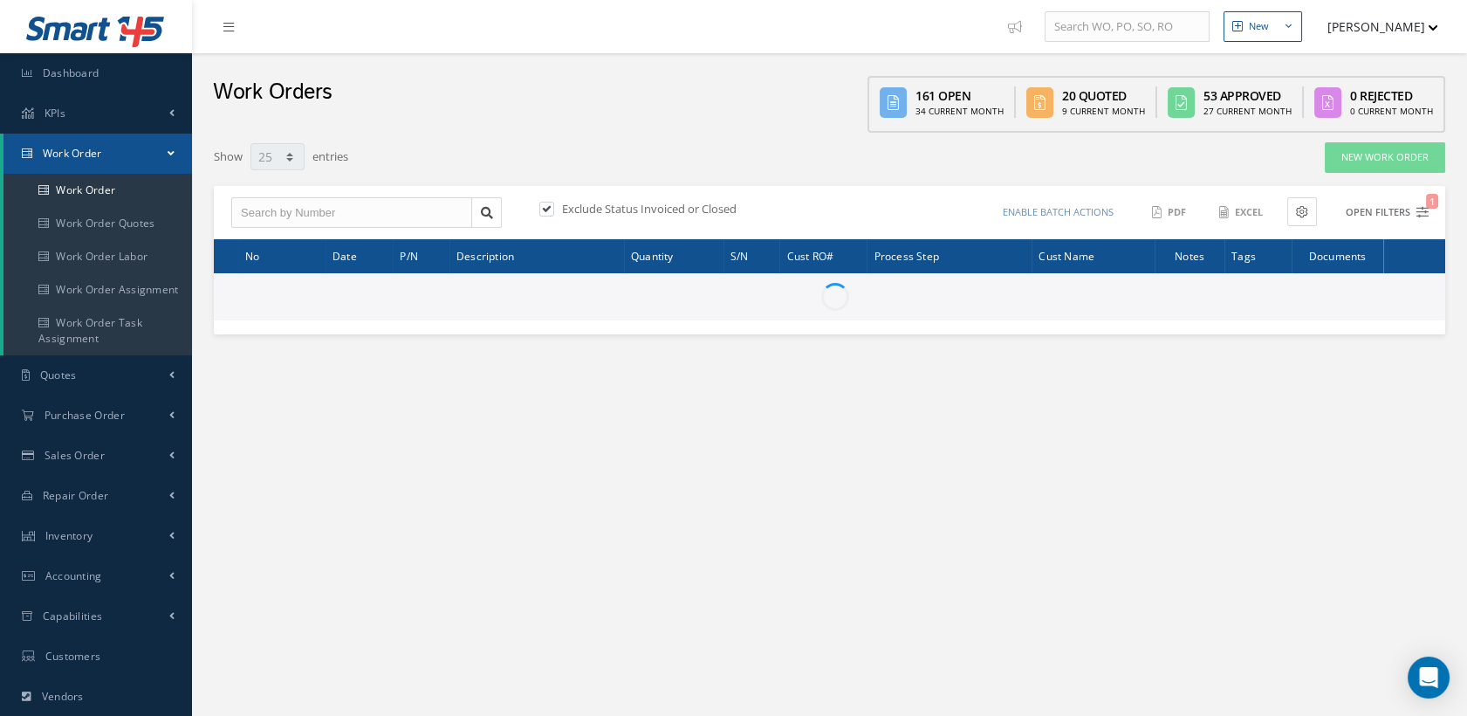
type input "All Work Request"
type input "All Work Performed"
type input "All Status"
type input "WO Part Status"
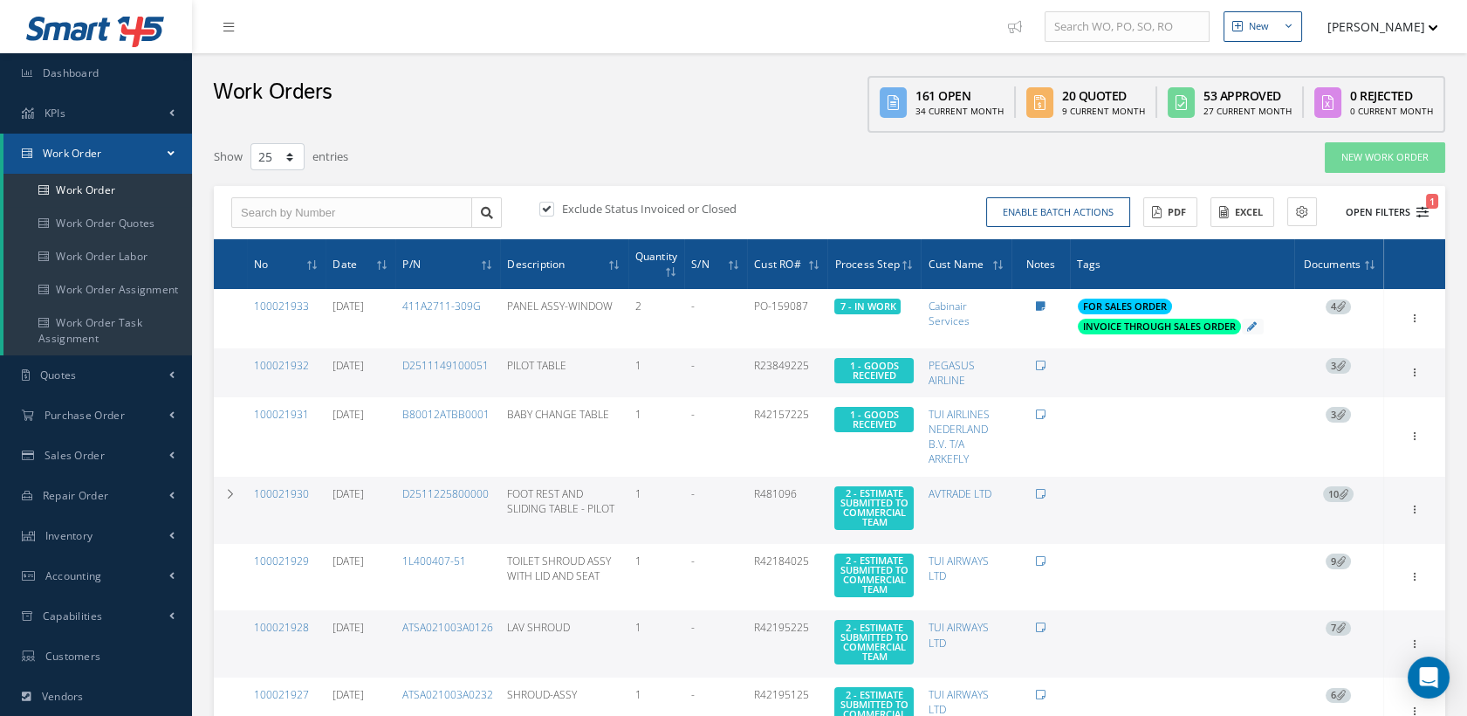
click at [1422, 210] on icon "1" at bounding box center [1423, 212] width 12 height 12
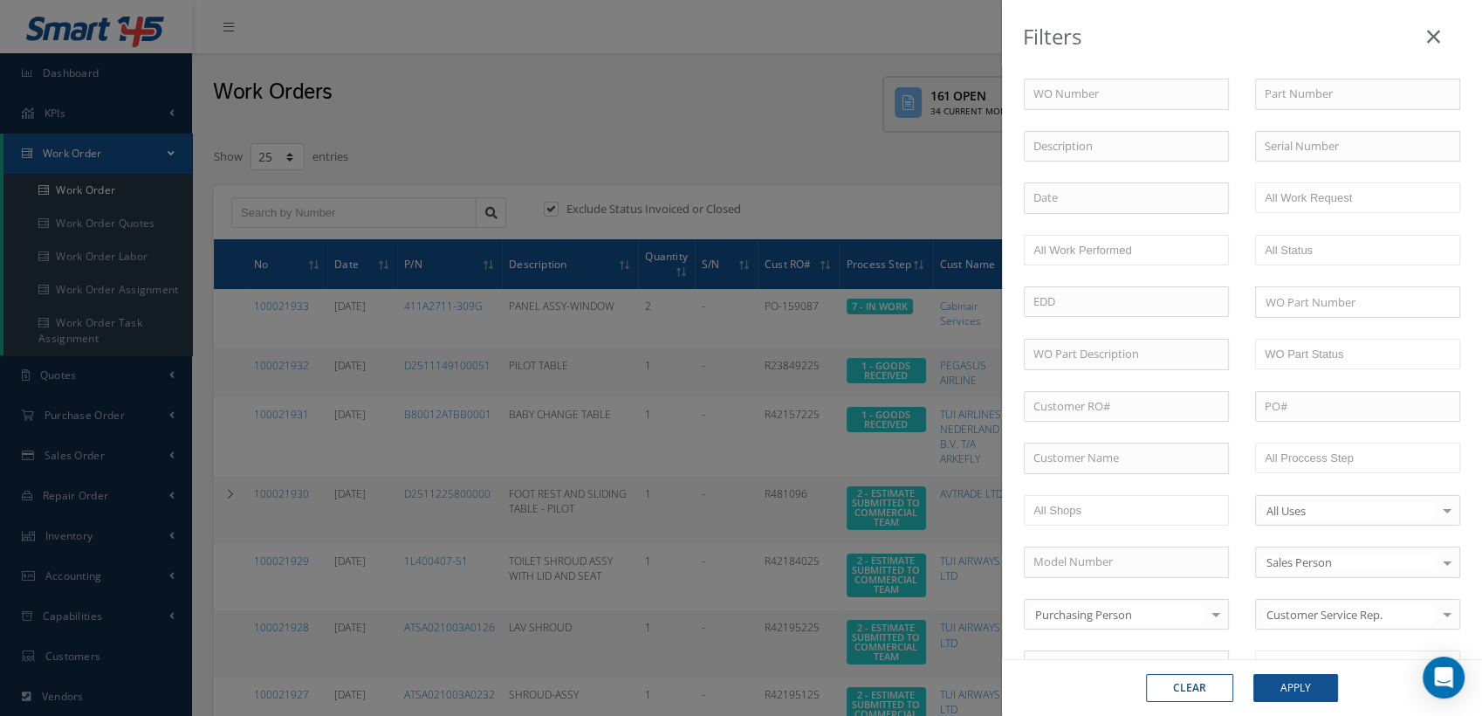
click at [1433, 33] on icon at bounding box center [1433, 36] width 13 height 21
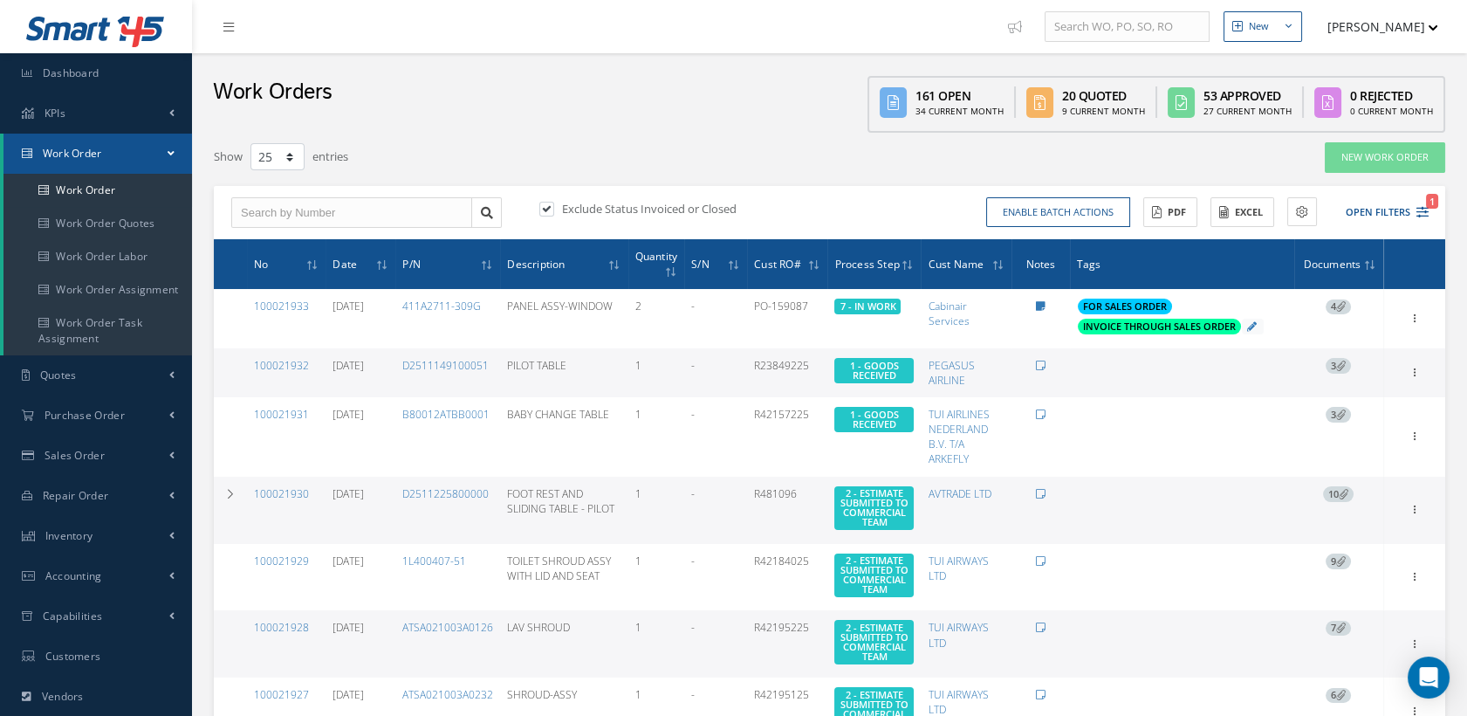
drag, startPoint x: 550, startPoint y: 202, endPoint x: 560, endPoint y: 203, distance: 10.5
click at [553, 202] on label at bounding box center [555, 209] width 4 height 16
click at [549, 204] on input "checkbox" at bounding box center [544, 209] width 11 height 11
checkbox input "false"
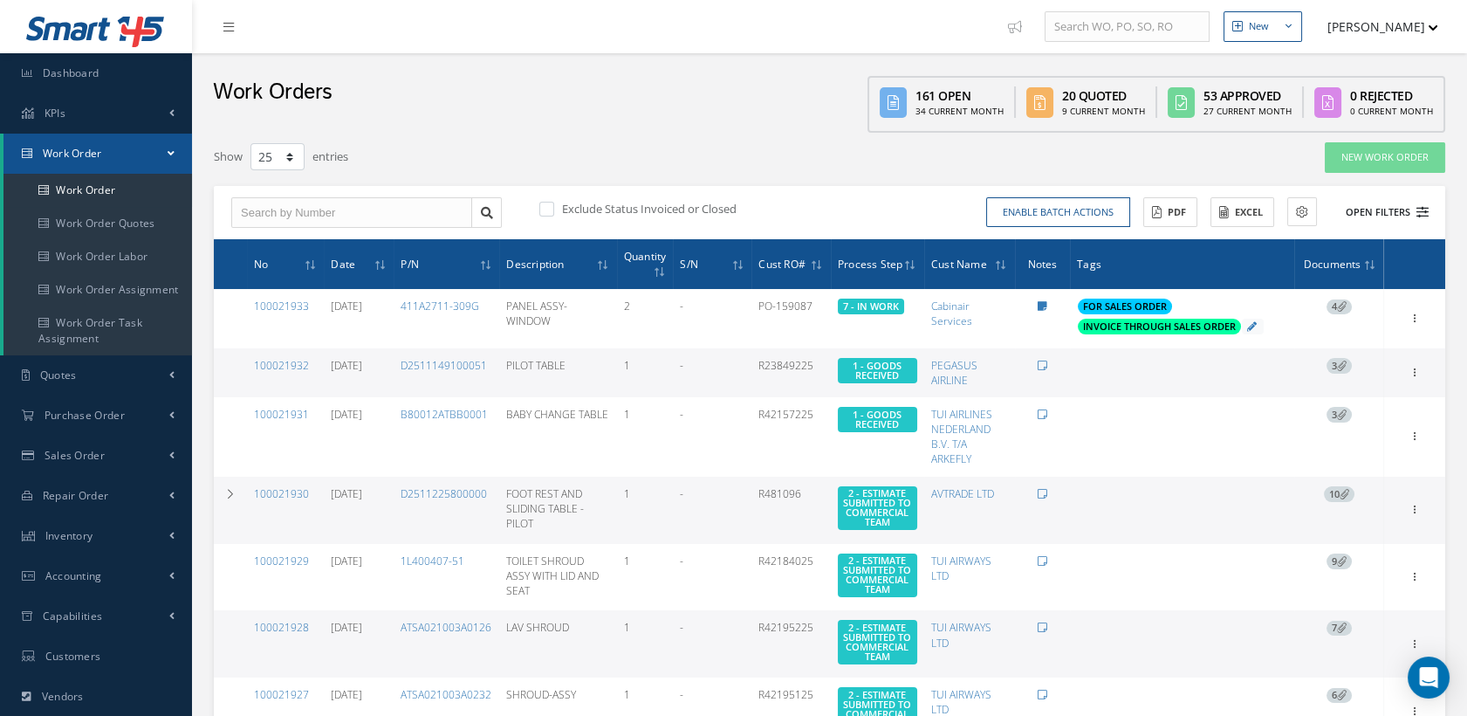
click at [1426, 206] on icon at bounding box center [1423, 212] width 12 height 12
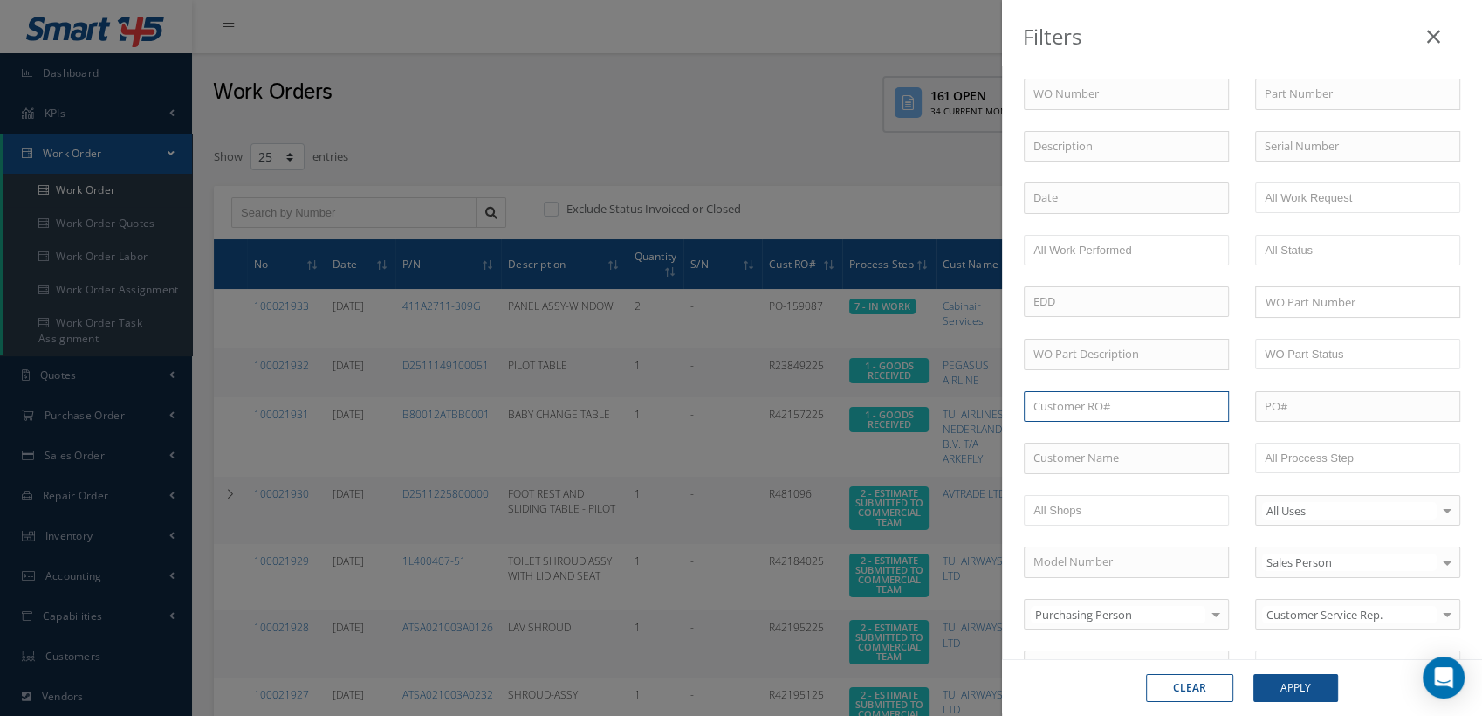
click at [1066, 398] on input "text" at bounding box center [1126, 406] width 205 height 31
paste input "RO1044560"
click at [1083, 413] on input "RO1044560" at bounding box center [1126, 406] width 205 height 31
click at [1112, 409] on input "RO1044560" at bounding box center [1126, 406] width 205 height 31
drag, startPoint x: 1218, startPoint y: 403, endPoint x: 1180, endPoint y: 402, distance: 37.6
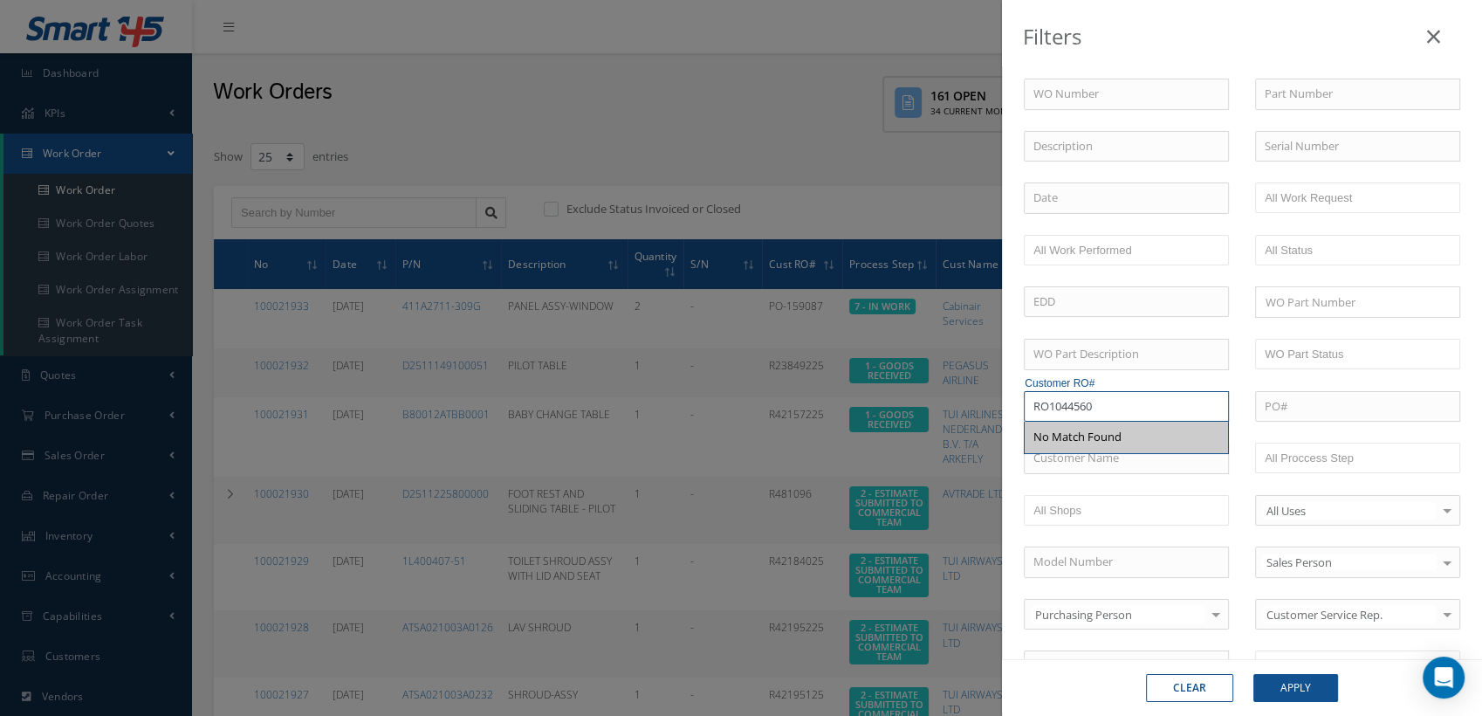
click at [1217, 402] on input "RO1044560" at bounding box center [1126, 406] width 205 height 31
drag, startPoint x: 1103, startPoint y: 402, endPoint x: 1005, endPoint y: 402, distance: 97.8
click at [1005, 402] on div "WO Number Part Number Description Serial Number - BER CERTIFICATION FILE ONLY D…" at bounding box center [1242, 366] width 480 height 644
paste input "6007"
click at [1254, 674] on button "Apply" at bounding box center [1296, 688] width 85 height 28
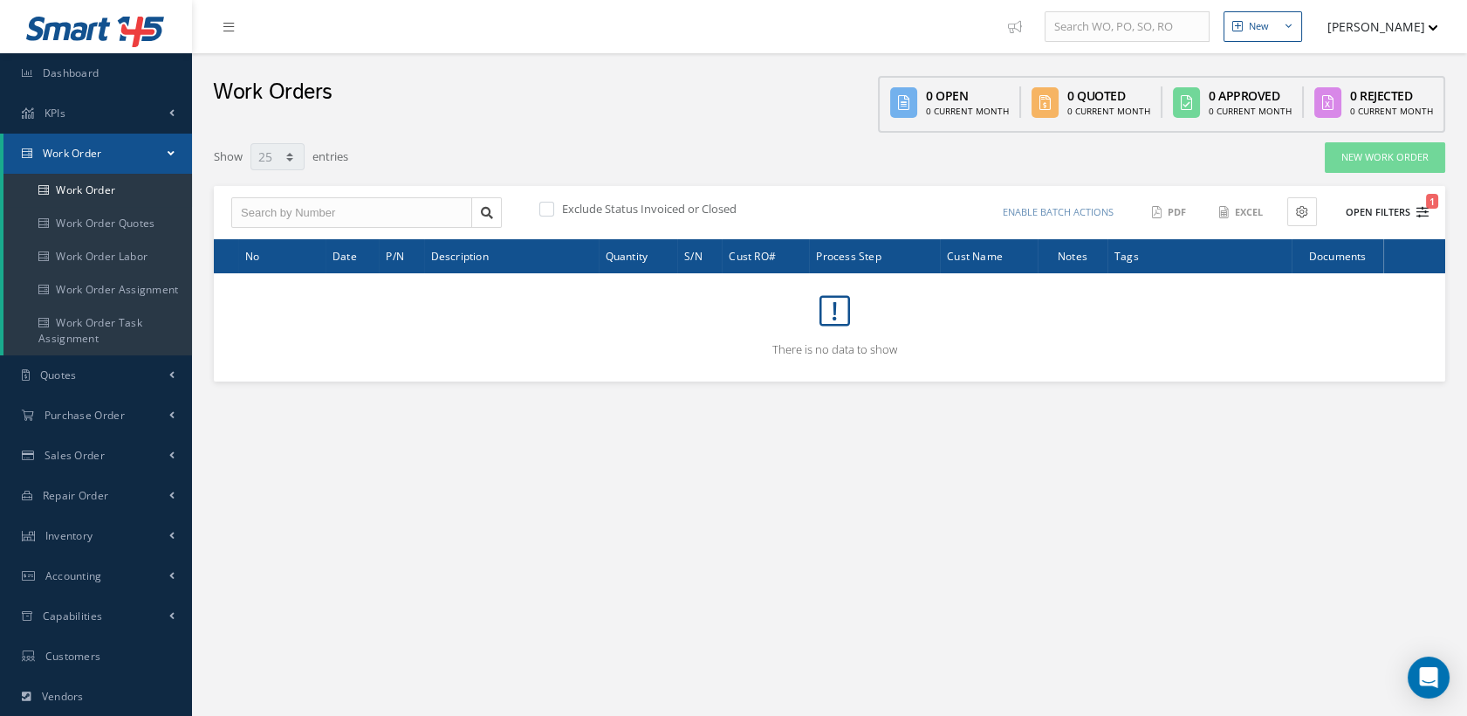
click at [1418, 212] on icon "1" at bounding box center [1423, 212] width 12 height 12
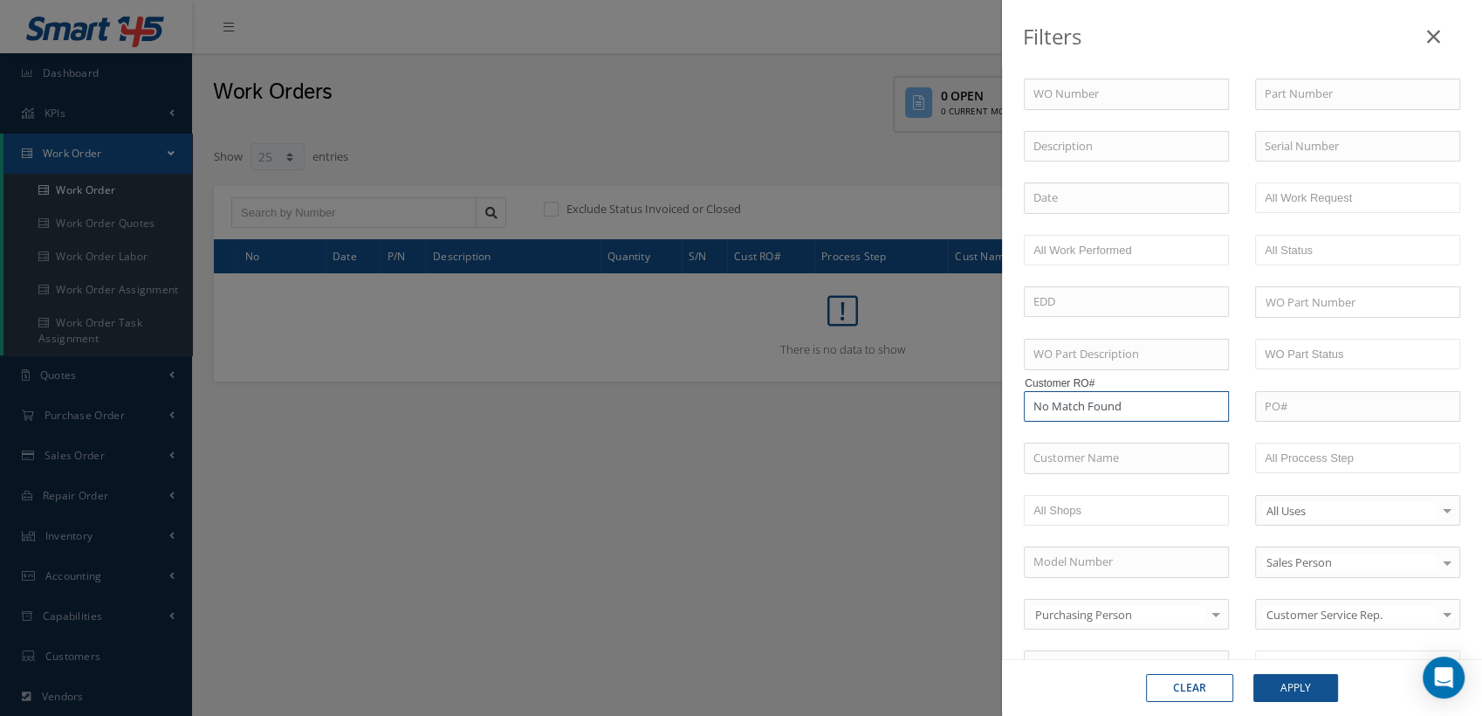
click at [1131, 397] on input "No Match Found" at bounding box center [1126, 406] width 205 height 31
drag, startPoint x: 1130, startPoint y: 405, endPoint x: 1021, endPoint y: 409, distance: 108.3
click at [1024, 406] on input "No Match Found" at bounding box center [1126, 406] width 205 height 31
paste input "RO1046007"
click at [1117, 397] on input "RO1046007" at bounding box center [1126, 406] width 205 height 31
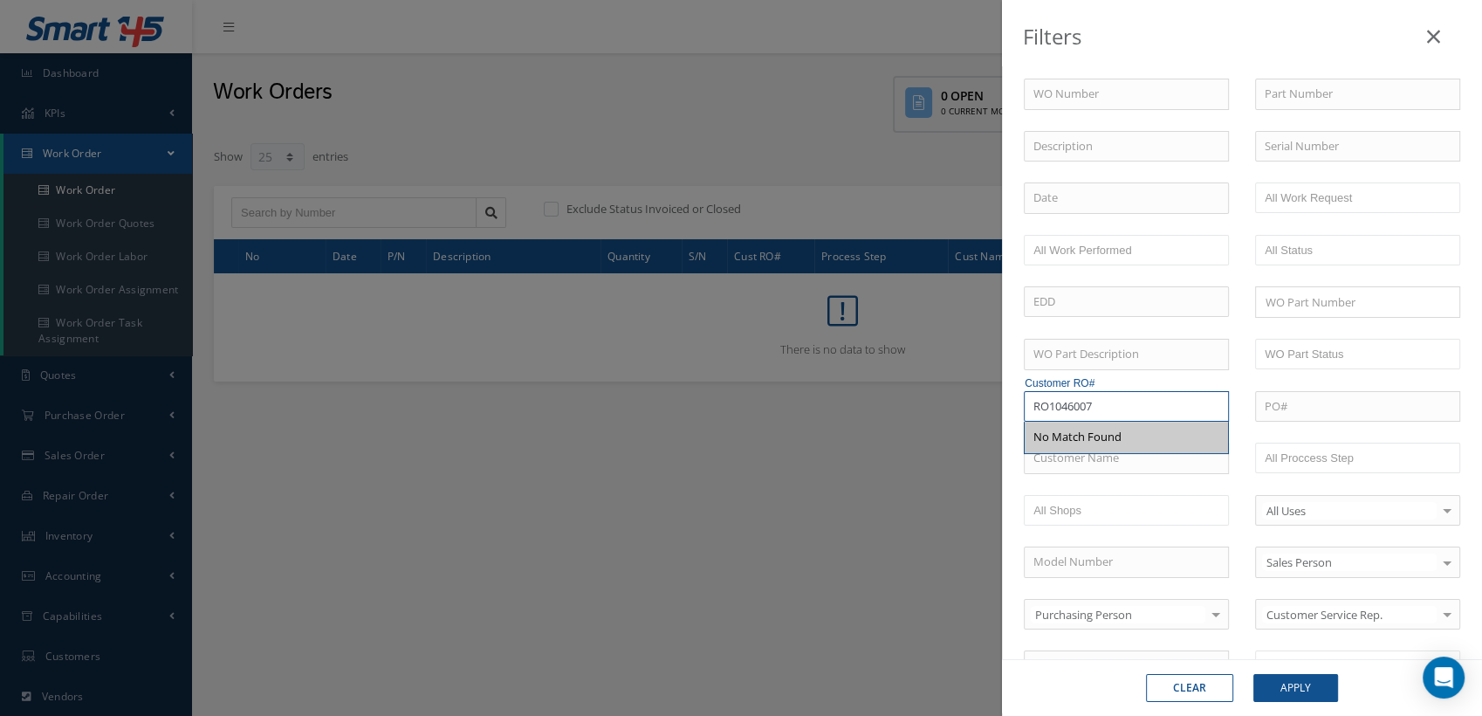
type input "RO1046007"
click at [1111, 431] on div "No Match Found" at bounding box center [1078, 437] width 88 height 17
click at [1124, 410] on input "RO1046007" at bounding box center [1126, 406] width 205 height 31
click at [1254, 674] on button "Apply" at bounding box center [1296, 688] width 85 height 28
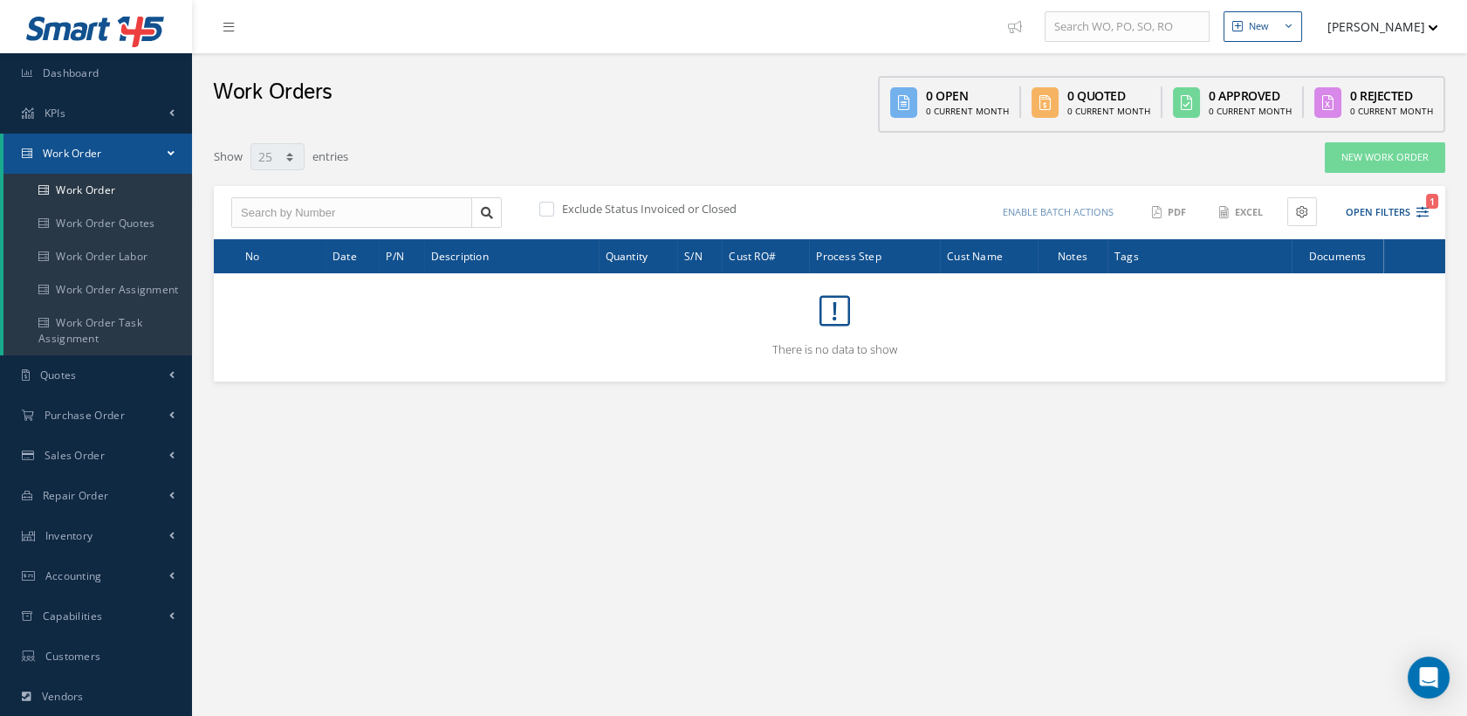
click at [1426, 209] on icon "1" at bounding box center [1423, 212] width 12 height 12
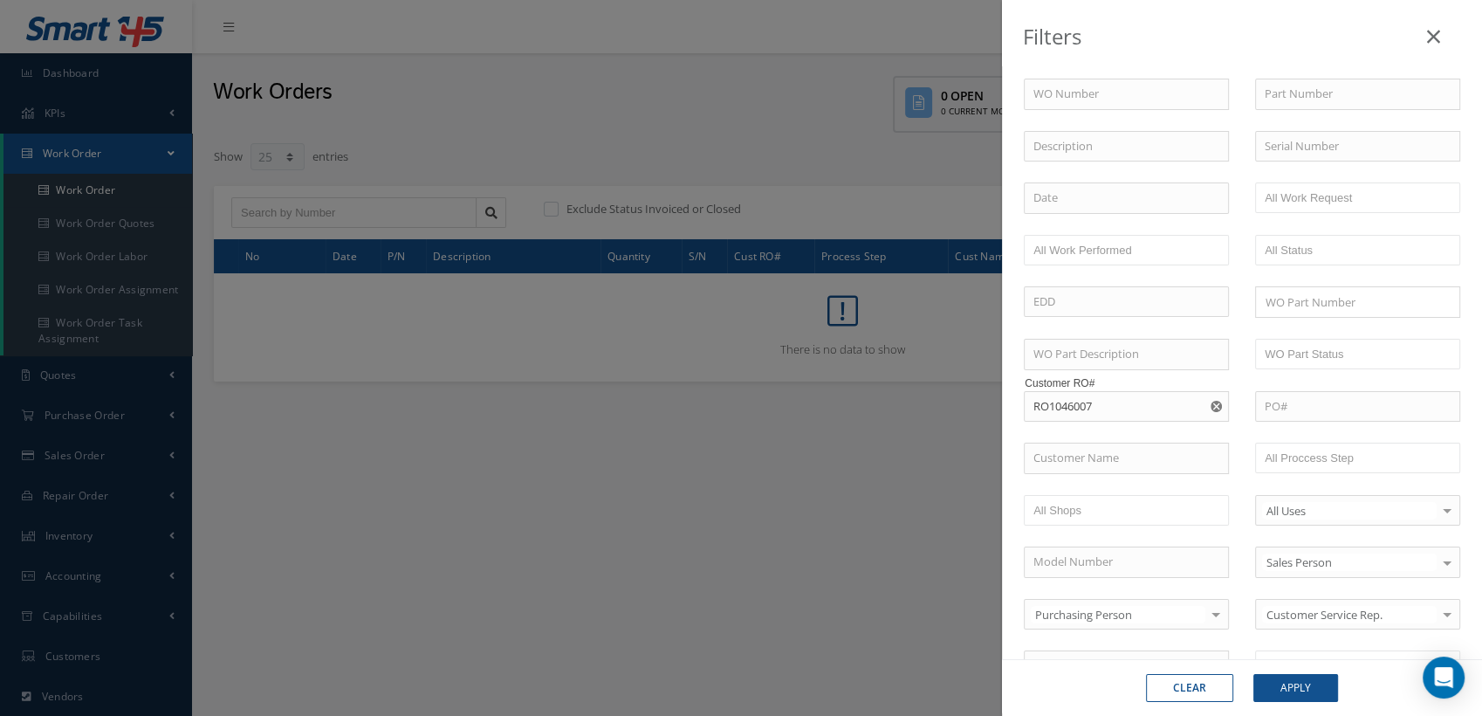
click at [1211, 402] on icon "Reset" at bounding box center [1216, 406] width 11 height 11
click at [1117, 407] on input "text" at bounding box center [1126, 406] width 205 height 31
paste input "RO1046089"
type input "RO1046089"
click at [1279, 689] on button "Apply" at bounding box center [1296, 688] width 85 height 28
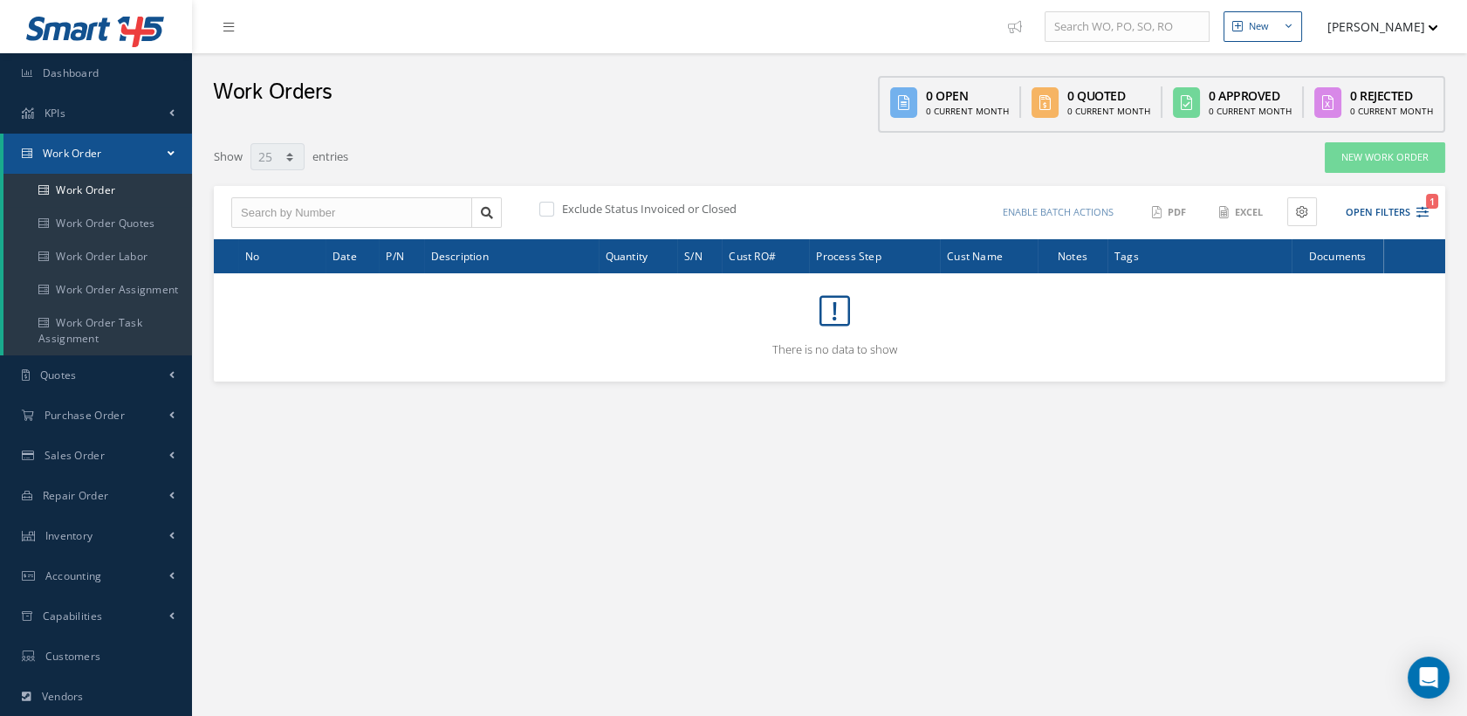
click at [1430, 207] on span "1" at bounding box center [1432, 201] width 12 height 15
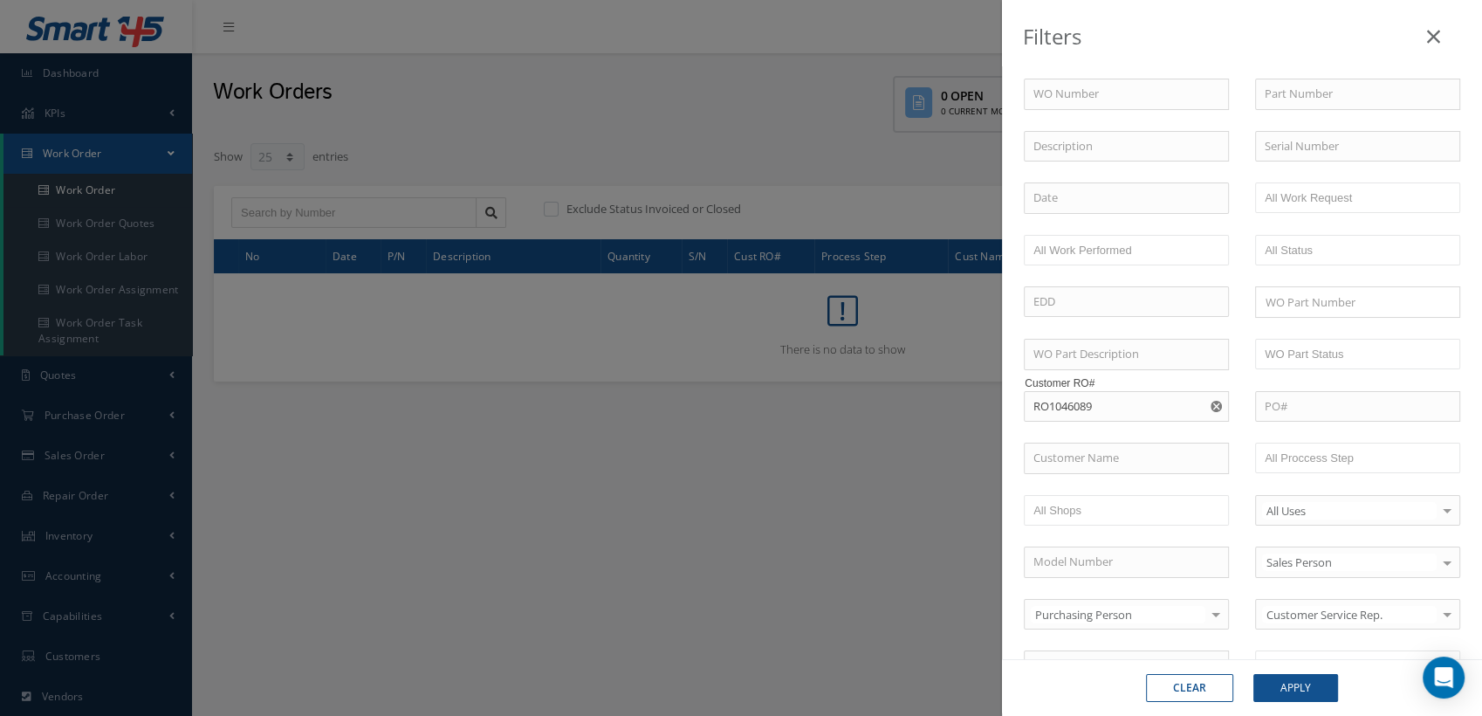
click at [1211, 401] on icon "Reset" at bounding box center [1216, 406] width 11 height 11
click at [1108, 402] on input "text" at bounding box center [1126, 406] width 205 height 31
paste input "RO1046037"
click at [1110, 407] on input "RO1046037" at bounding box center [1126, 406] width 205 height 31
type input "RO1046037"
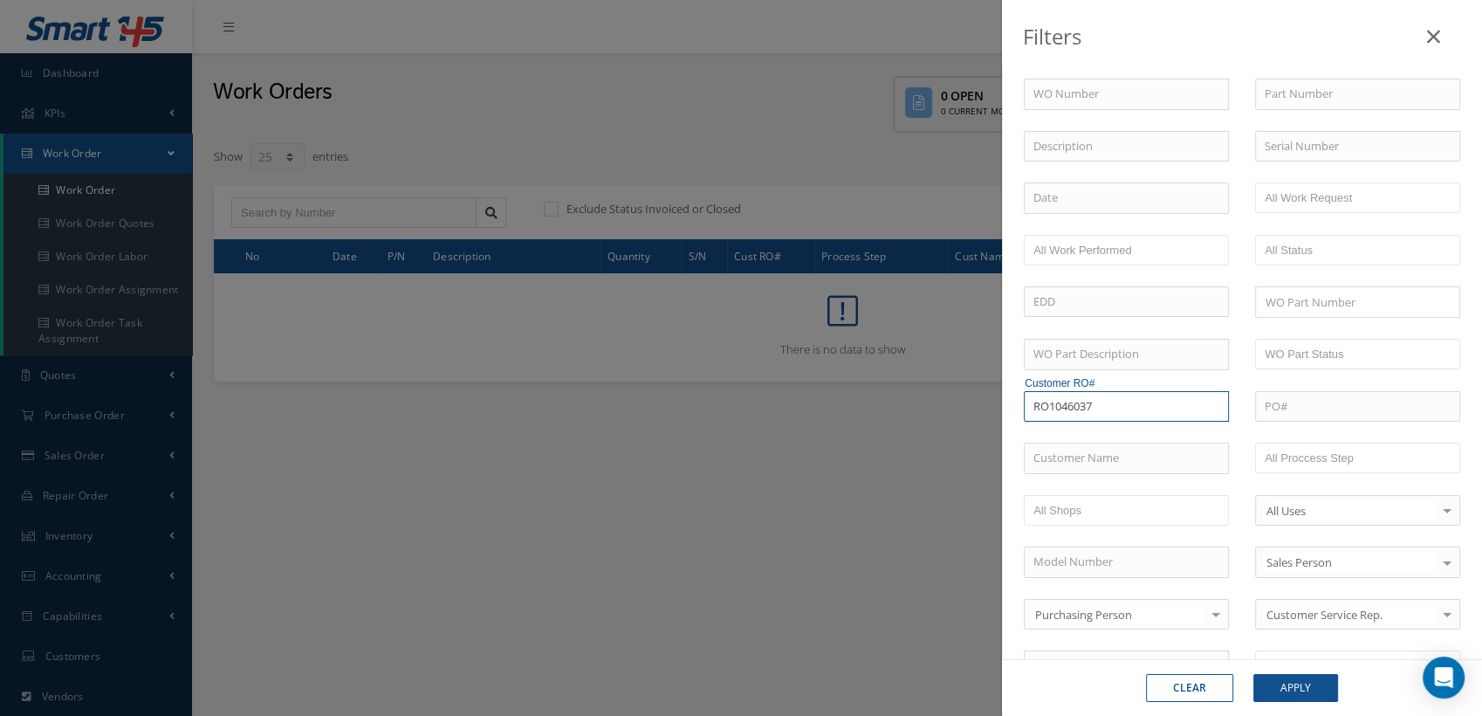
drag, startPoint x: 1203, startPoint y: 401, endPoint x: 1161, endPoint y: 405, distance: 42.1
click at [1203, 401] on input "RO1046037" at bounding box center [1126, 406] width 205 height 31
click at [1096, 406] on input "RO1046037" at bounding box center [1126, 406] width 205 height 31
drag, startPoint x: 1102, startPoint y: 403, endPoint x: 938, endPoint y: 402, distance: 163.3
click at [938, 402] on div "Filters WO Number Part Number Description Serial Number - BER CERTIFICATION FIL…" at bounding box center [741, 358] width 1482 height 716
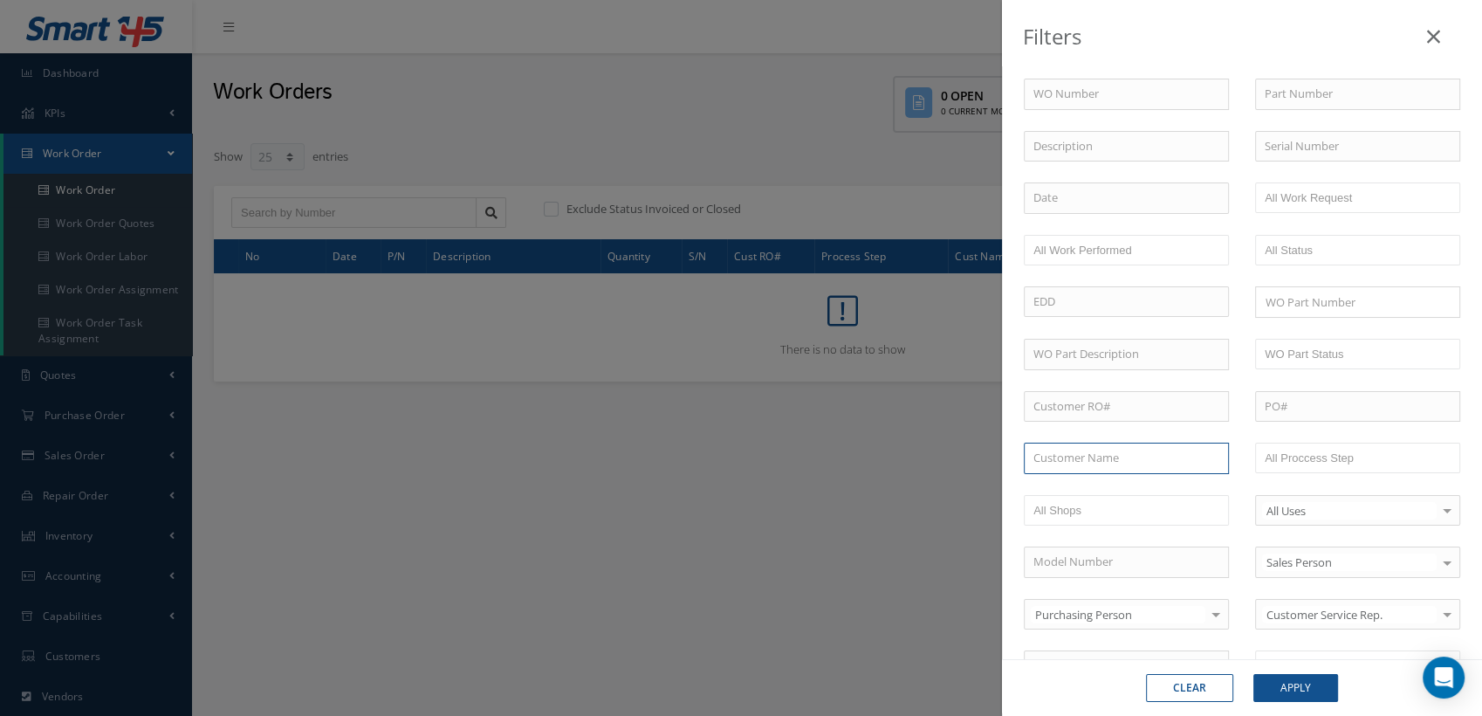
click at [1062, 458] on input "text" at bounding box center [1126, 458] width 205 height 31
click at [1074, 402] on input "text" at bounding box center [1126, 406] width 205 height 31
paste input "RO1046107"
type input "RO1046107"
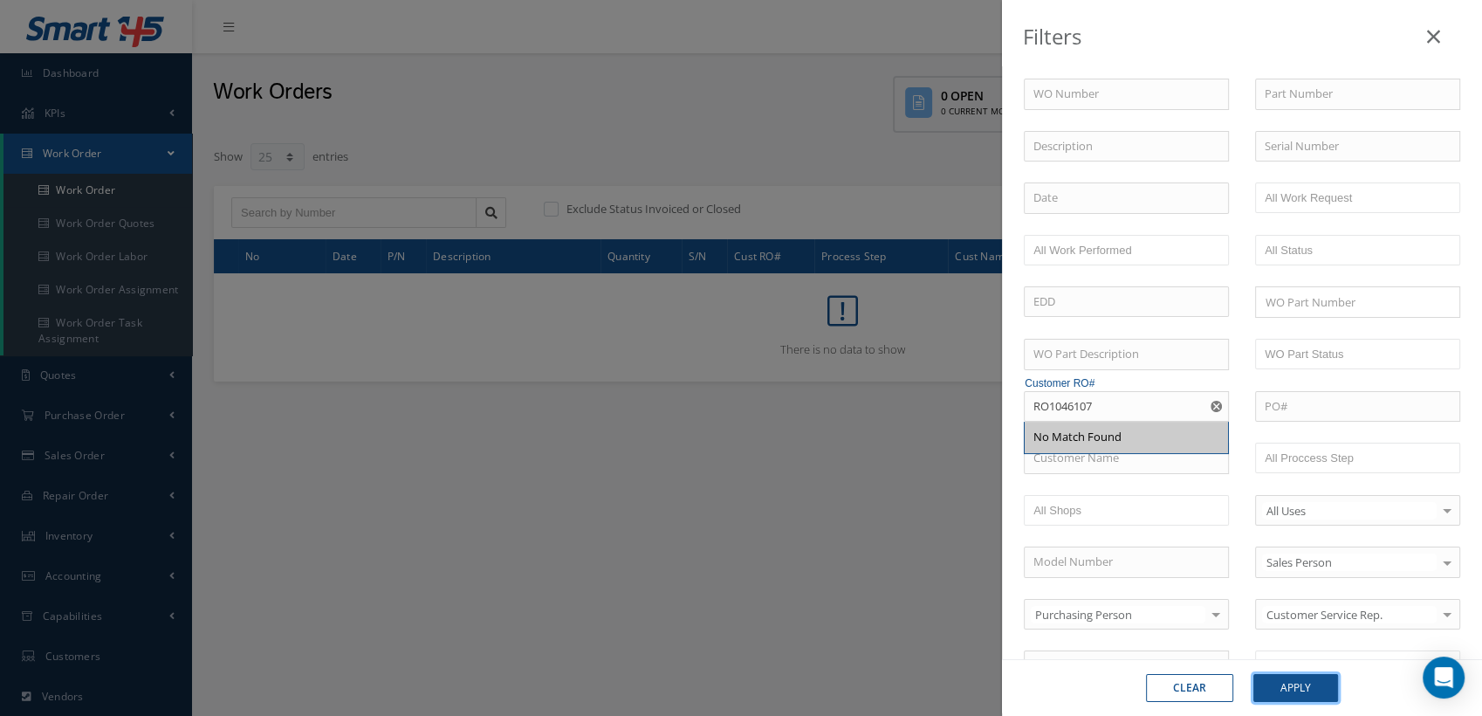
click at [1292, 695] on button "Apply" at bounding box center [1296, 688] width 85 height 28
